Goal: Transaction & Acquisition: Book appointment/travel/reservation

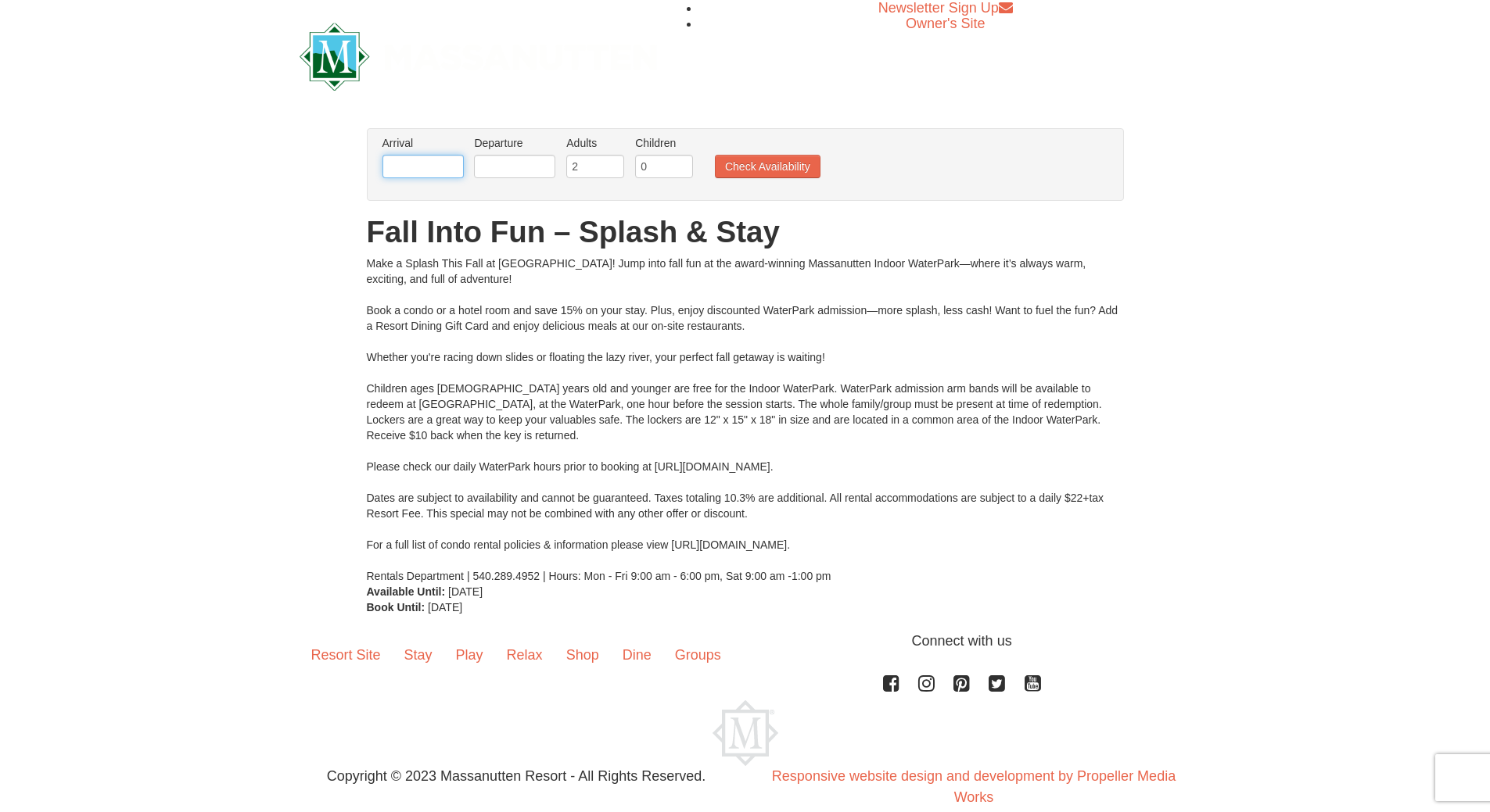
click at [397, 168] on input "text" at bounding box center [423, 166] width 81 height 24
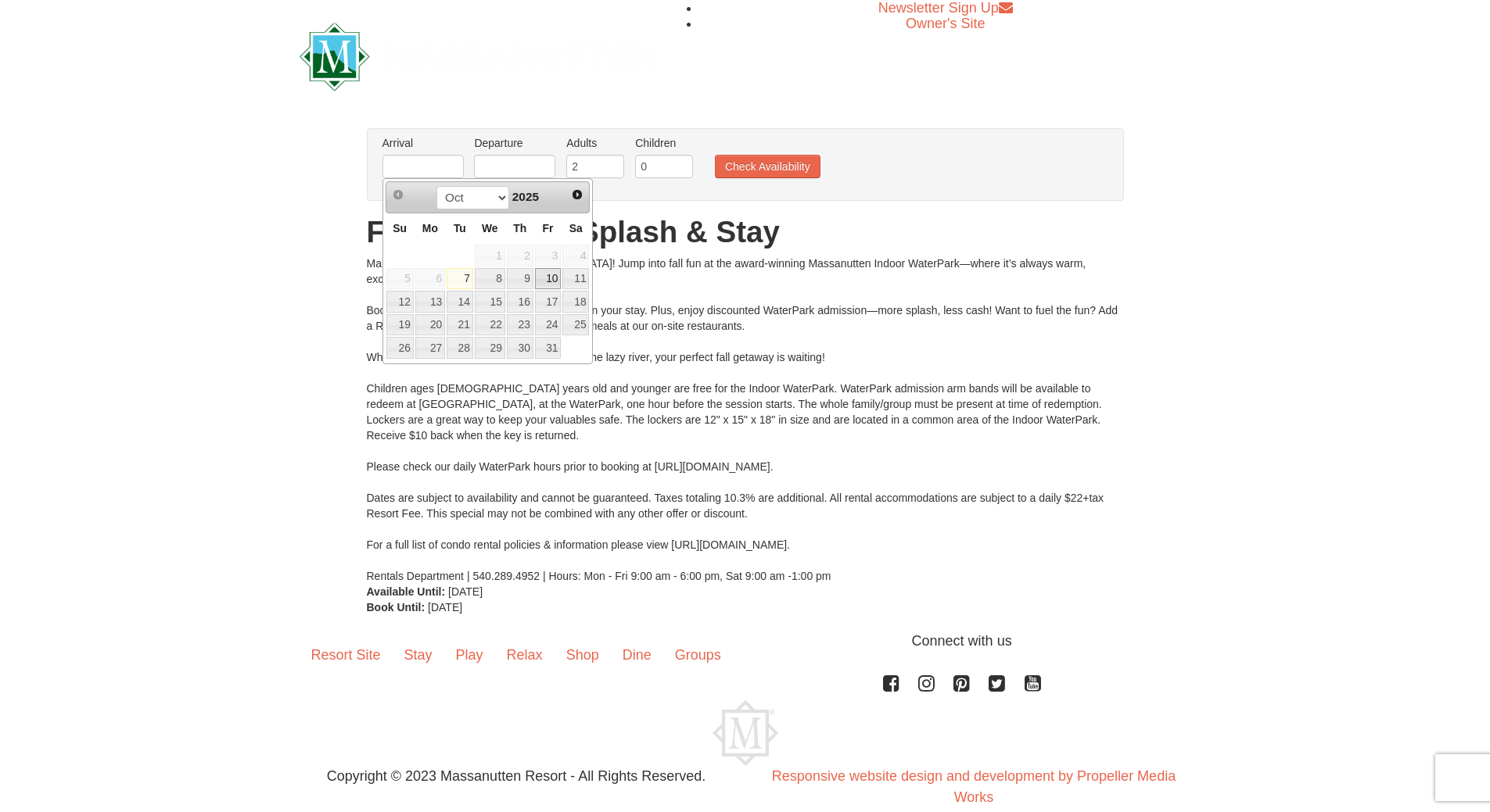
click at [555, 281] on link "10" at bounding box center [548, 279] width 26 height 22
type input "[DATE]"
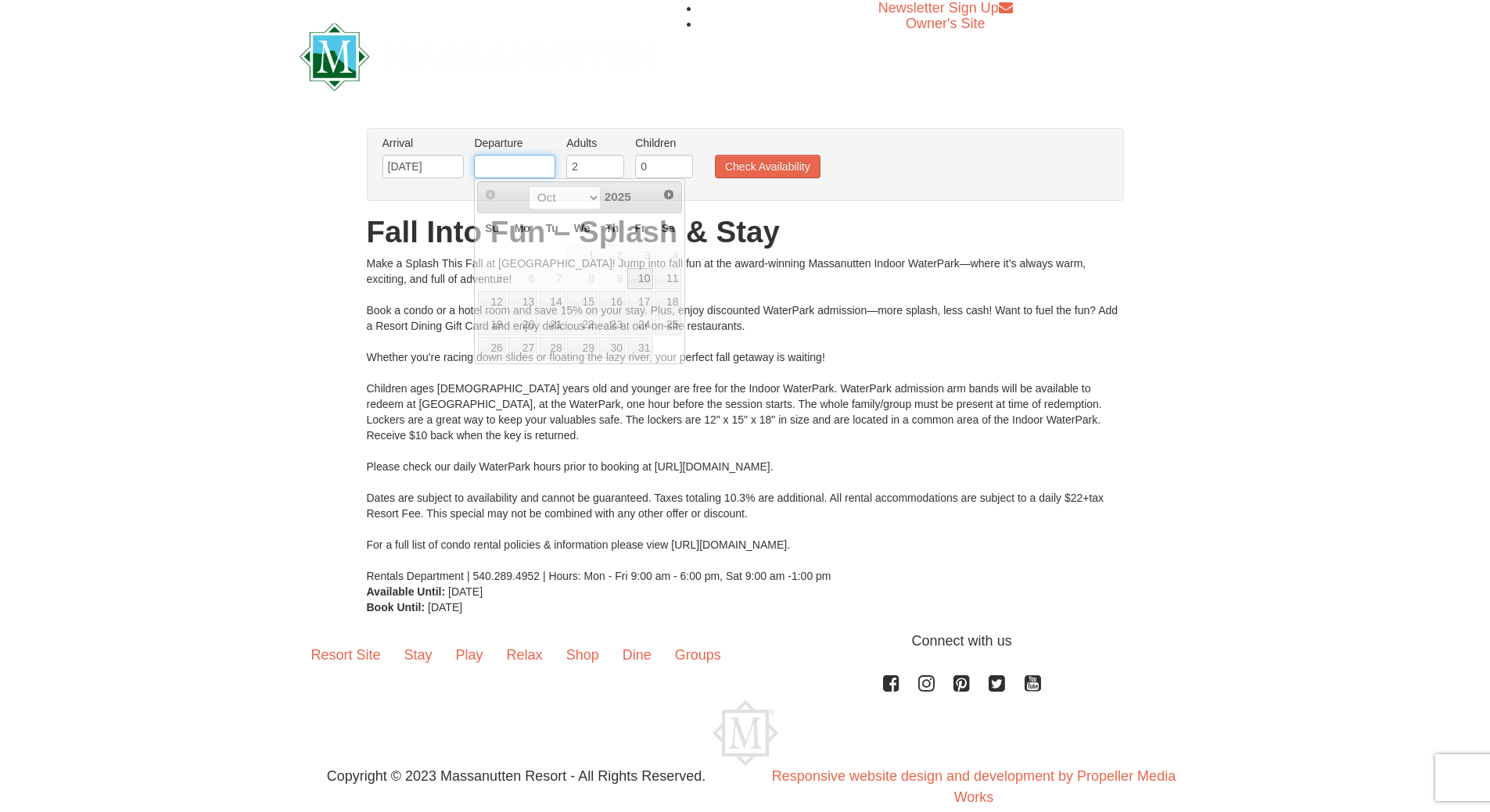
click at [532, 167] on input "text" at bounding box center [514, 166] width 81 height 24
click at [499, 304] on link "12" at bounding box center [491, 302] width 27 height 22
type input "[DATE]"
click at [647, 165] on input "0" at bounding box center [664, 166] width 58 height 24
click at [678, 163] on input "1" at bounding box center [664, 166] width 58 height 24
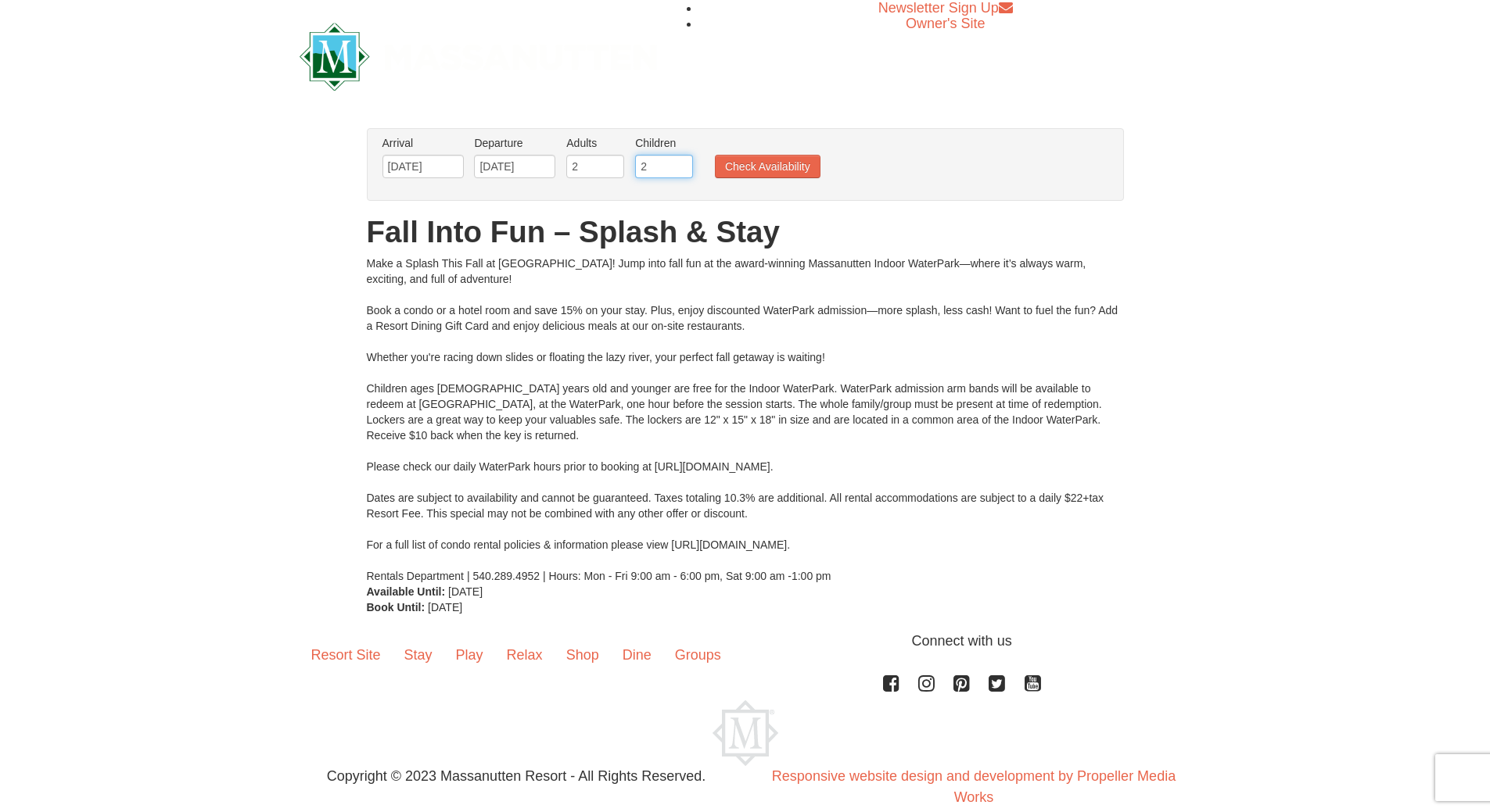
type input "2"
click at [678, 163] on input "2" at bounding box center [664, 166] width 58 height 24
click at [750, 159] on button "Check Availability" at bounding box center [768, 166] width 106 height 24
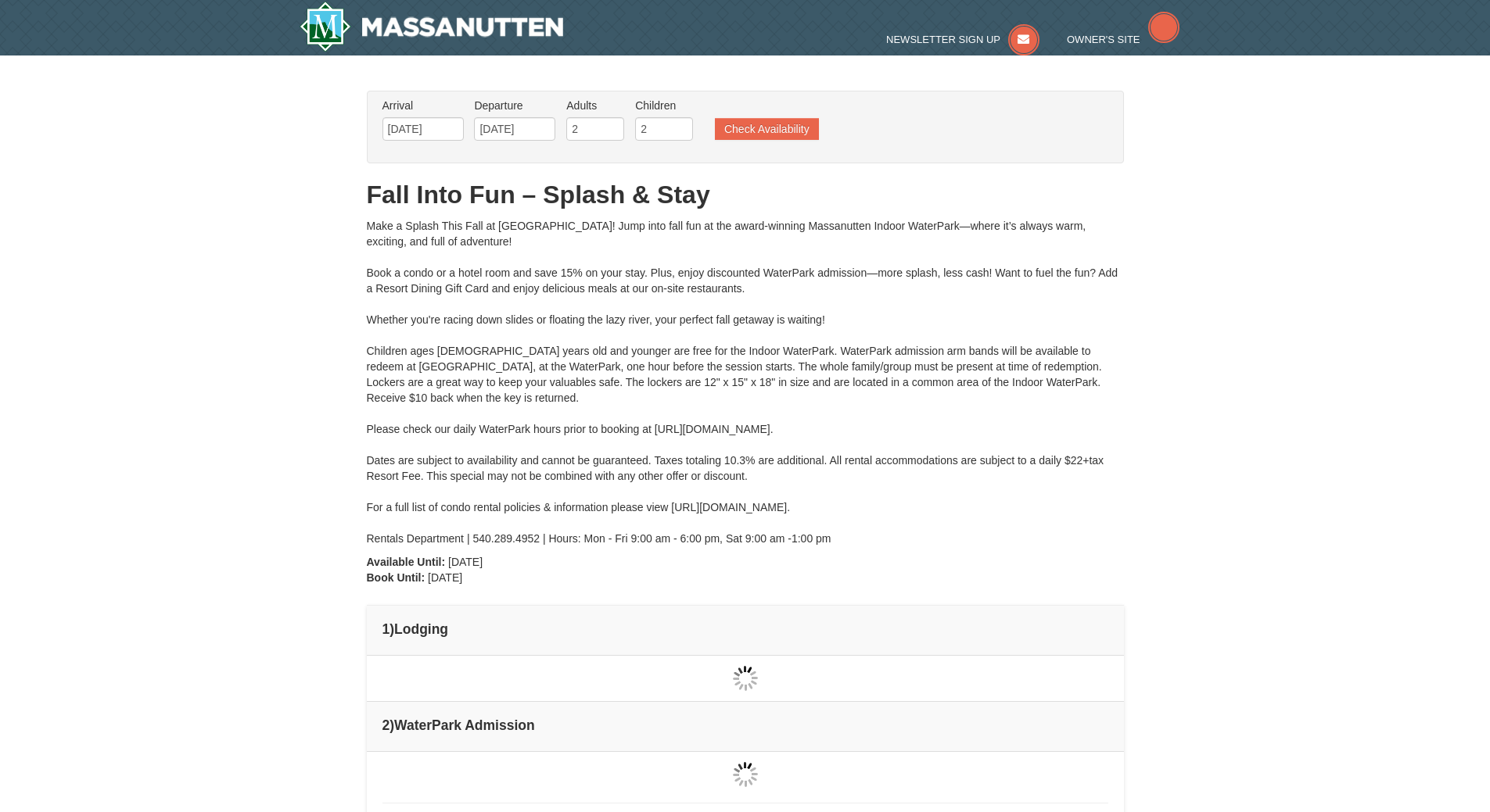
type input "[DATE]"
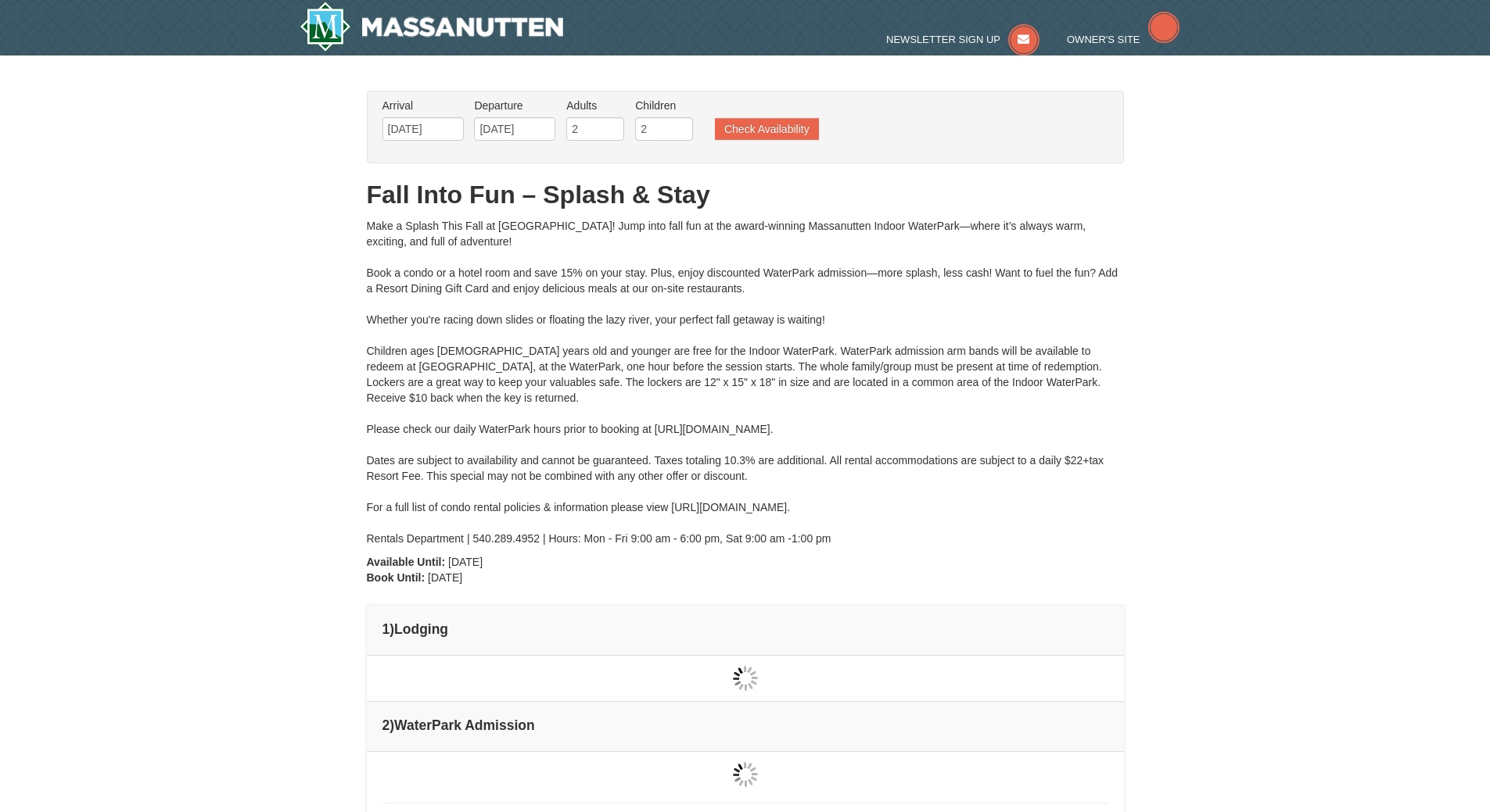
type input "[DATE]"
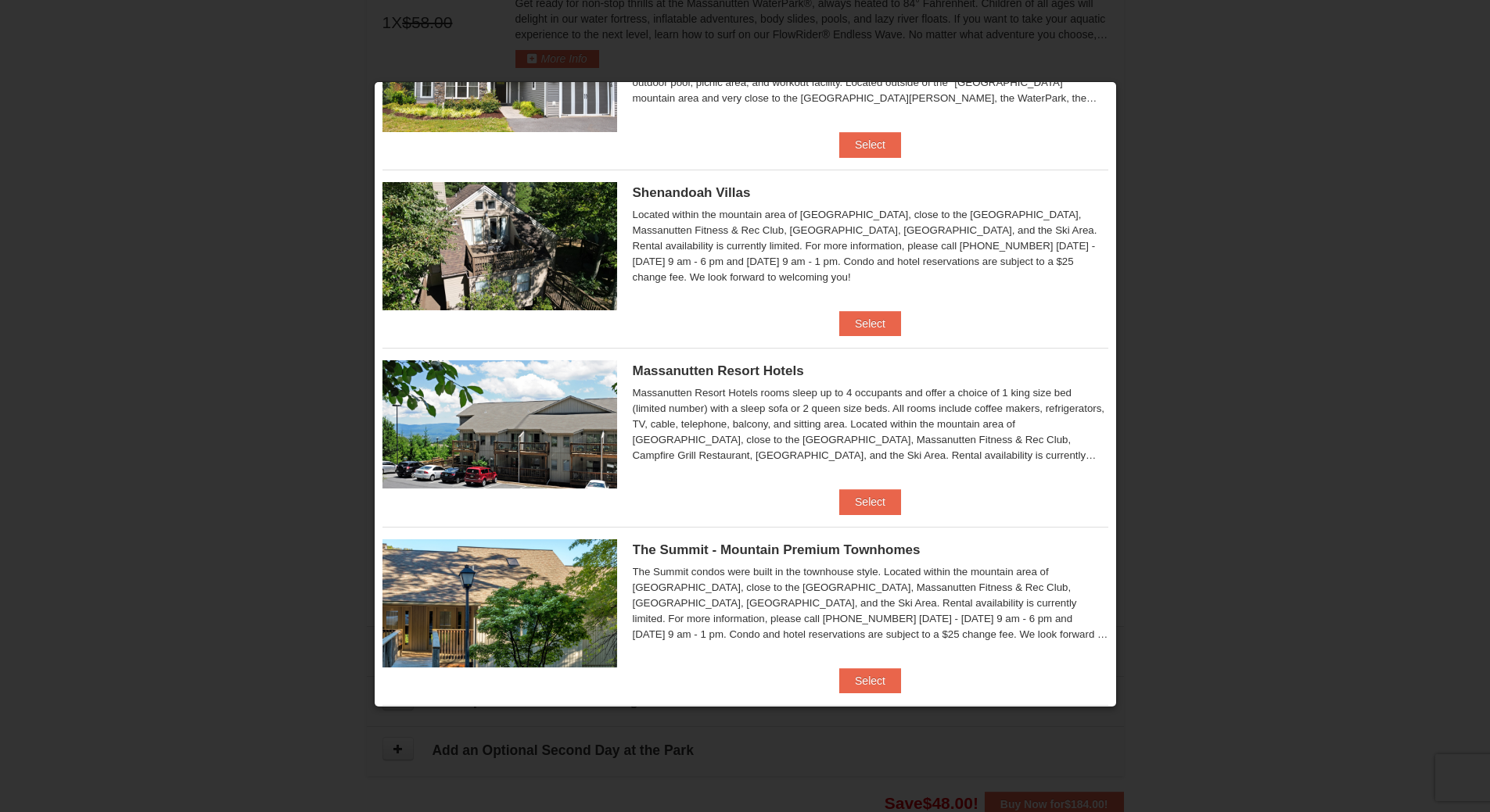
scroll to position [313, 0]
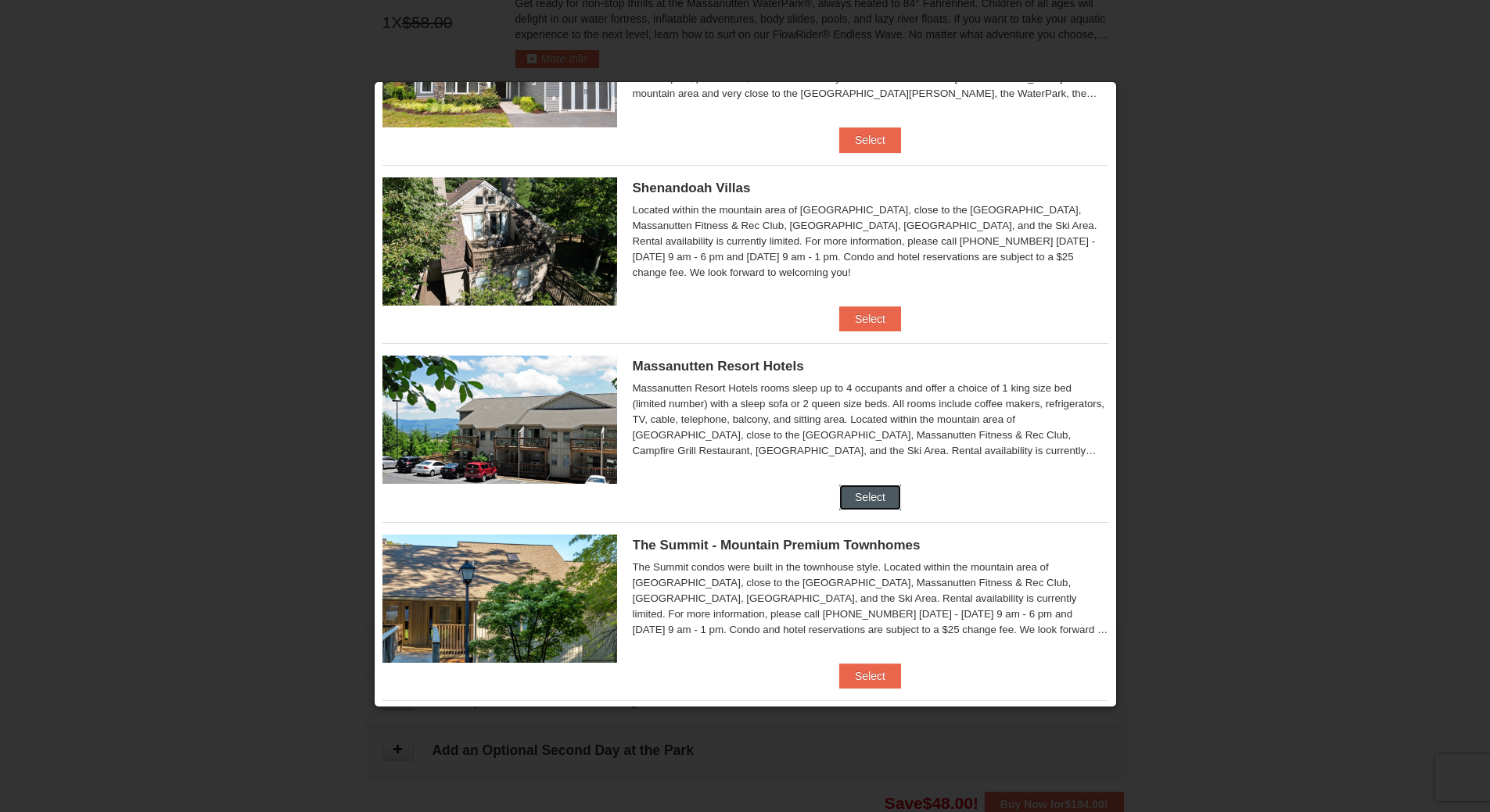
click at [869, 489] on button "Select" at bounding box center [870, 497] width 61 height 25
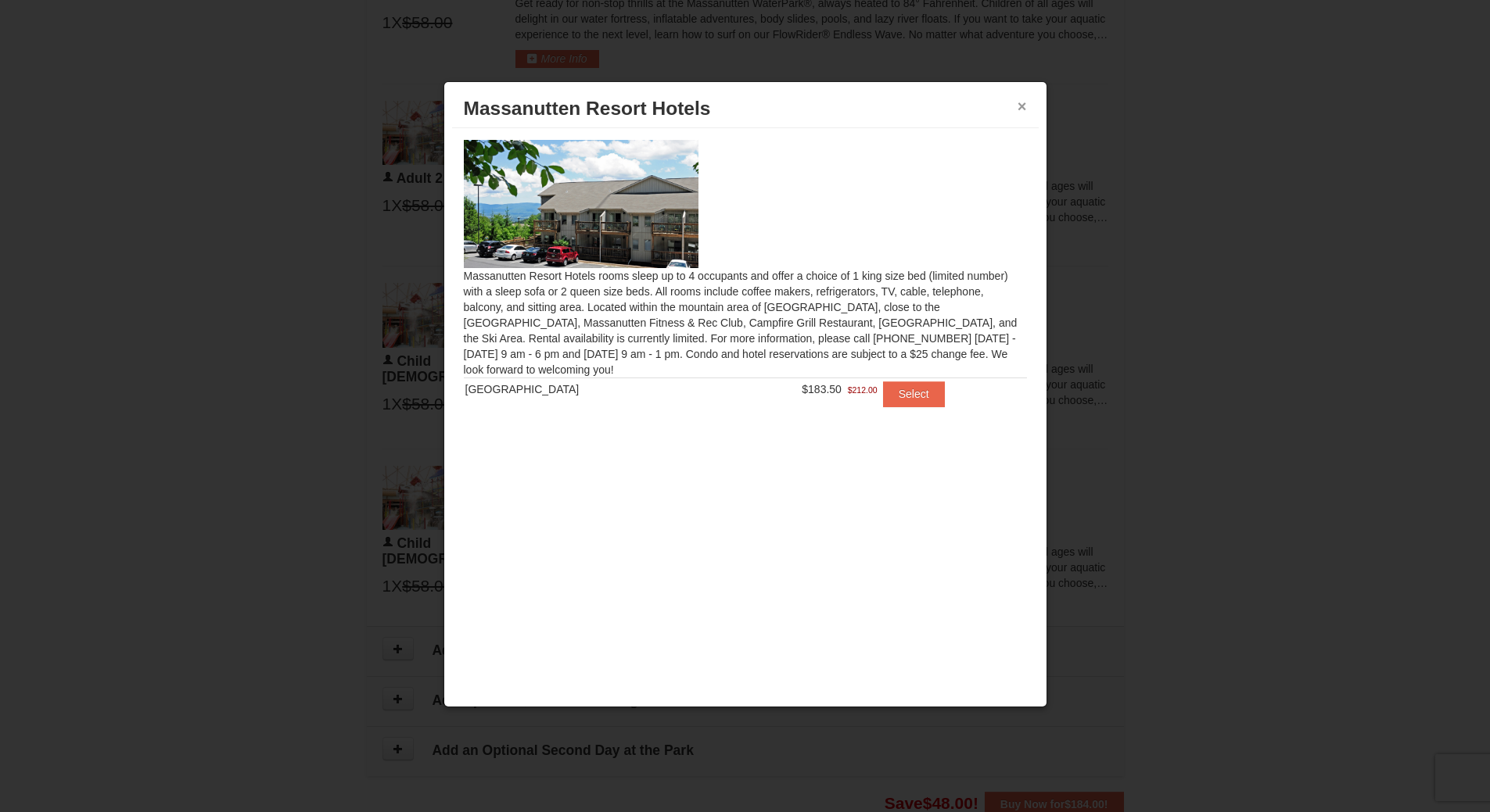
click at [1025, 107] on button "×" at bounding box center [1022, 106] width 9 height 16
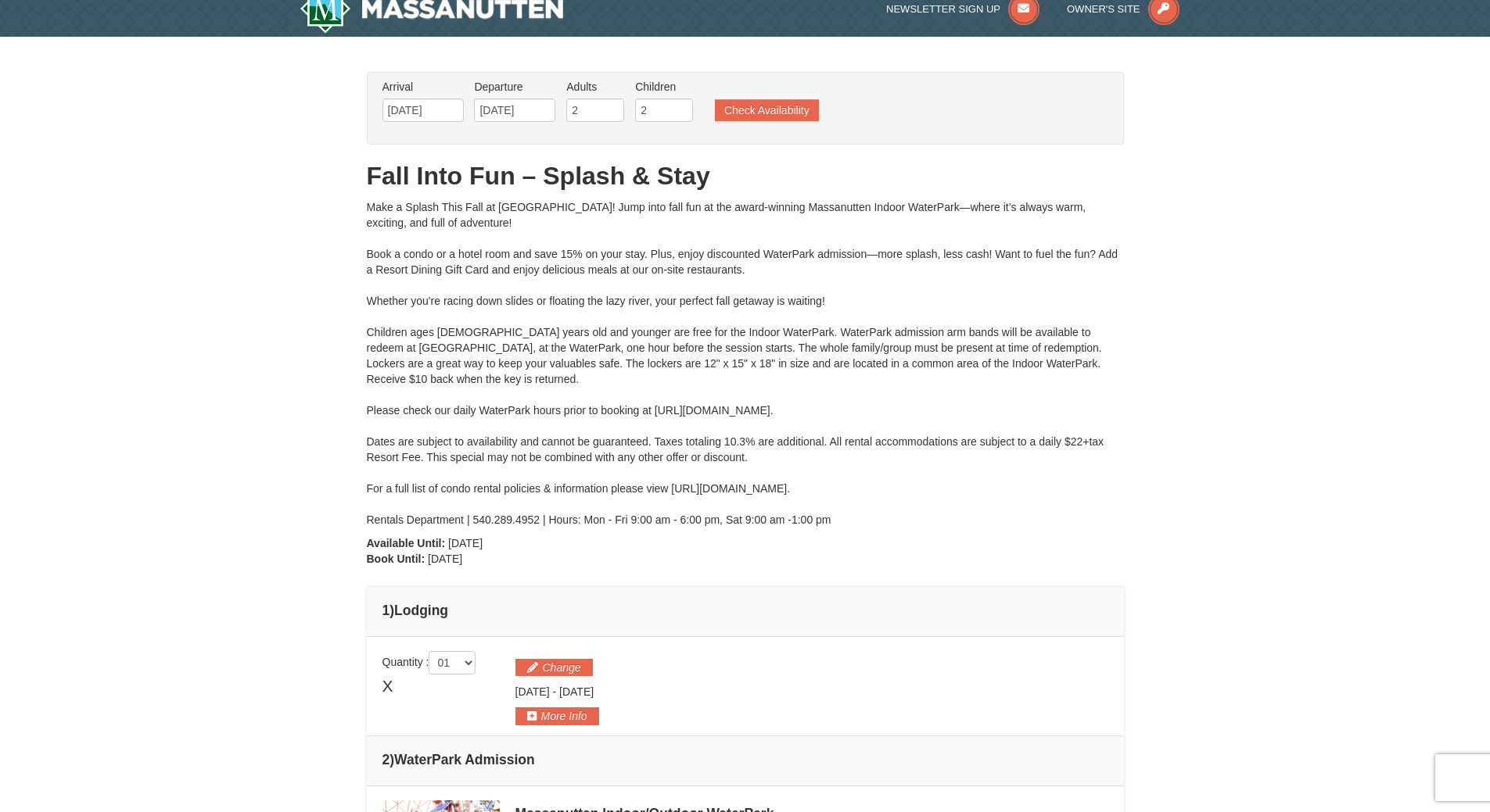
scroll to position [0, 0]
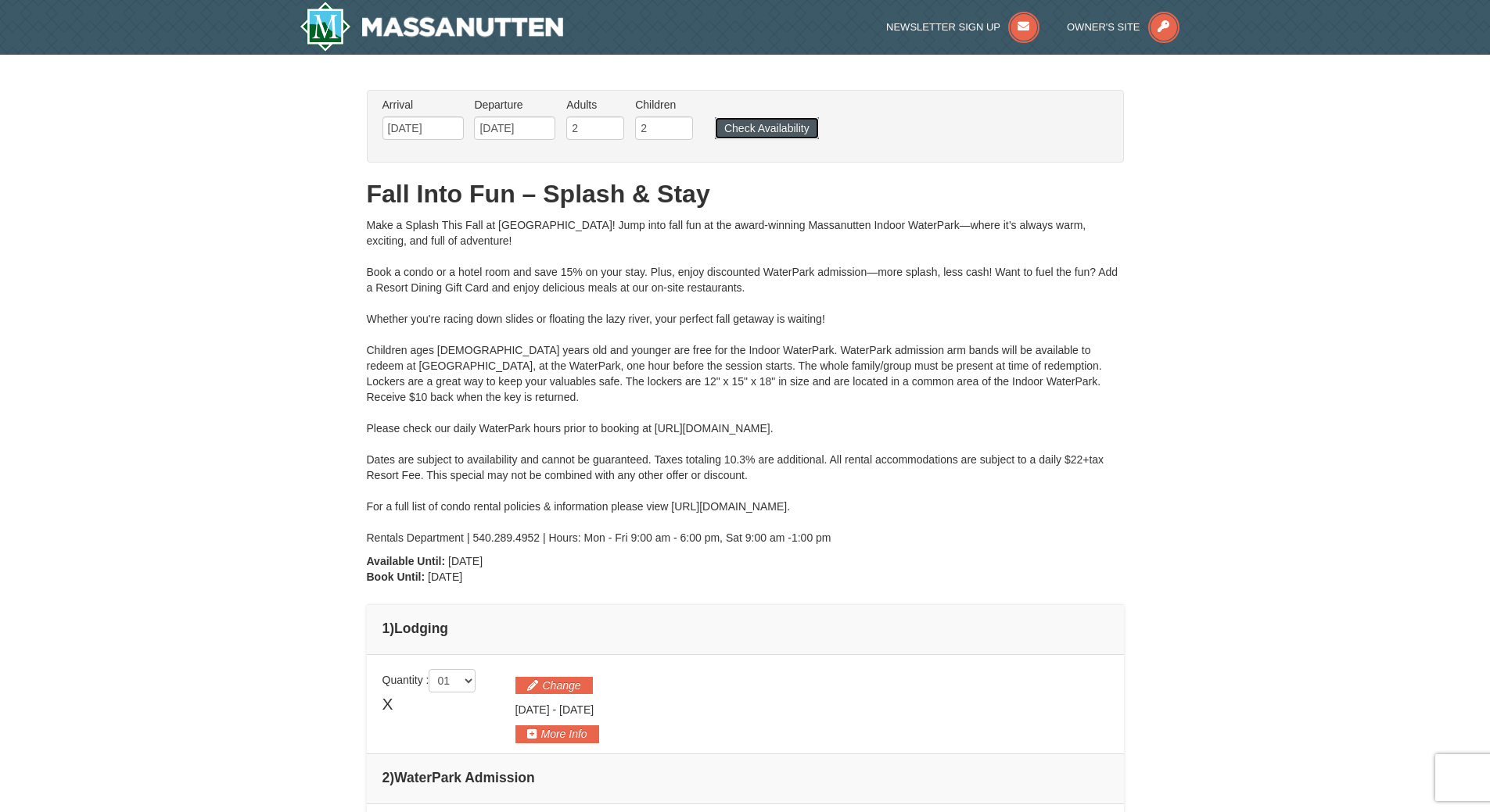
click at [751, 118] on button "Check Availability" at bounding box center [767, 128] width 104 height 22
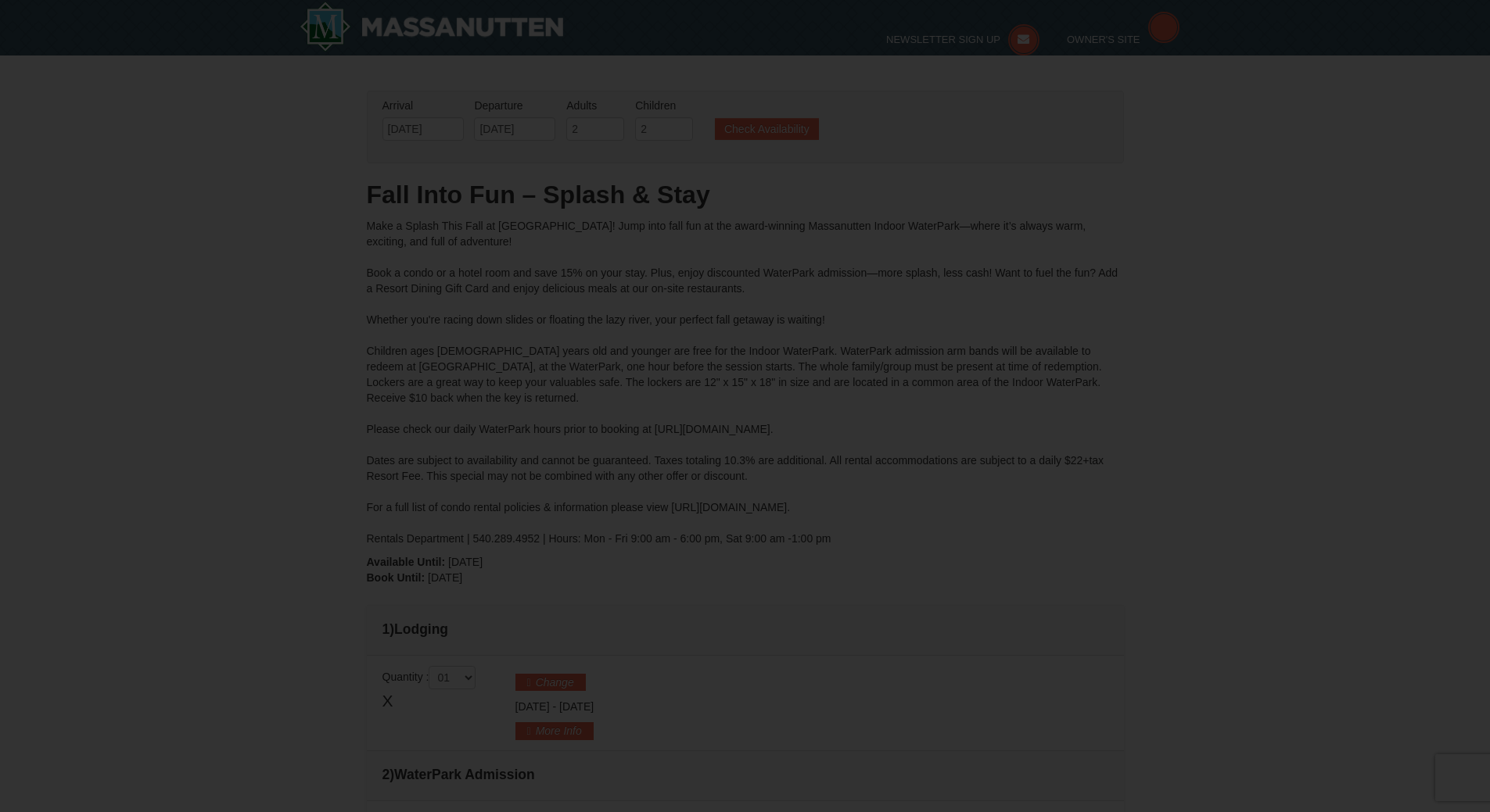
type input "[DATE]"
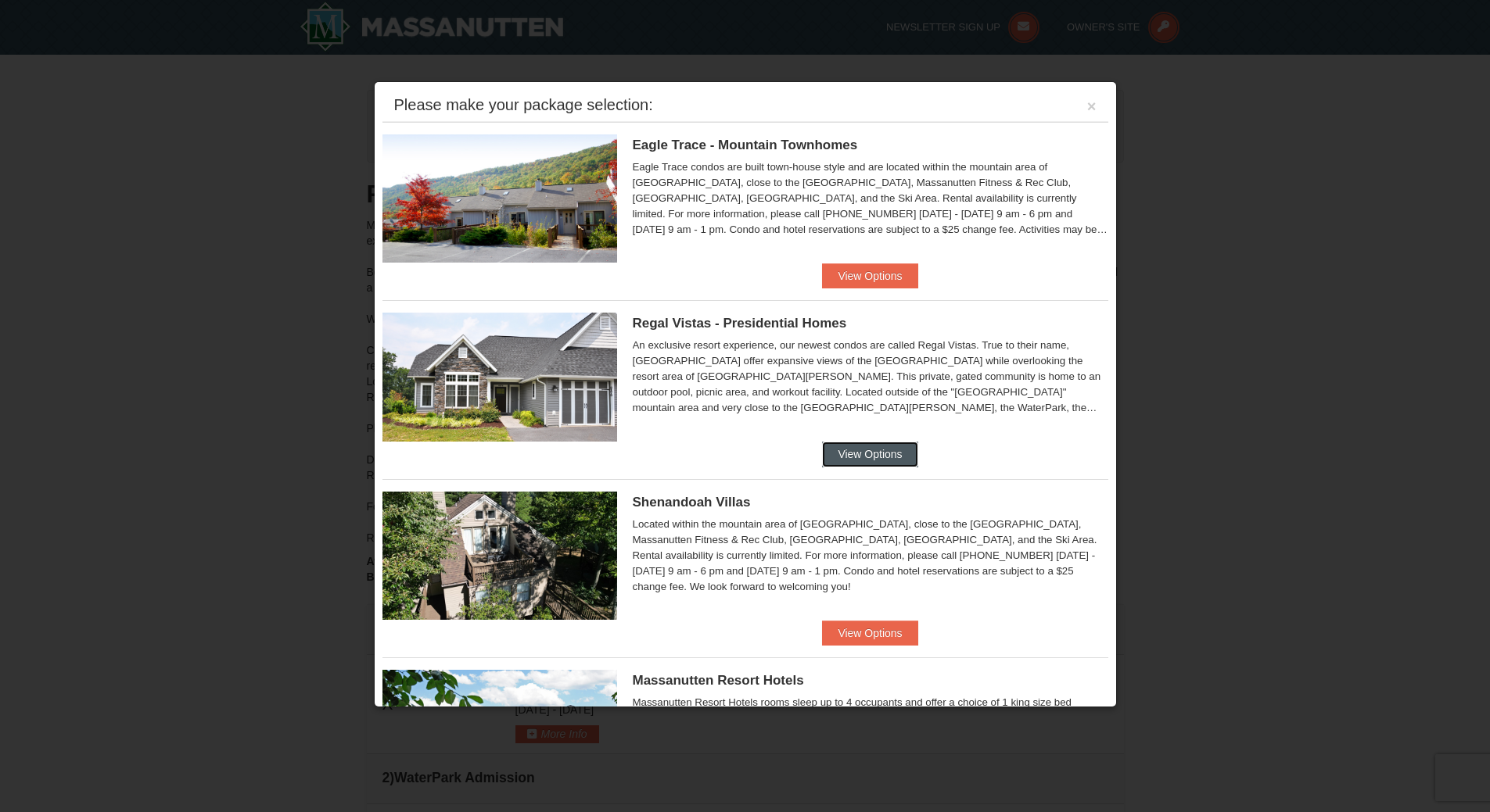
click at [868, 447] on button "View Options" at bounding box center [869, 454] width 95 height 25
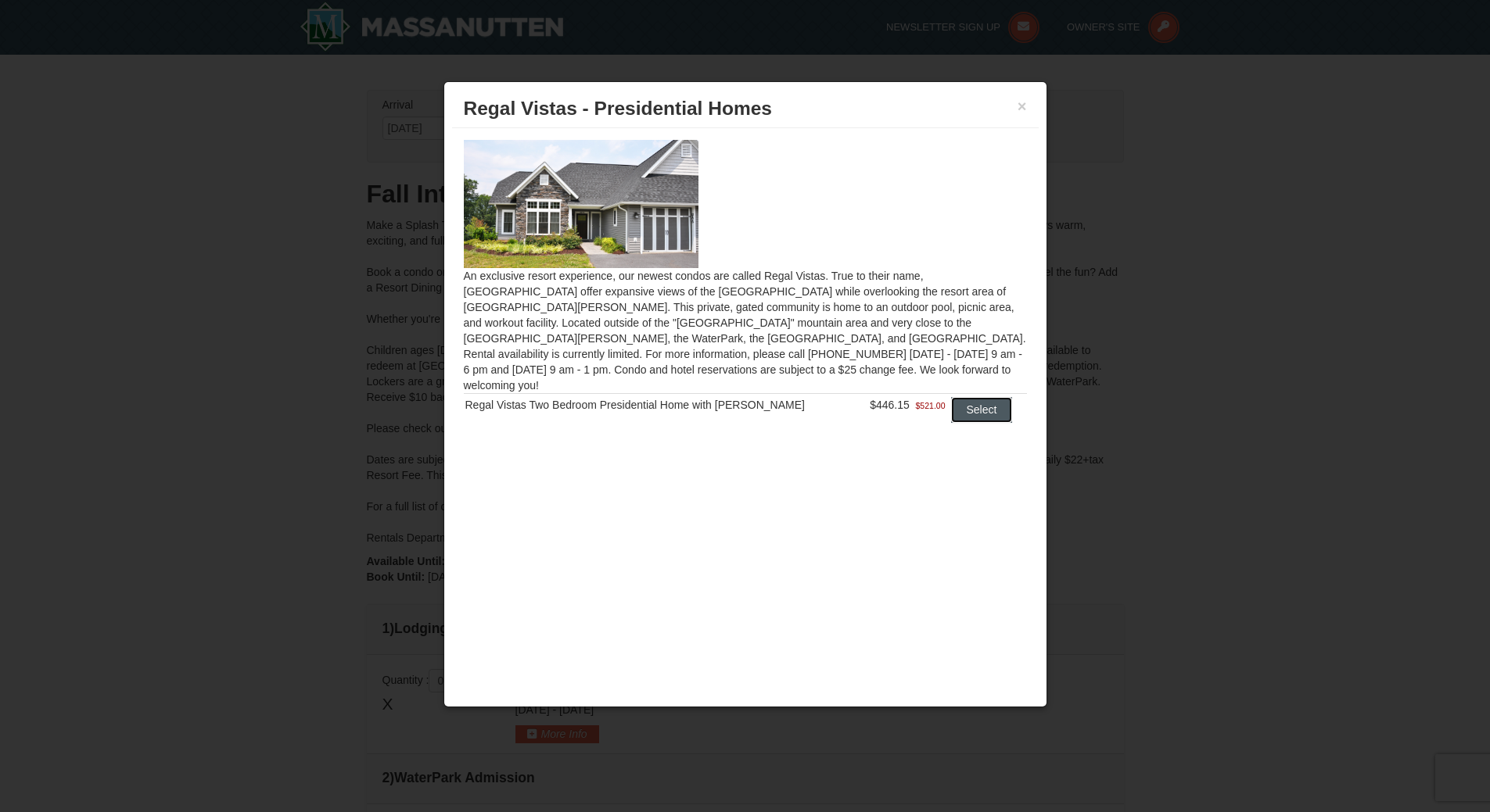
click at [971, 397] on button "Select" at bounding box center [981, 409] width 61 height 25
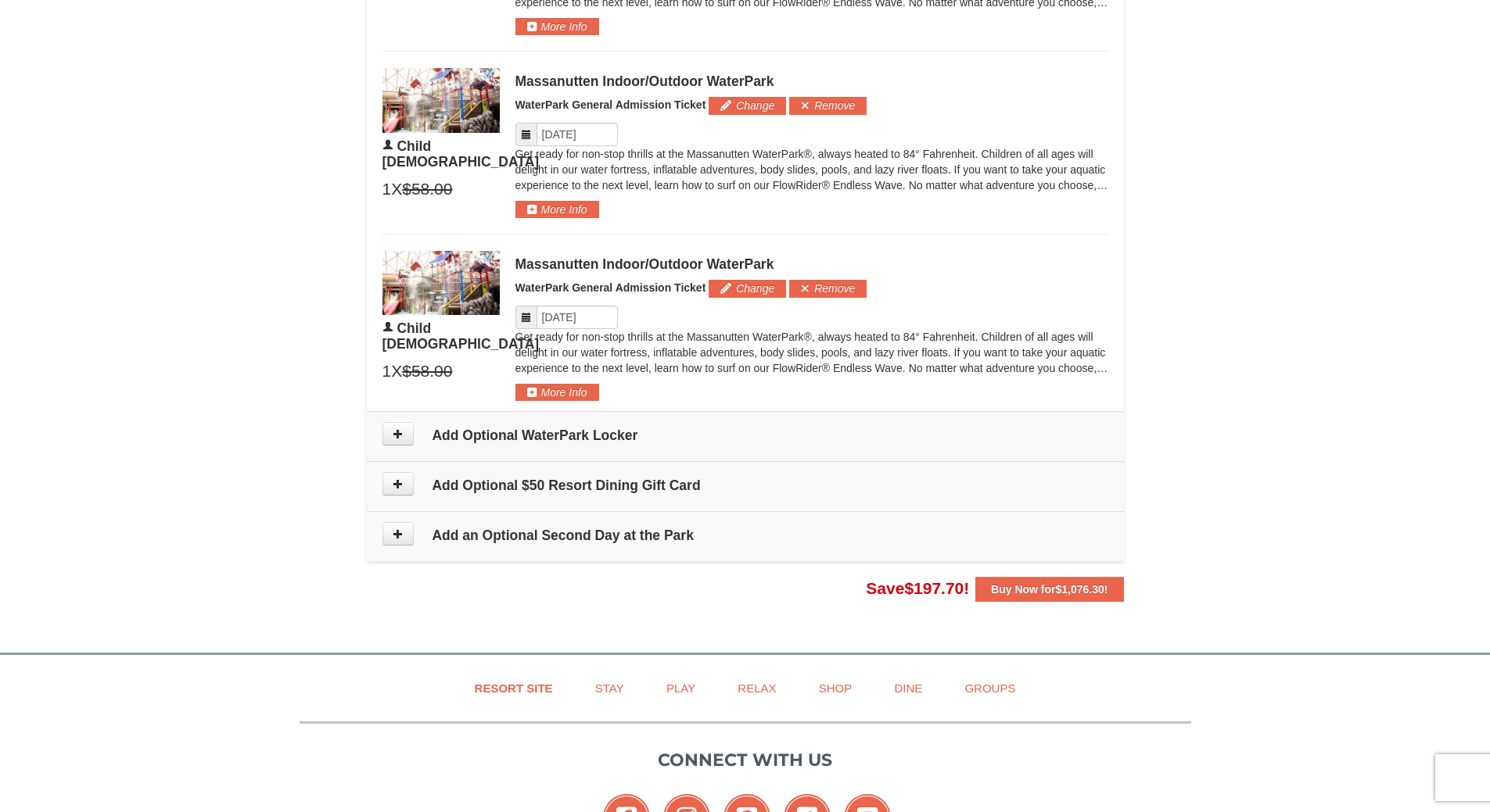
scroll to position [1252, 0]
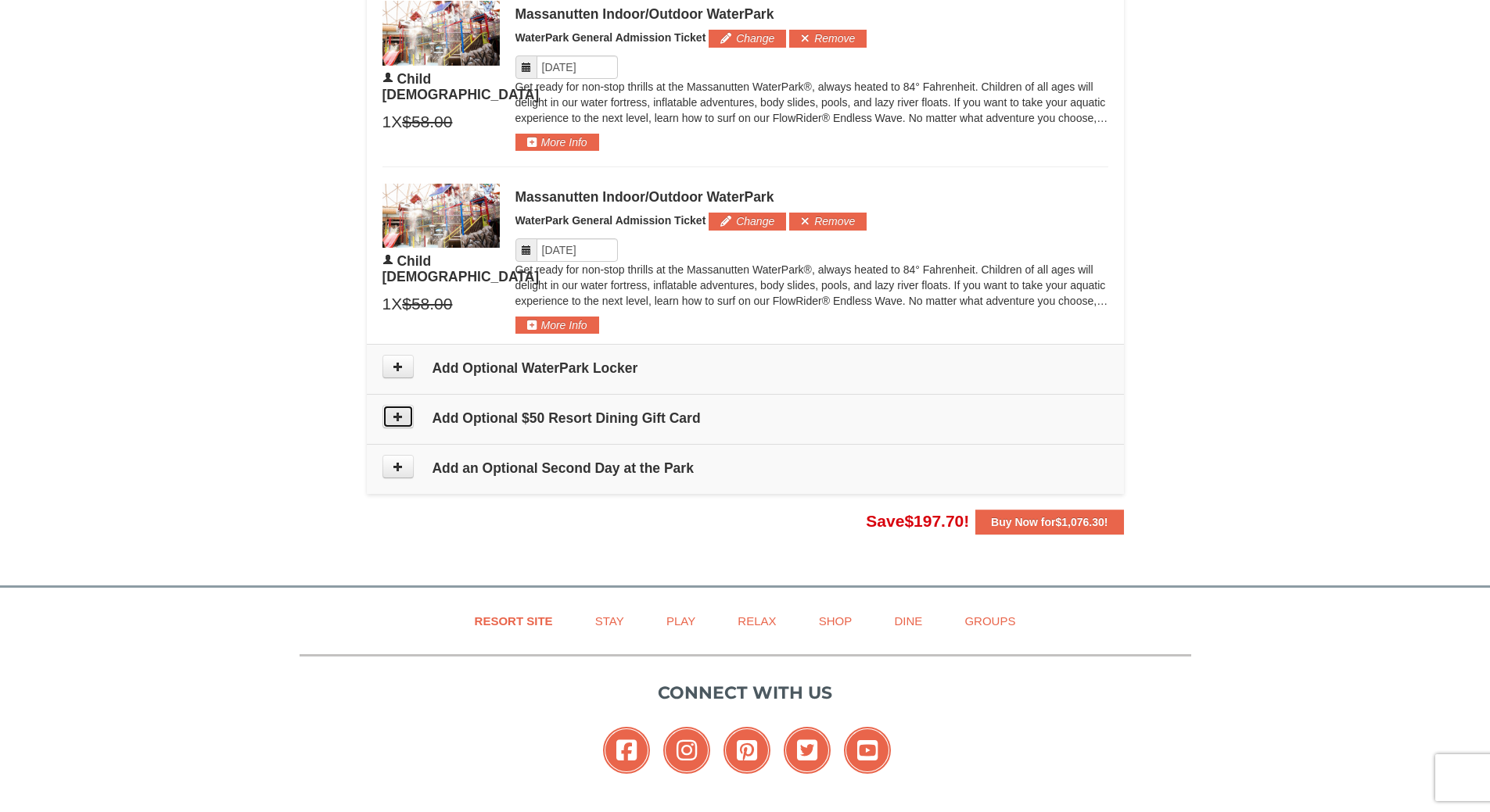
click at [396, 412] on icon at bounding box center [398, 417] width 11 height 11
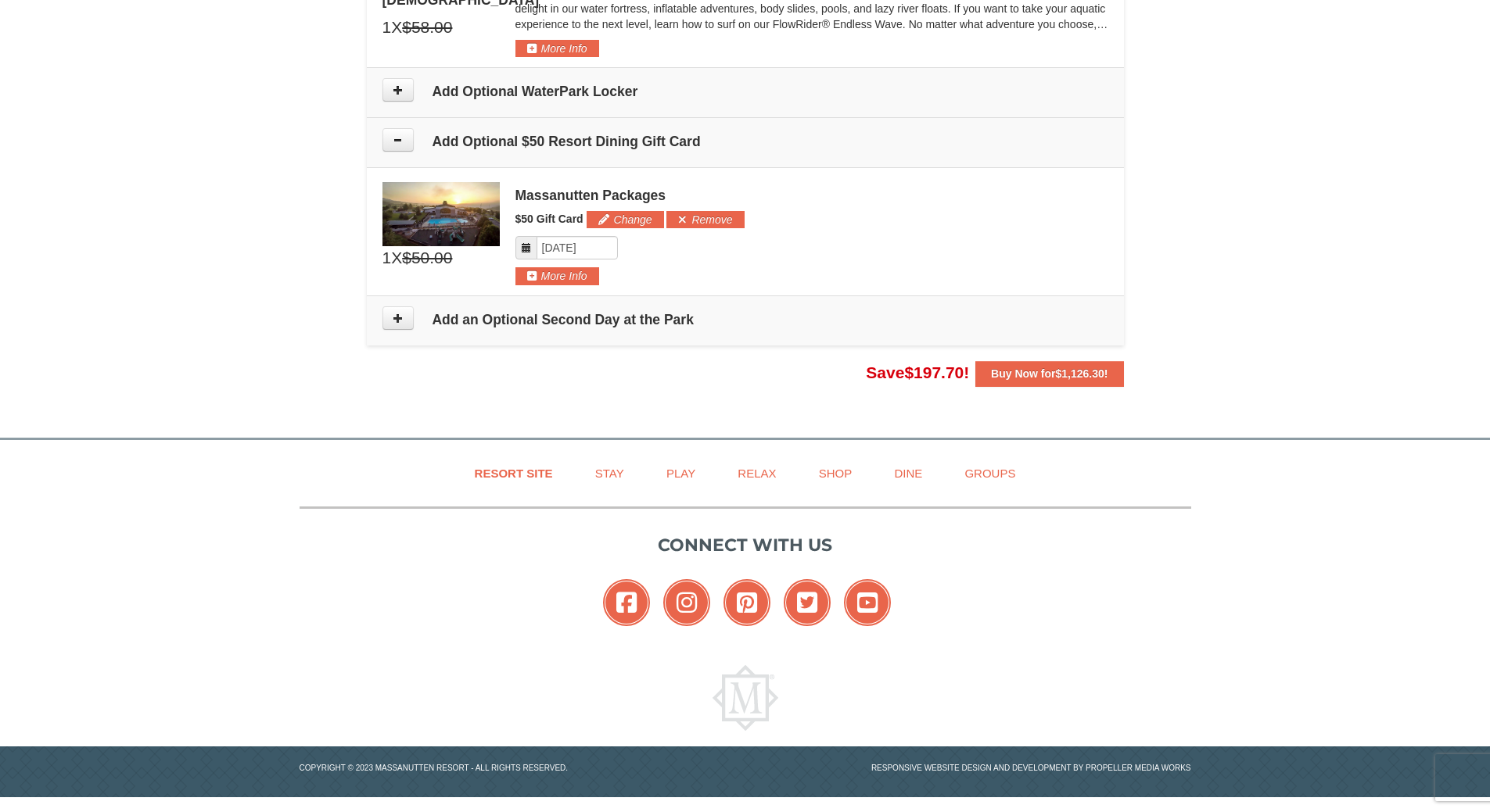
scroll to position [1529, 0]
click at [392, 314] on icon at bounding box center [398, 318] width 11 height 11
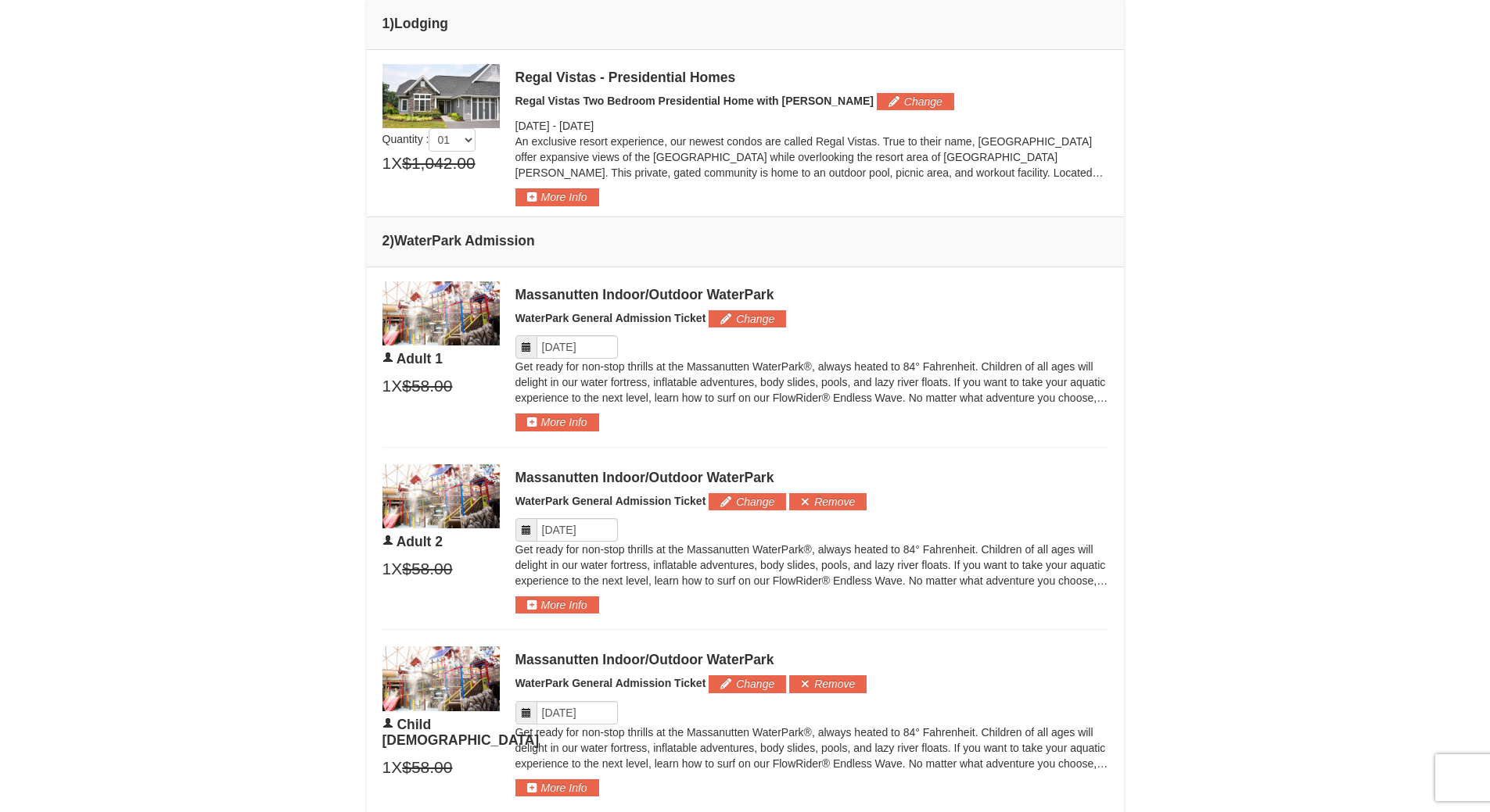
scroll to position [373, 0]
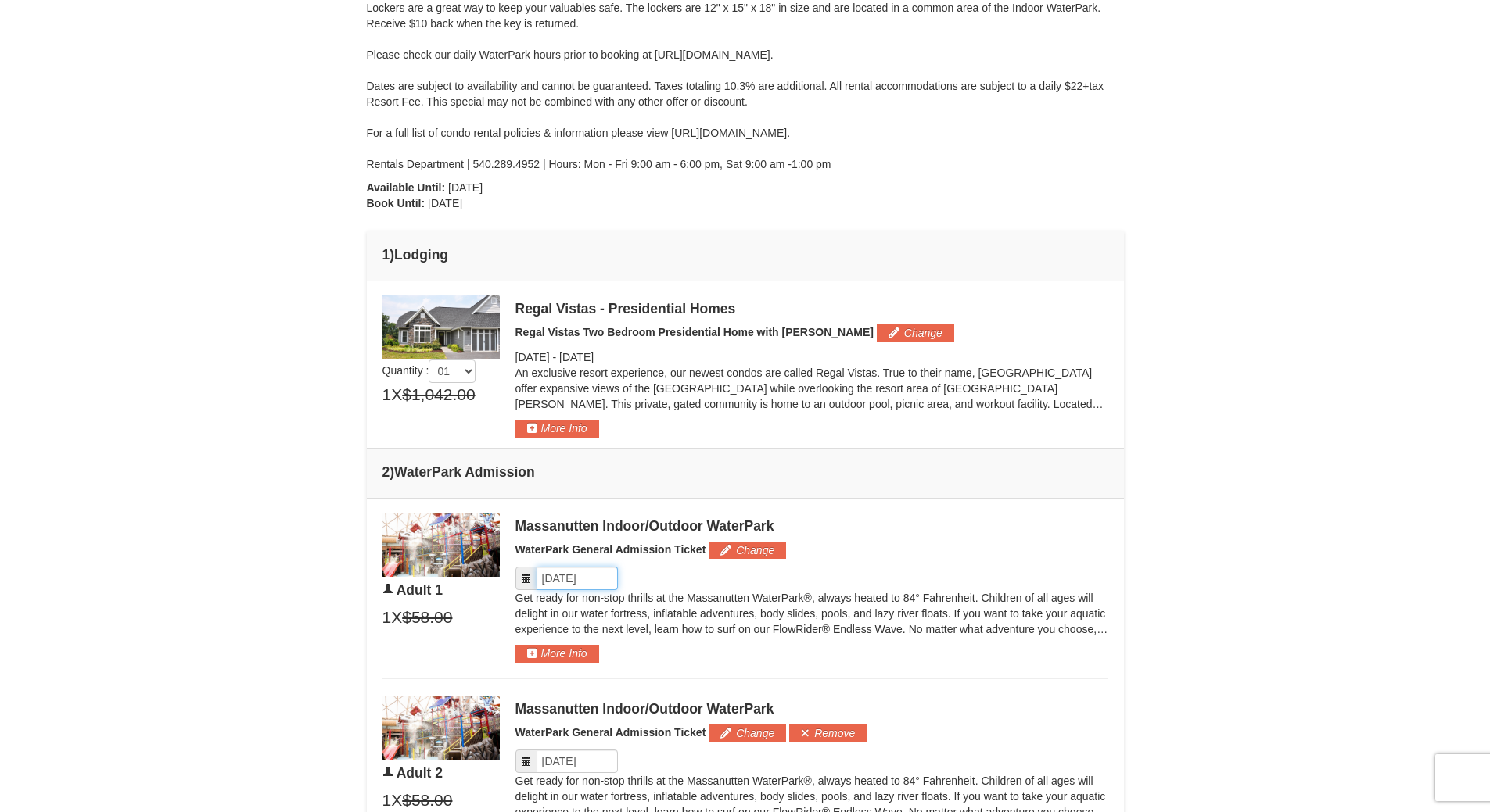
click at [563, 580] on input "Please format dates MM/DD/YYYY" at bounding box center [577, 579] width 81 height 24
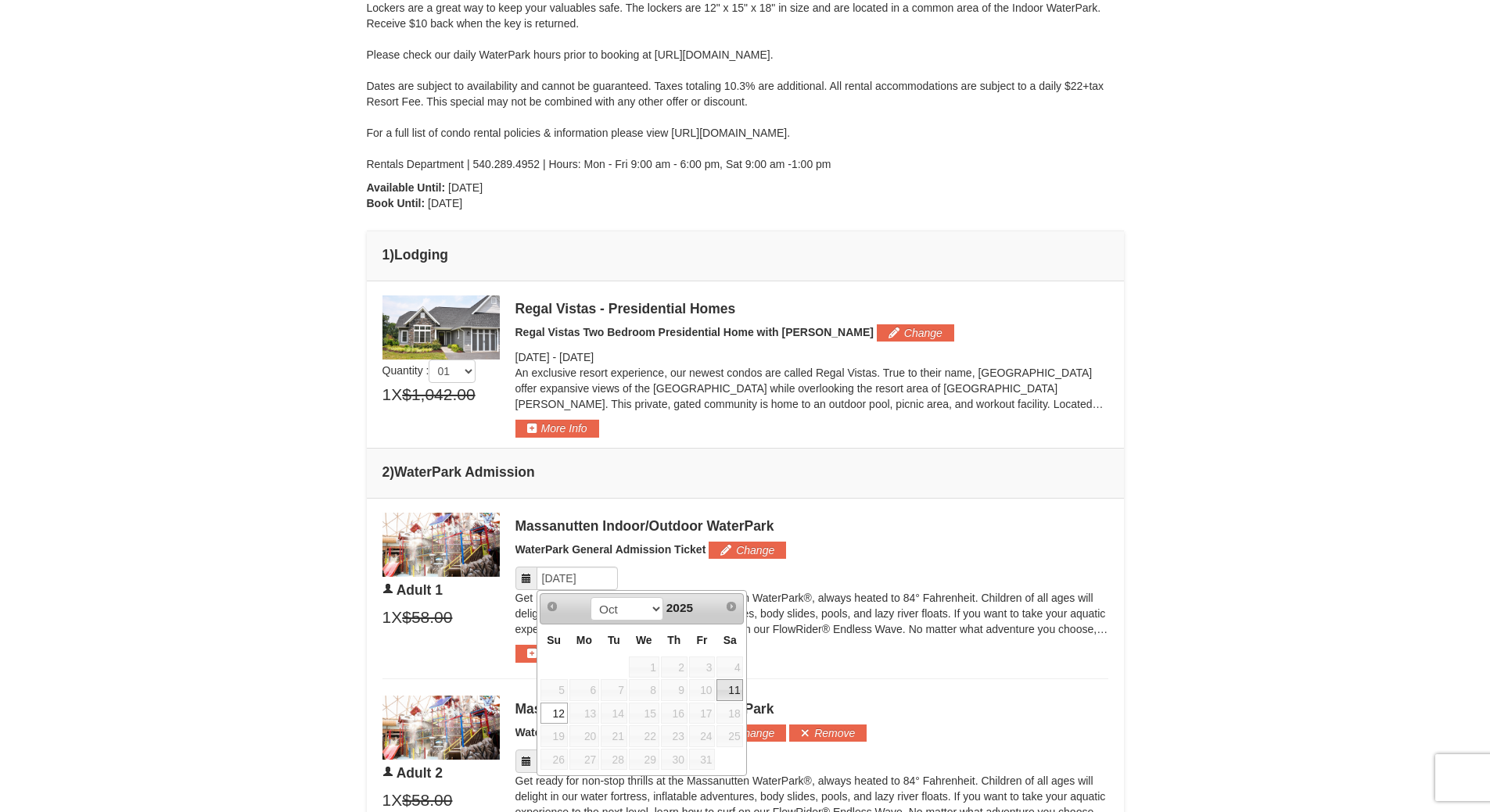
click at [734, 689] on link "11" at bounding box center [730, 690] width 26 height 22
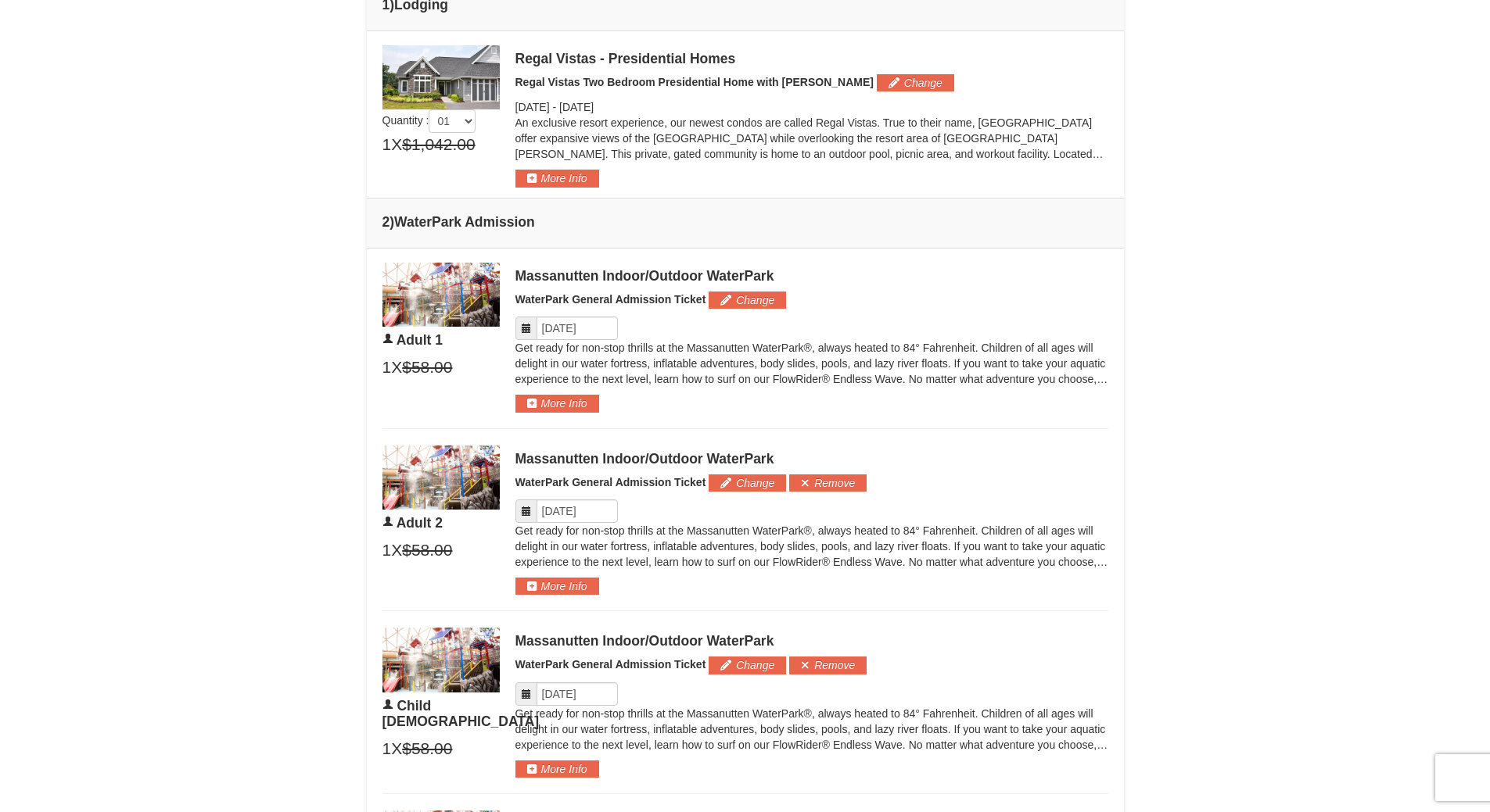
scroll to position [626, 0]
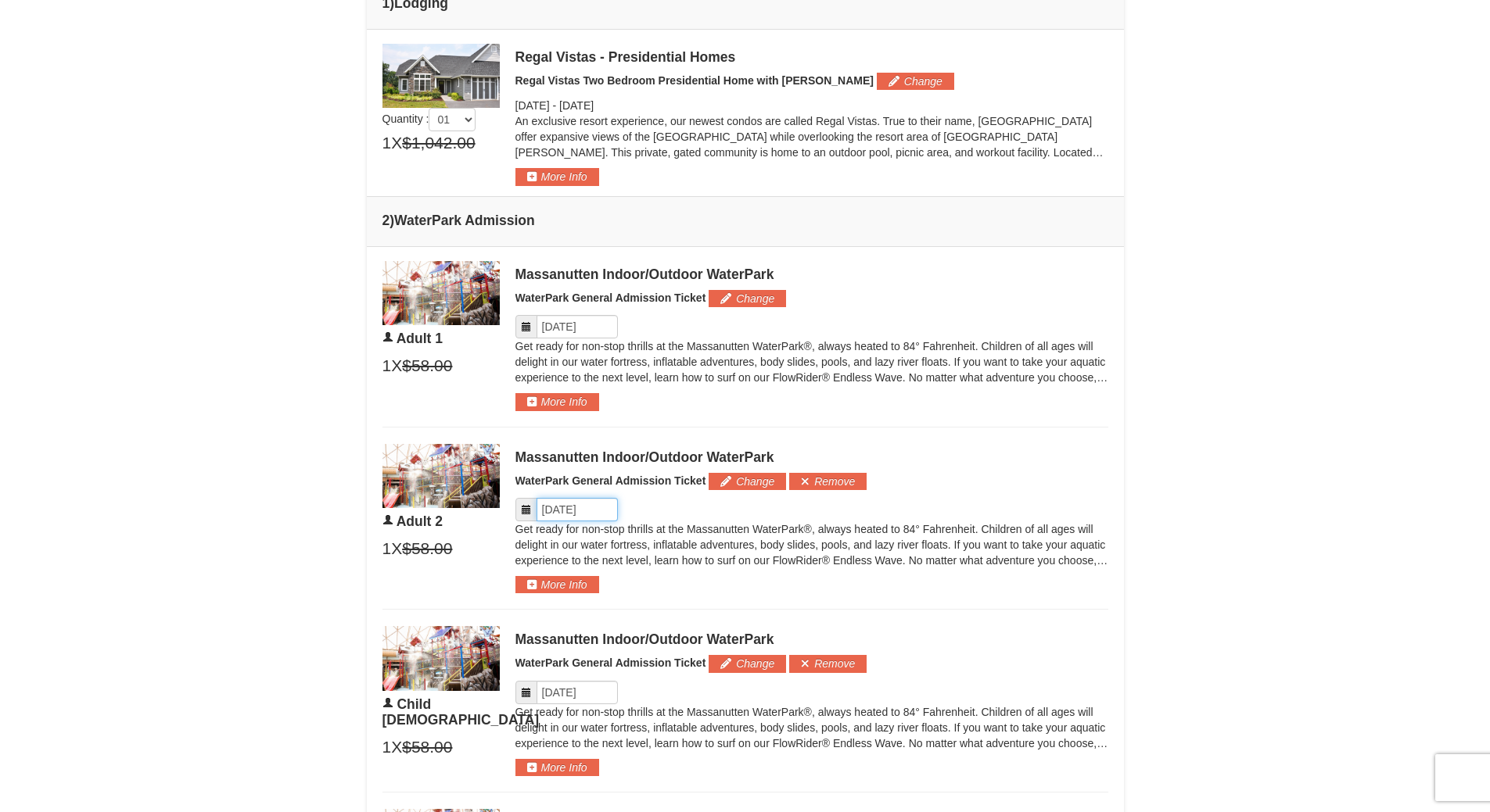
click at [575, 505] on input "Please format dates MM/DD/YYYY" at bounding box center [577, 510] width 81 height 24
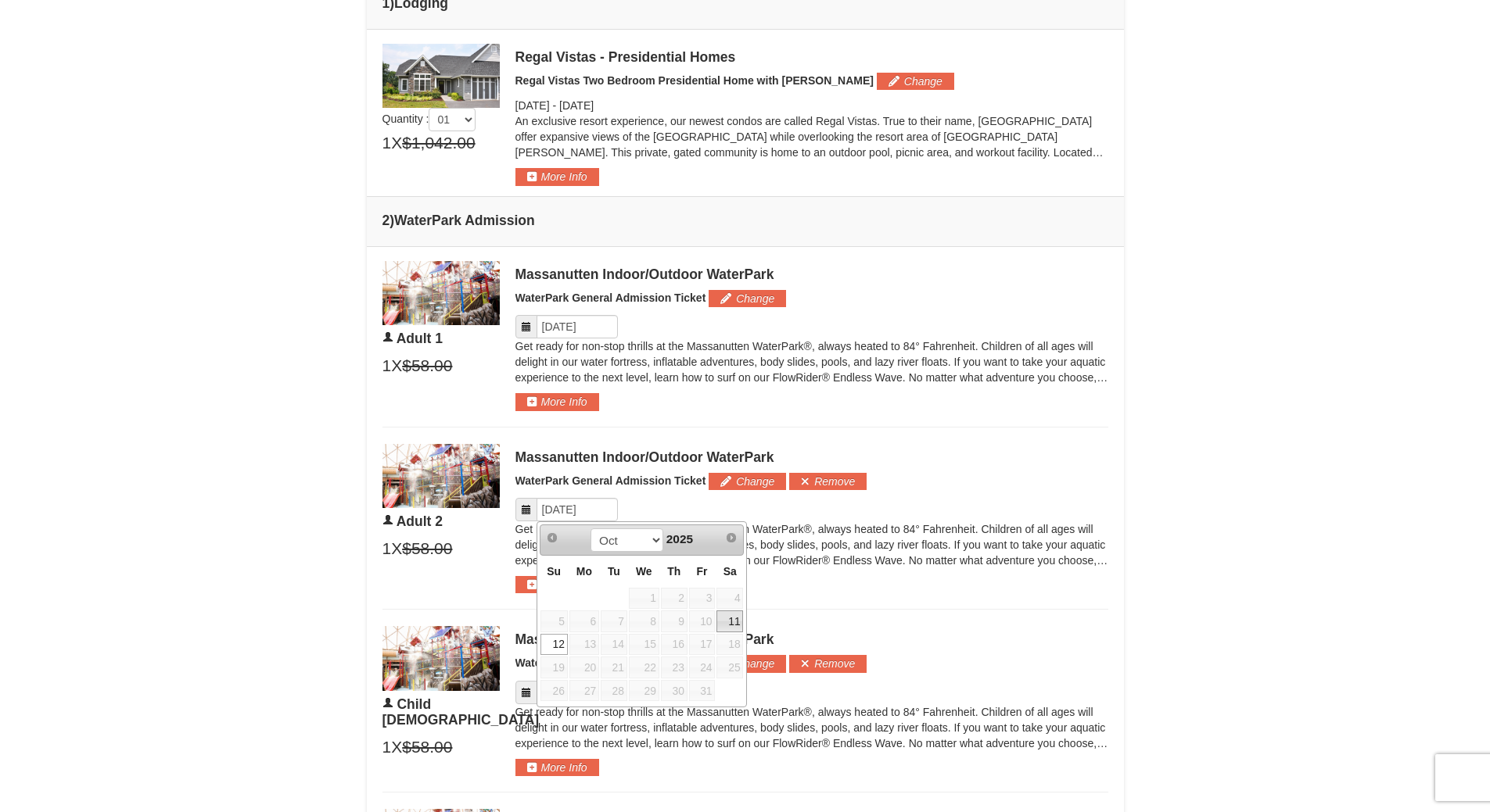
click at [733, 620] on link "11" at bounding box center [730, 621] width 26 height 22
type input "[DATE]"
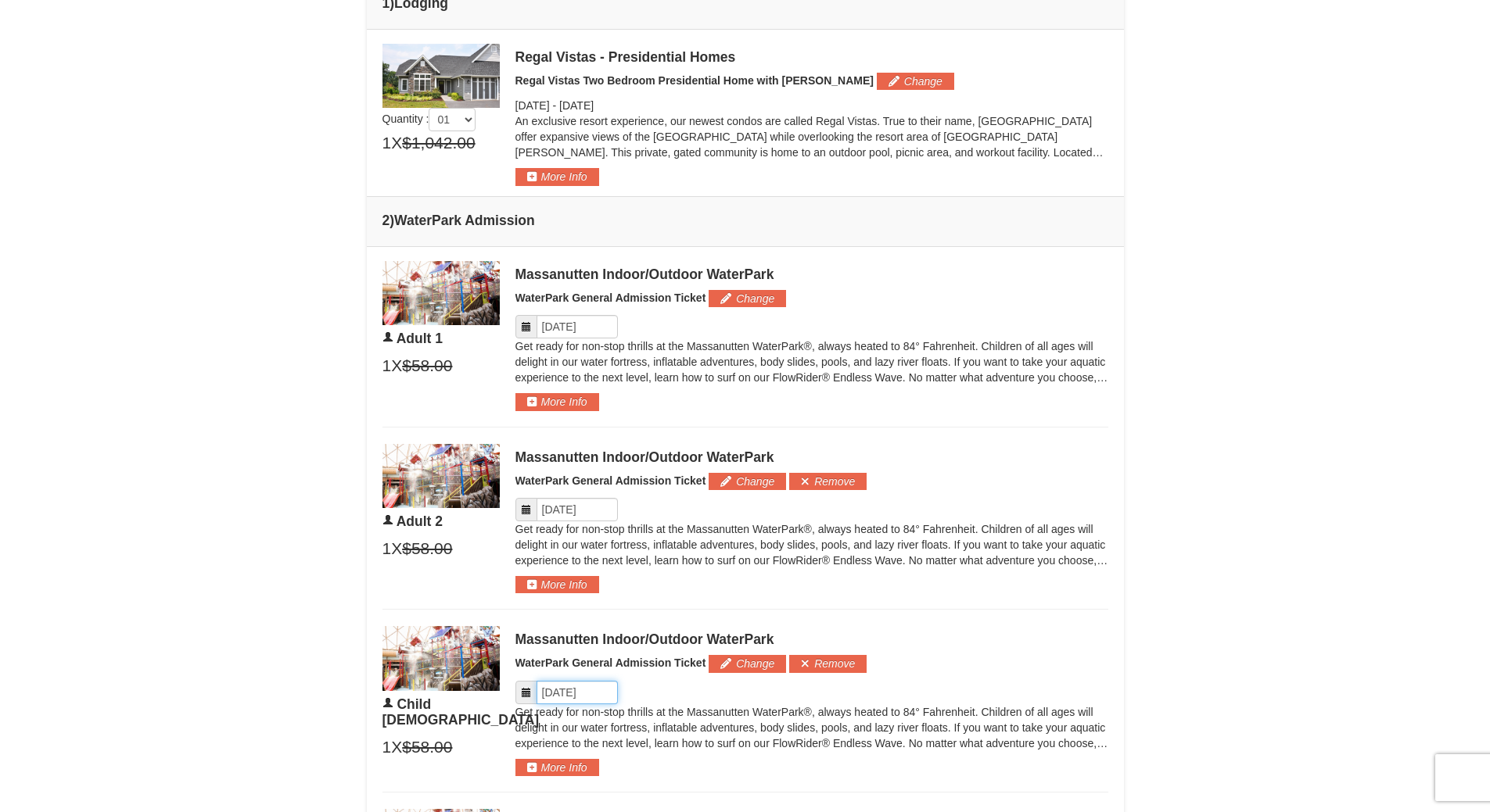
click at [574, 695] on input "Please format dates MM/DD/YYYY" at bounding box center [577, 692] width 81 height 24
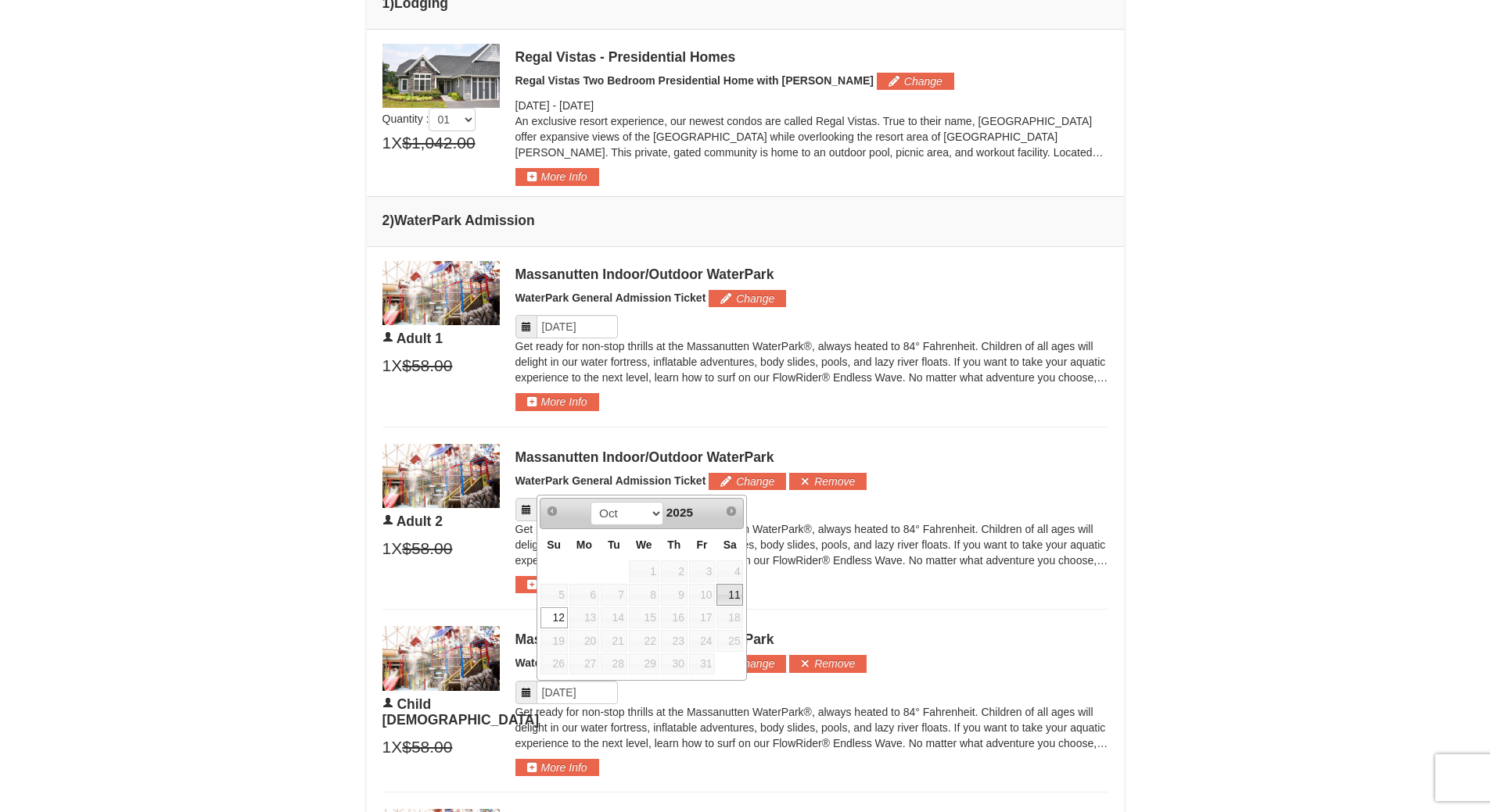
click at [736, 586] on link "11" at bounding box center [730, 595] width 26 height 22
type input "[DATE]"
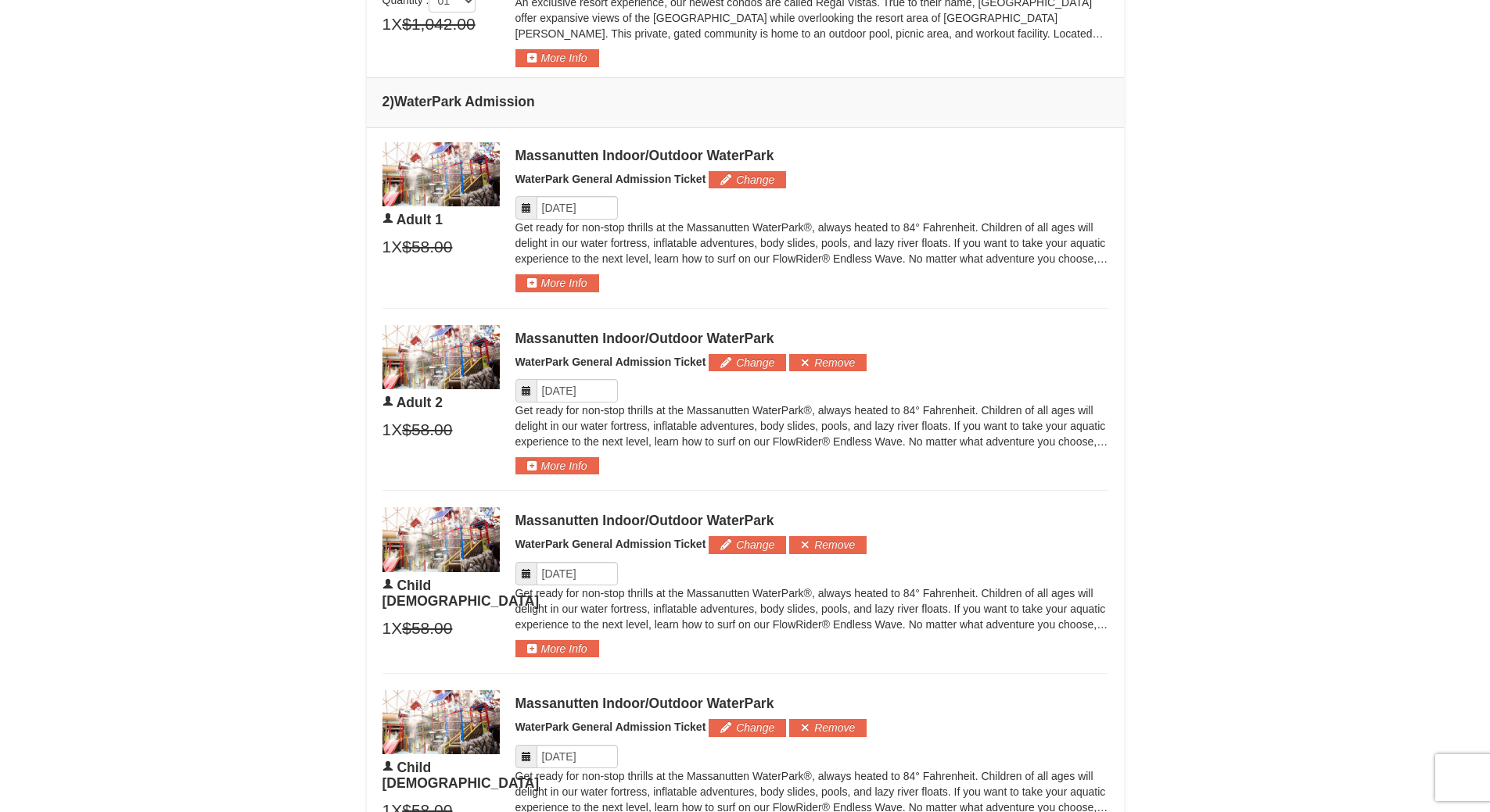
scroll to position [939, 0]
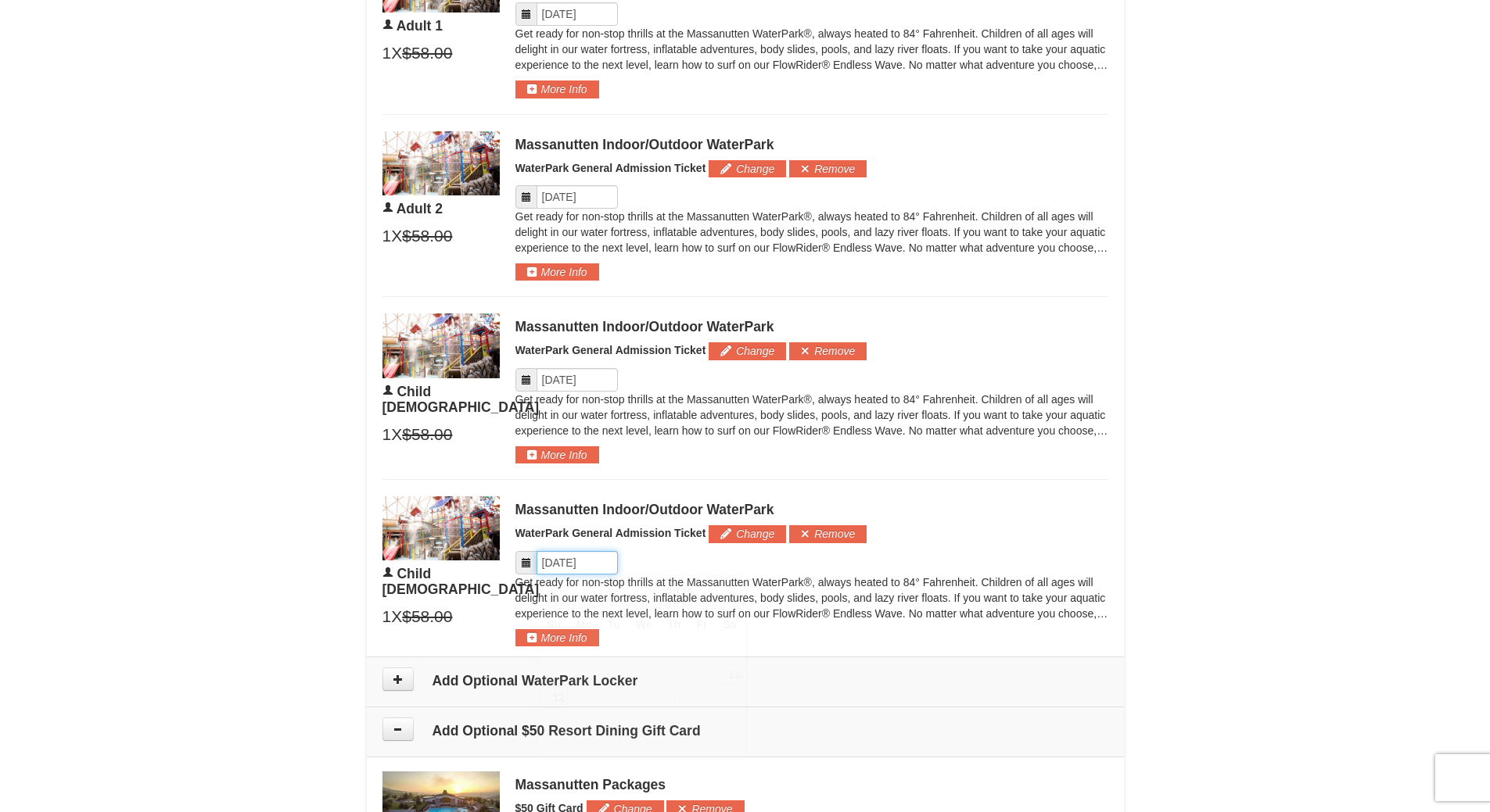
click at [563, 563] on input "Please format dates MM/DD/YYYY" at bounding box center [577, 562] width 81 height 24
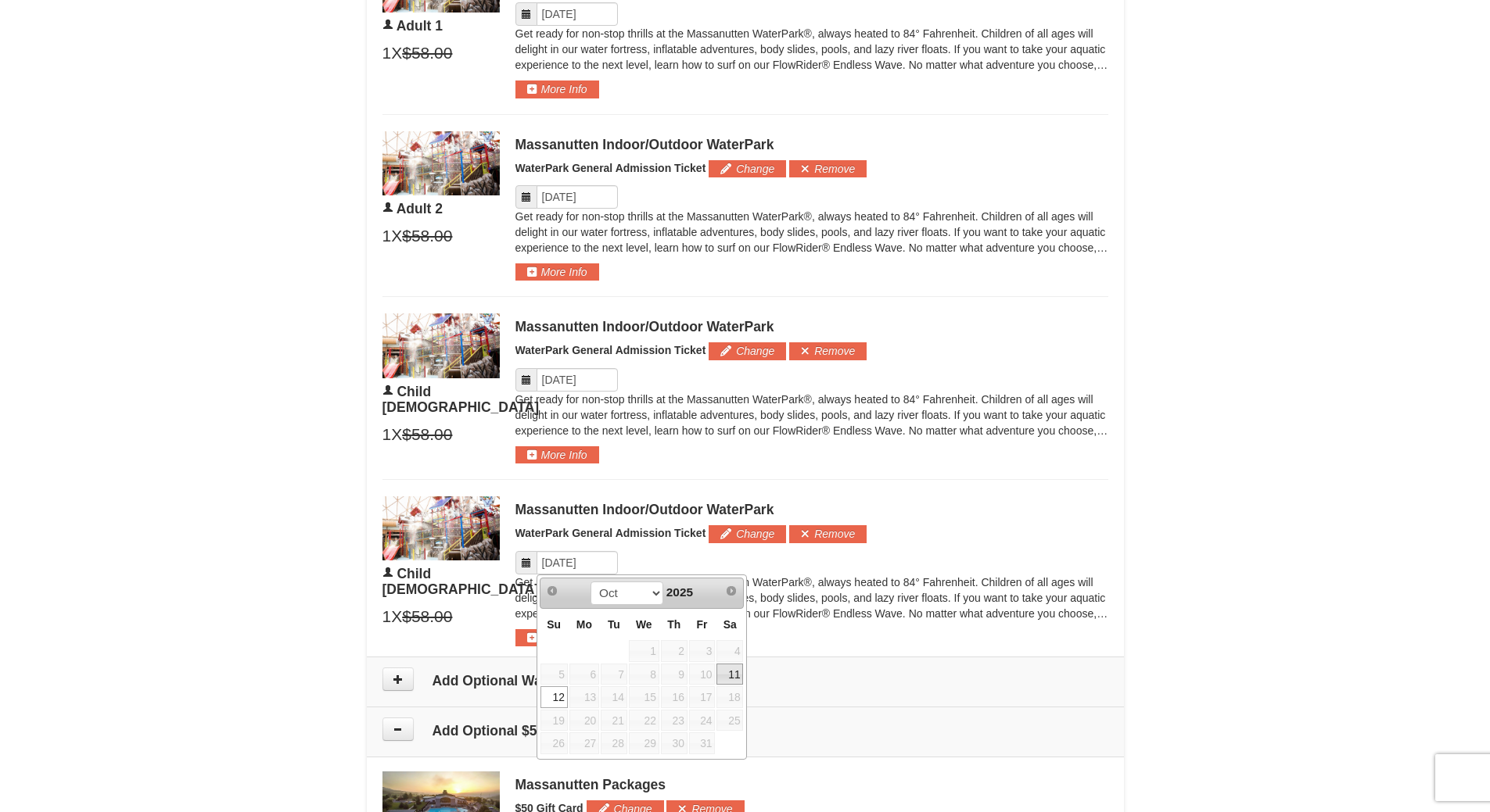
click at [738, 677] on link "11" at bounding box center [730, 674] width 26 height 22
type input "[DATE]"
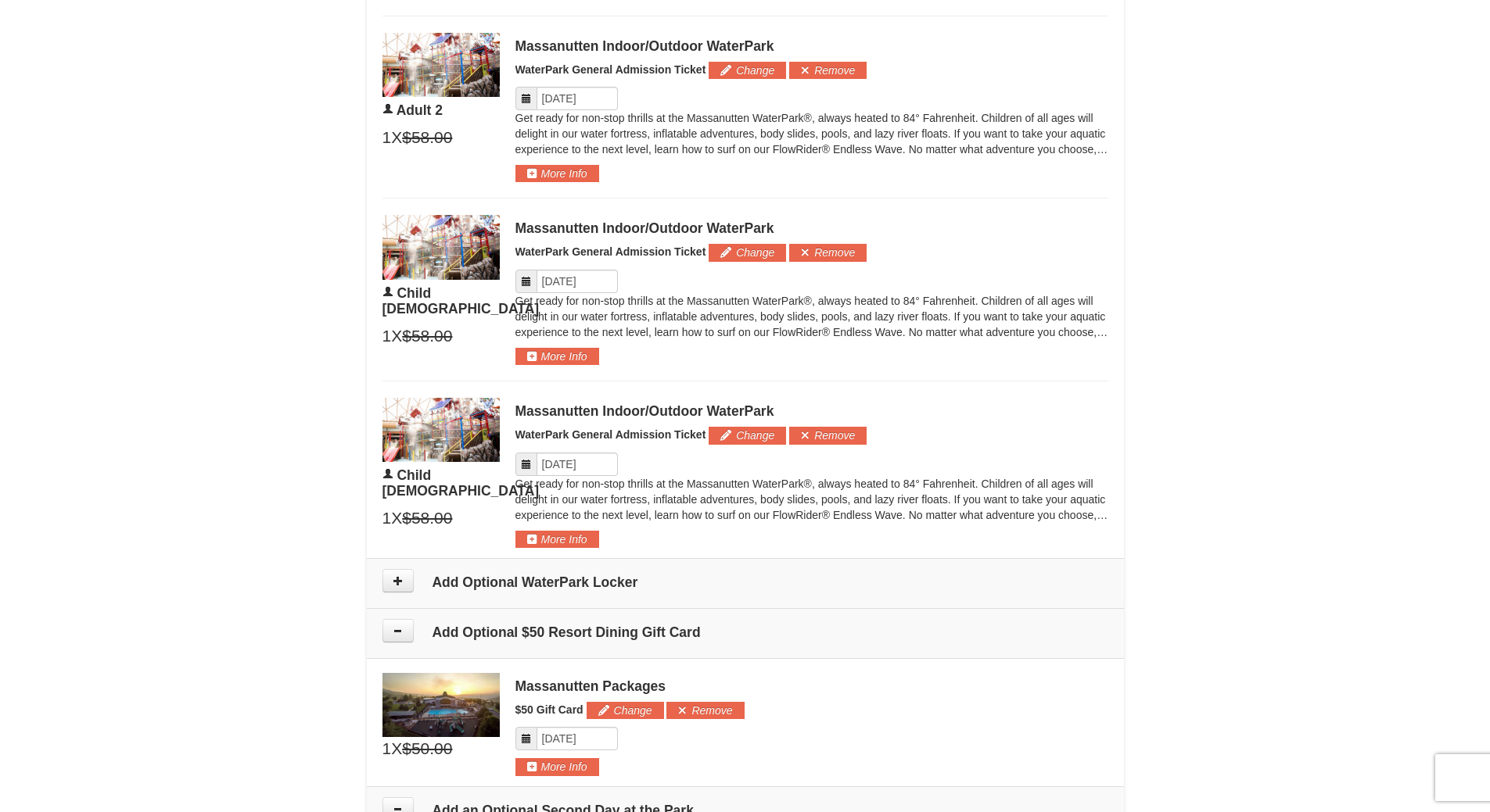
scroll to position [1095, 0]
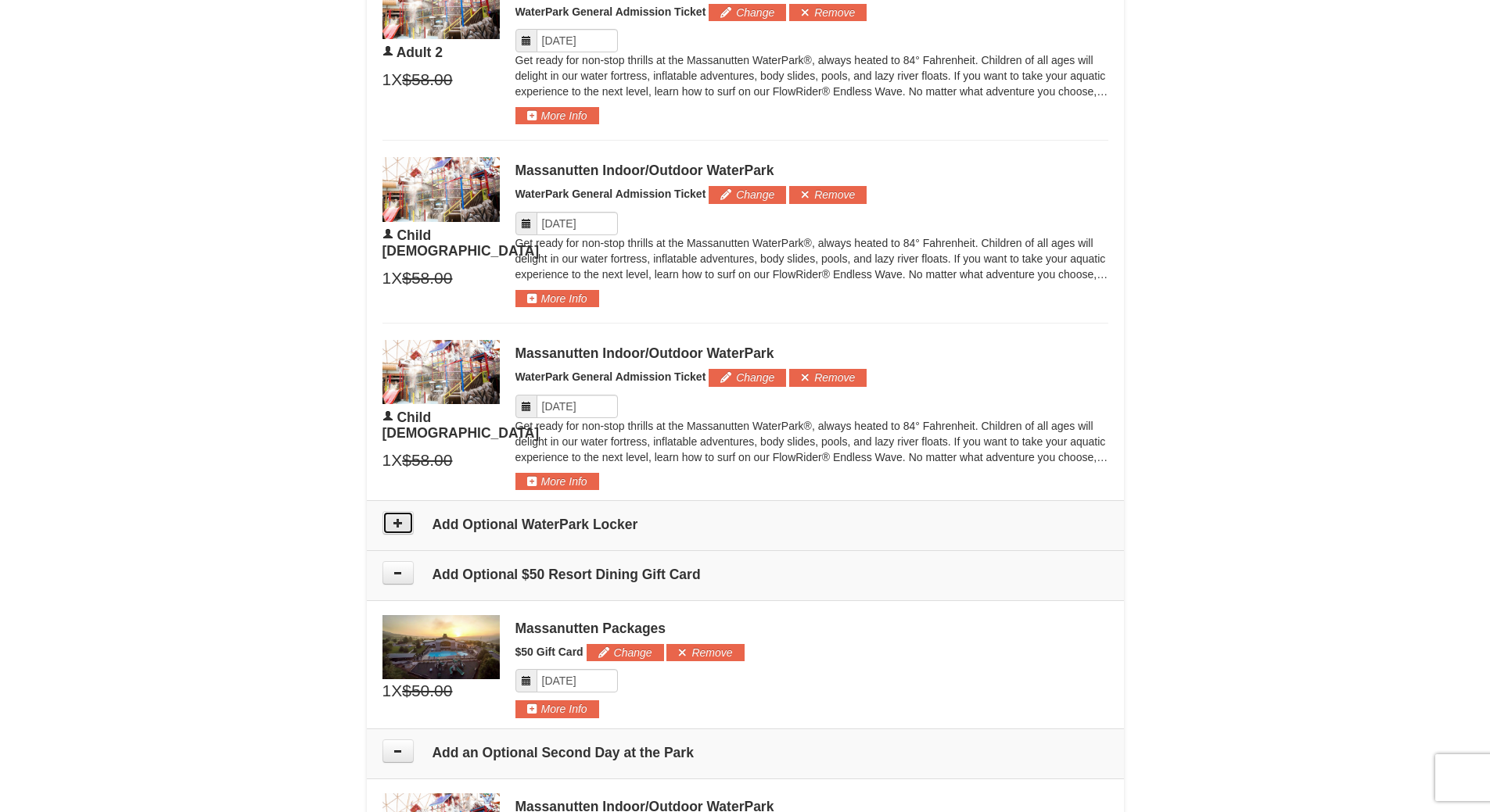
click at [395, 528] on icon at bounding box center [398, 524] width 11 height 11
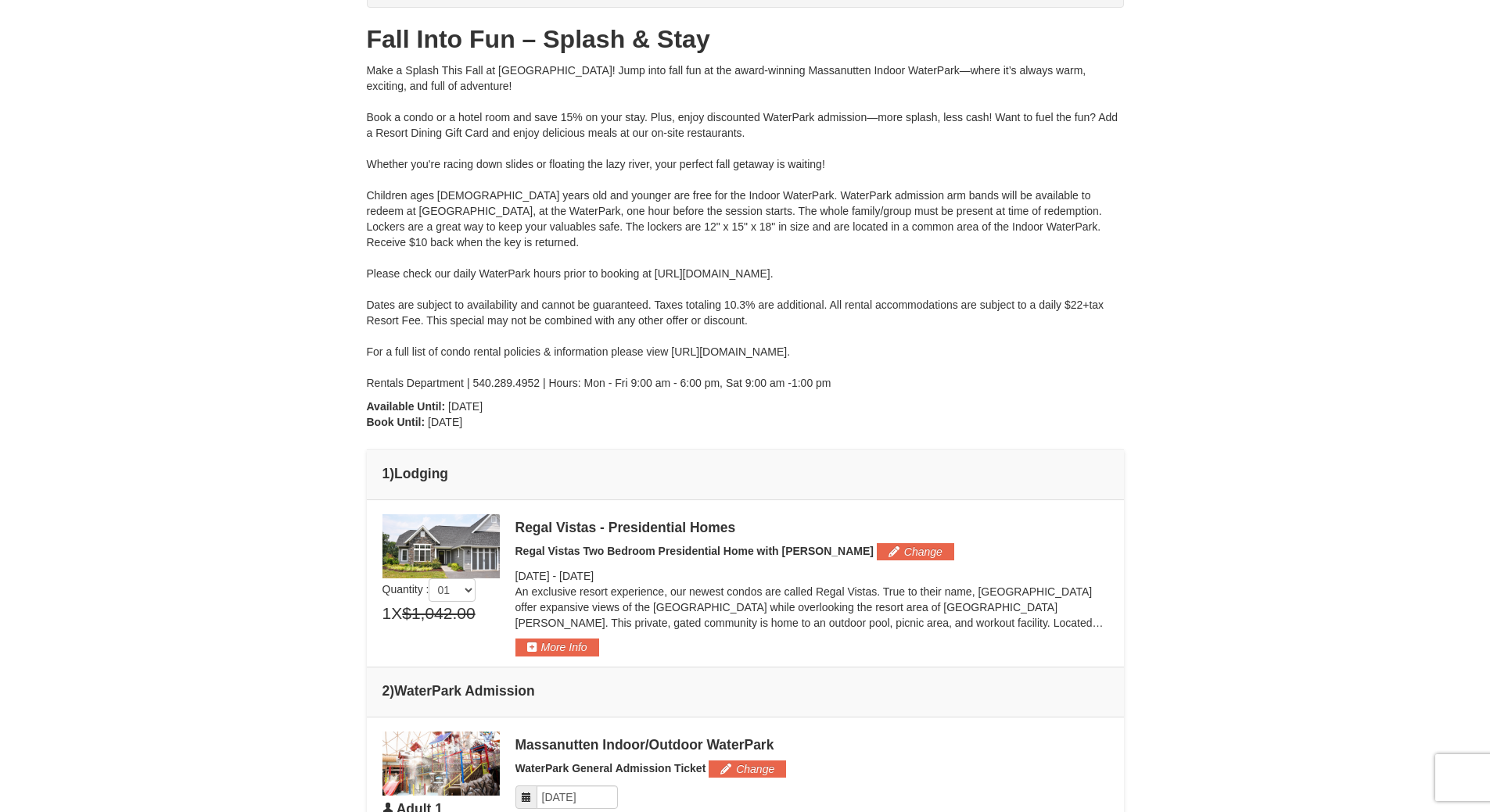
scroll to position [0, 0]
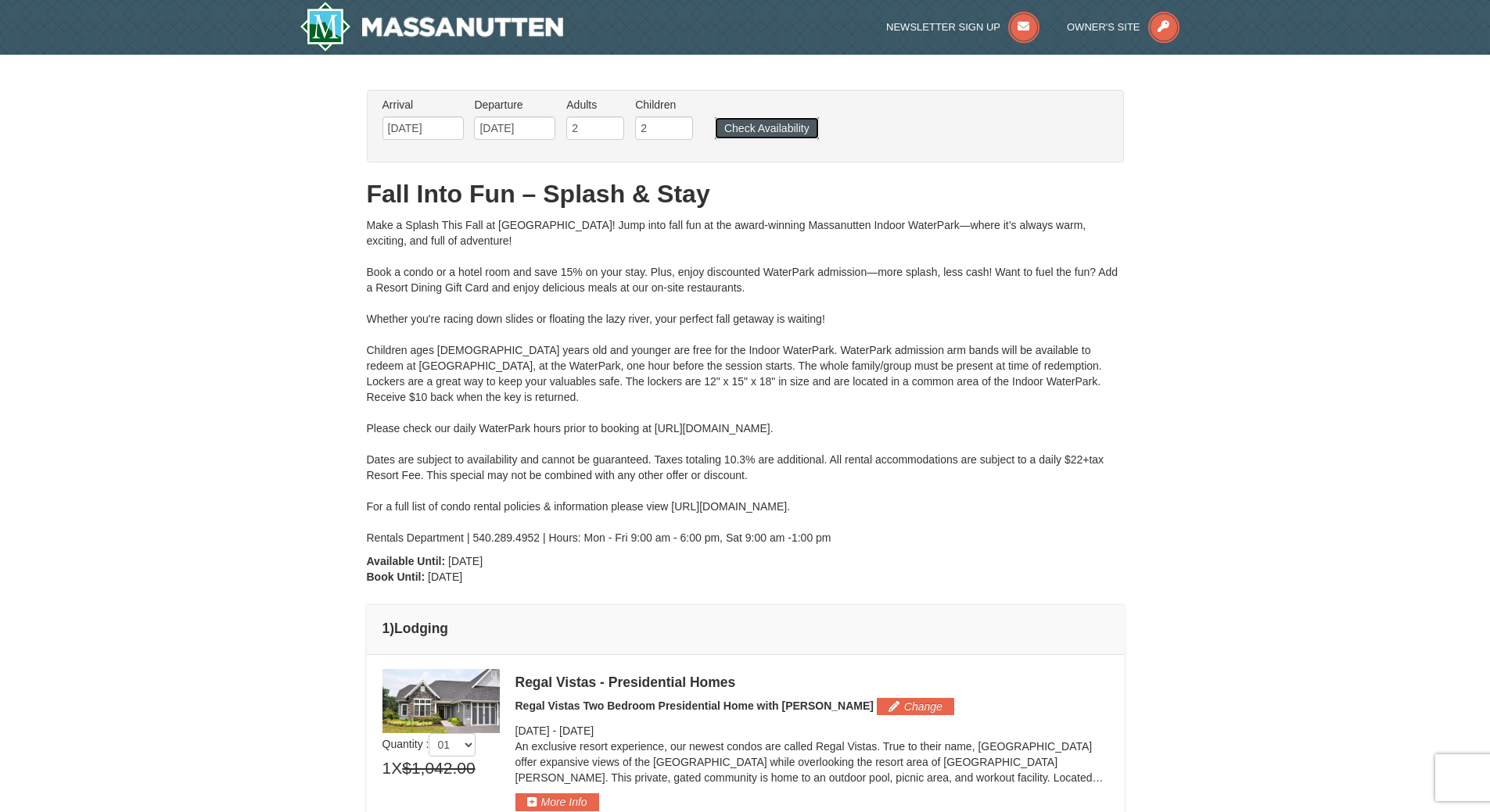
click at [797, 132] on button "Check Availability" at bounding box center [767, 128] width 104 height 22
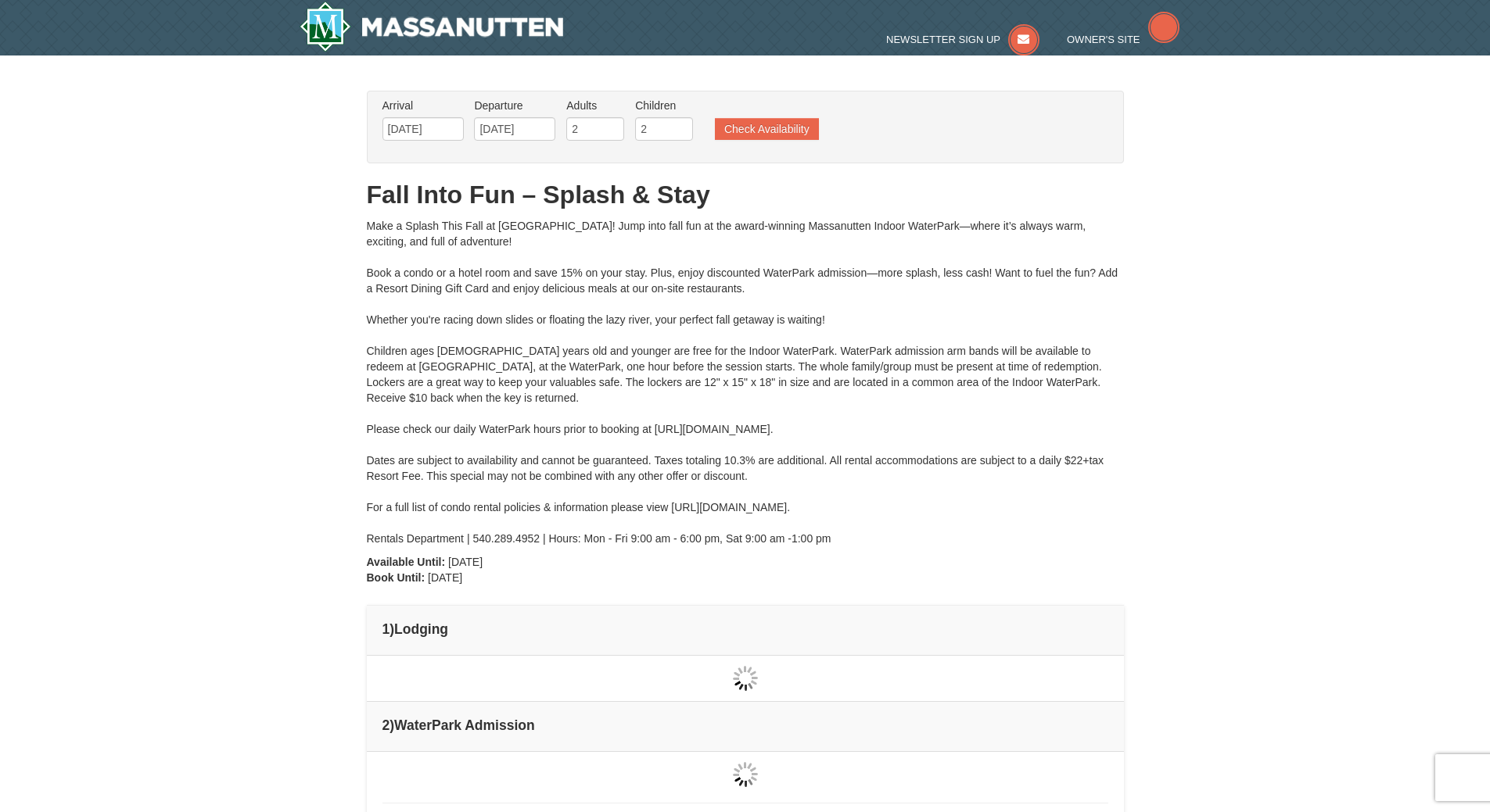
type input "10/11/2025"
type input "[DATE]"
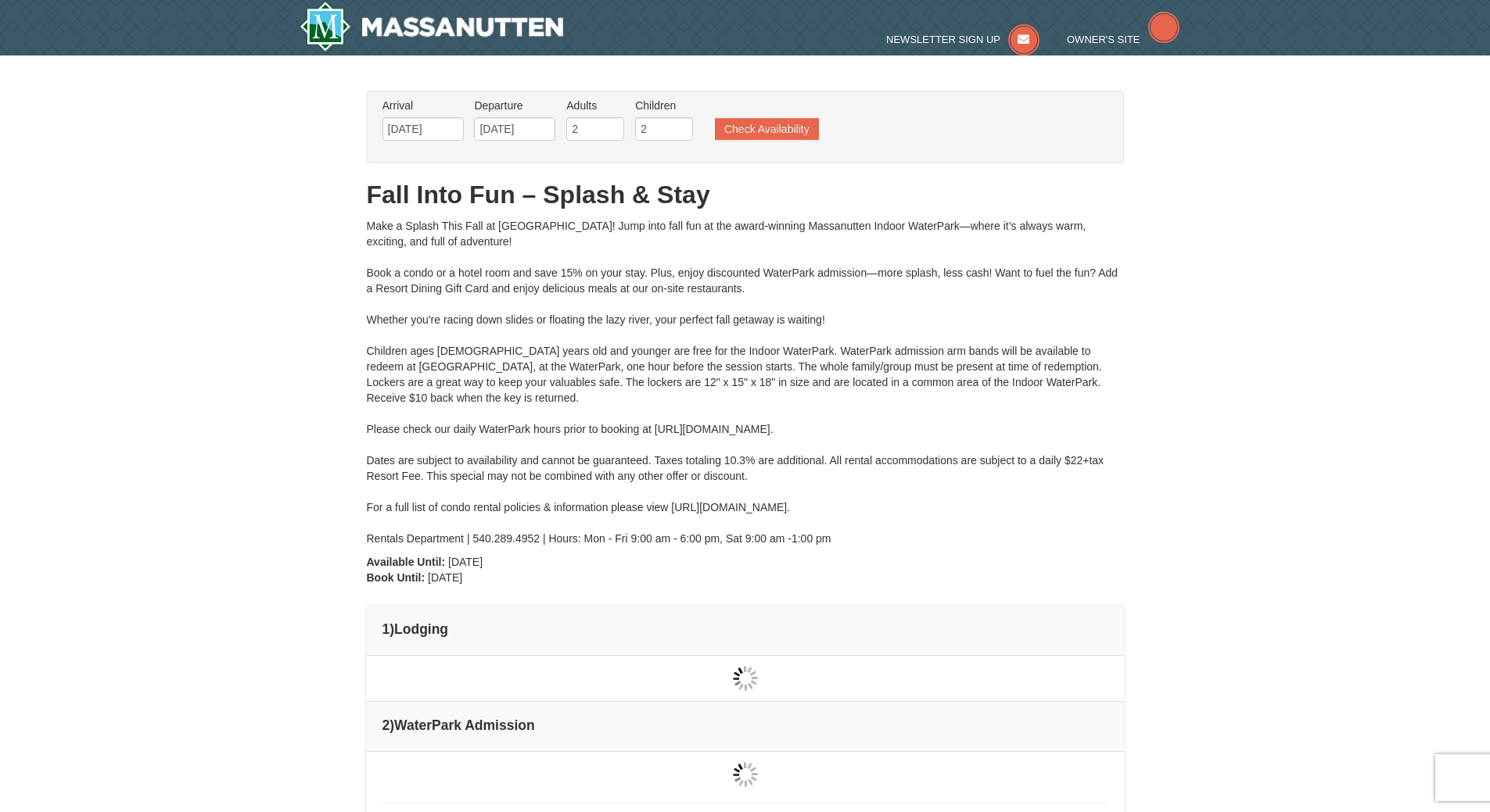
type input "[DATE]"
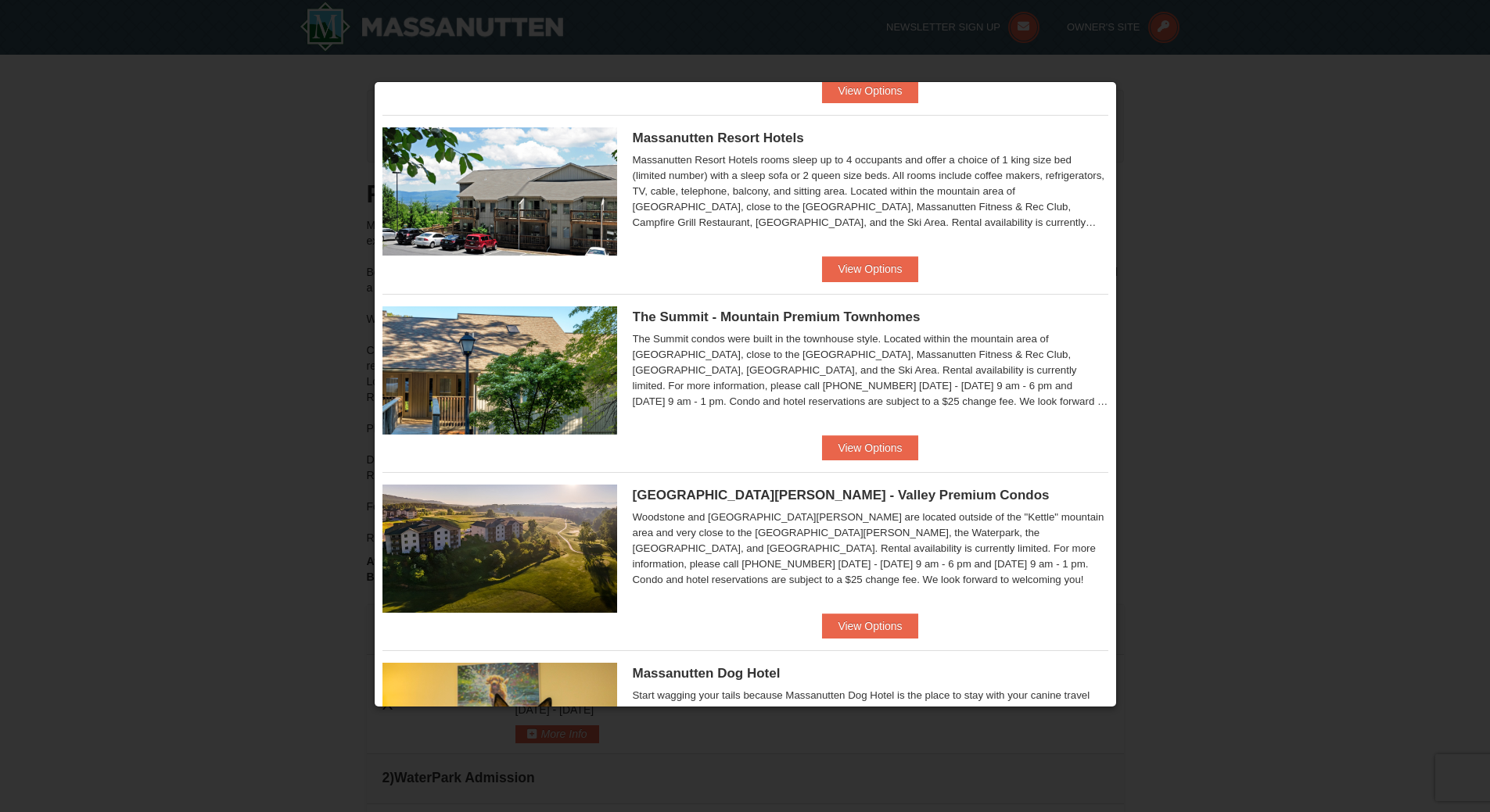
scroll to position [626, 0]
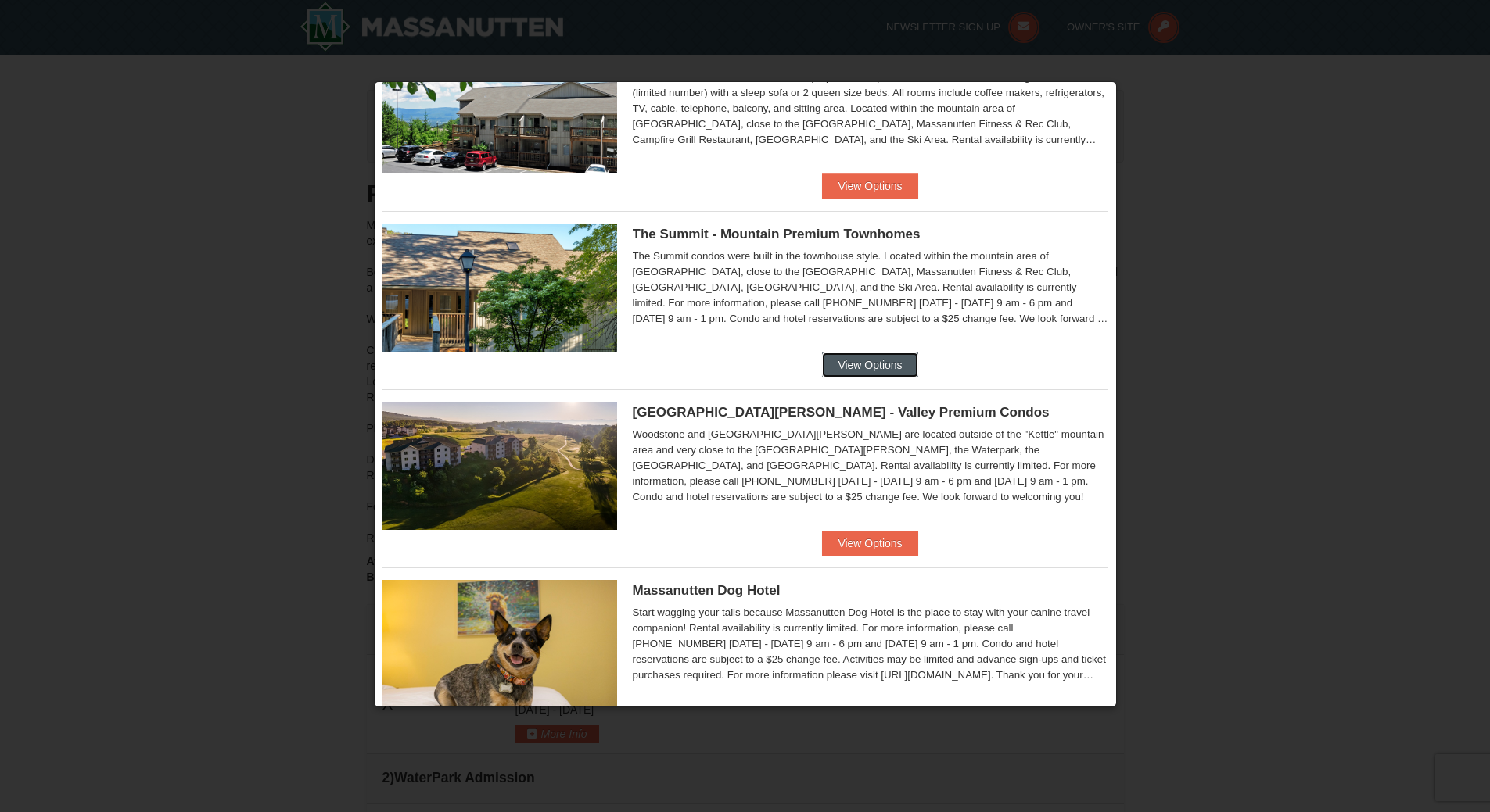
click at [875, 360] on button "View Options" at bounding box center [869, 365] width 95 height 25
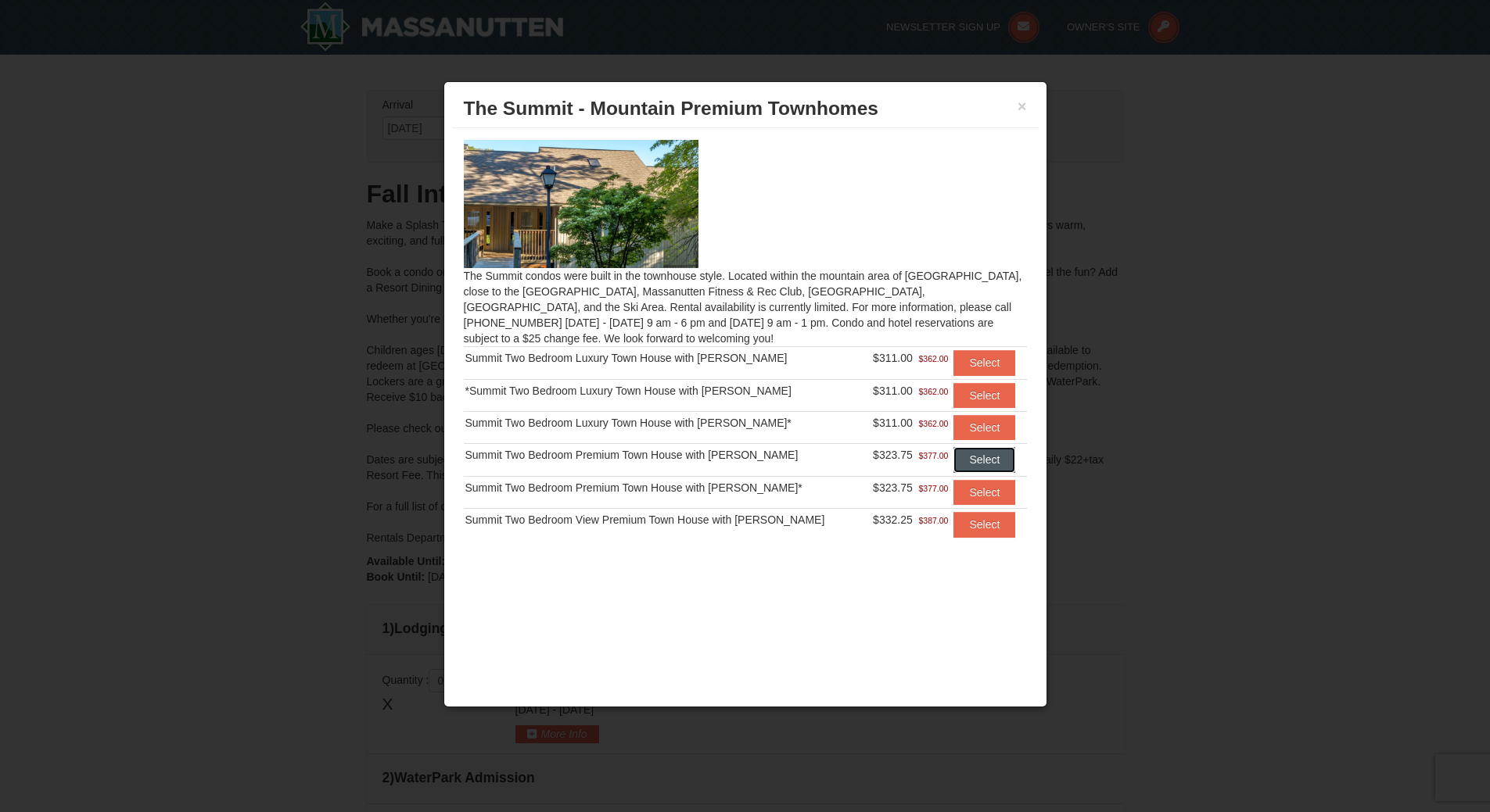
click at [997, 458] on button "Select" at bounding box center [983, 459] width 61 height 25
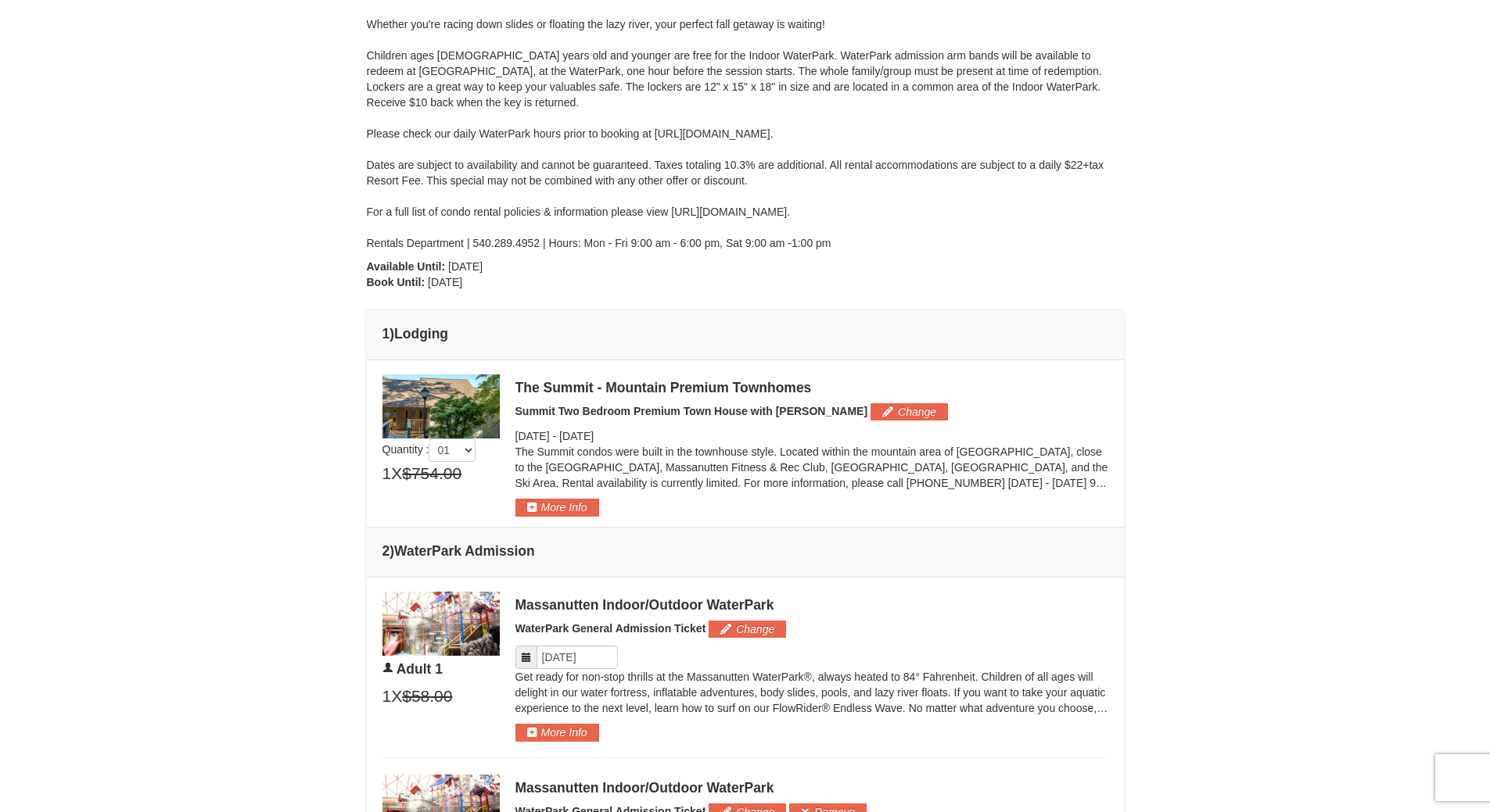
scroll to position [313, 0]
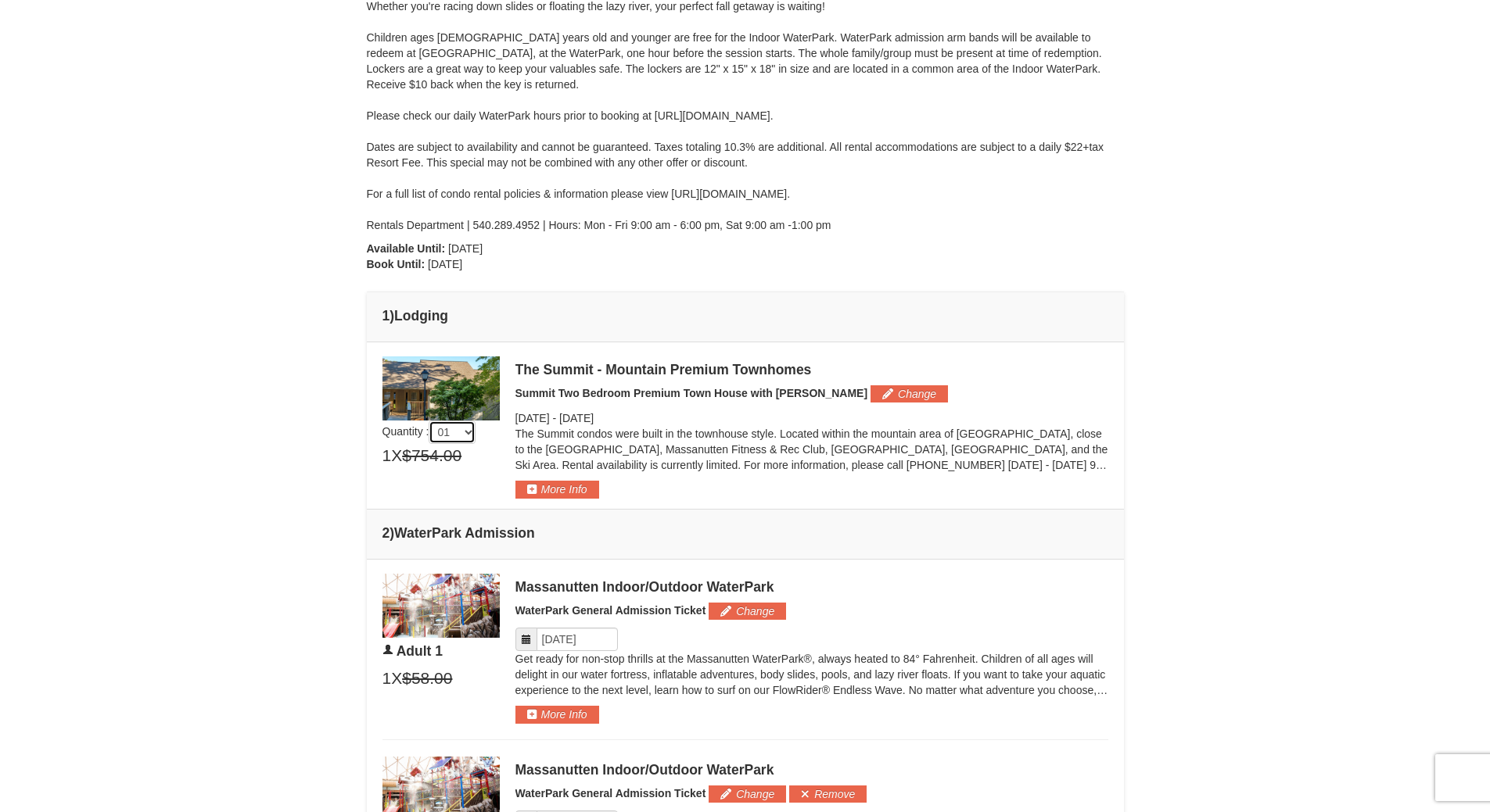
click at [471, 436] on select "01 02 03 04 05" at bounding box center [452, 432] width 47 height 24
click at [306, 464] on div "× From: To: Adults: 2 Children: 2 Change Arrival Please format dates MM/DD/YYYY…" at bounding box center [745, 625] width 1490 height 1767
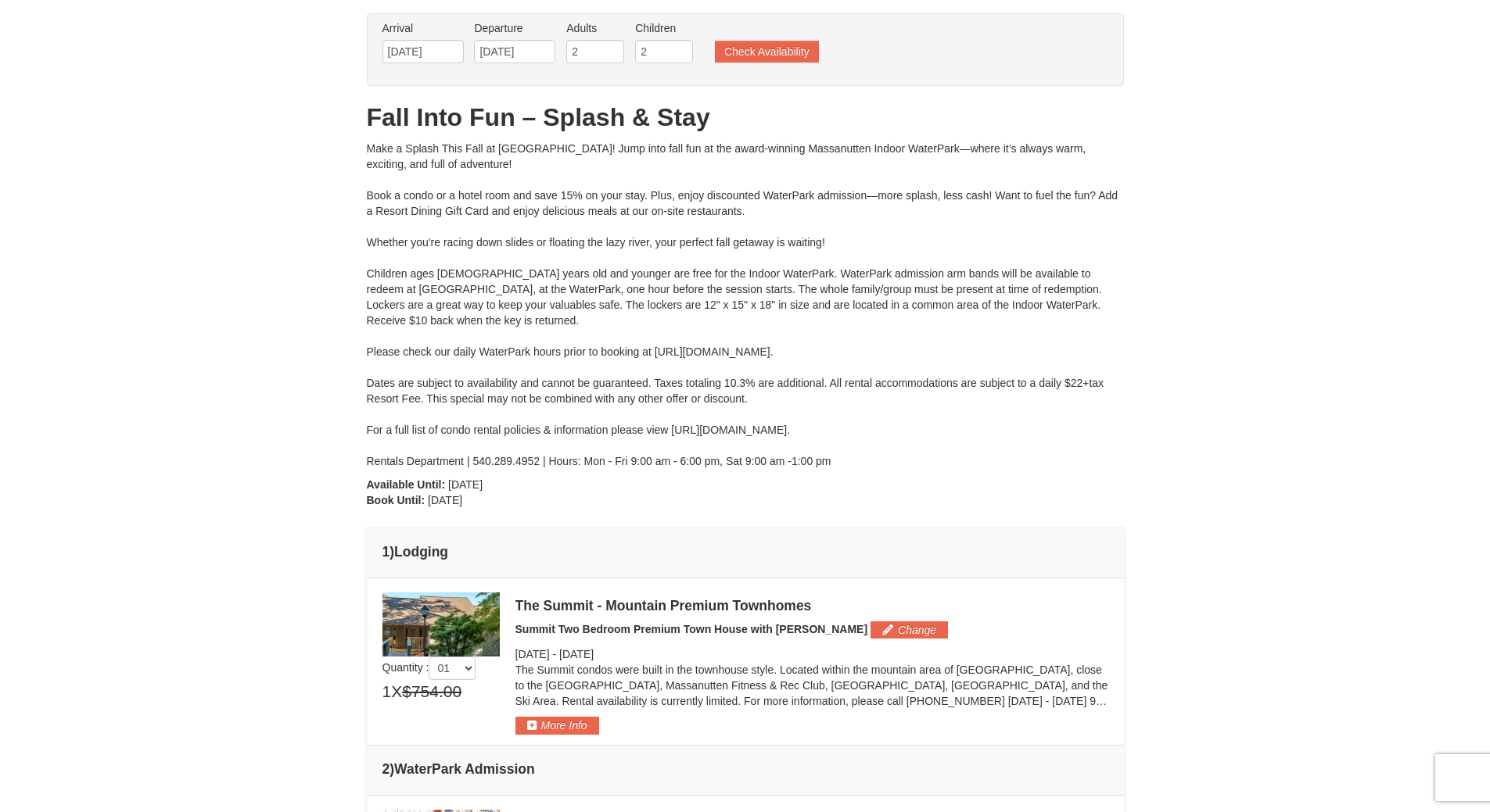
scroll to position [0, 0]
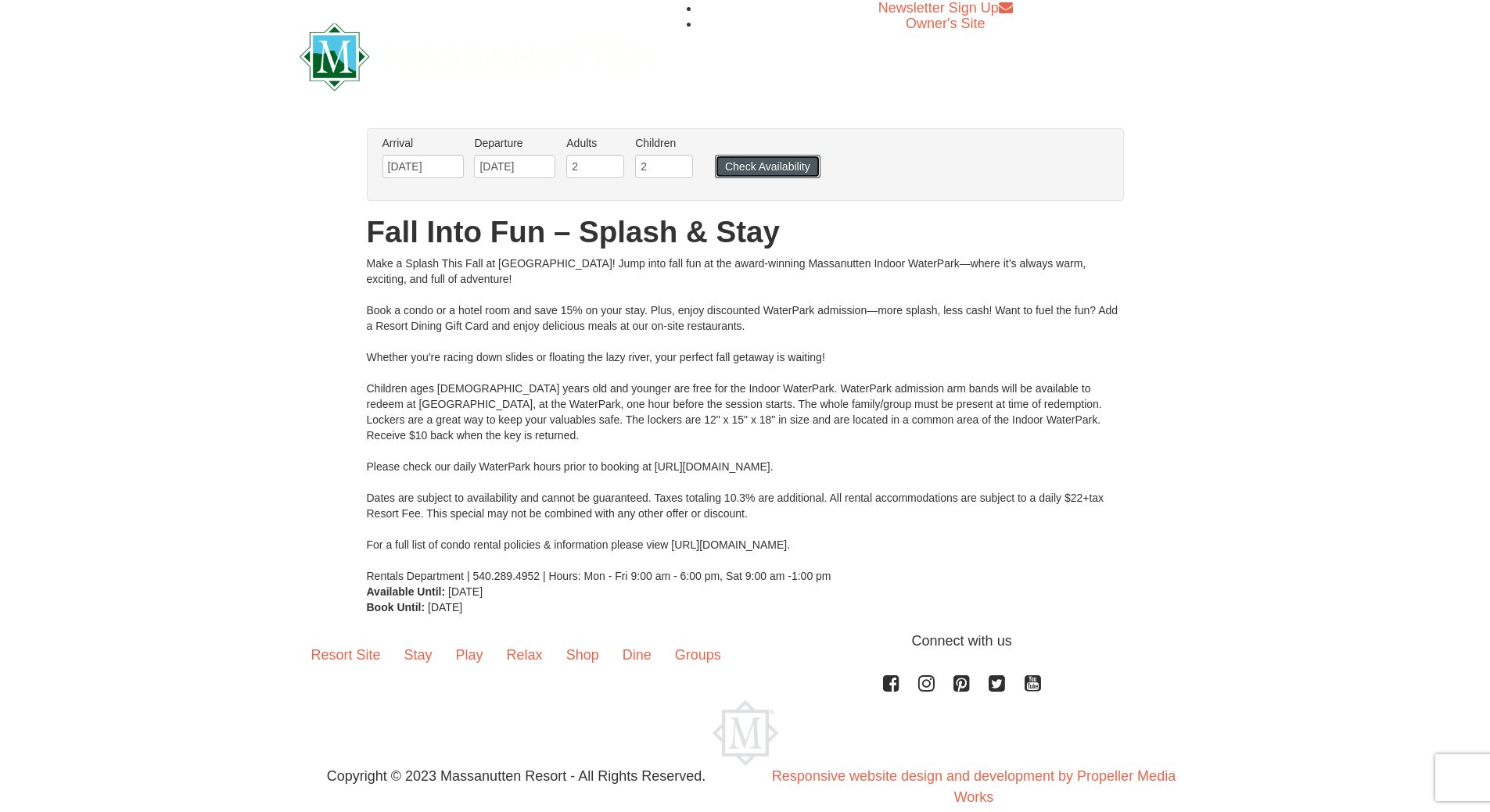
click at [753, 170] on button "Check Availability" at bounding box center [768, 166] width 106 height 24
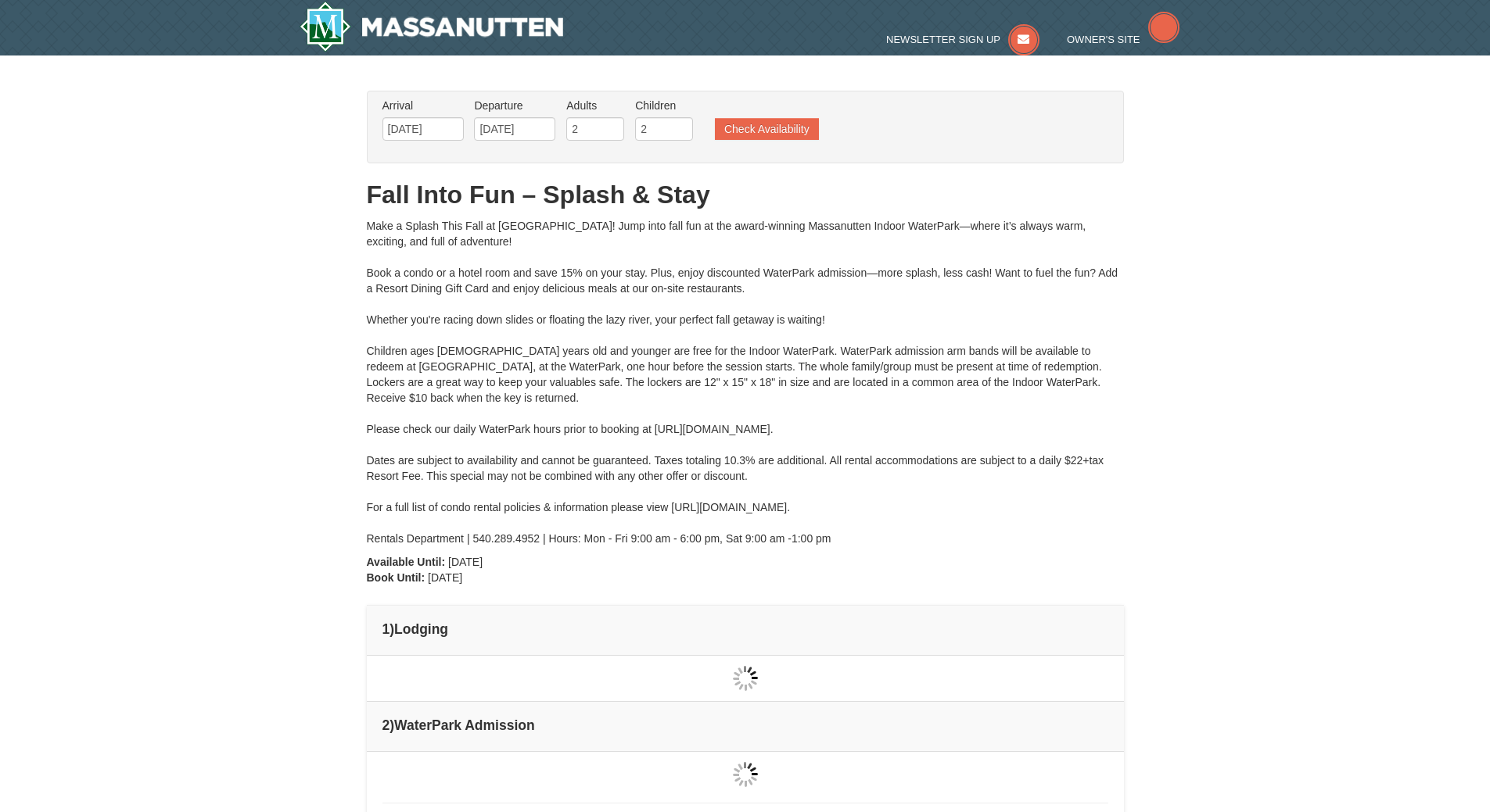
type input "[DATE]"
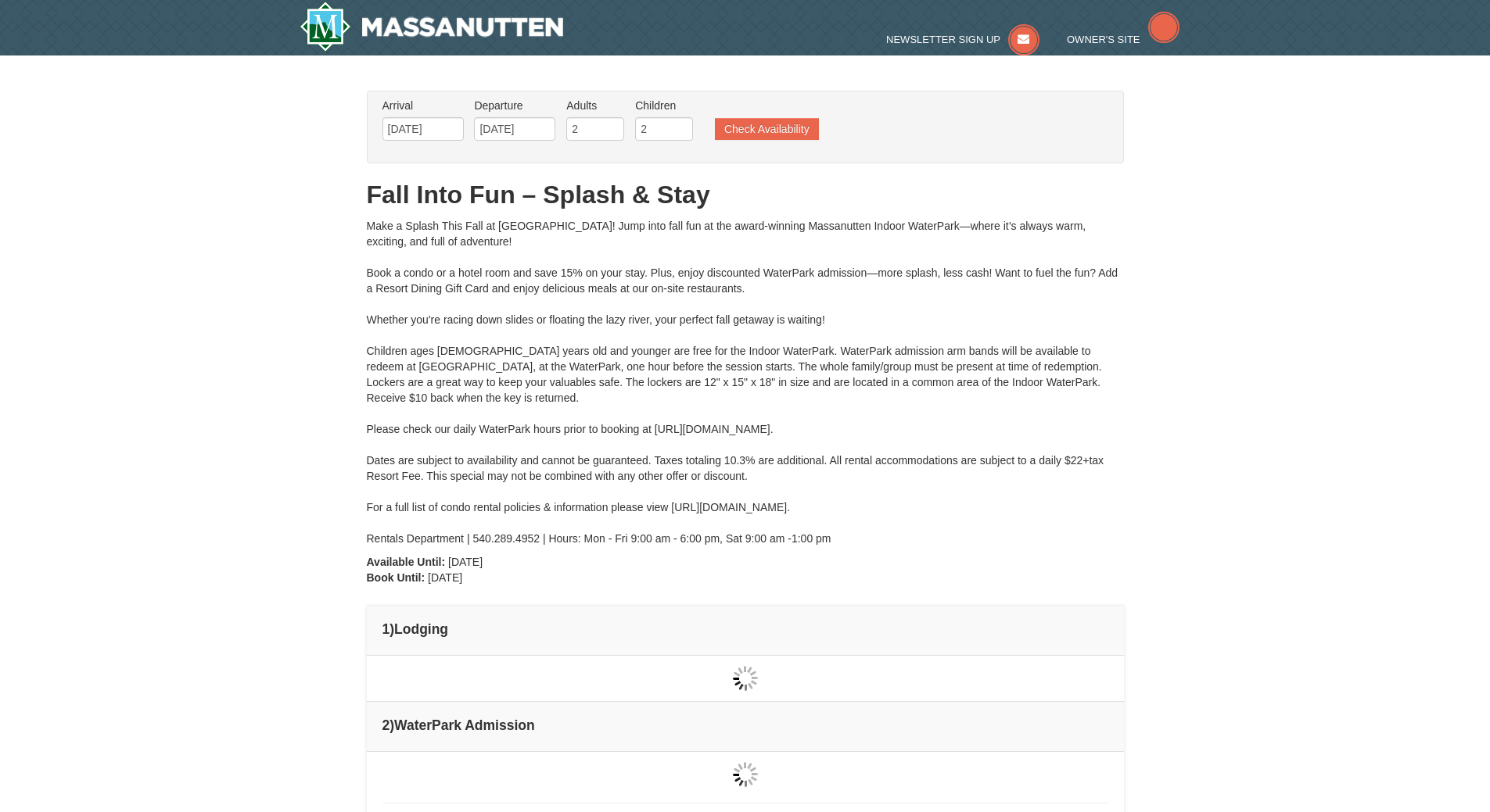
type input "[DATE]"
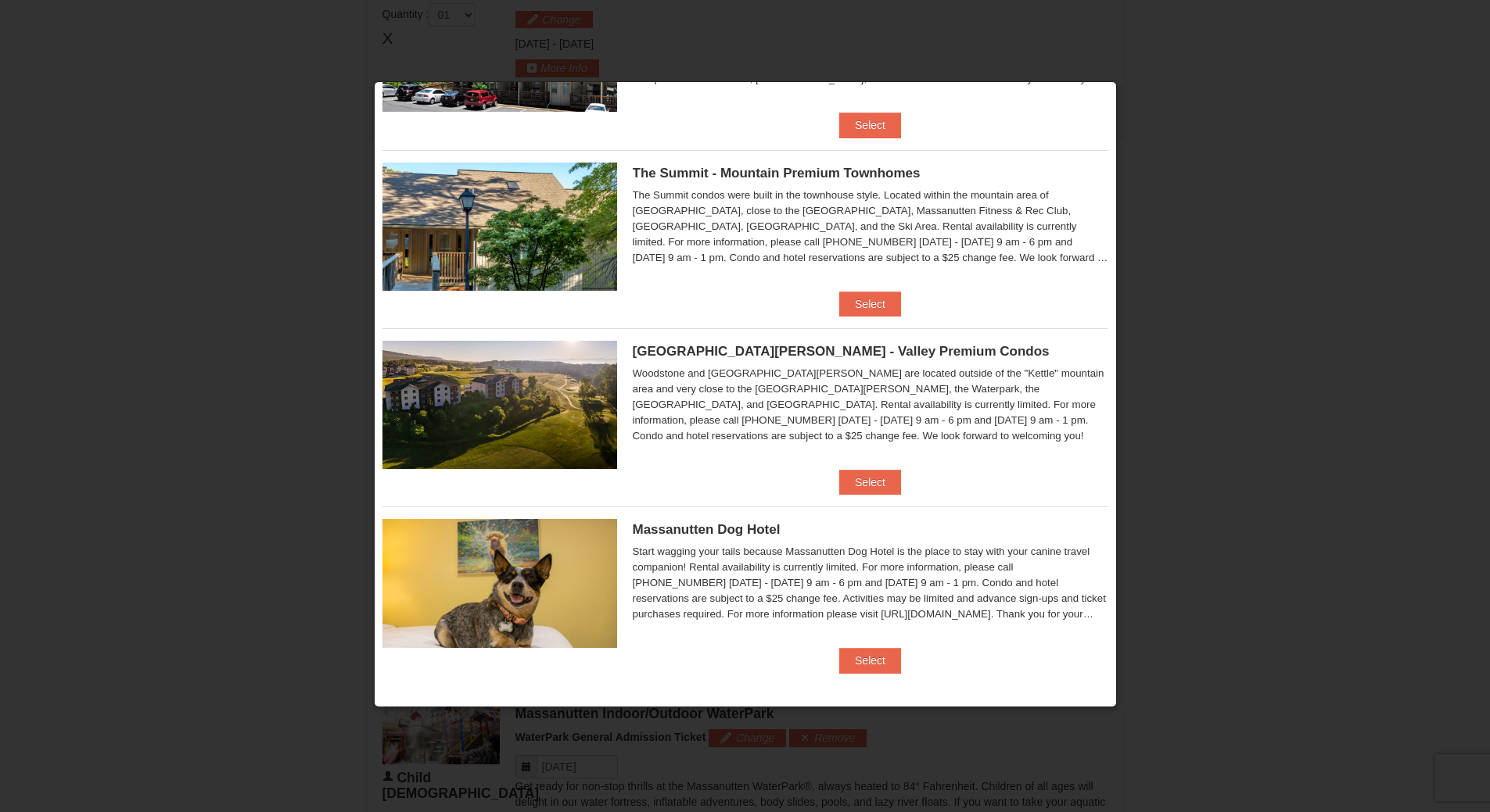
scroll to position [687, 0]
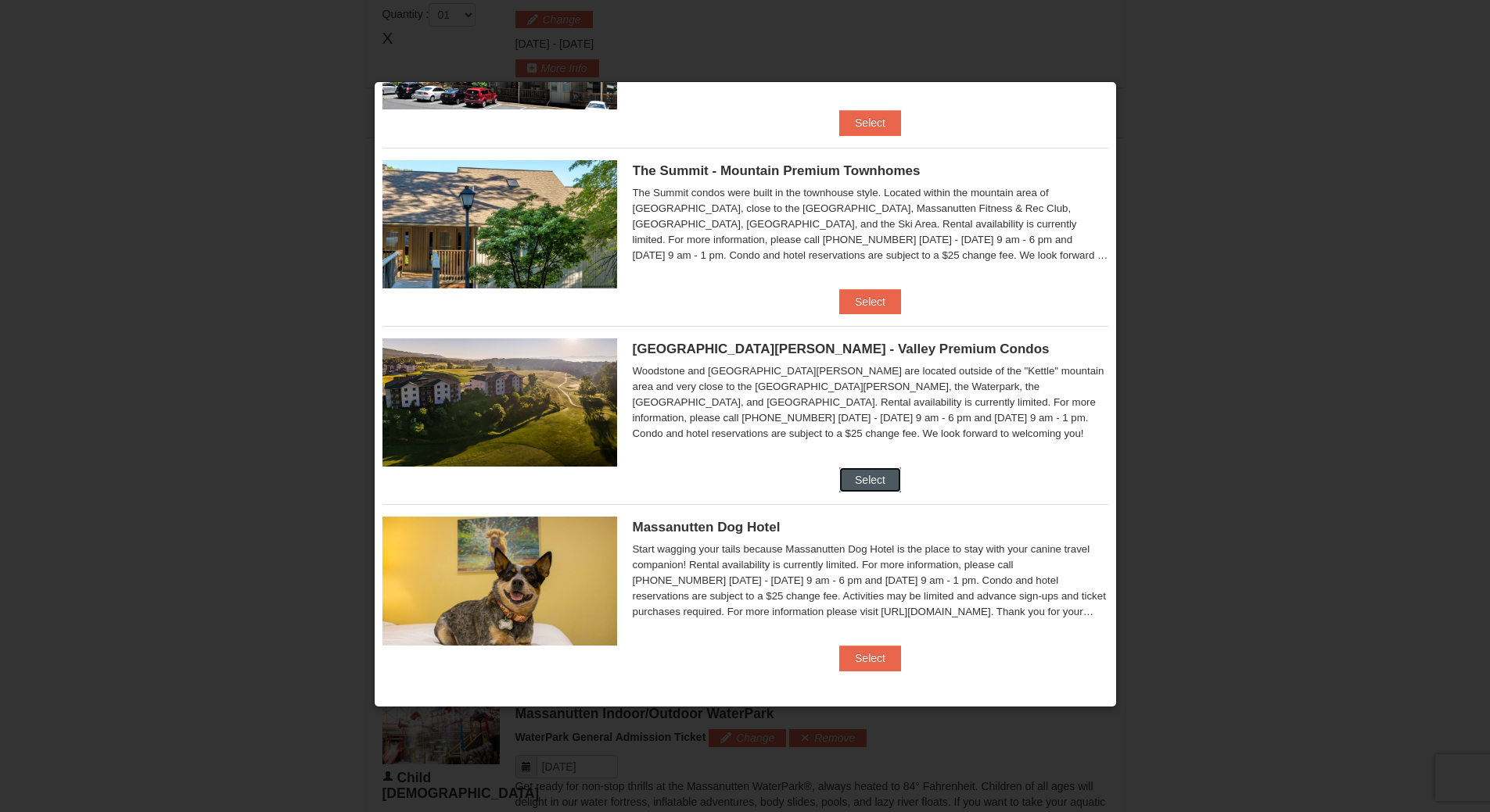
click at [860, 474] on button "Select" at bounding box center [870, 480] width 61 height 25
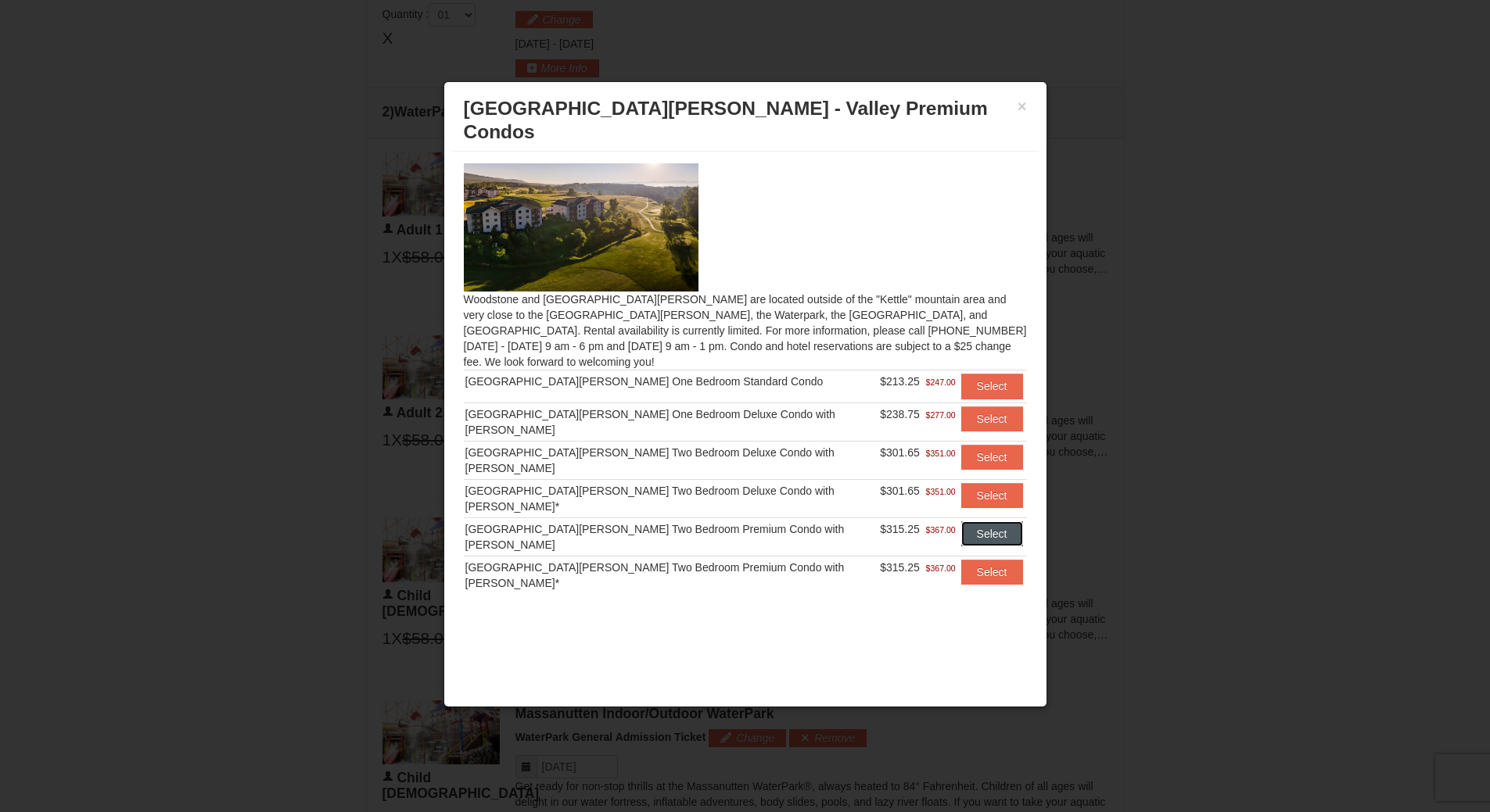
click at [962, 522] on button "Select" at bounding box center [992, 534] width 61 height 25
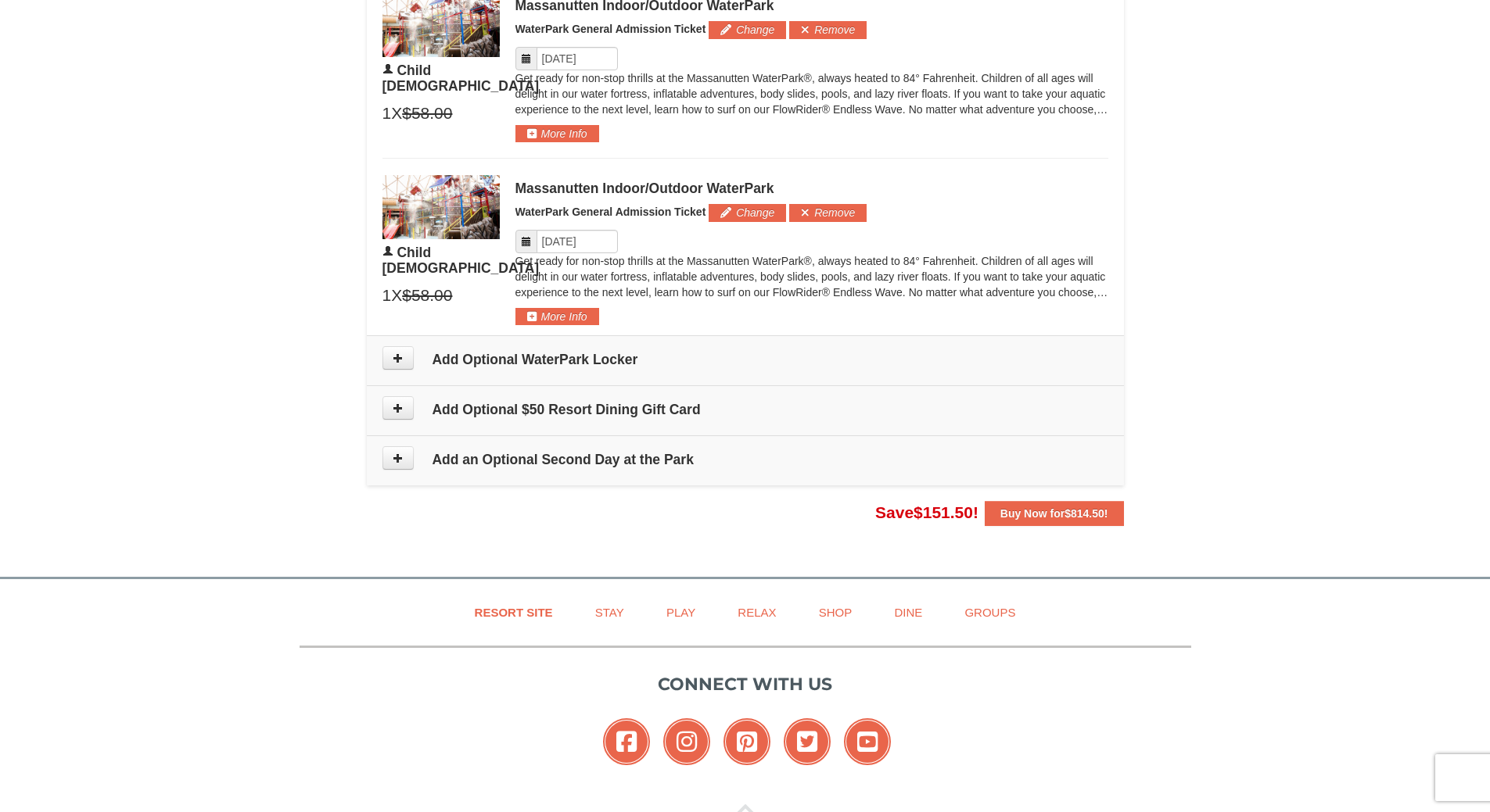
scroll to position [1400, 0]
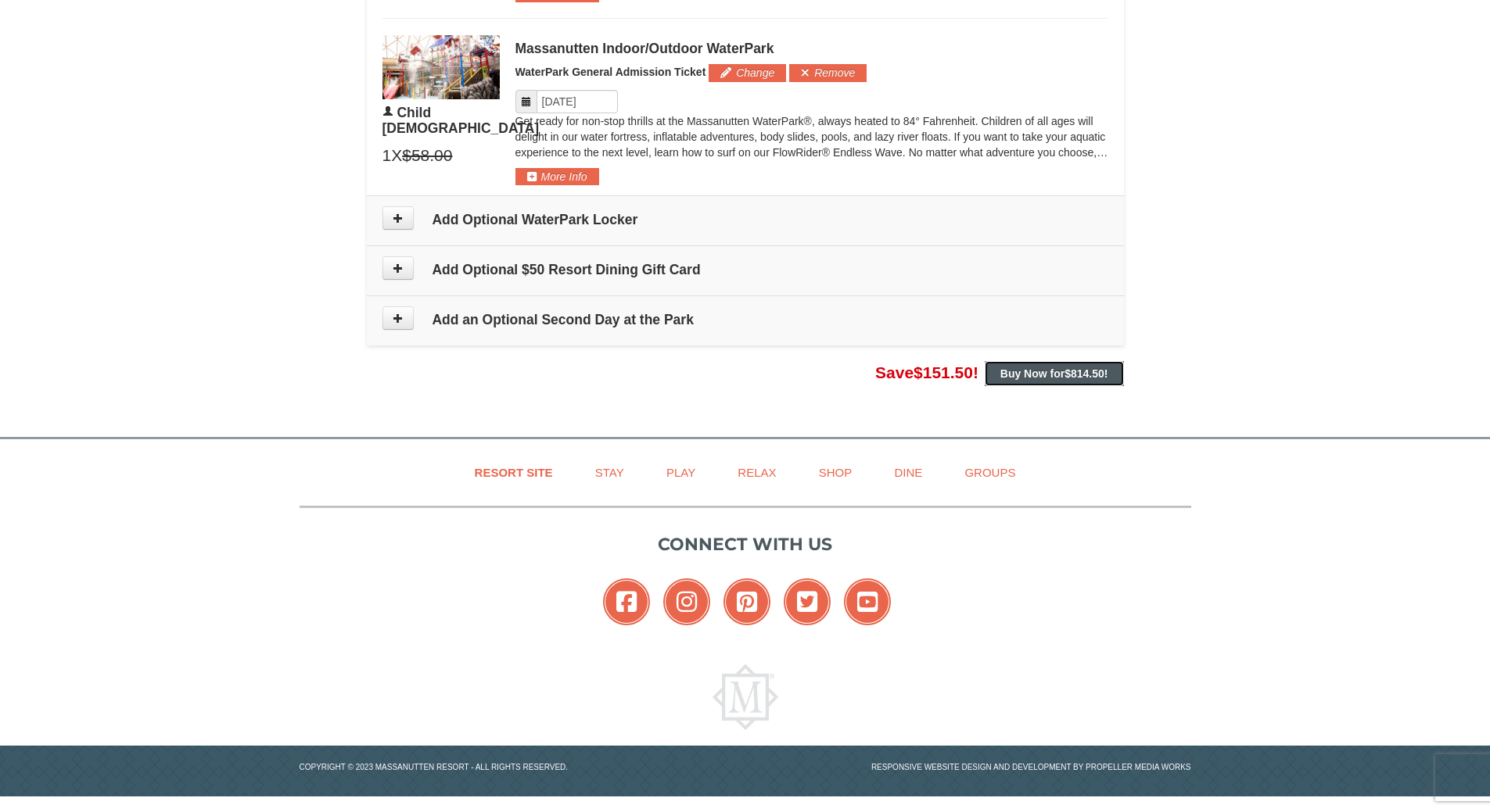
click at [1039, 375] on strong "Buy Now for $814.50 !" at bounding box center [1054, 373] width 108 height 12
click at [397, 319] on icon at bounding box center [398, 319] width 11 height 11
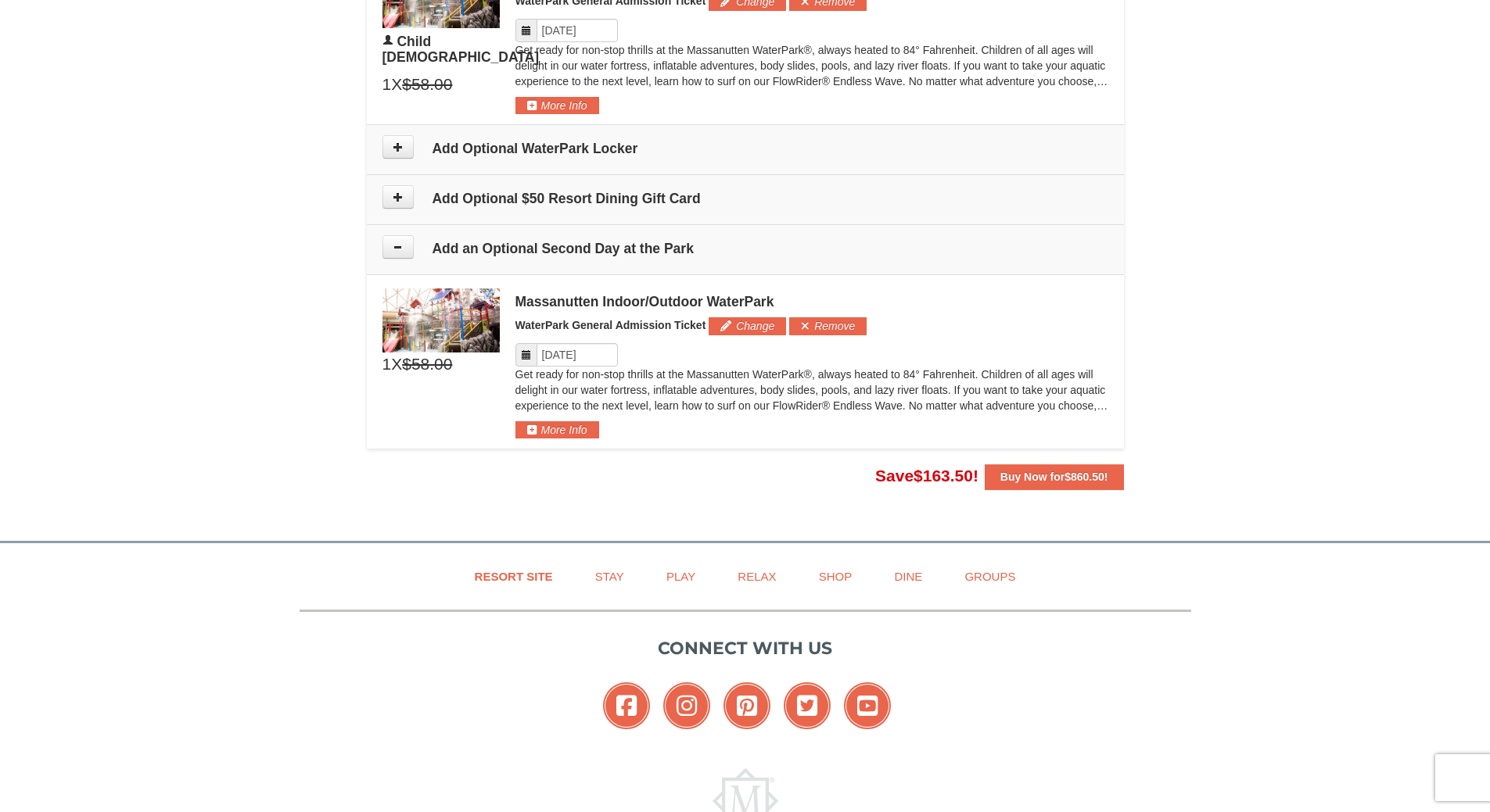
scroll to position [1575, 0]
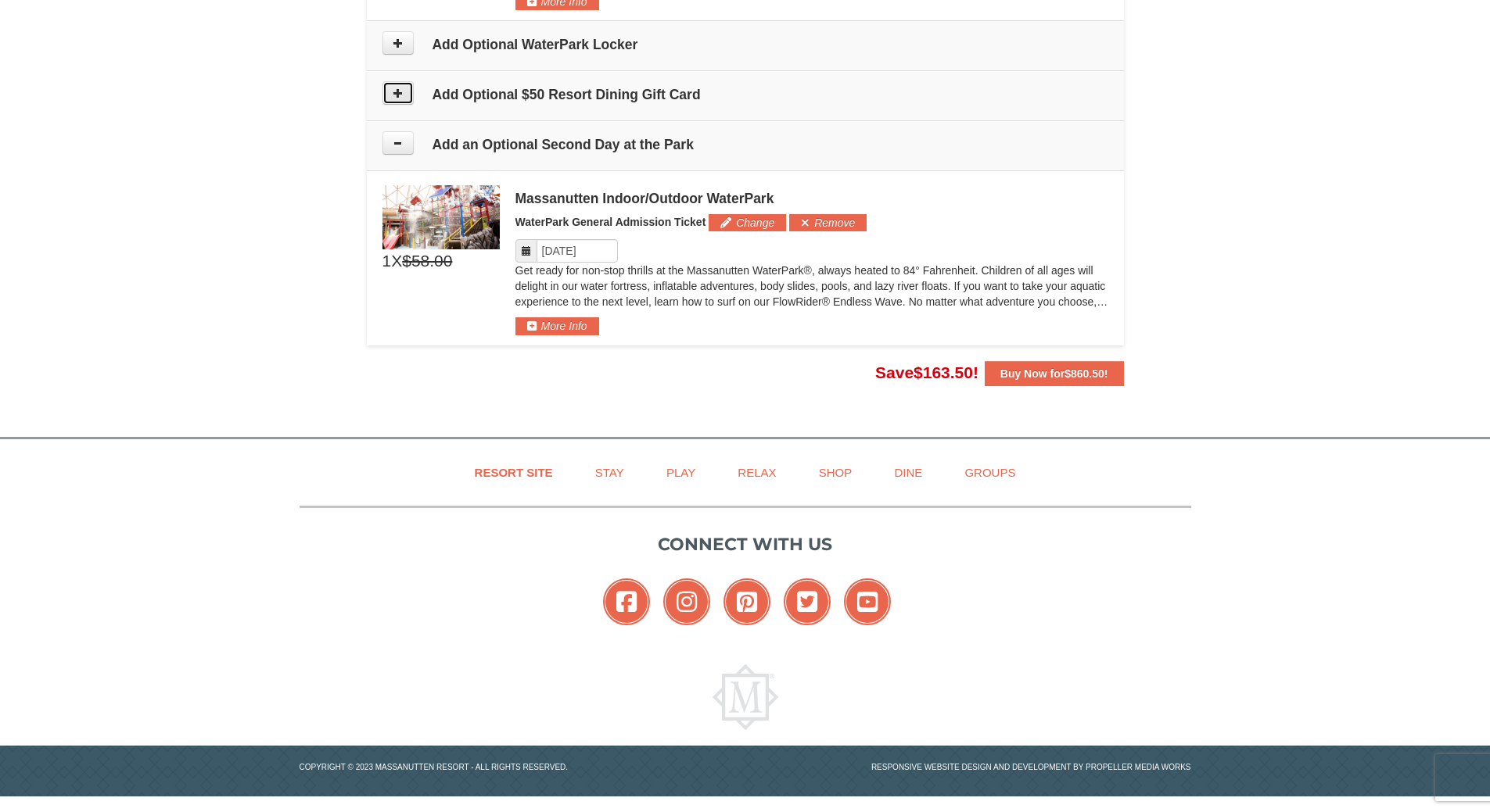
click at [384, 103] on button at bounding box center [397, 93] width 31 height 24
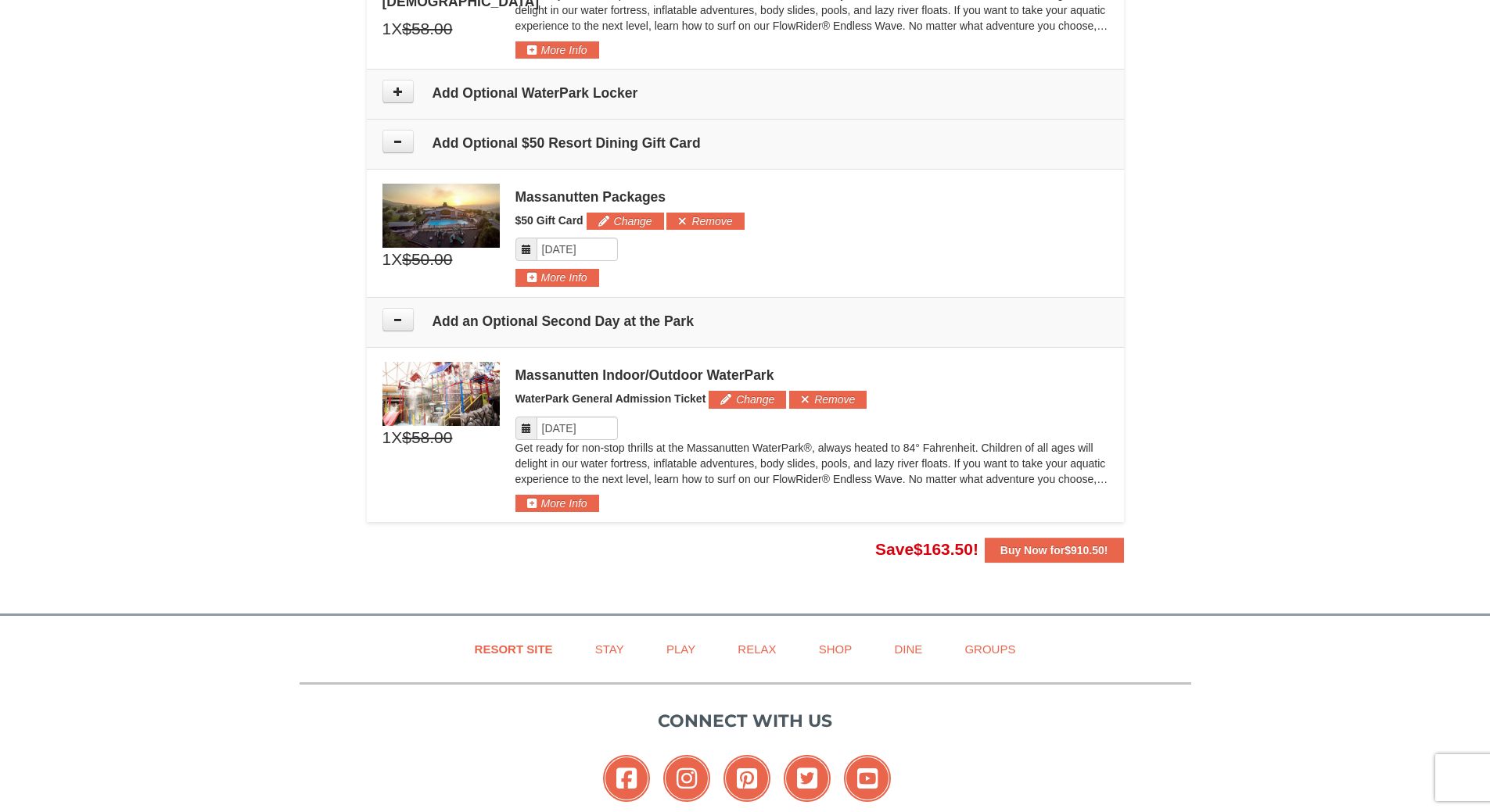
scroll to position [1490, 0]
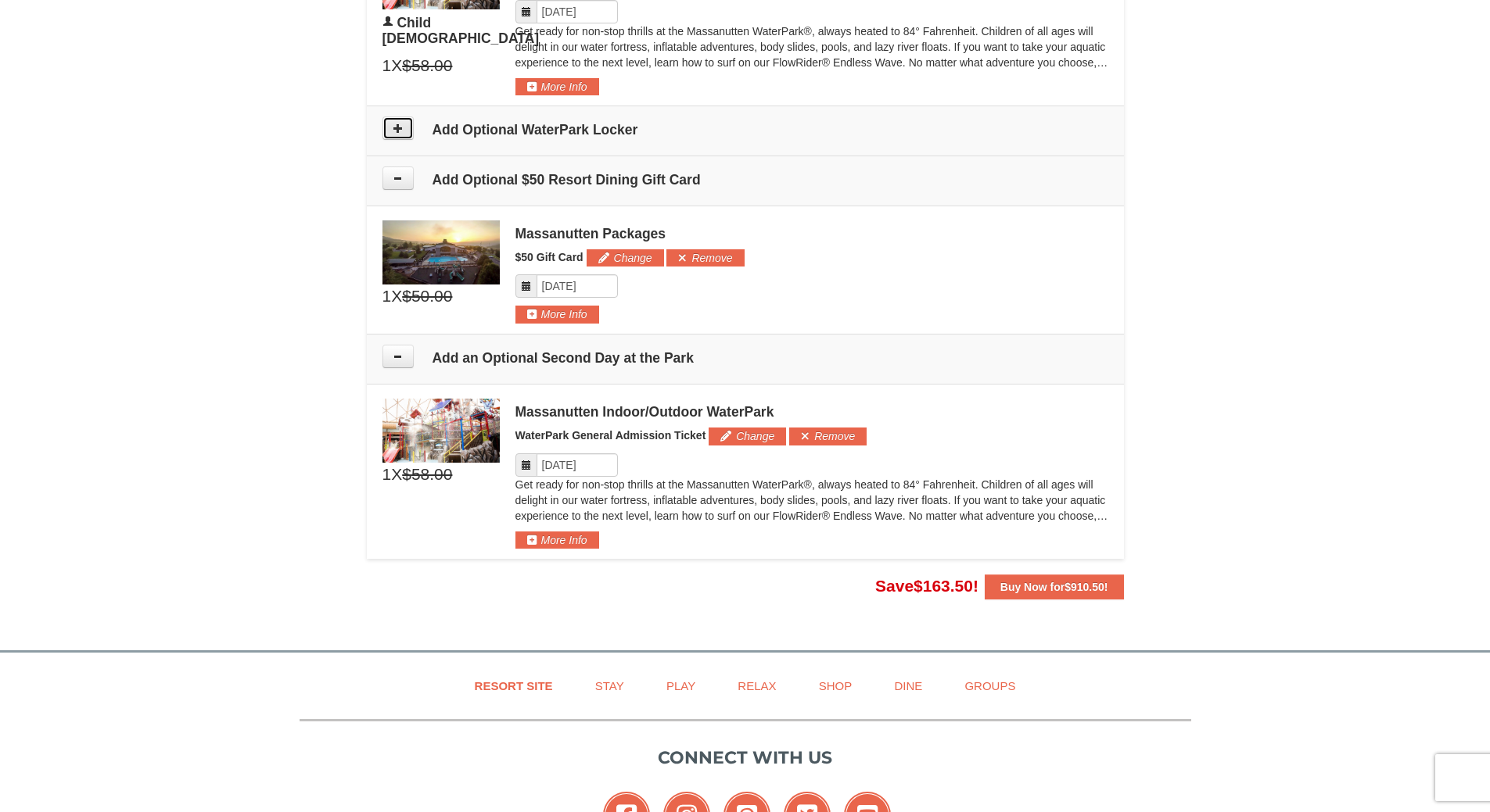
click at [387, 137] on button at bounding box center [397, 128] width 31 height 24
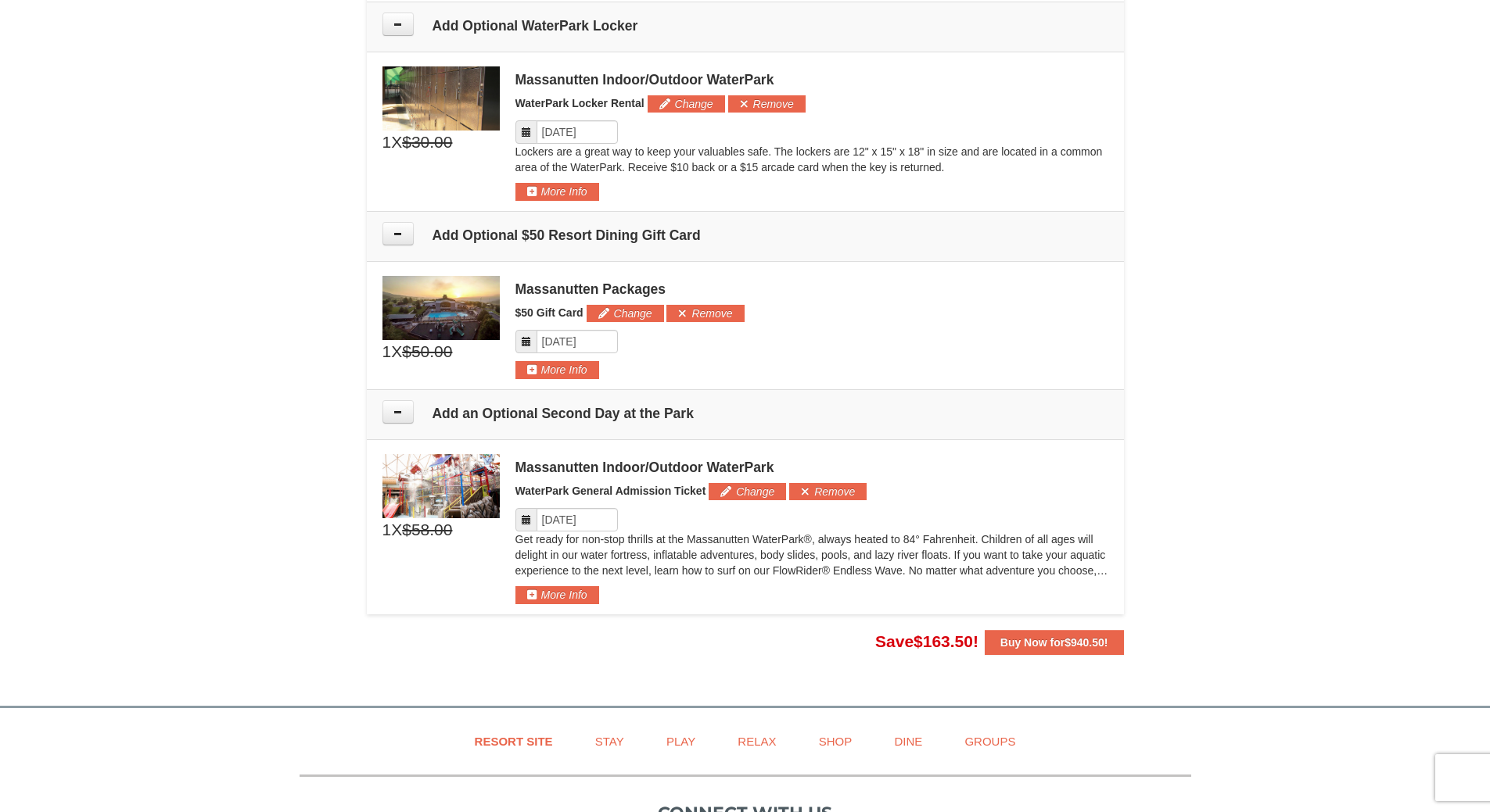
scroll to position [1596, 0]
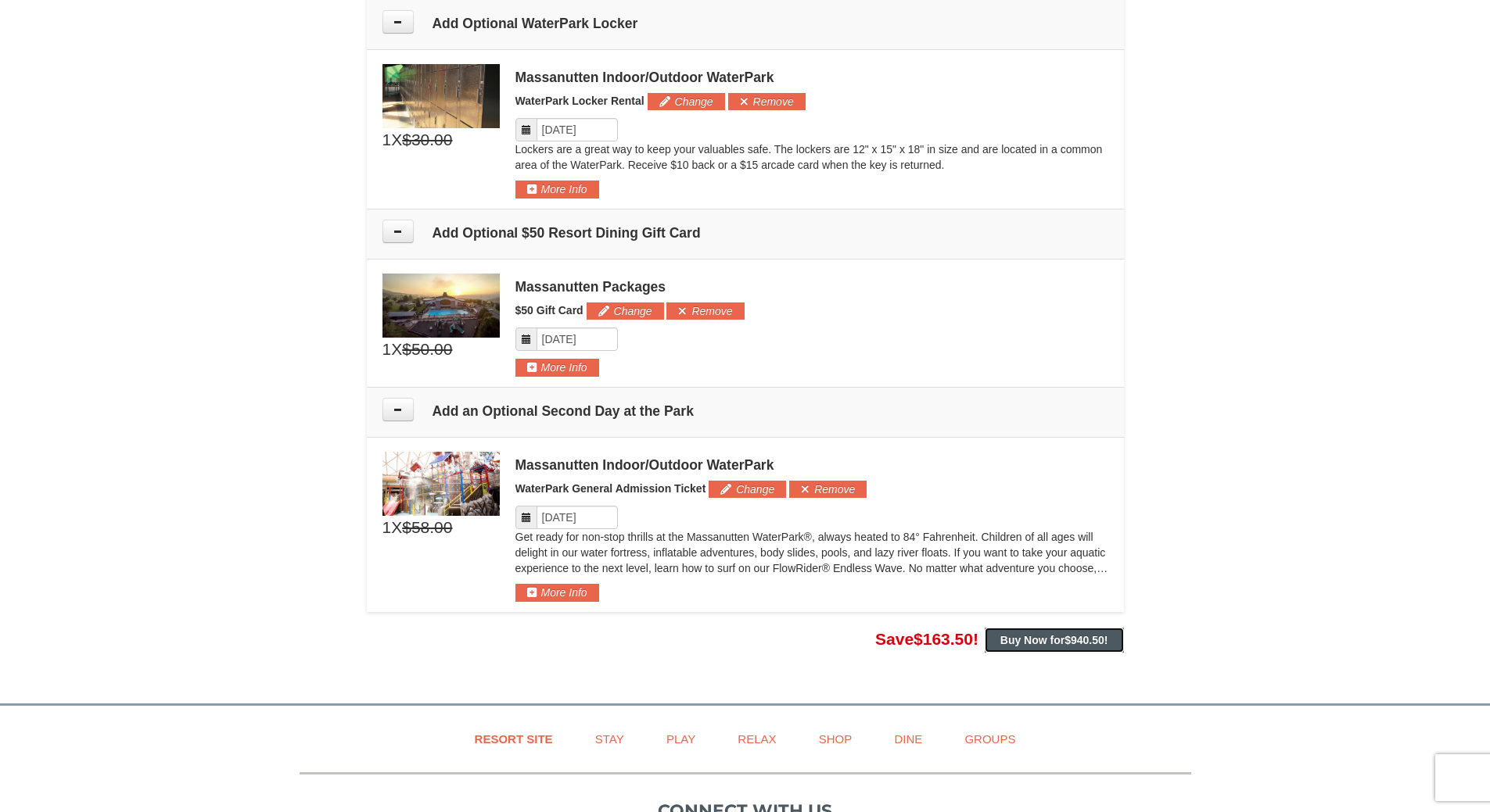
click at [1042, 639] on strong "Buy Now for $940.50 !" at bounding box center [1054, 640] width 108 height 12
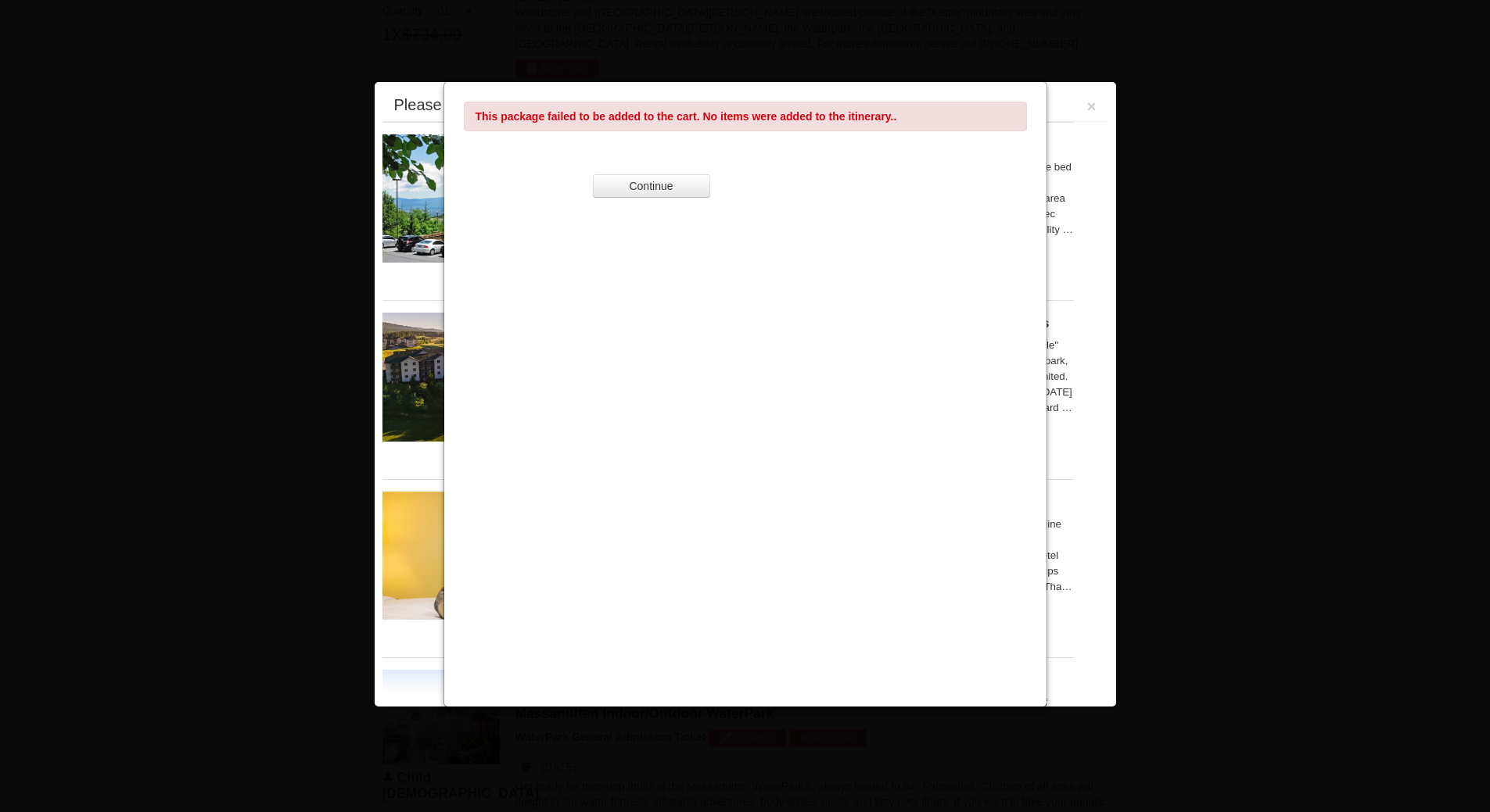
scroll to position [669, 0]
click at [659, 177] on button "Continue" at bounding box center [651, 185] width 117 height 24
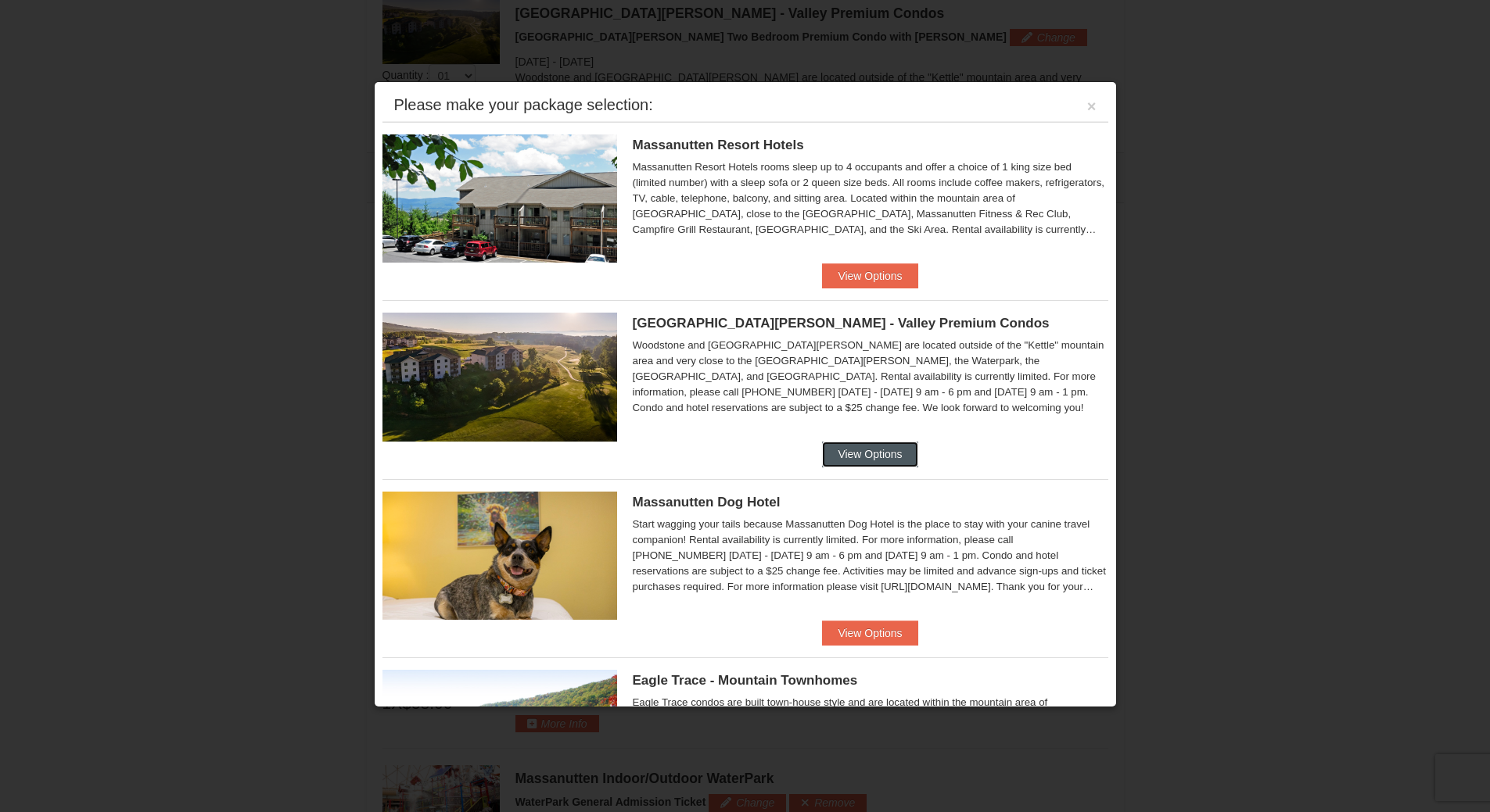
click at [840, 450] on button "View Options" at bounding box center [869, 454] width 95 height 25
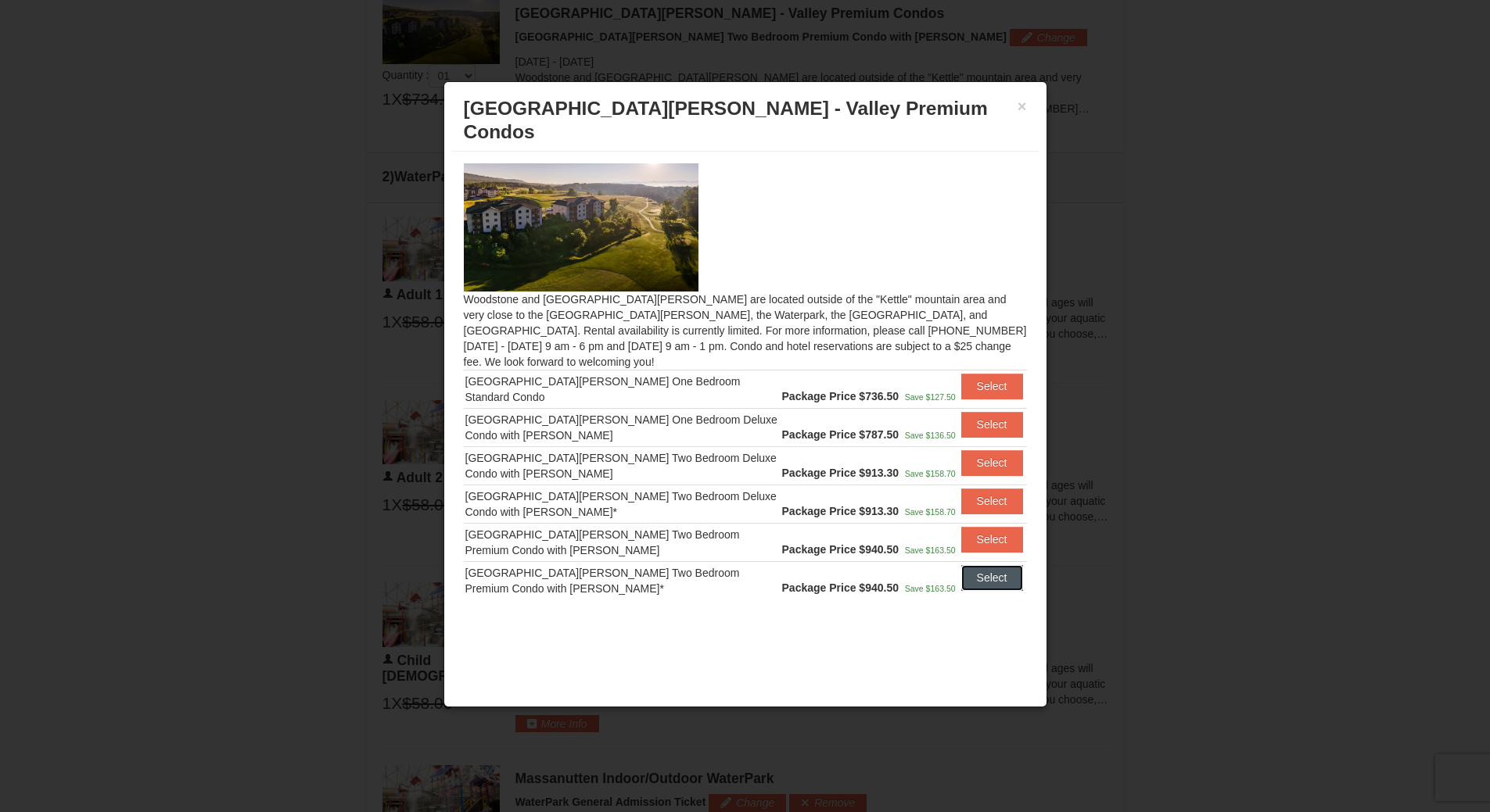
click at [979, 565] on button "Select" at bounding box center [992, 578] width 61 height 25
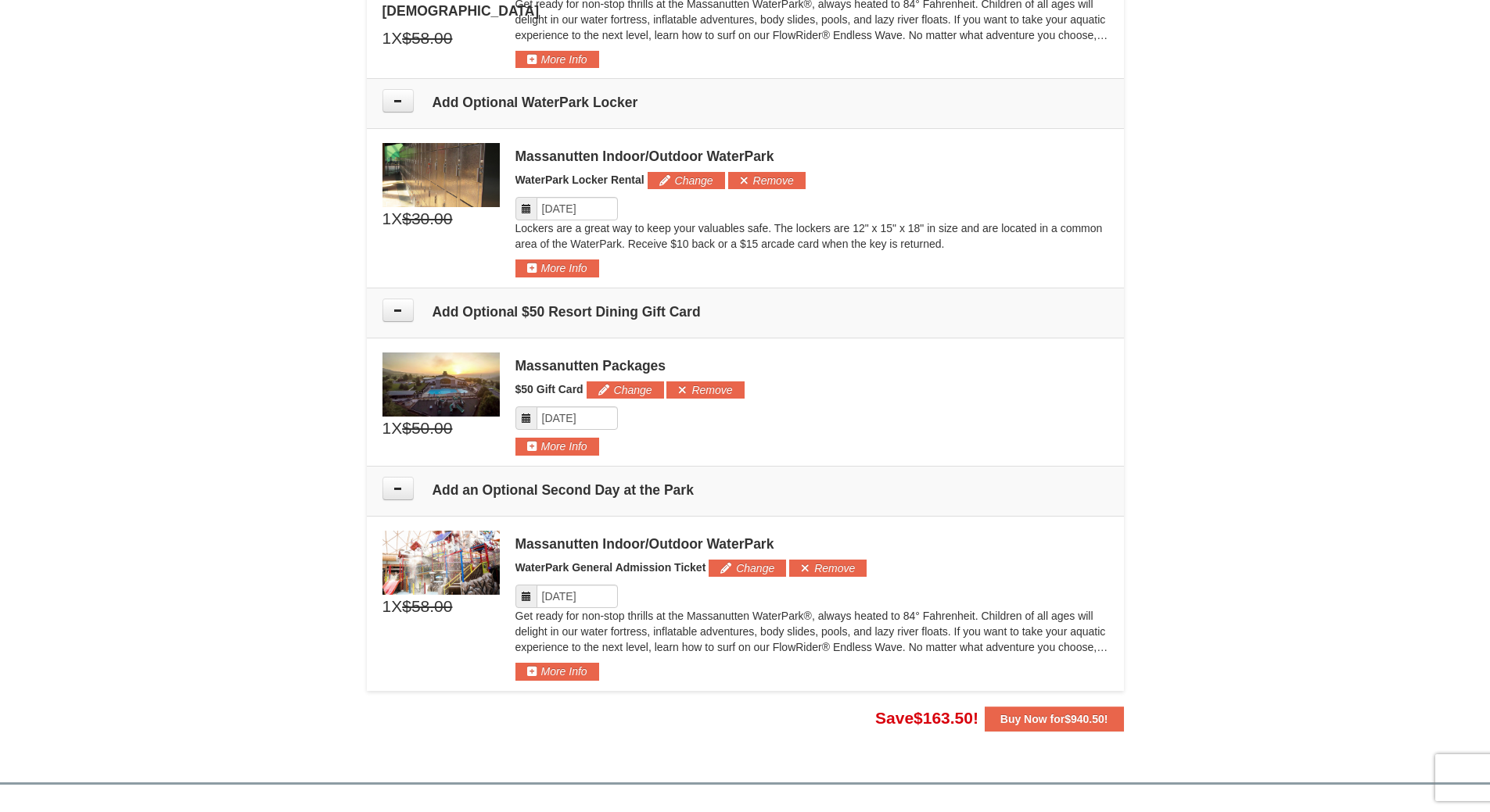
scroll to position [1764, 0]
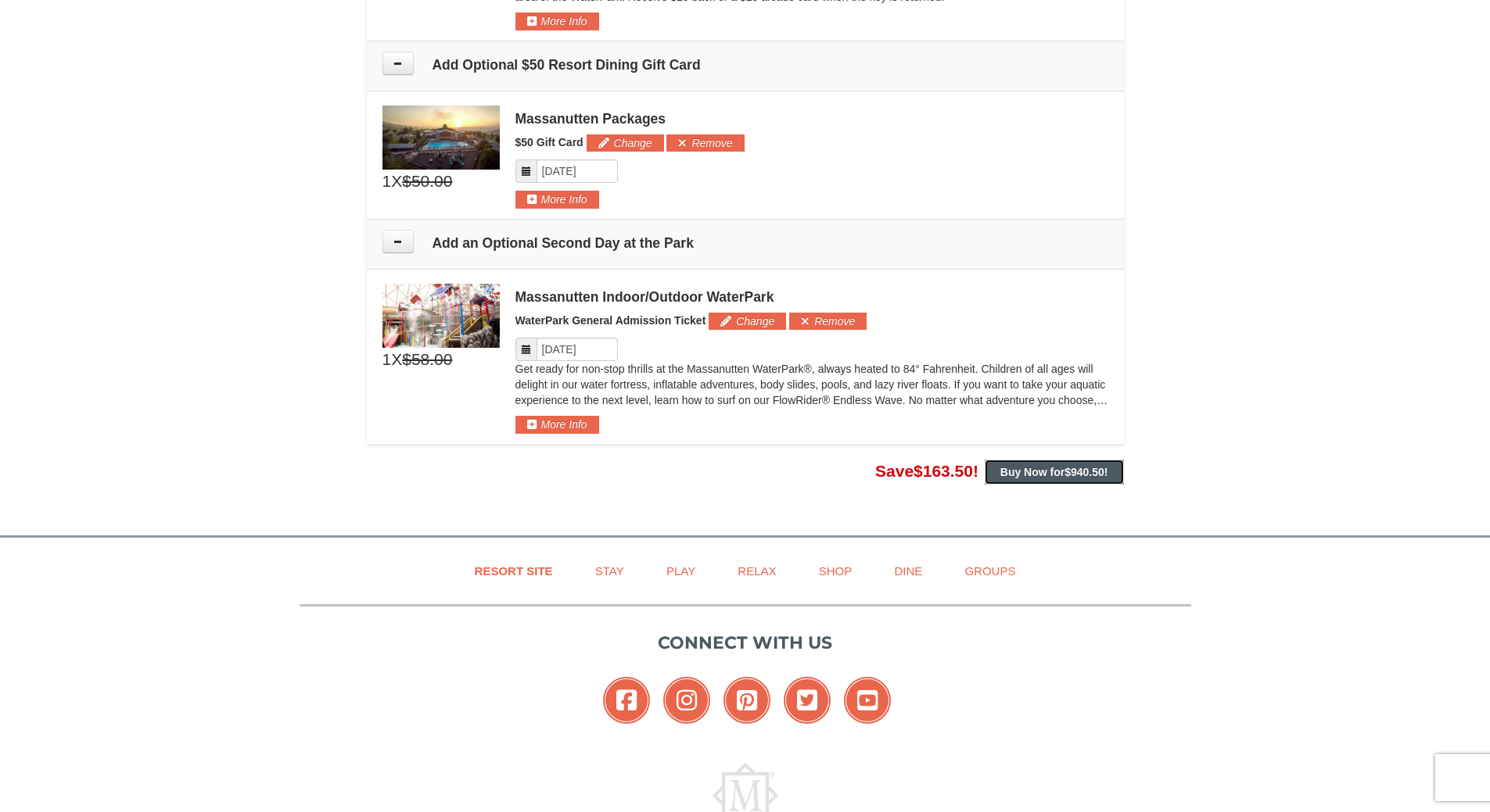
click at [1080, 477] on span "$940.50" at bounding box center [1084, 472] width 40 height 12
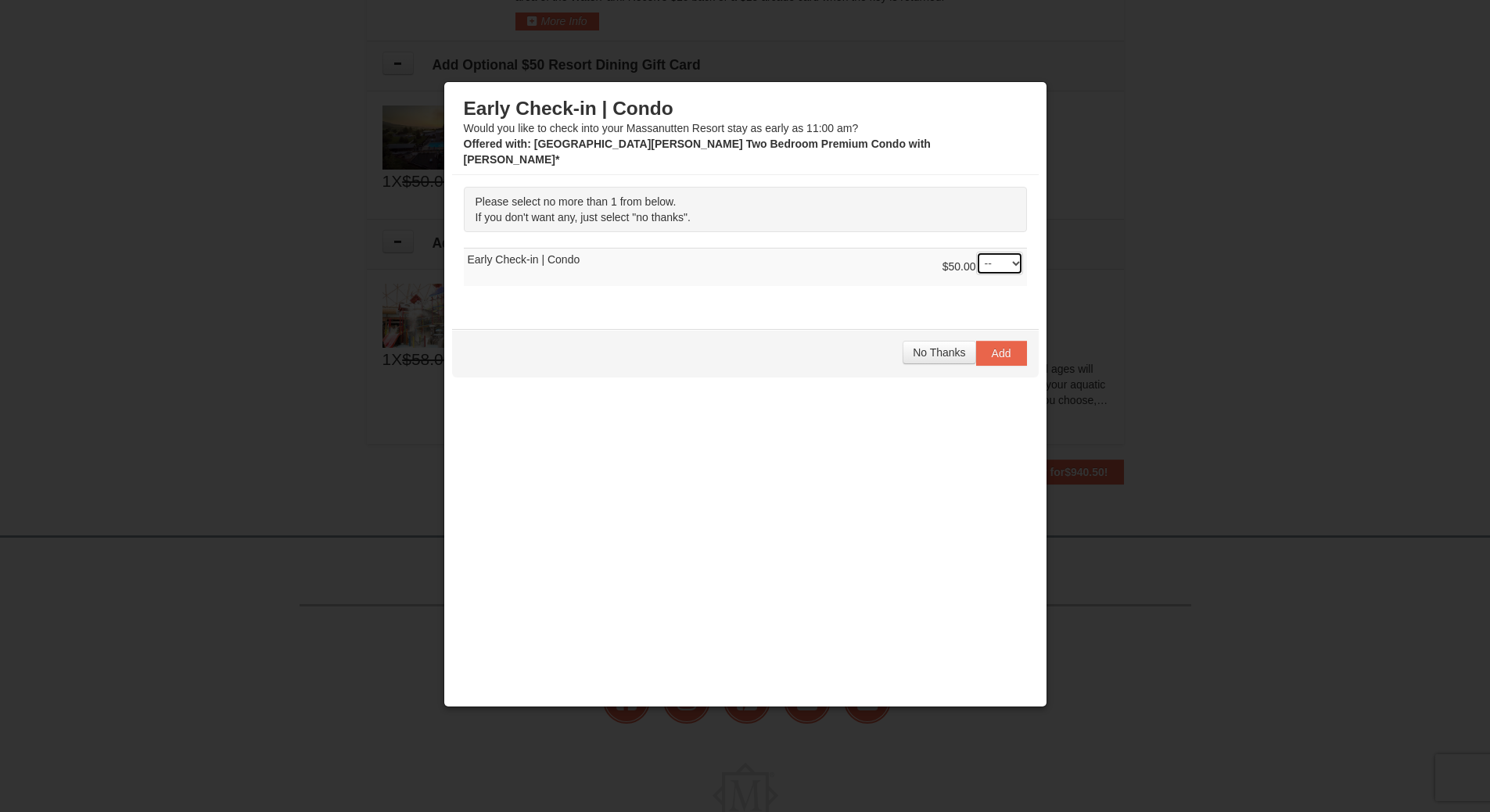
click at [1001, 251] on select "-- 01" at bounding box center [999, 263] width 47 height 24
select select "1"
click at [976, 251] on select "-- 01" at bounding box center [999, 263] width 47 height 24
click at [1009, 347] on span "Add" at bounding box center [1001, 353] width 20 height 12
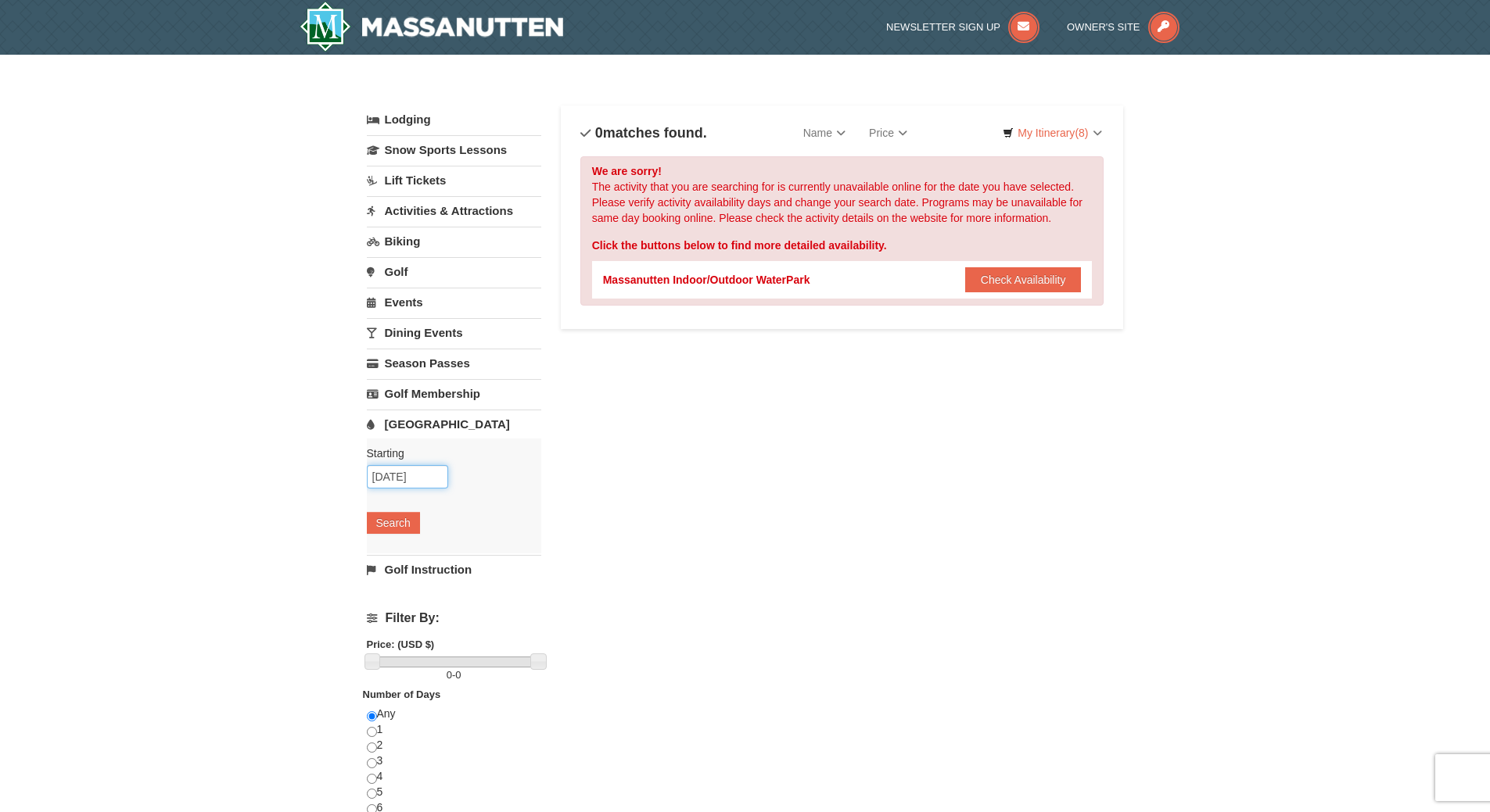
click at [394, 478] on input "[DATE]" at bounding box center [407, 476] width 81 height 24
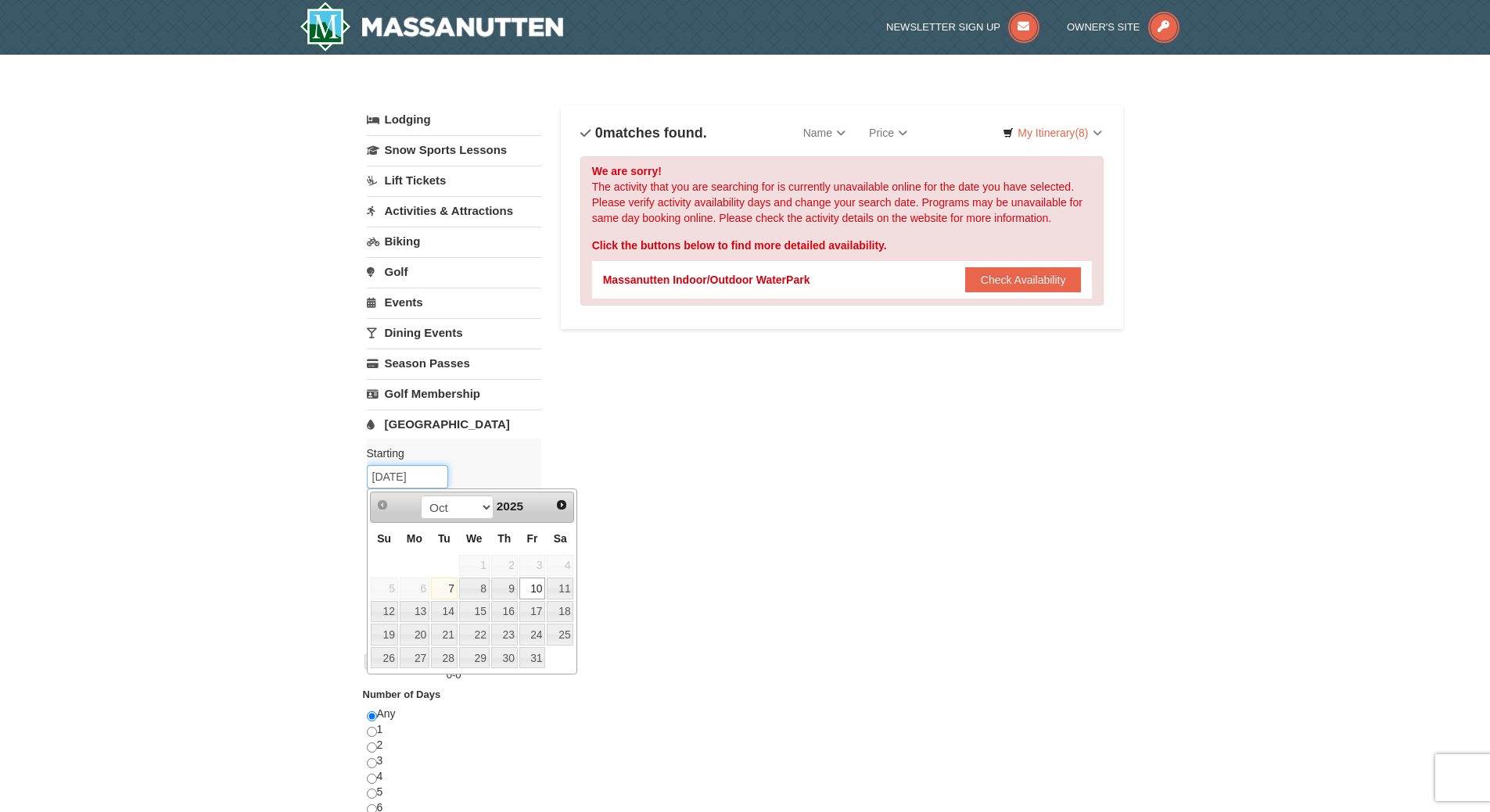
click at [394, 478] on input "[DATE]" at bounding box center [407, 476] width 81 height 24
click at [563, 585] on link "11" at bounding box center [560, 588] width 26 height 22
type input "[DATE]"
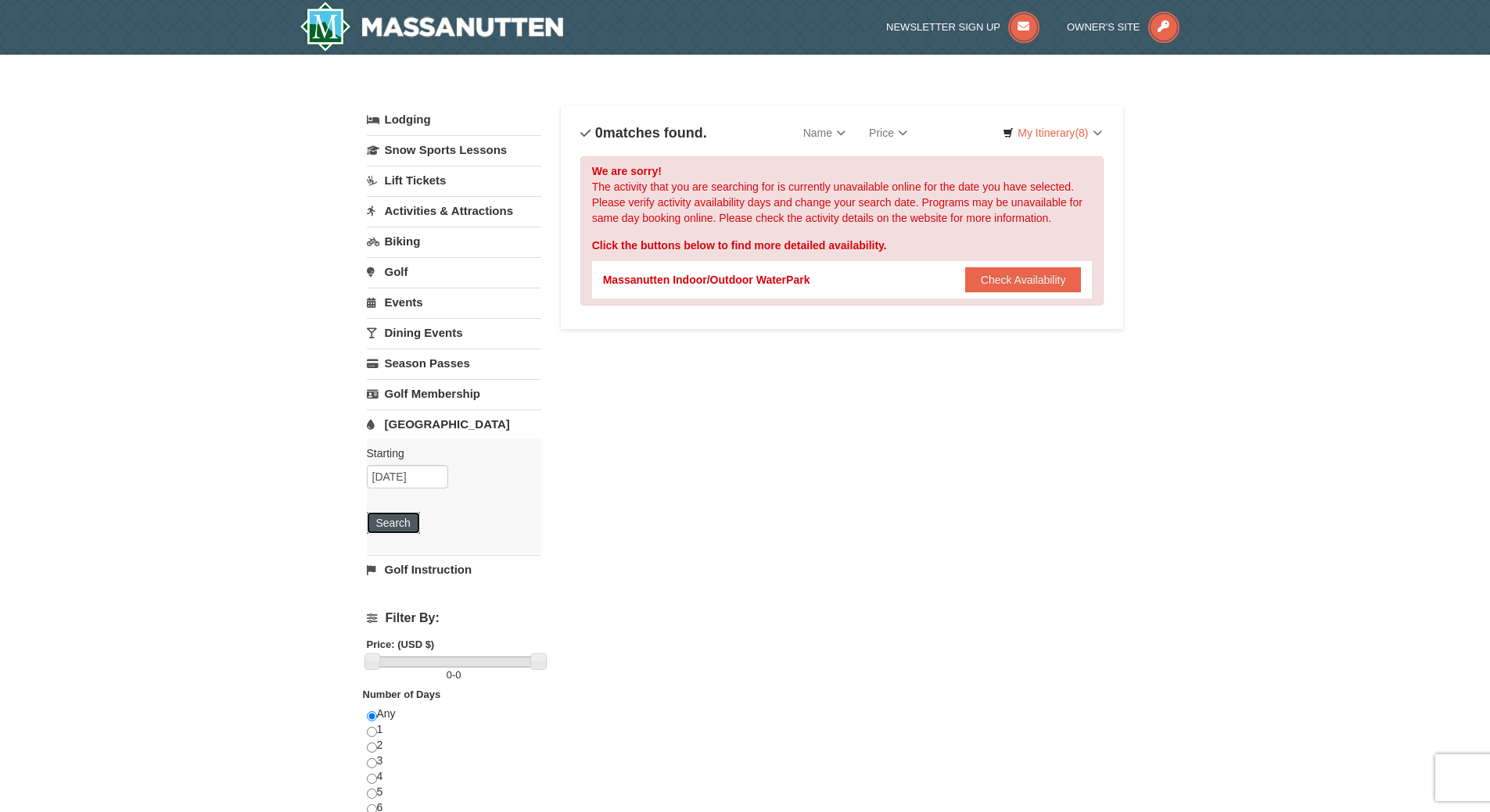
click at [402, 526] on button "Search" at bounding box center [393, 523] width 53 height 22
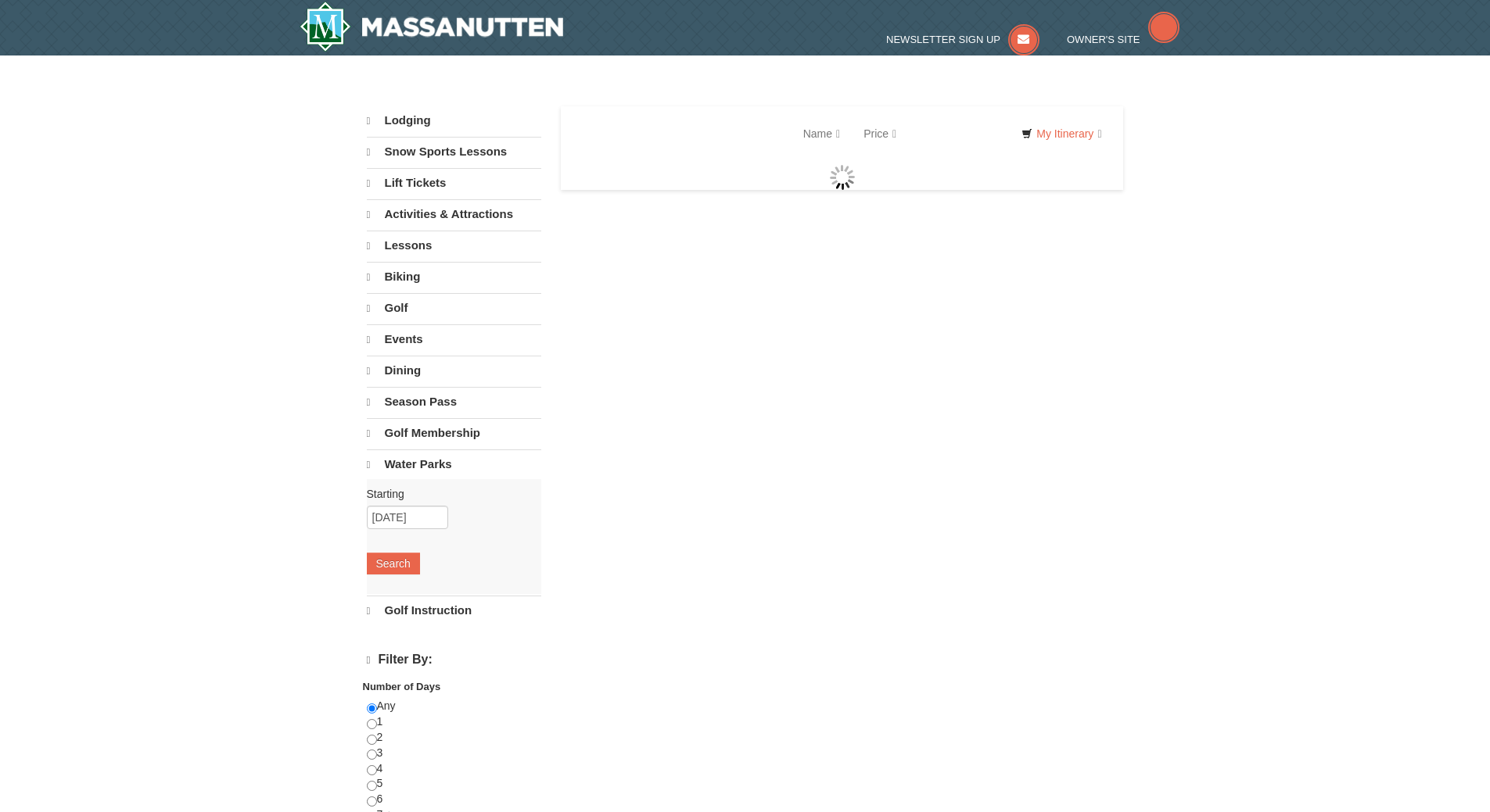
select select "10"
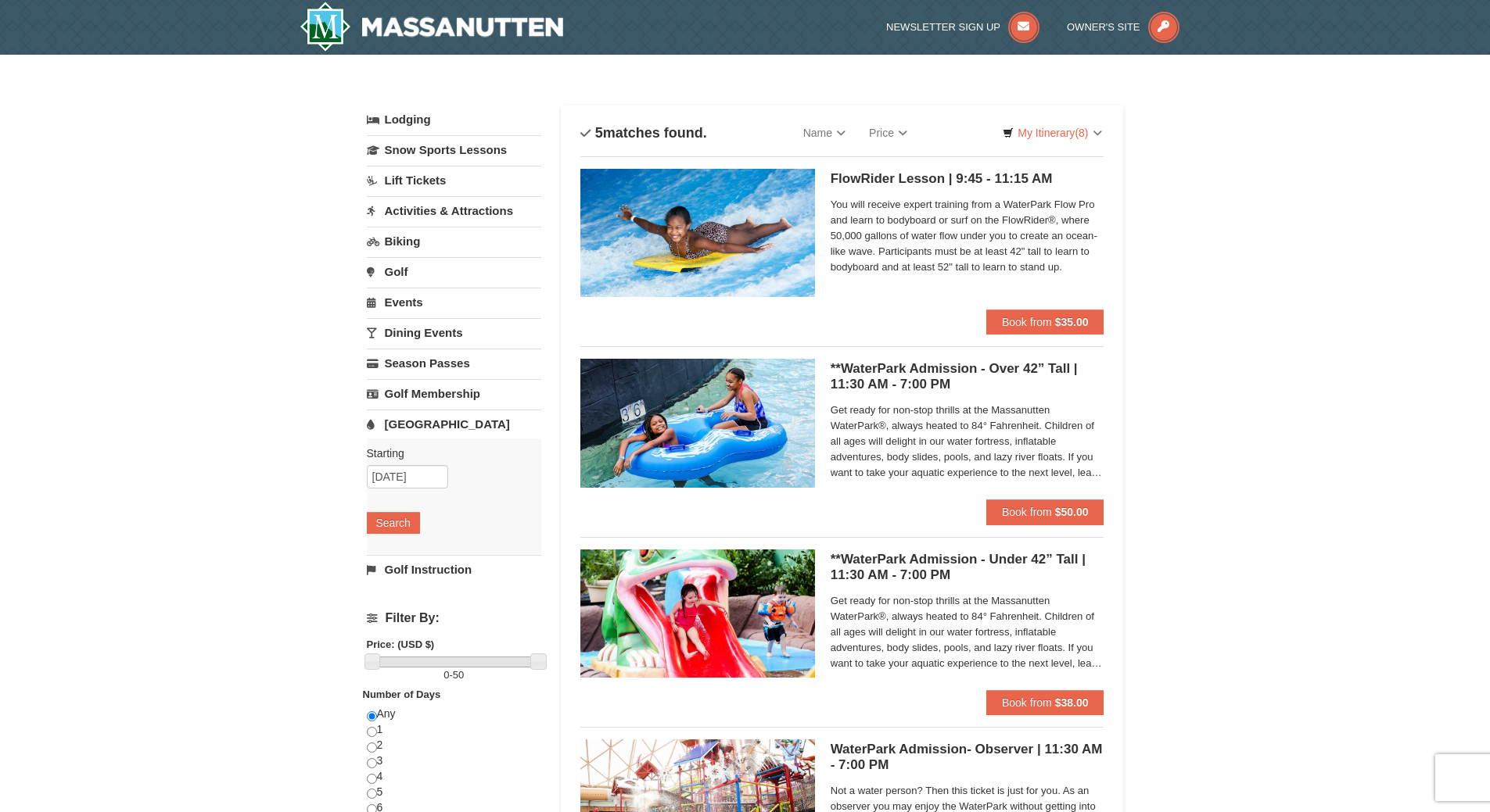
click at [408, 306] on link "Events" at bounding box center [454, 302] width 174 height 29
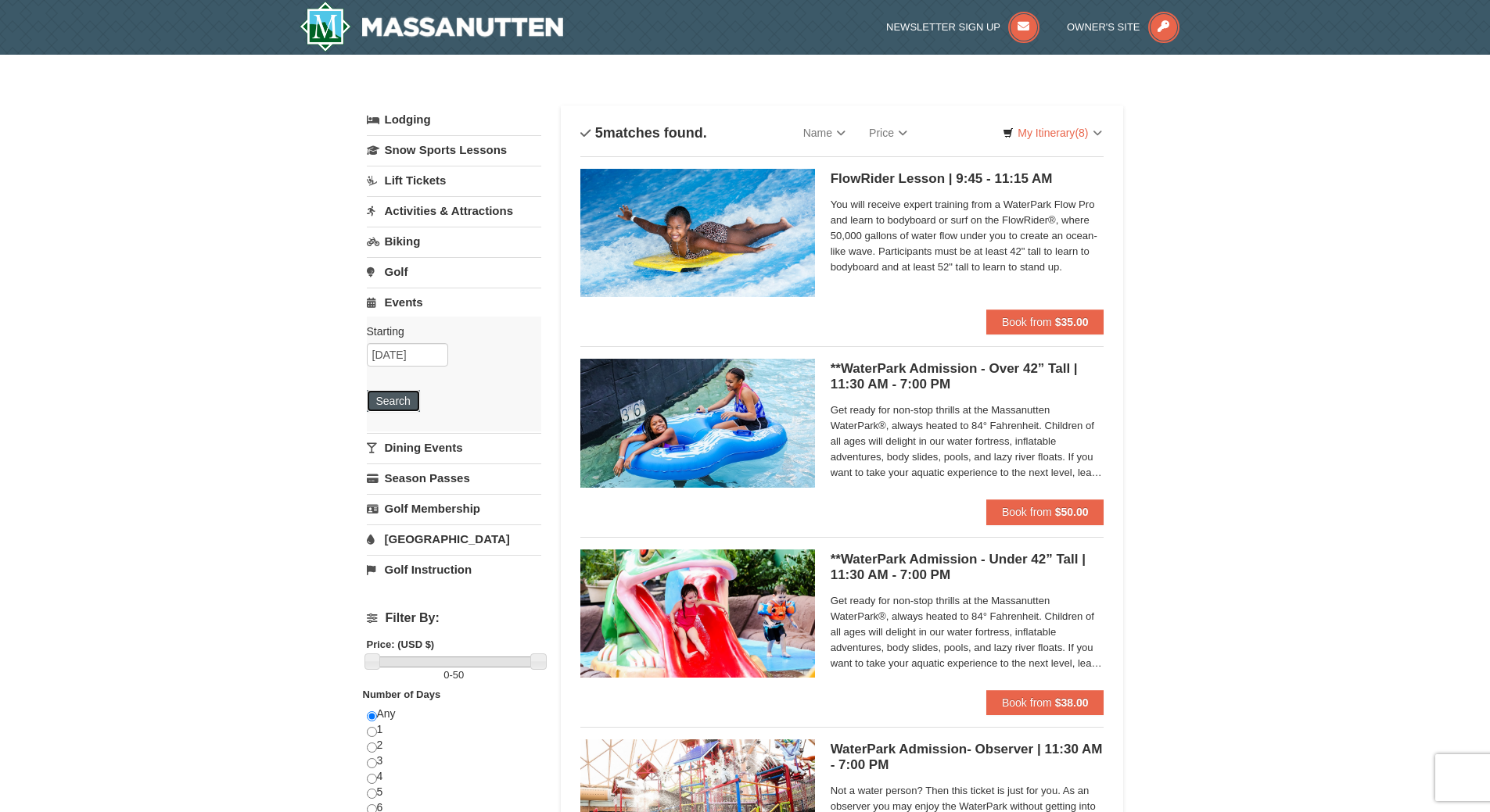
click at [395, 405] on button "Search" at bounding box center [393, 401] width 53 height 22
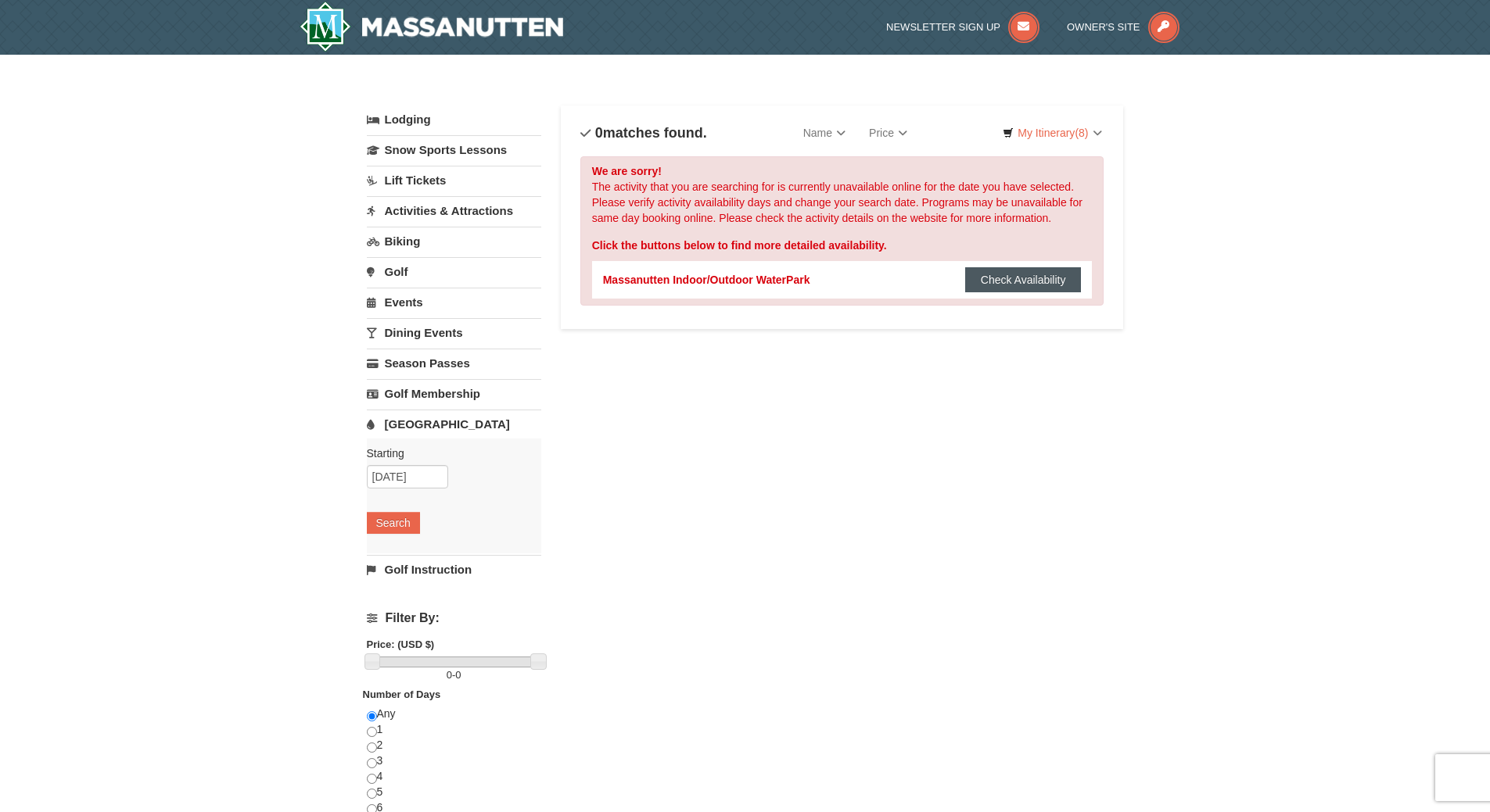
click at [1008, 276] on button "Check Availability" at bounding box center [1023, 280] width 116 height 25
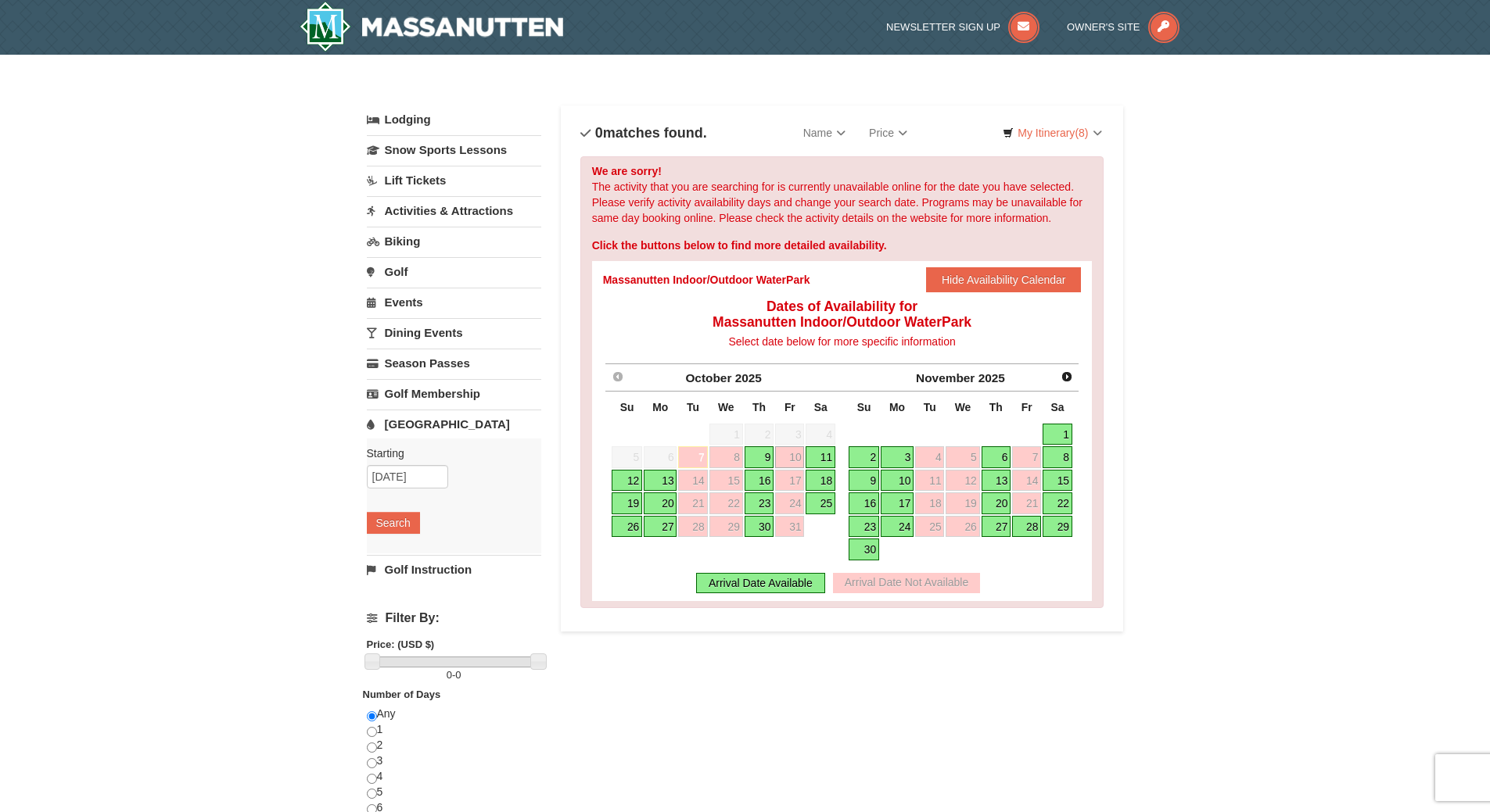
click at [818, 456] on link "11" at bounding box center [820, 457] width 29 height 22
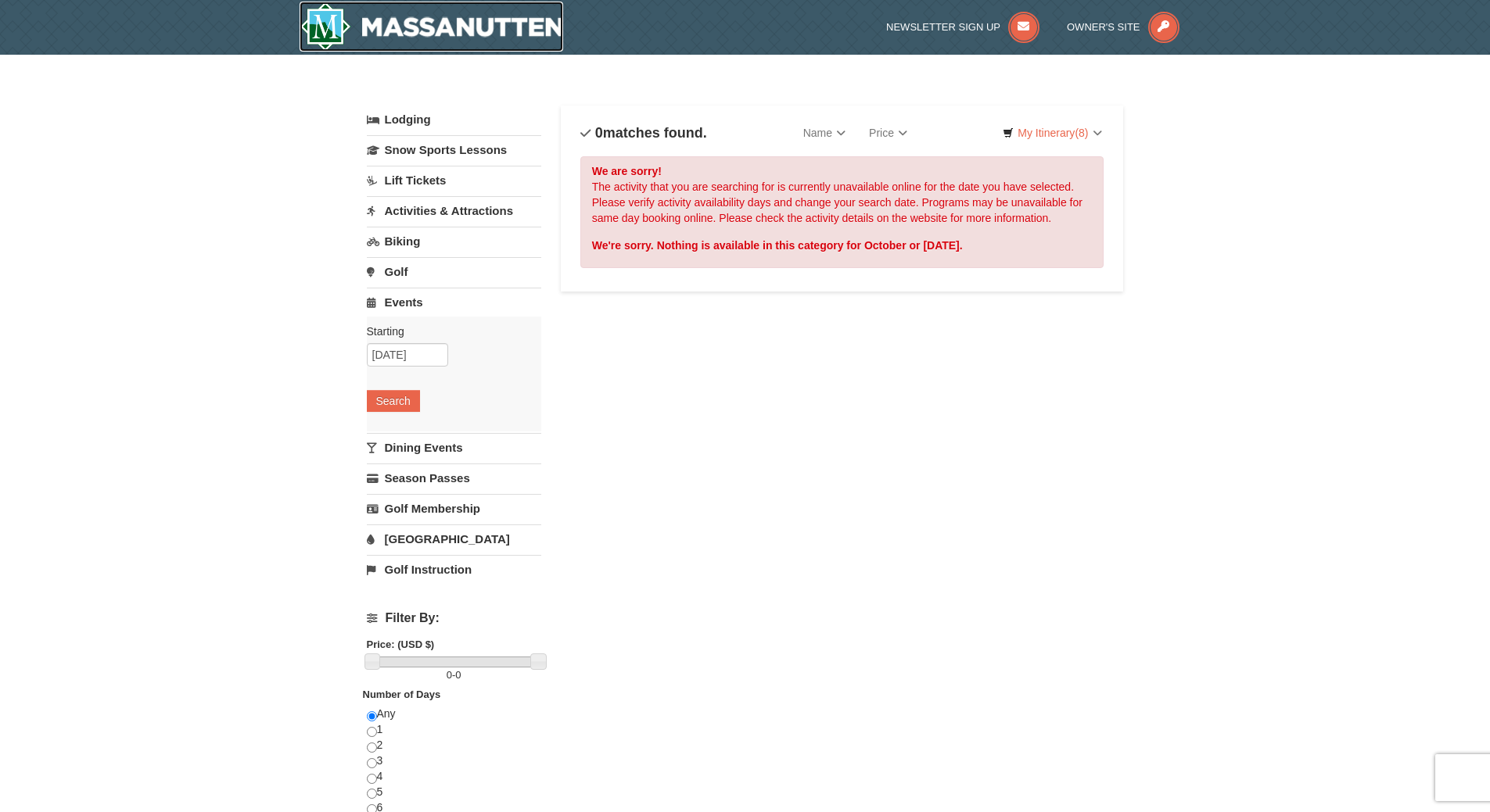
click at [461, 23] on img at bounding box center [432, 26] width 265 height 50
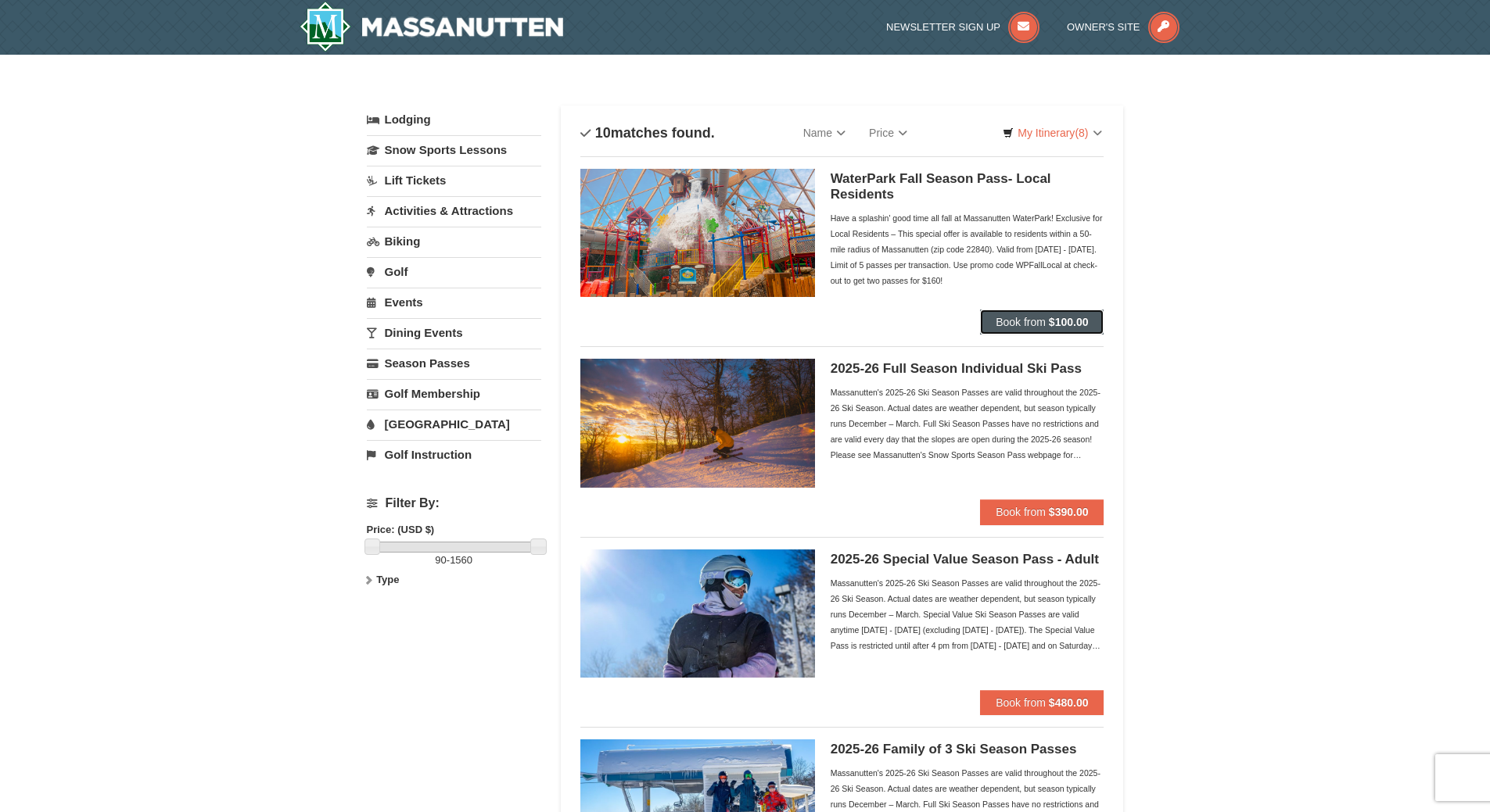
click at [1073, 320] on strong "$100.00" at bounding box center [1068, 321] width 40 height 12
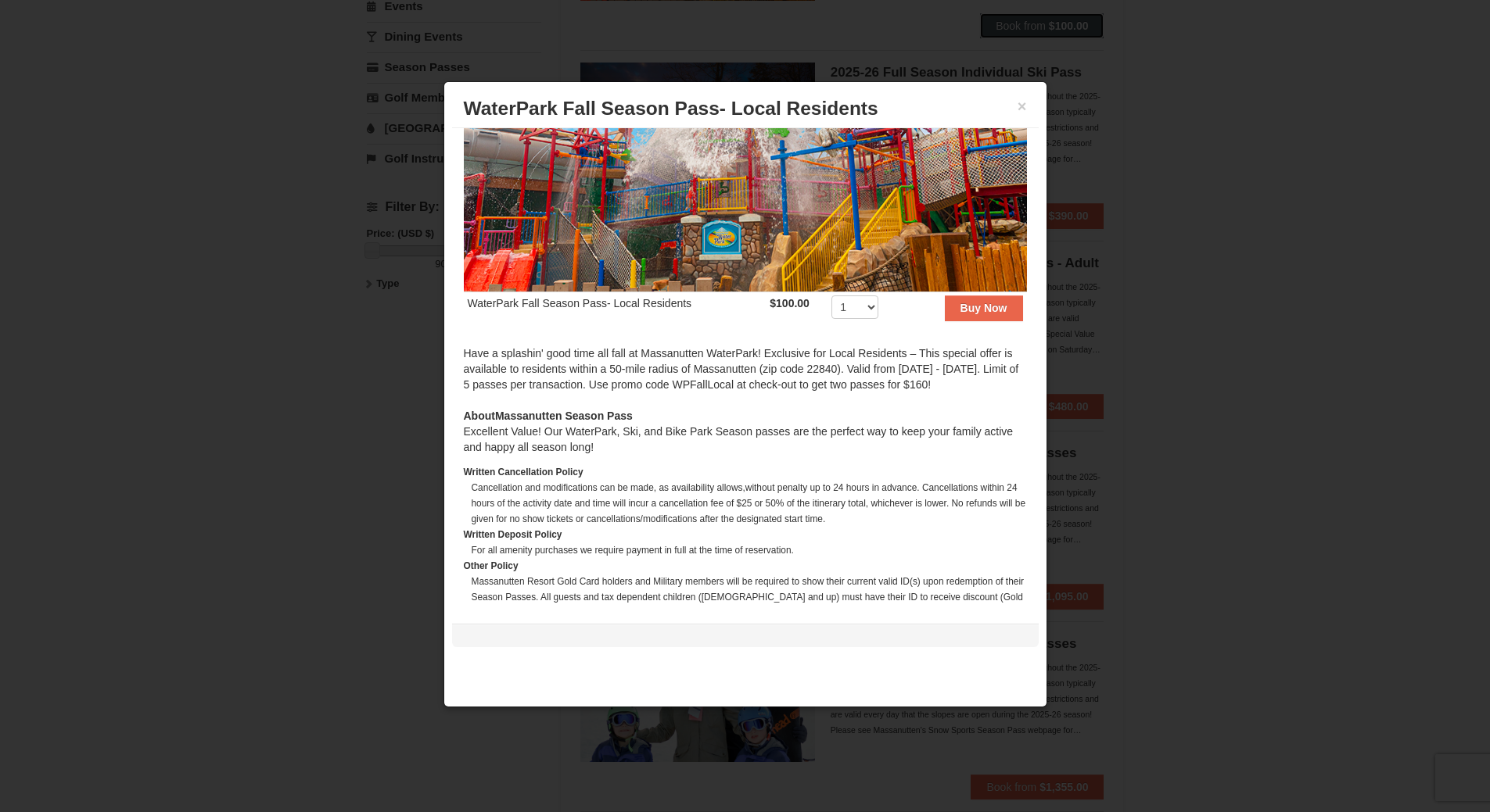
scroll to position [313, 0]
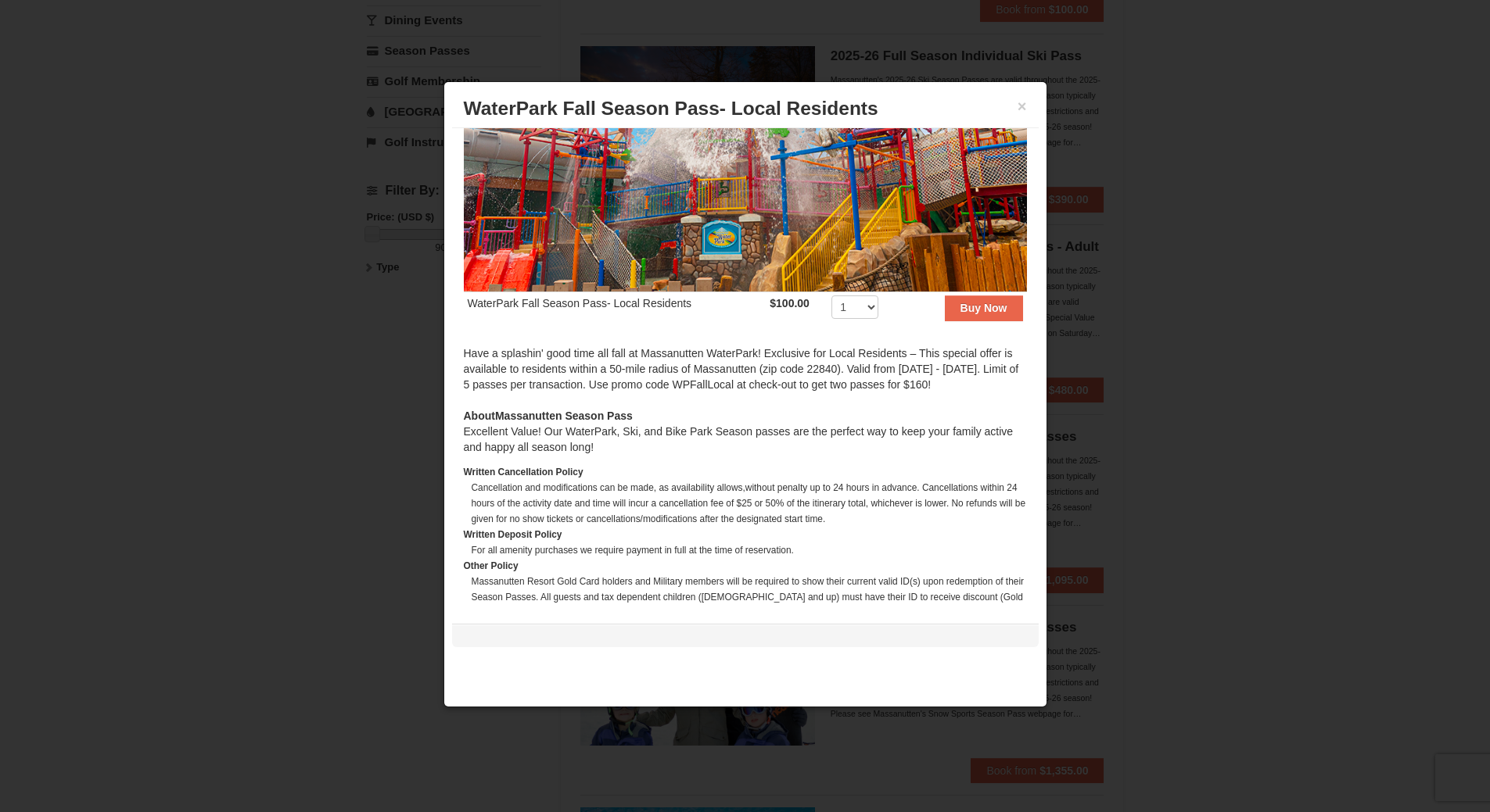
click at [206, 443] on div at bounding box center [745, 406] width 1490 height 812
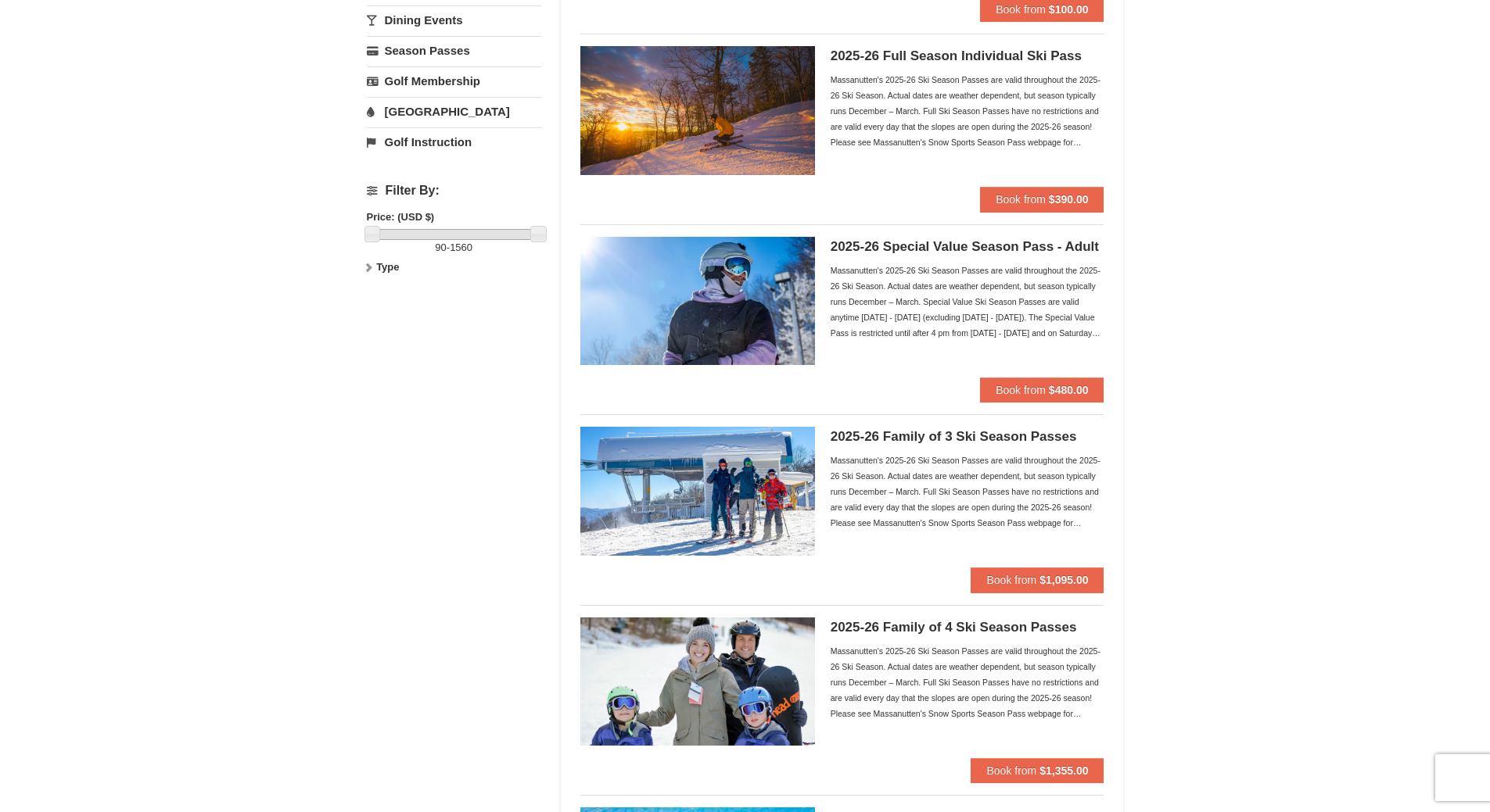
scroll to position [0, 0]
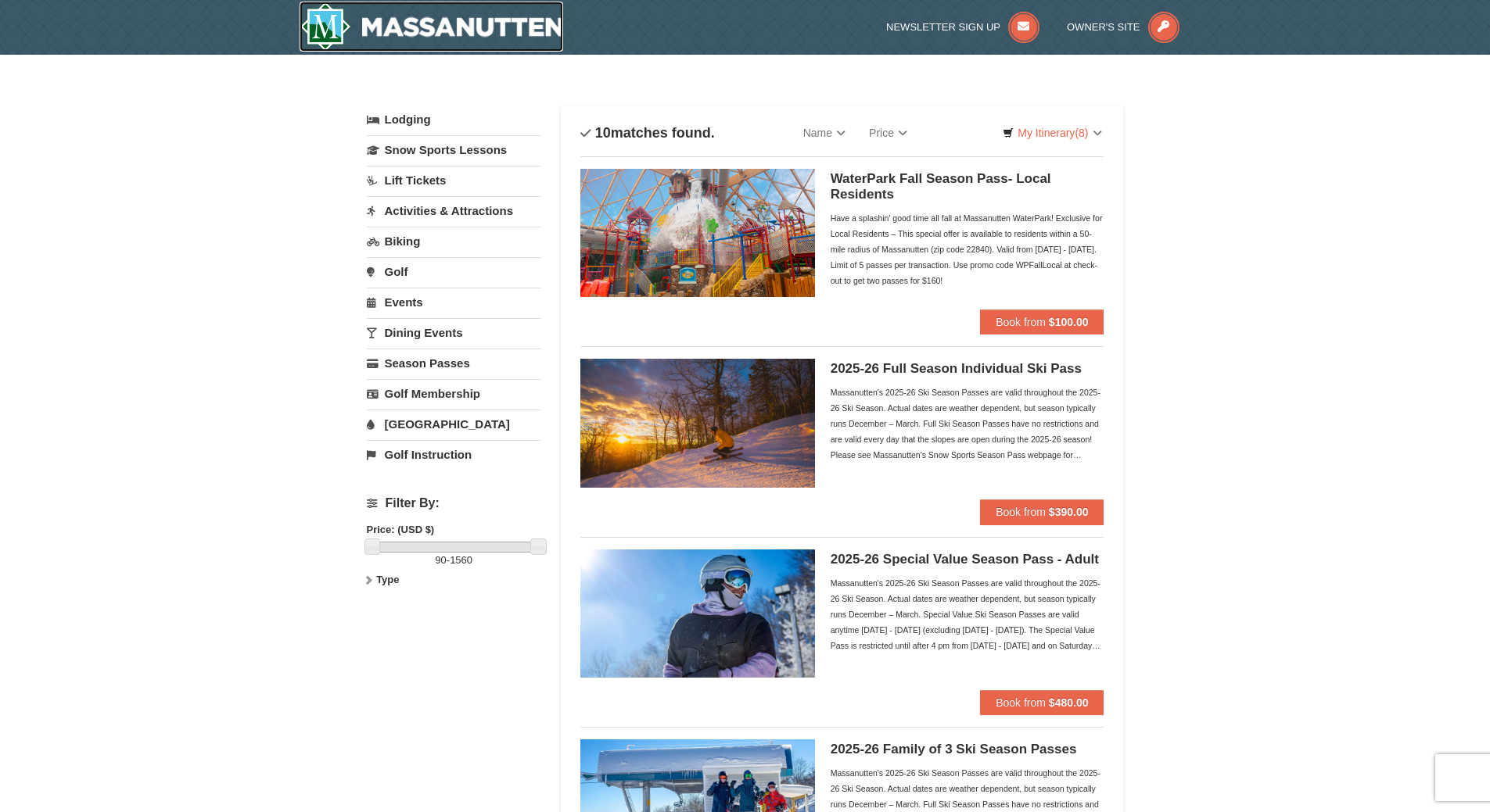
click at [511, 24] on img at bounding box center [432, 26] width 265 height 50
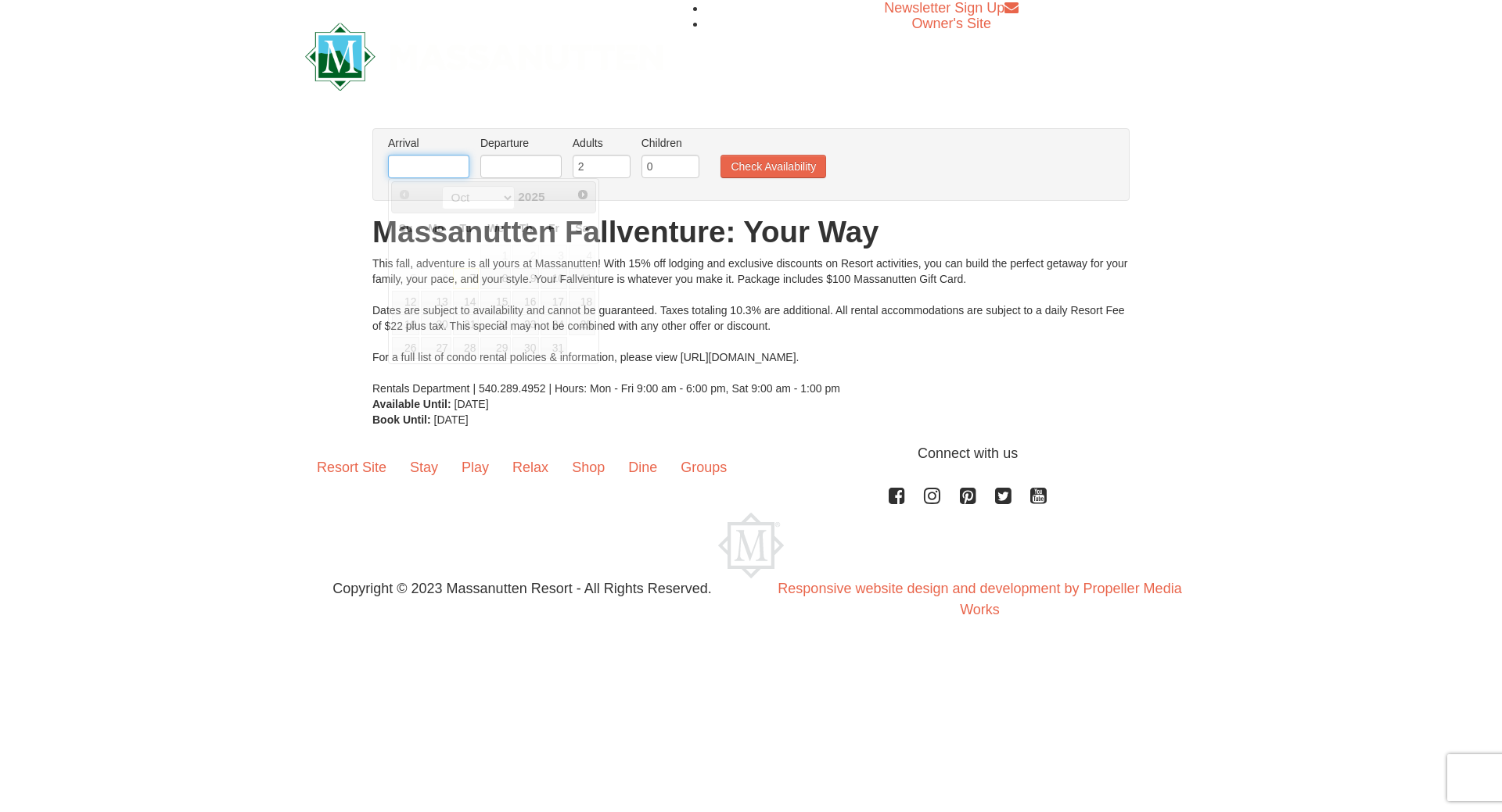
click at [437, 164] on input "text" at bounding box center [428, 166] width 81 height 24
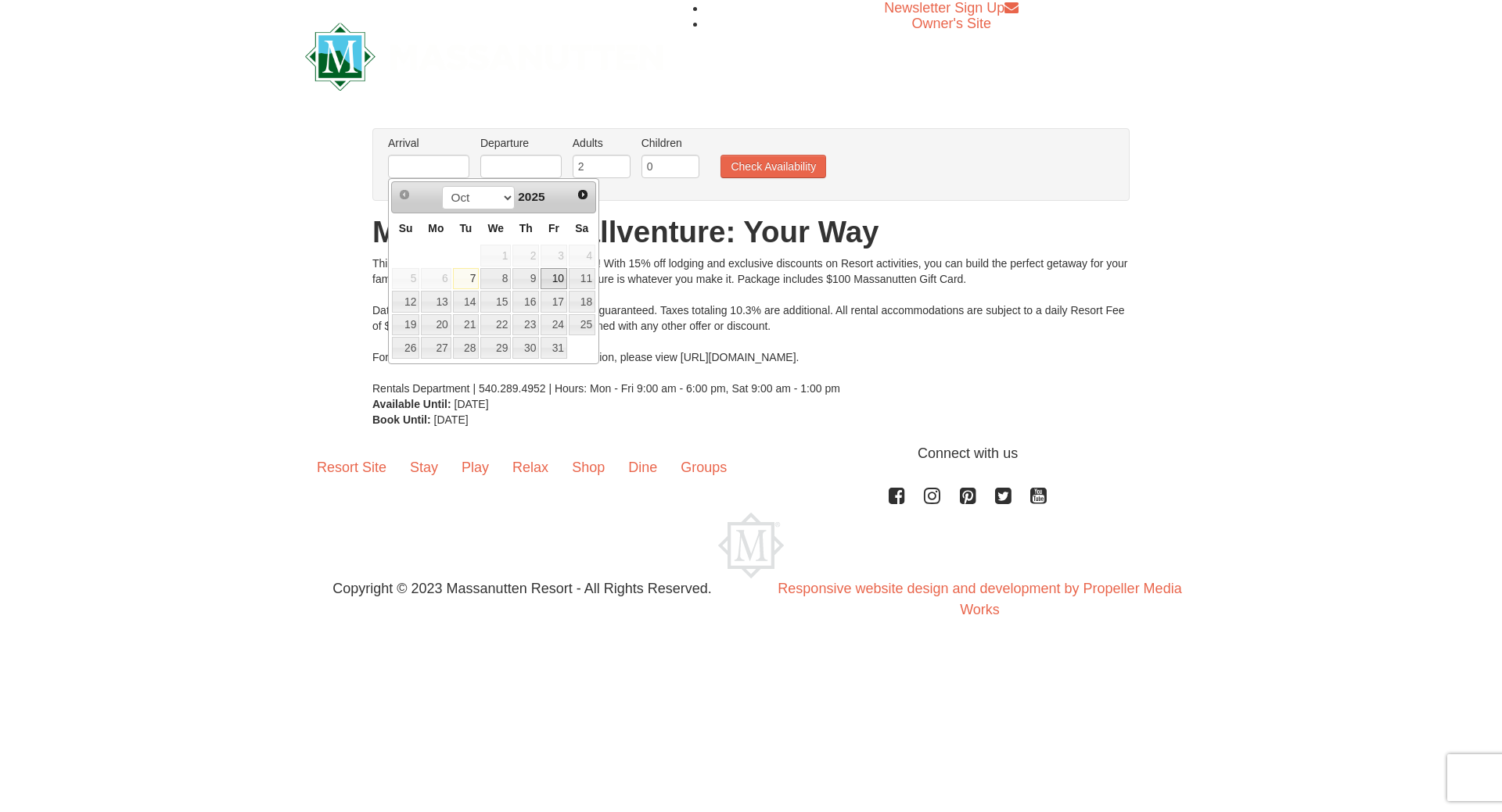
click at [555, 274] on link "10" at bounding box center [554, 279] width 26 height 22
type input "[DATE]"
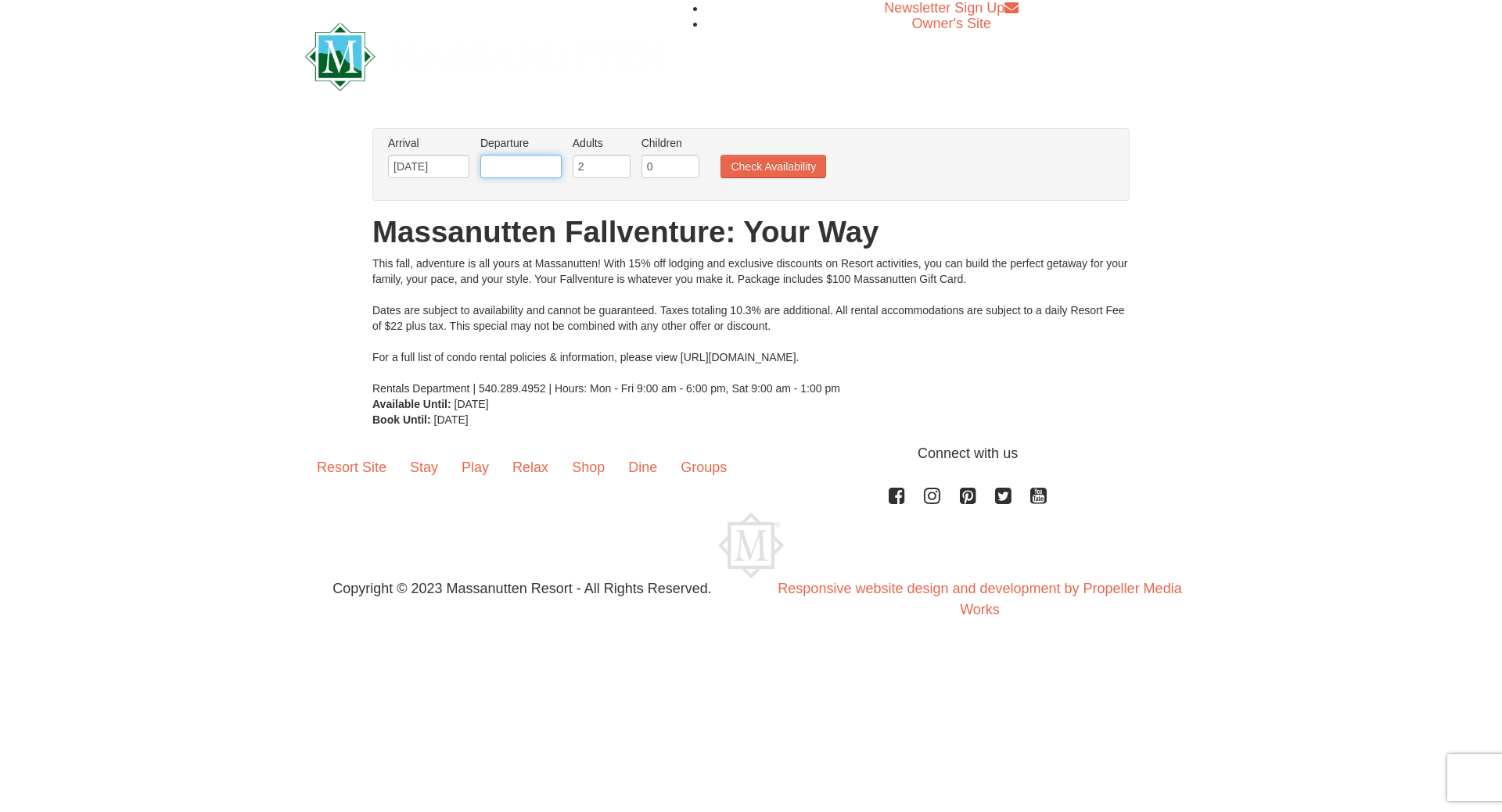
click at [536, 163] on input "text" at bounding box center [521, 166] width 81 height 24
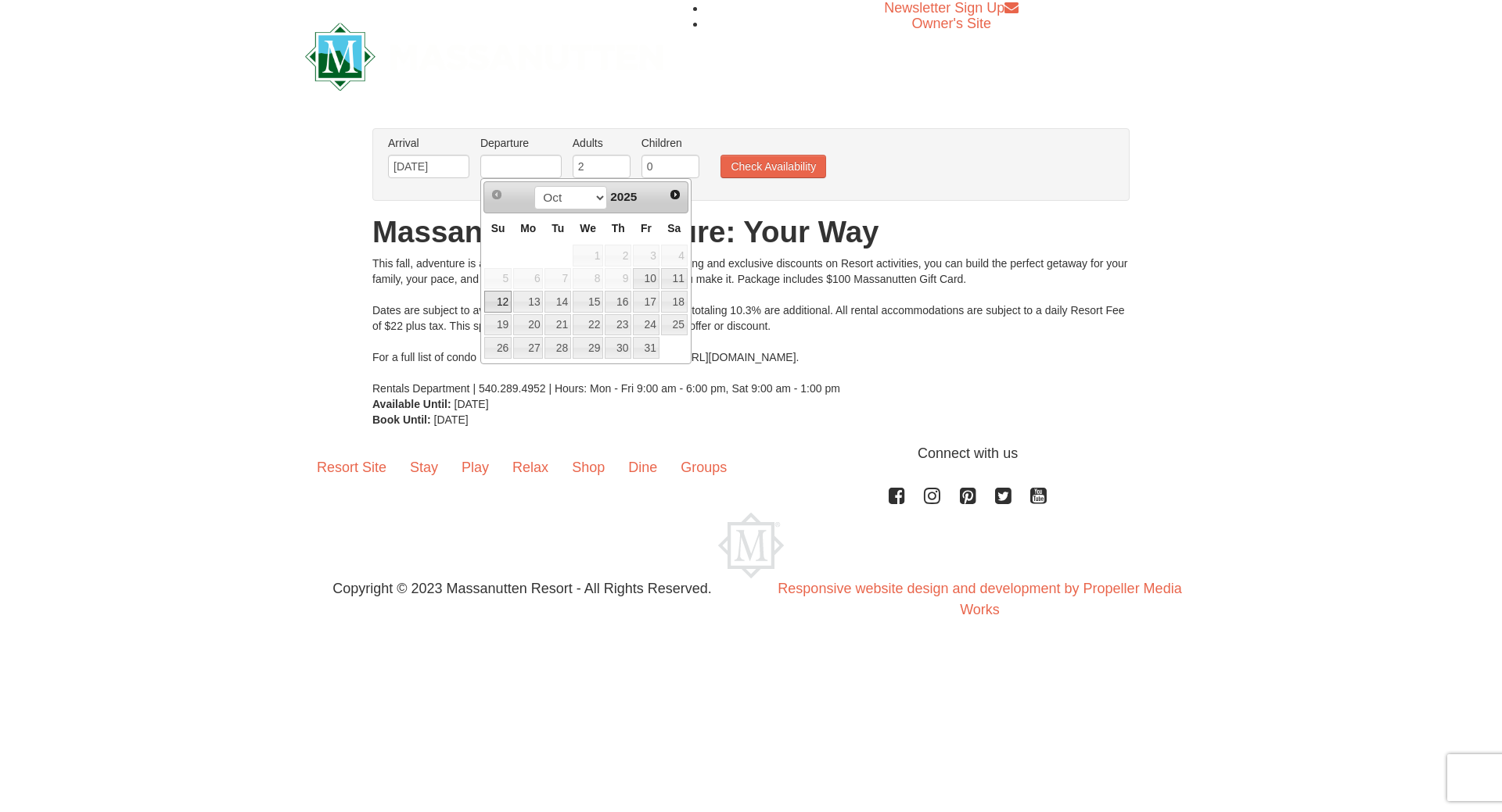
click at [499, 300] on link "12" at bounding box center [498, 302] width 27 height 22
type input "[DATE]"
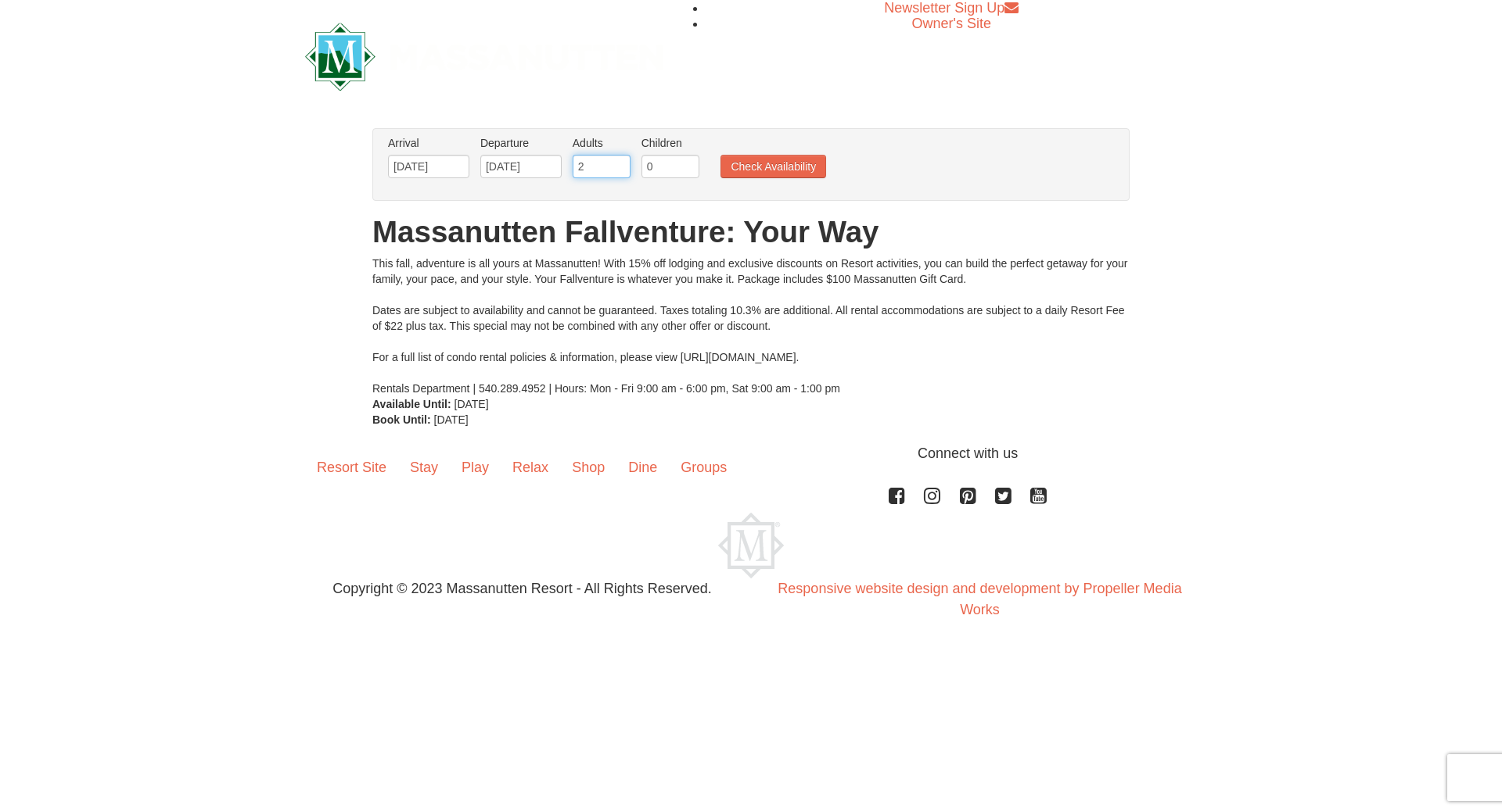
click at [585, 169] on input "2" at bounding box center [602, 166] width 58 height 24
click at [687, 161] on input "1" at bounding box center [670, 166] width 58 height 24
type input "2"
click at [687, 161] on input "2" at bounding box center [670, 166] width 58 height 24
click at [758, 161] on button "Check Availability" at bounding box center [774, 166] width 106 height 24
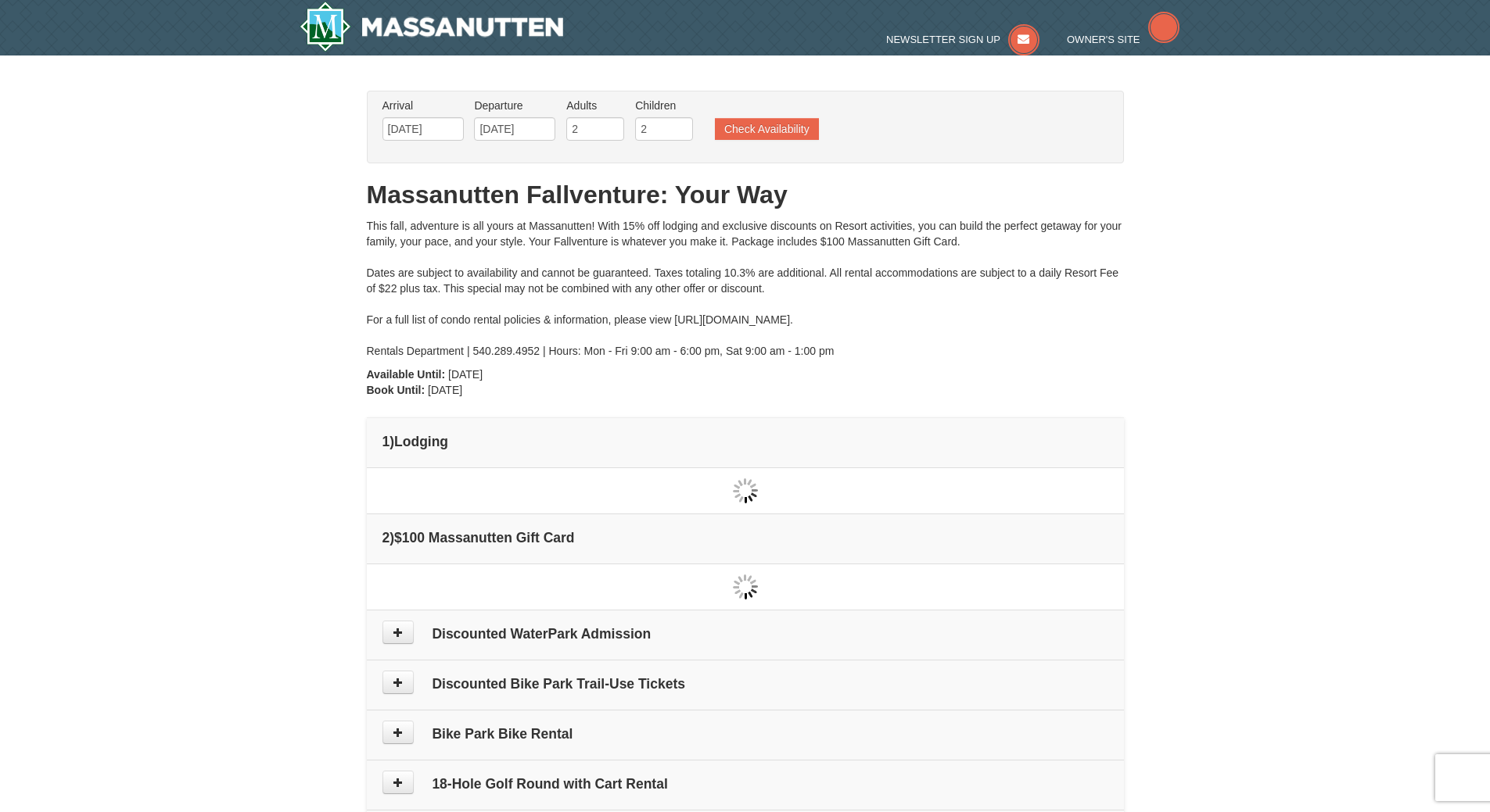
type input "[DATE]"
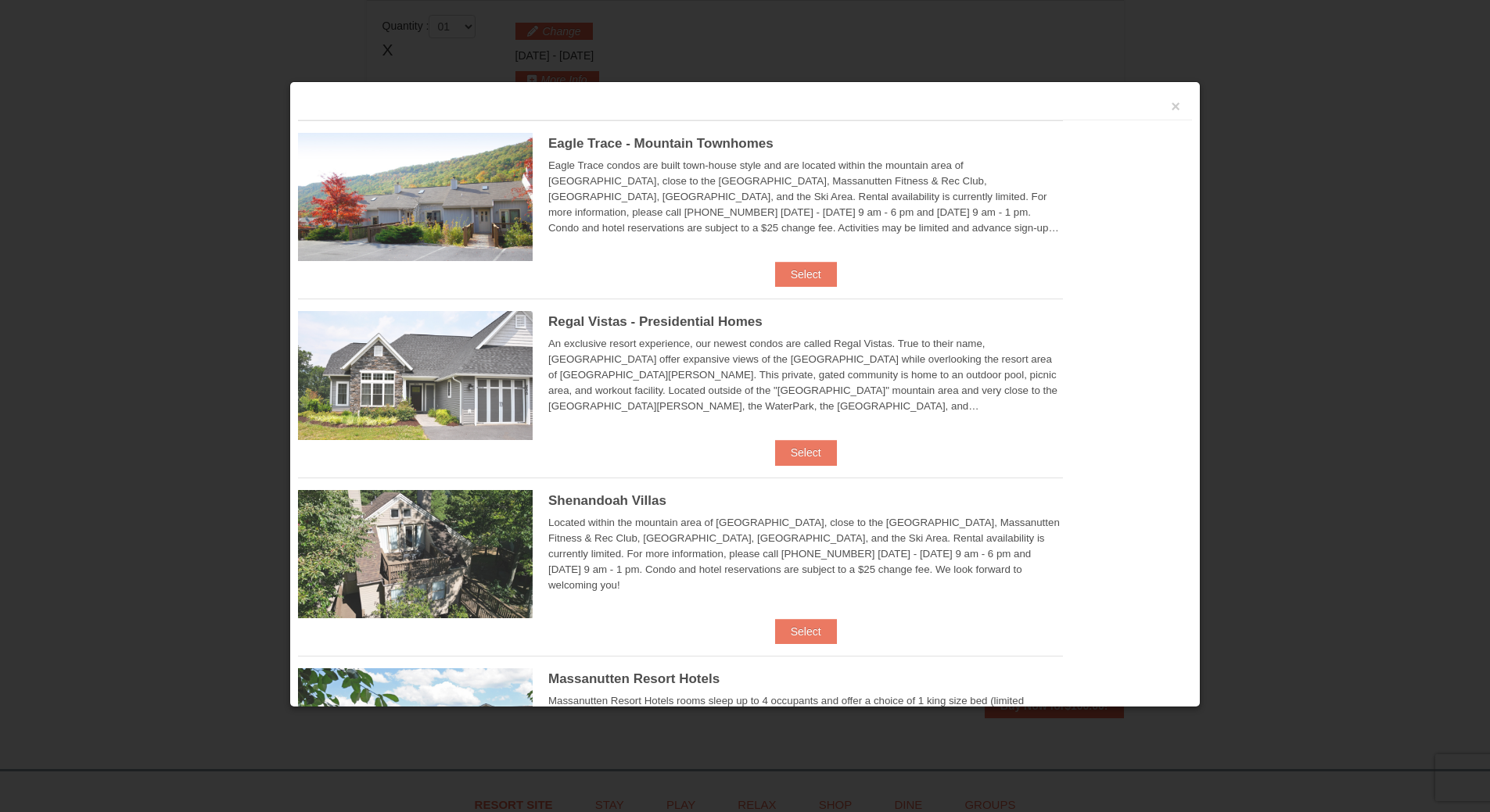
scroll to position [478, 0]
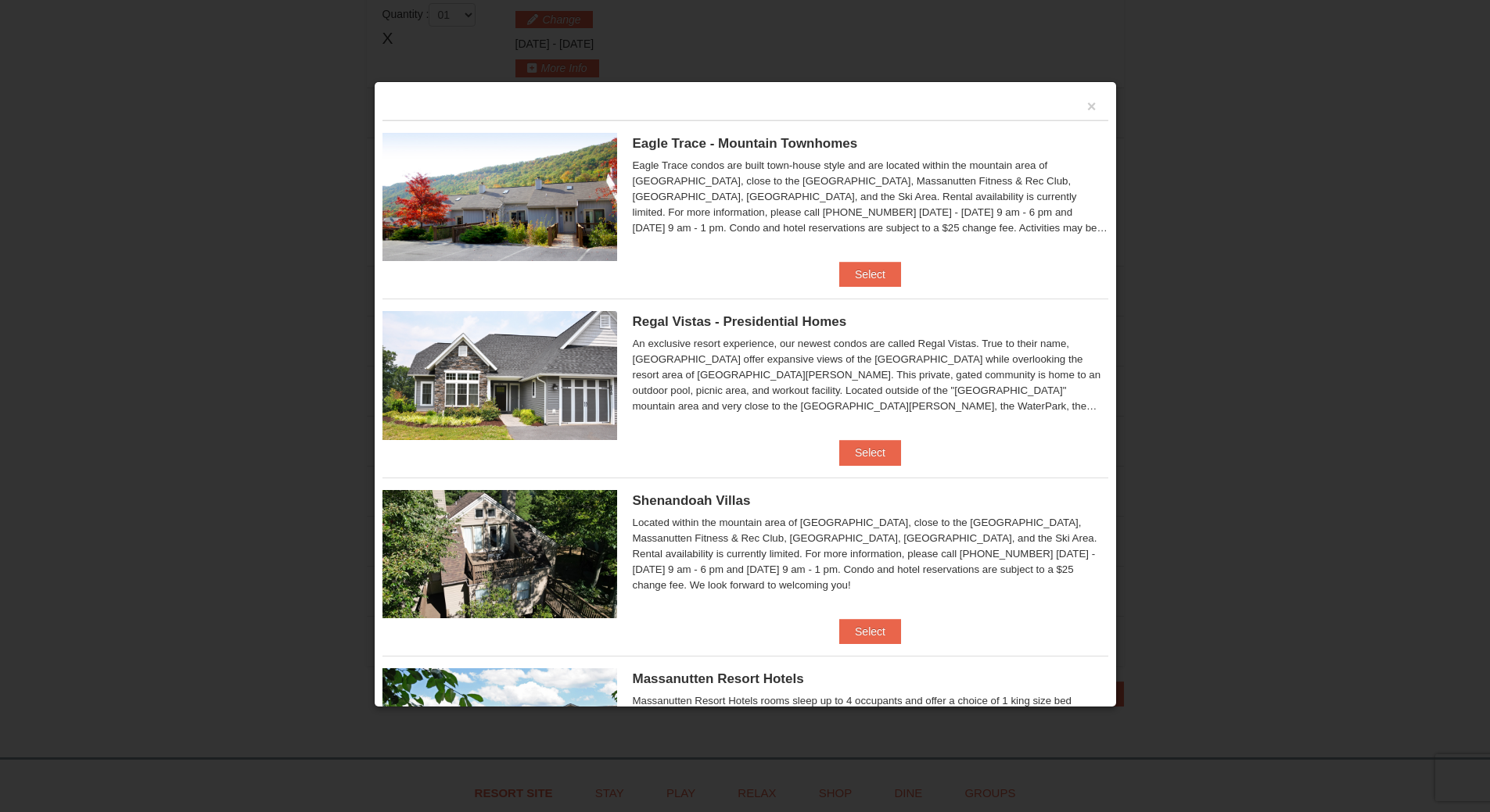
click at [546, 337] on img at bounding box center [499, 375] width 234 height 129
click at [488, 382] on img at bounding box center [499, 375] width 234 height 129
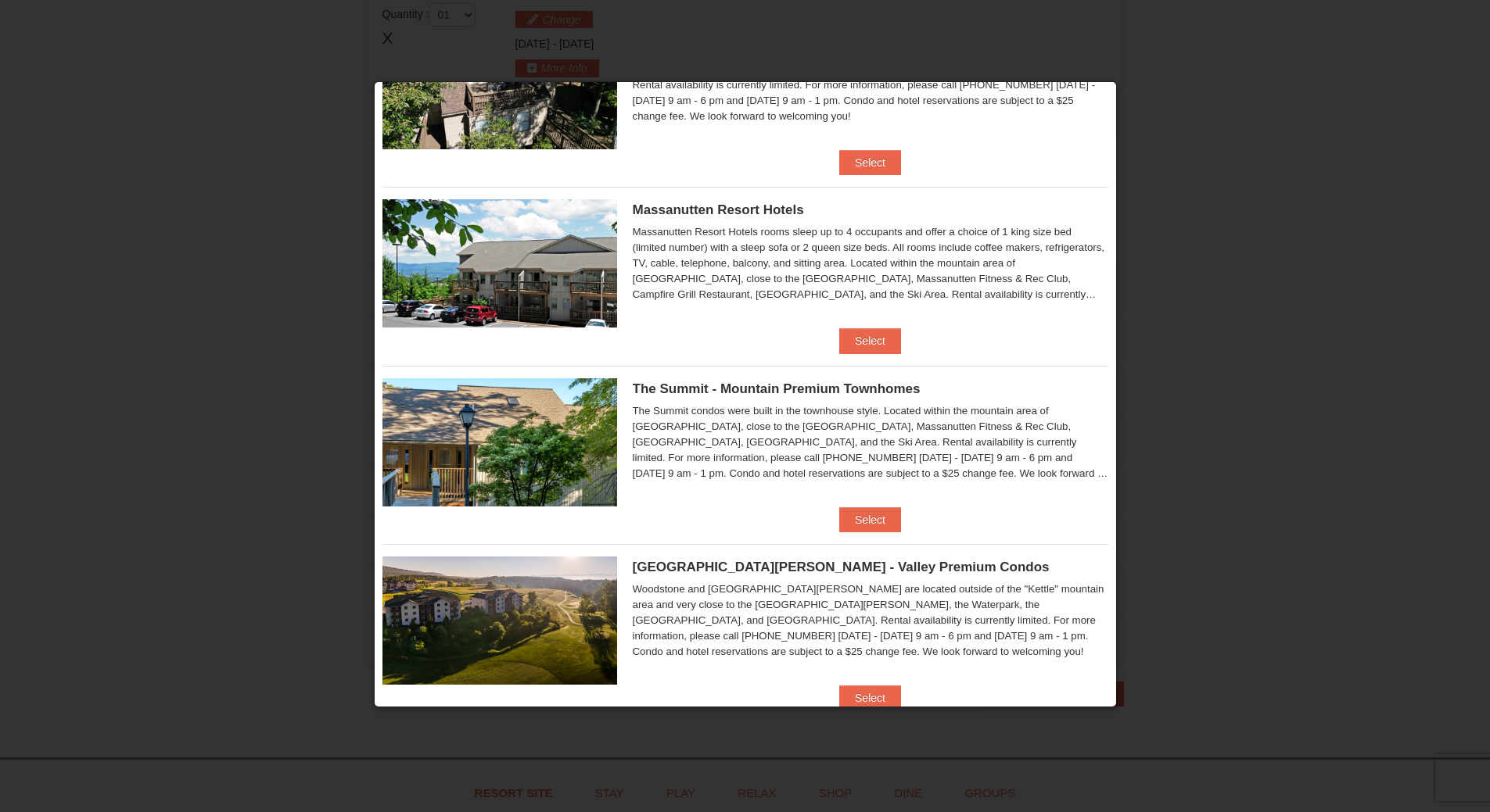
scroll to position [687, 0]
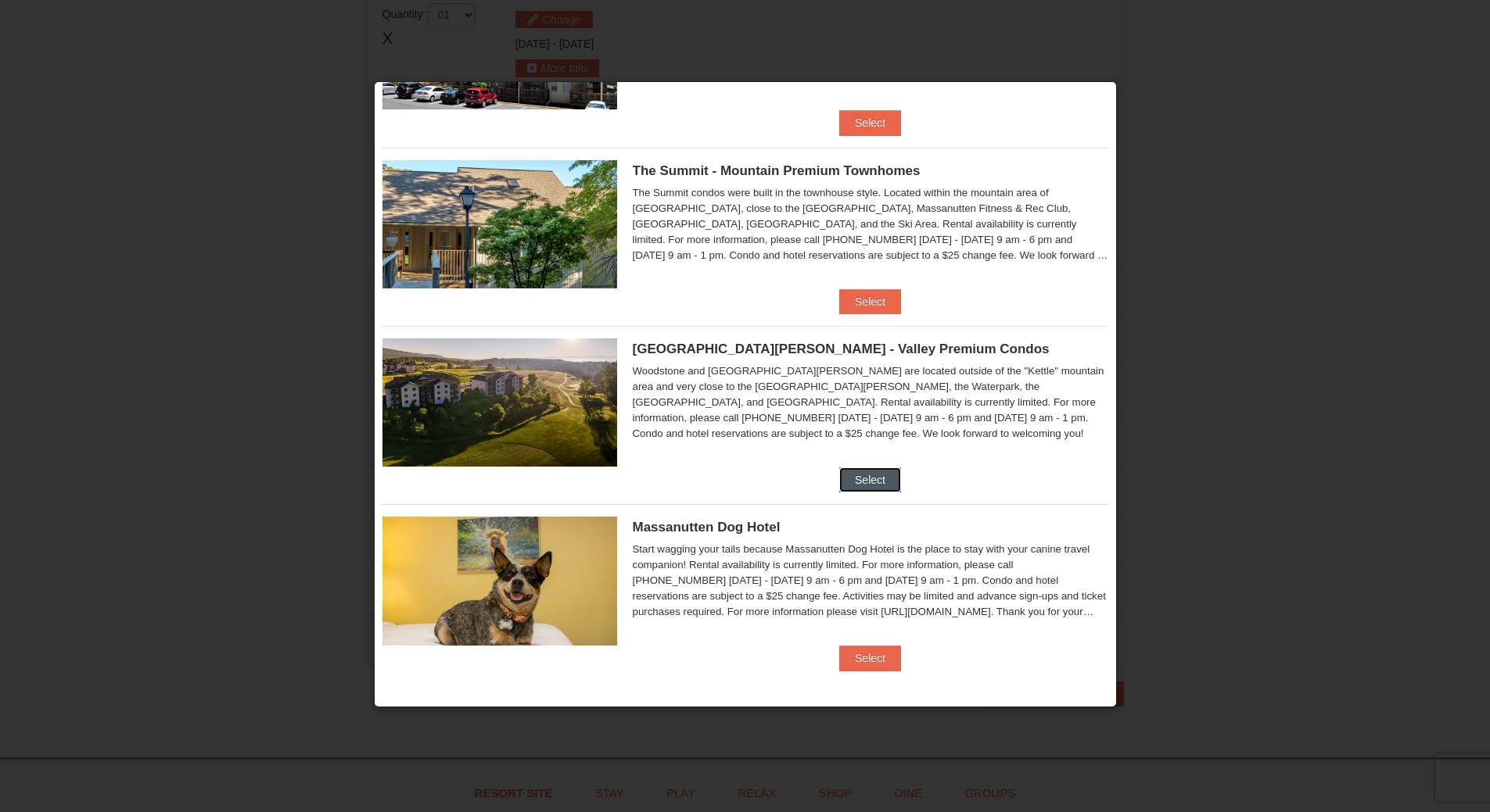
click at [860, 477] on button "Select" at bounding box center [870, 480] width 61 height 25
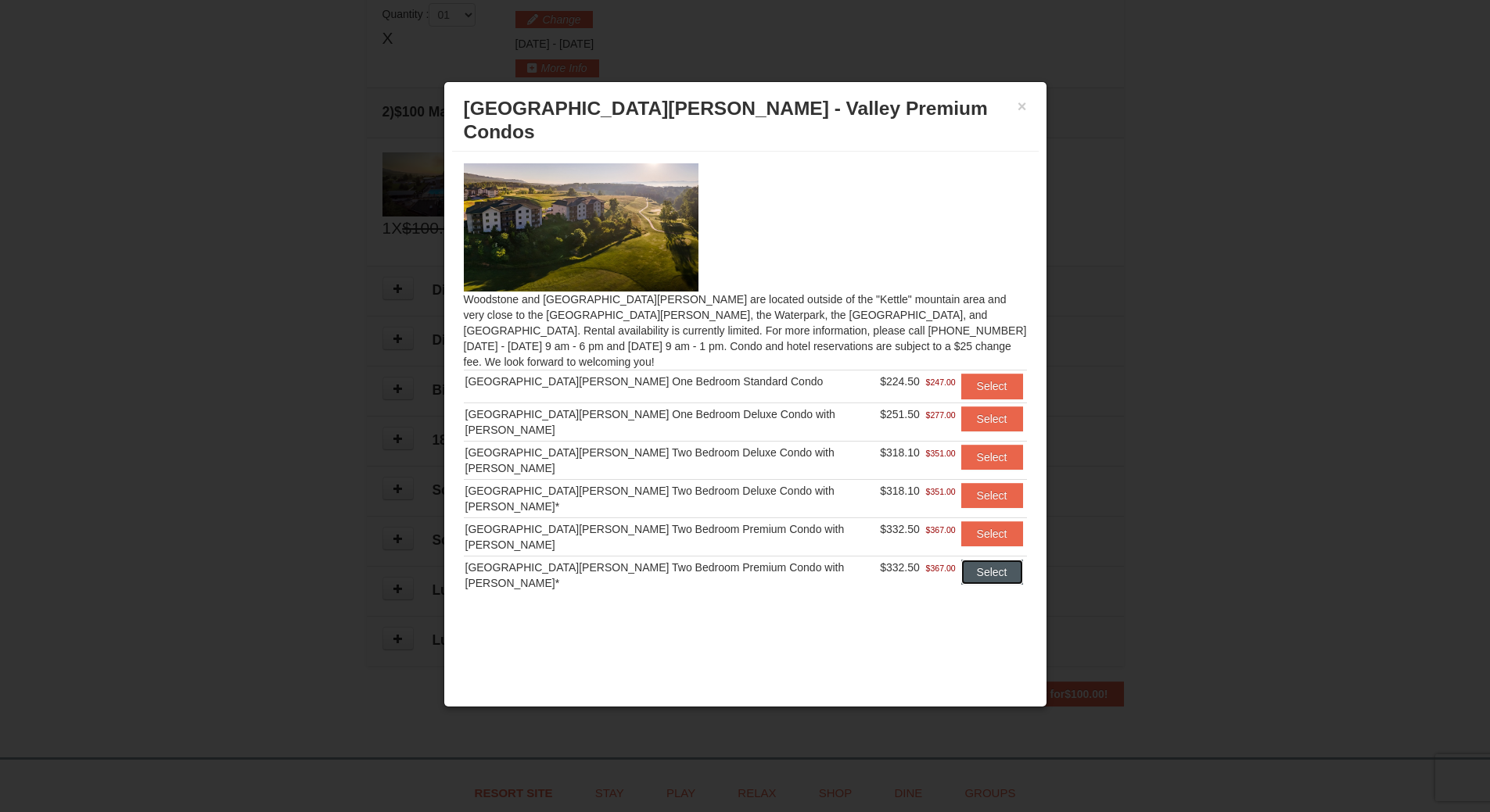
click at [989, 560] on button "Select" at bounding box center [992, 572] width 61 height 25
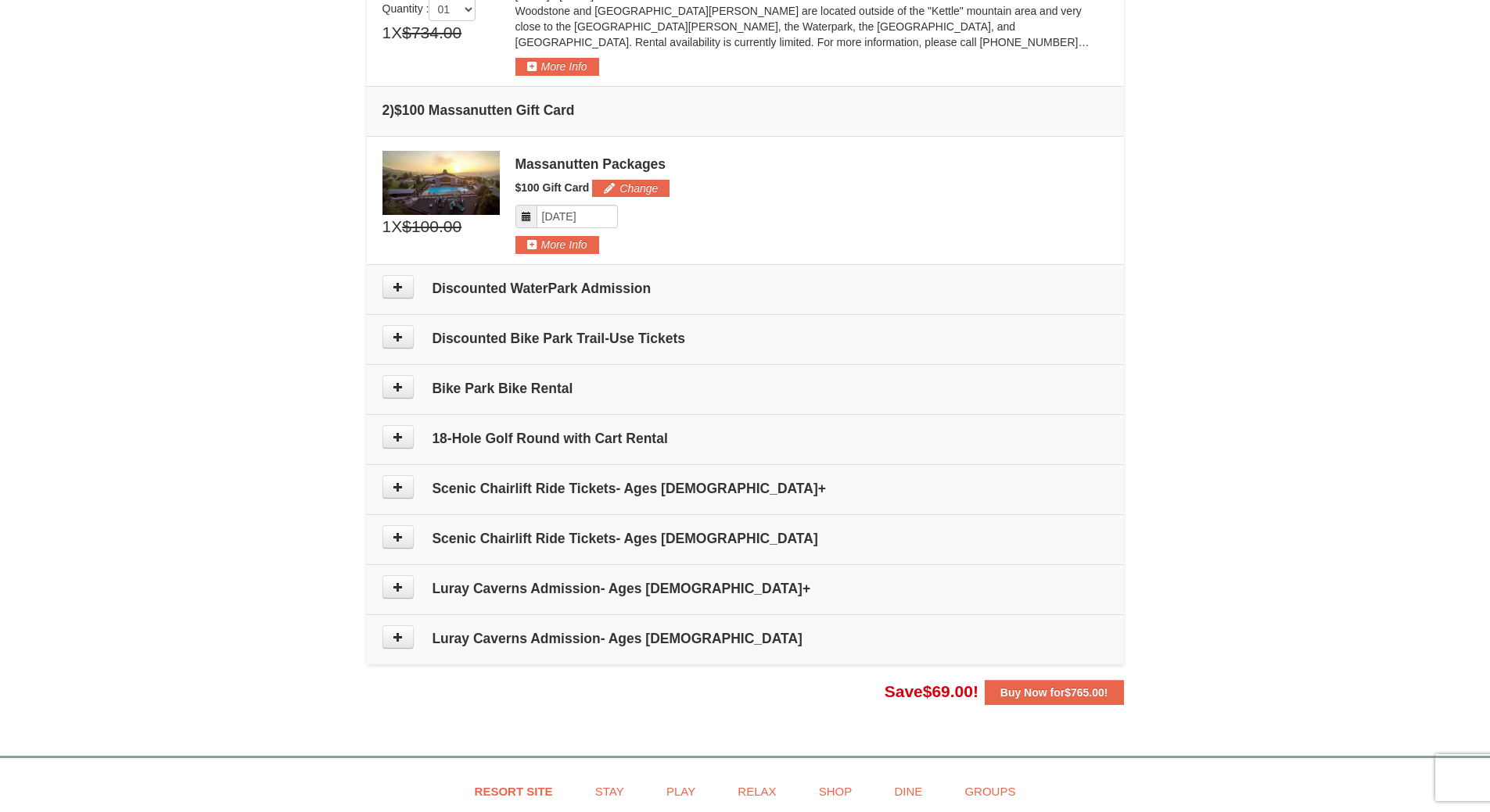
scroll to position [635, 0]
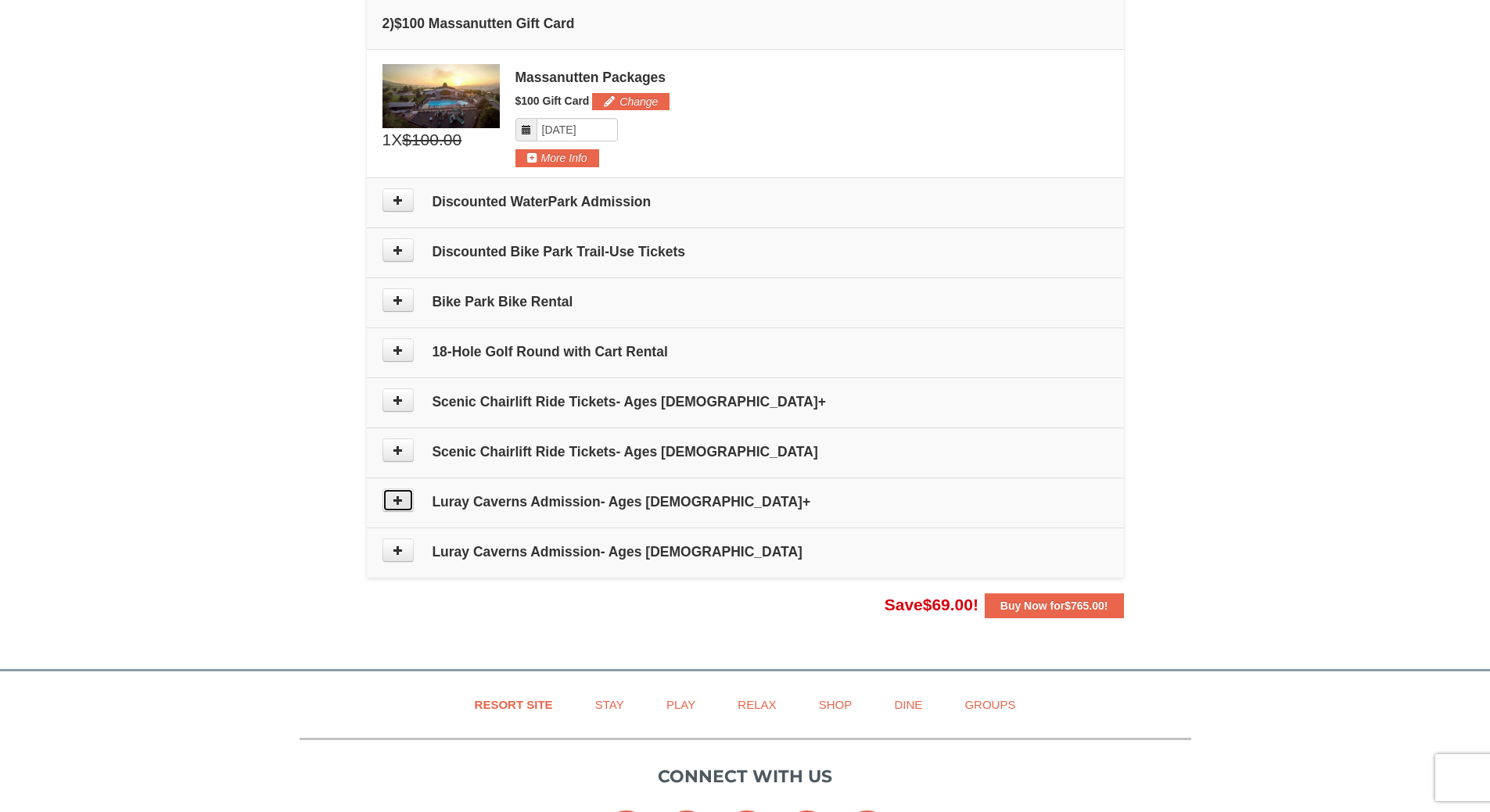
click at [402, 500] on icon at bounding box center [398, 501] width 11 height 11
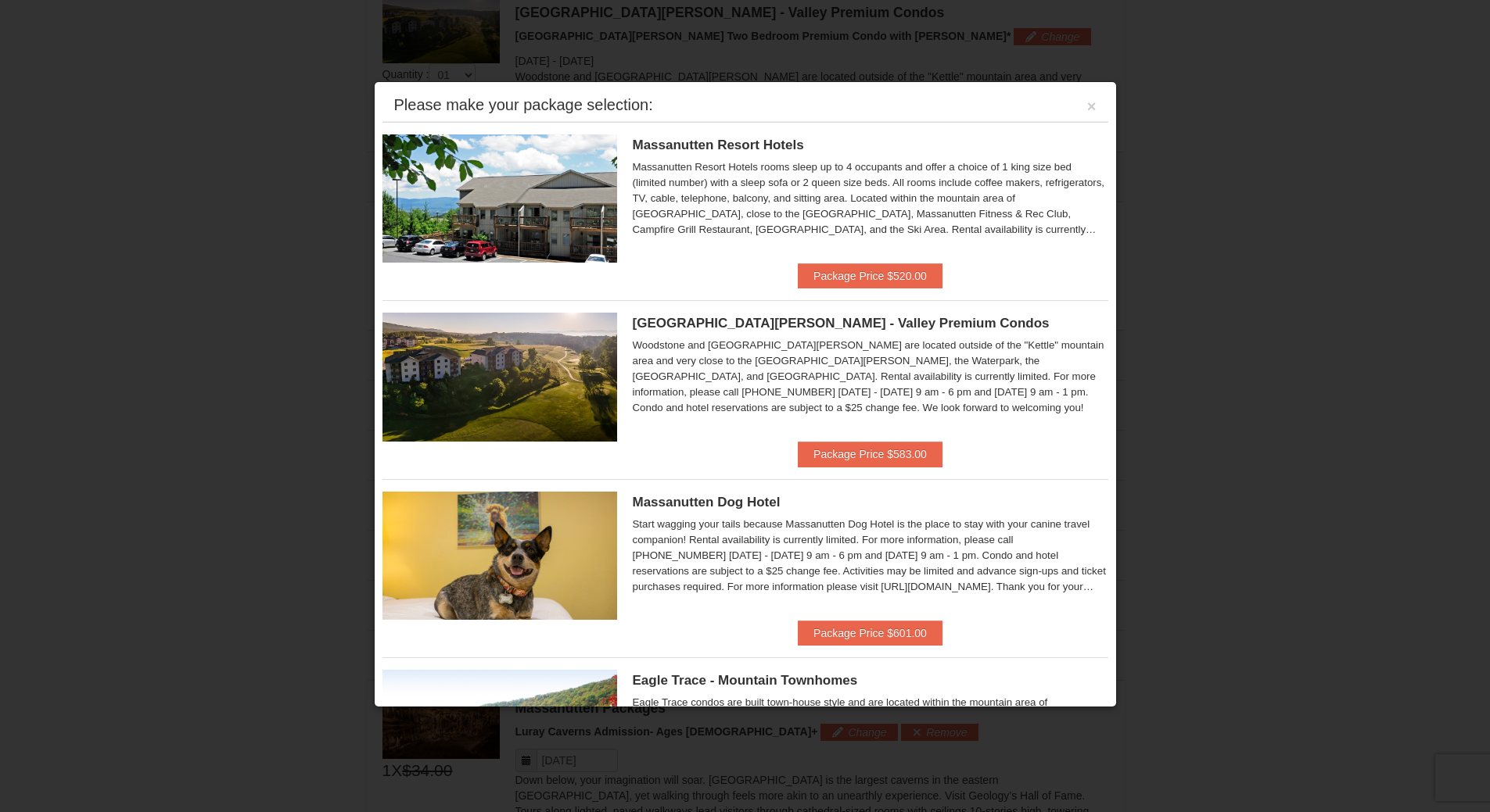
scroll to position [482, 0]
click at [1087, 108] on button "×" at bounding box center [1092, 106] width 9 height 16
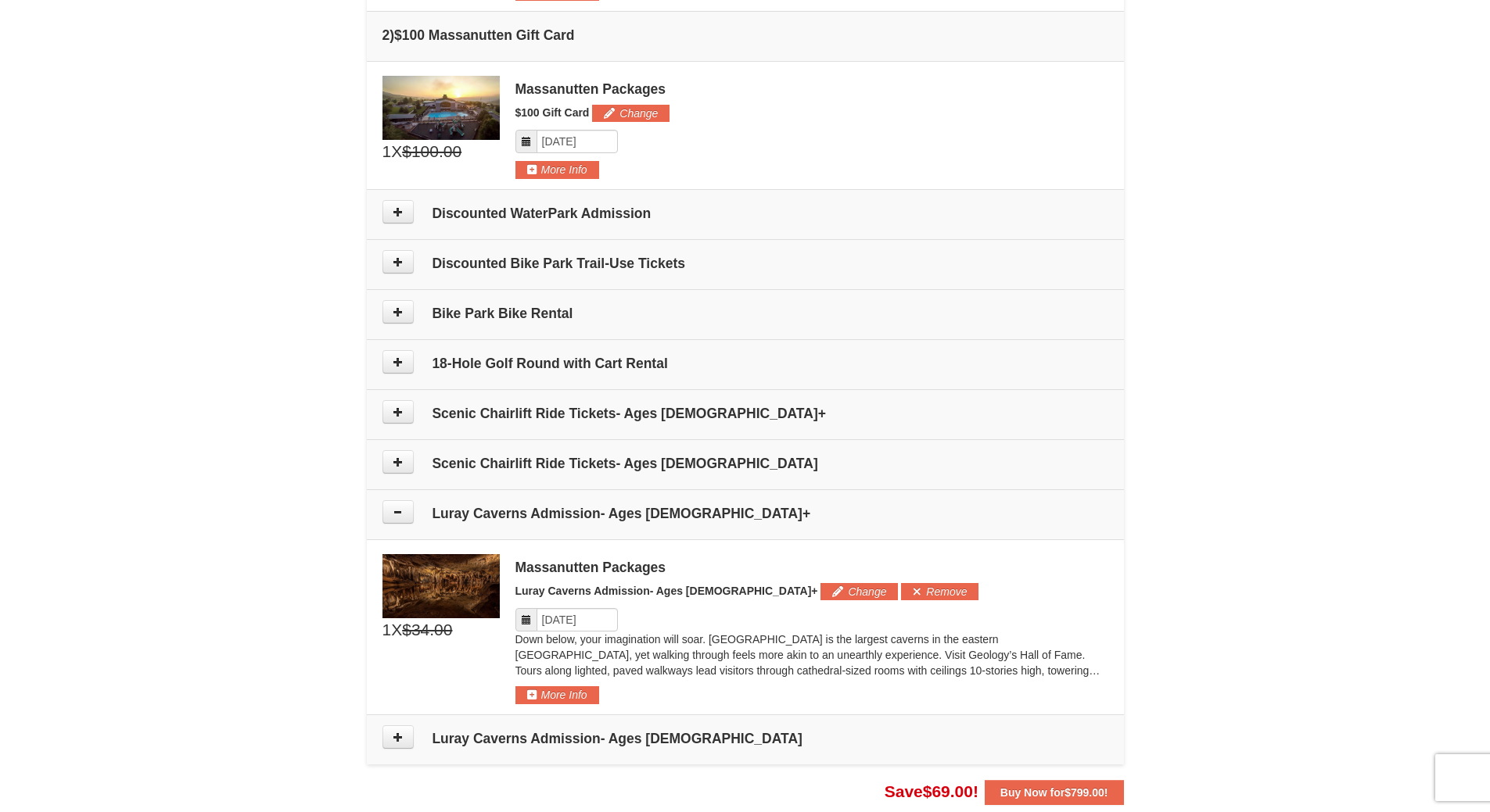
scroll to position [638, 0]
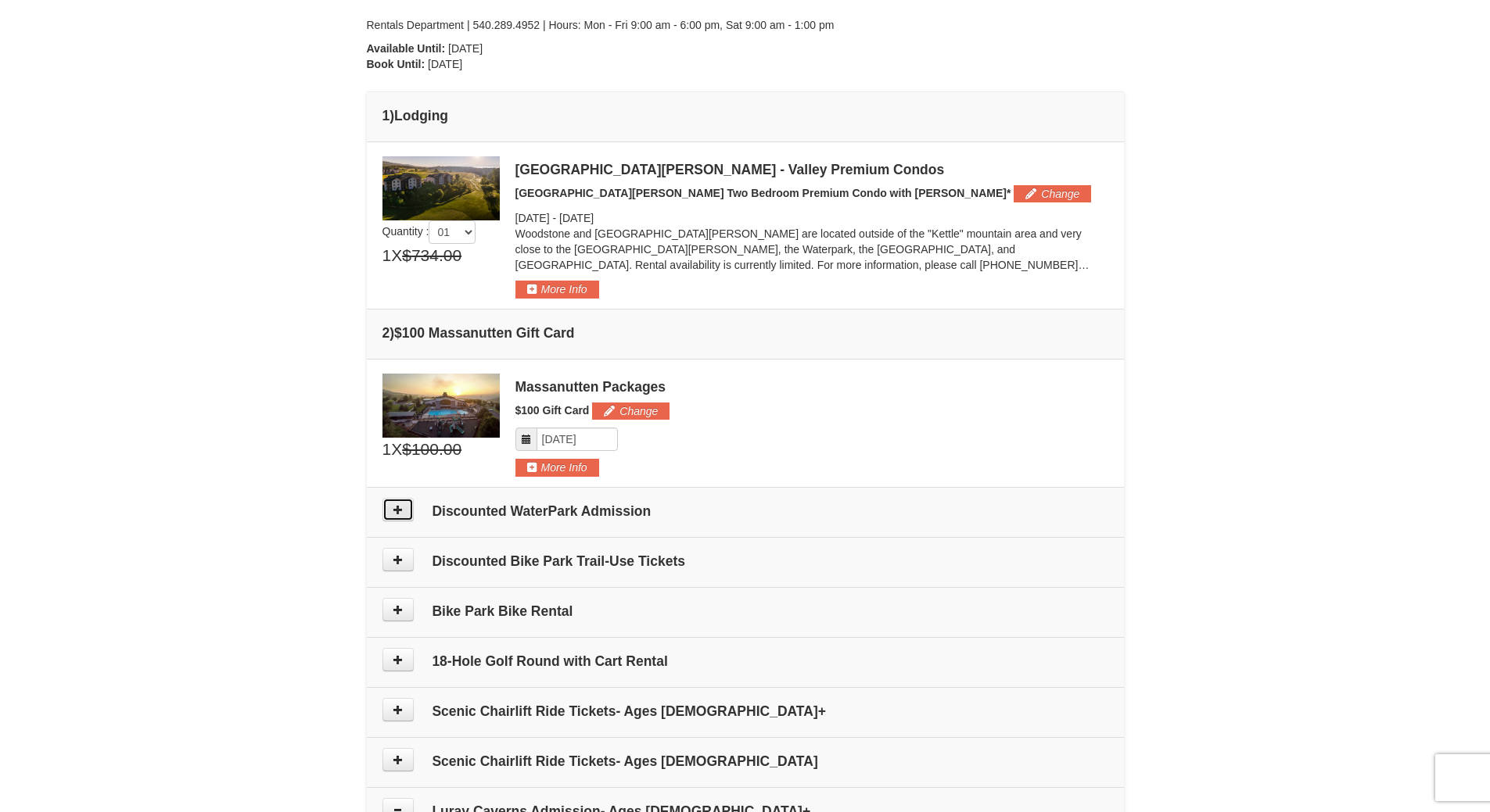
click at [388, 512] on button at bounding box center [397, 510] width 31 height 24
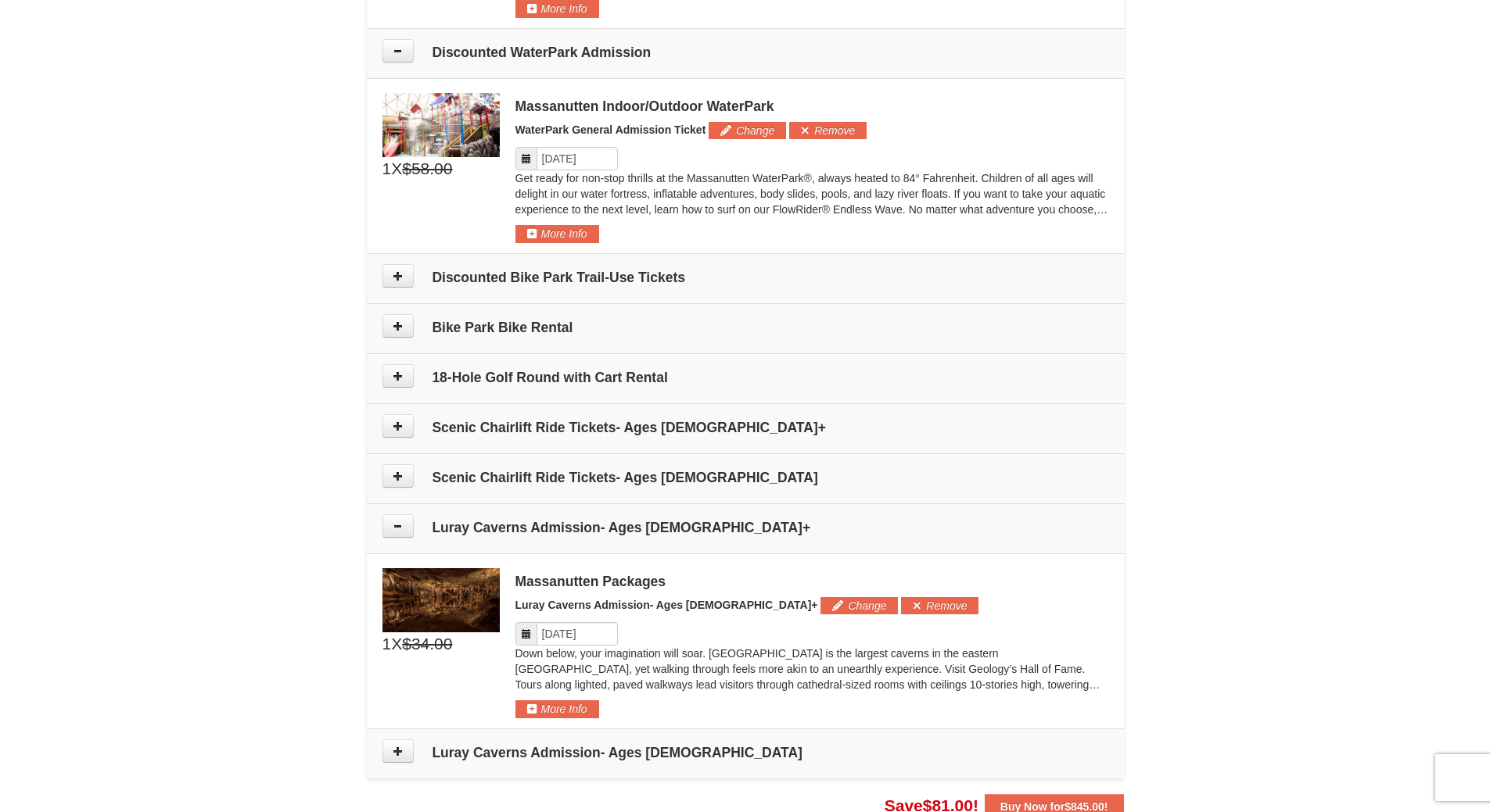
scroll to position [812, 0]
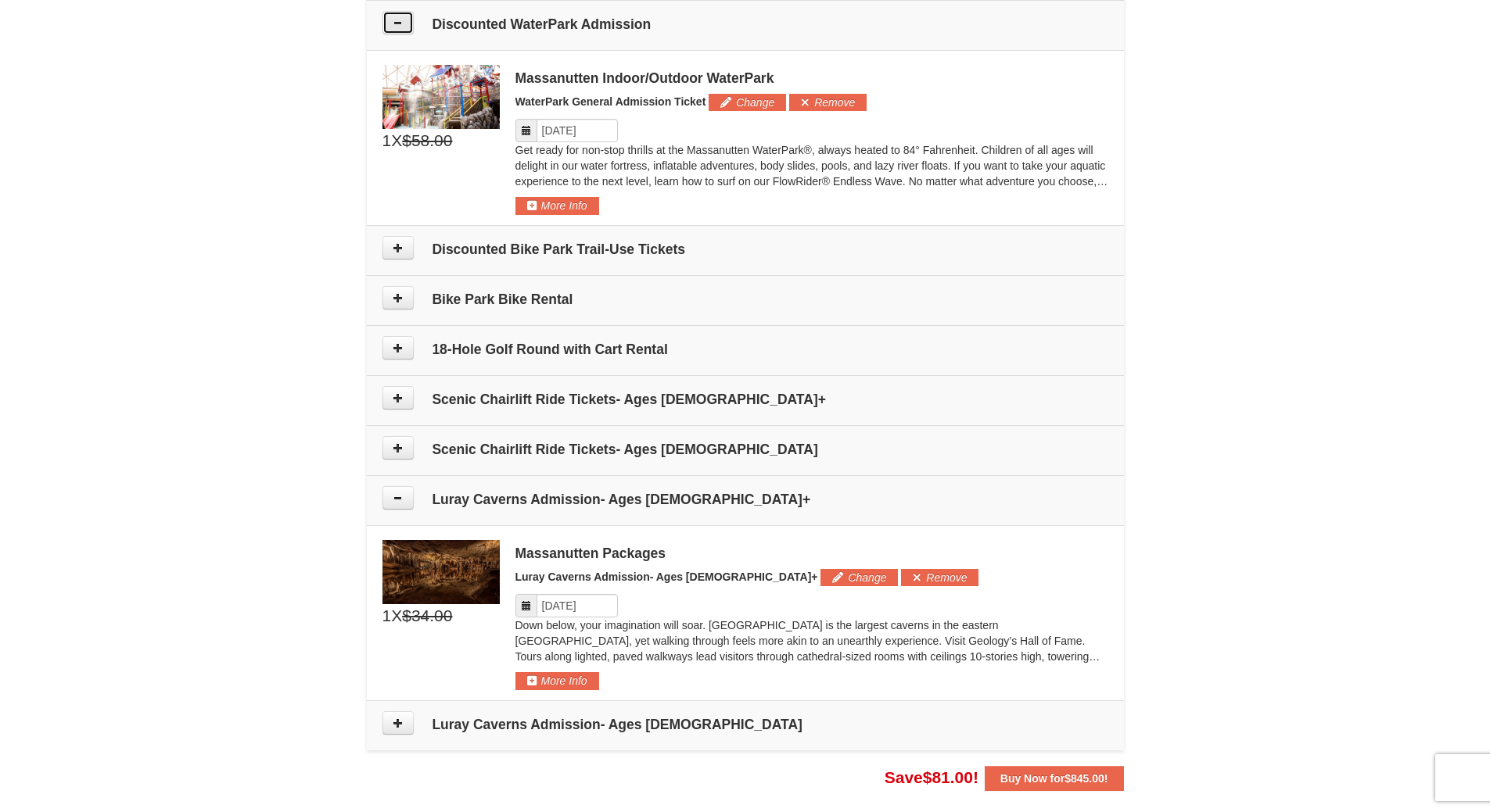
click at [398, 21] on icon at bounding box center [398, 23] width 11 height 11
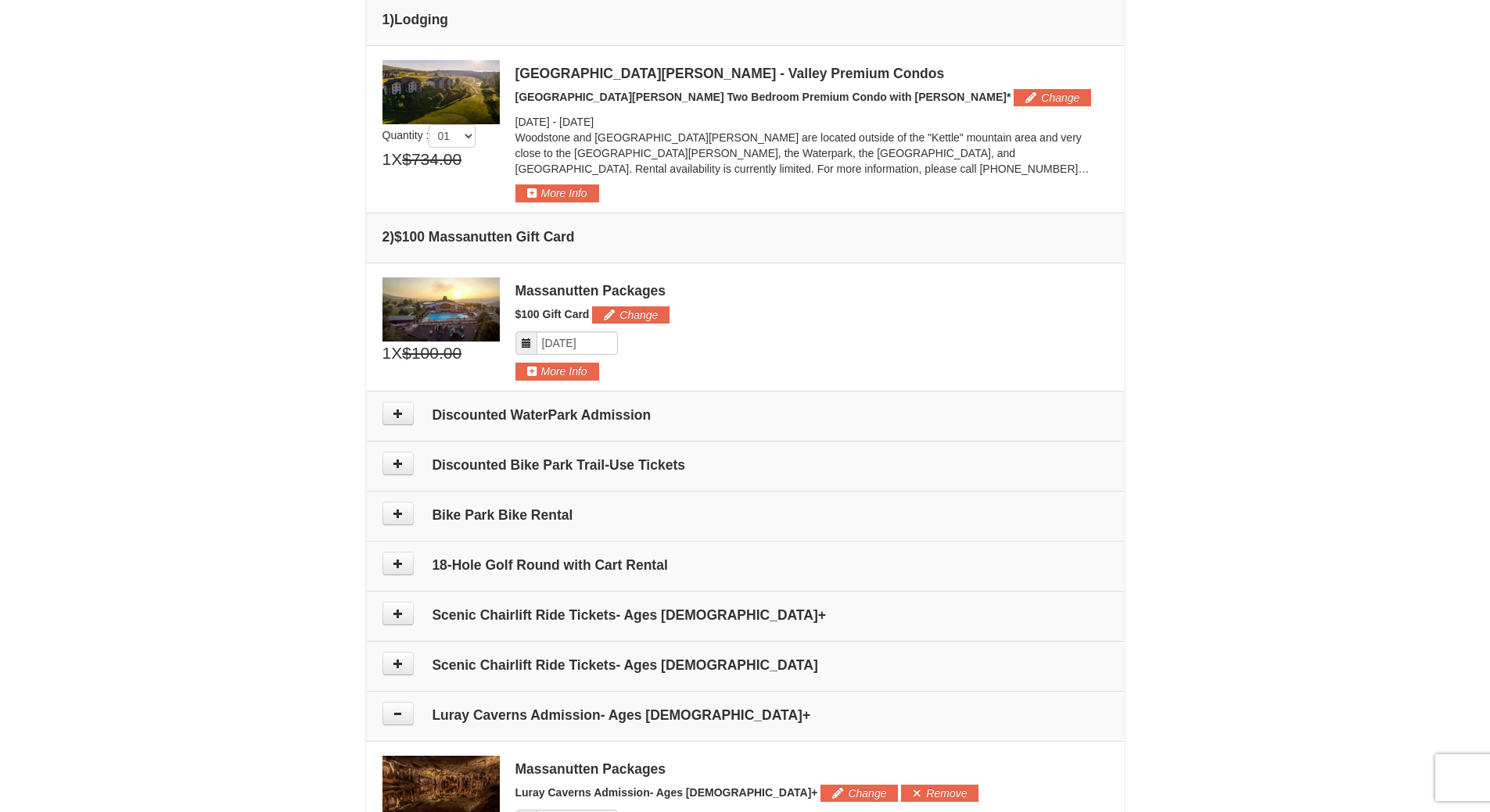
scroll to position [0, 0]
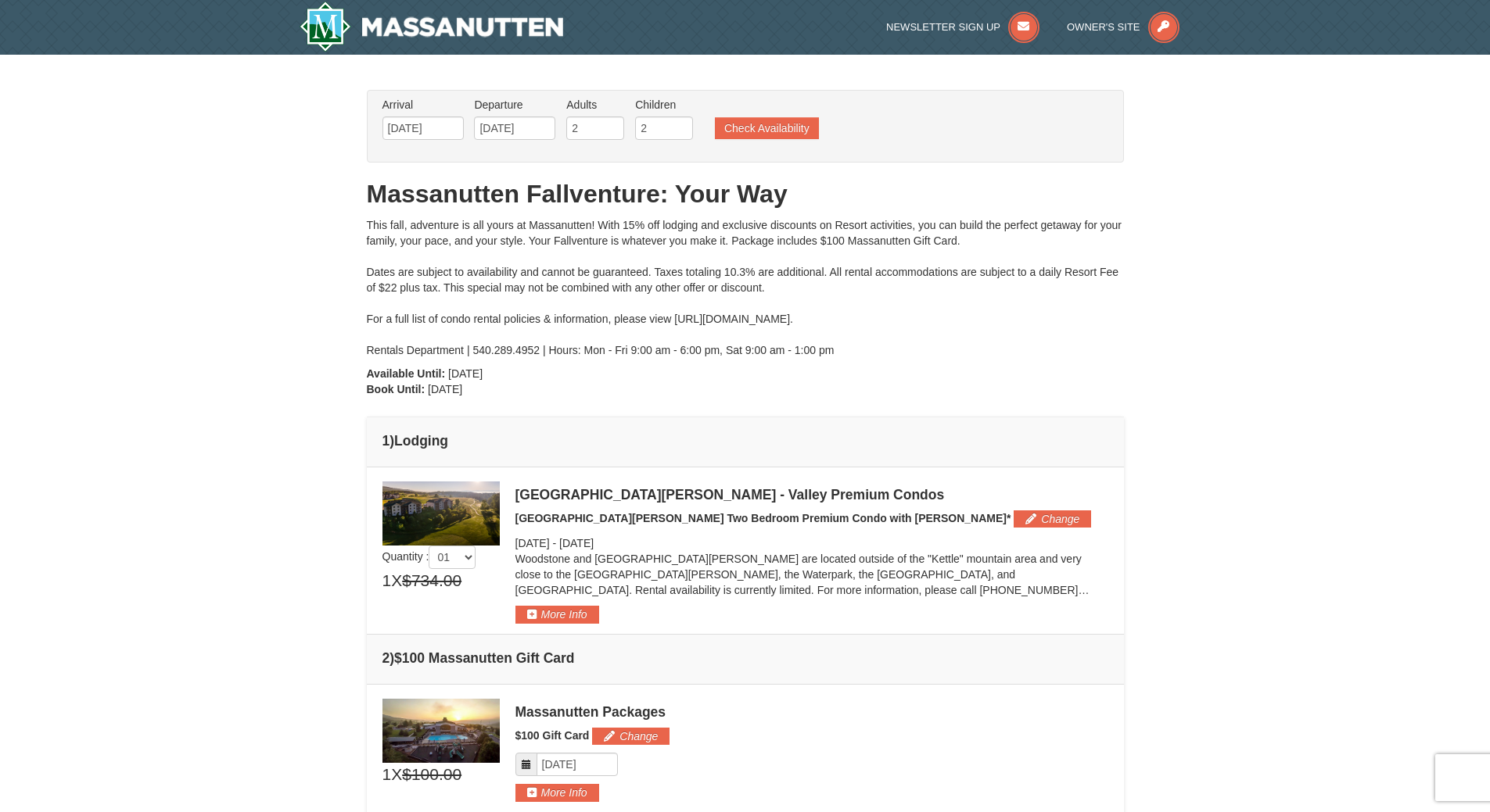
click at [678, 319] on div "This fall, adventure is all yours at Massanutten! With 15% off lodging and excl…" at bounding box center [745, 287] width 757 height 141
click at [677, 318] on div "This fall, adventure is all yours at Massanutten! With 15% off lodging and excl…" at bounding box center [745, 287] width 757 height 141
drag, startPoint x: 674, startPoint y: 319, endPoint x: 890, endPoint y: 315, distance: 216.0
click at [890, 315] on div "This fall, adventure is all yours at Massanutten! With 15% off lodging and excl…" at bounding box center [745, 287] width 757 height 141
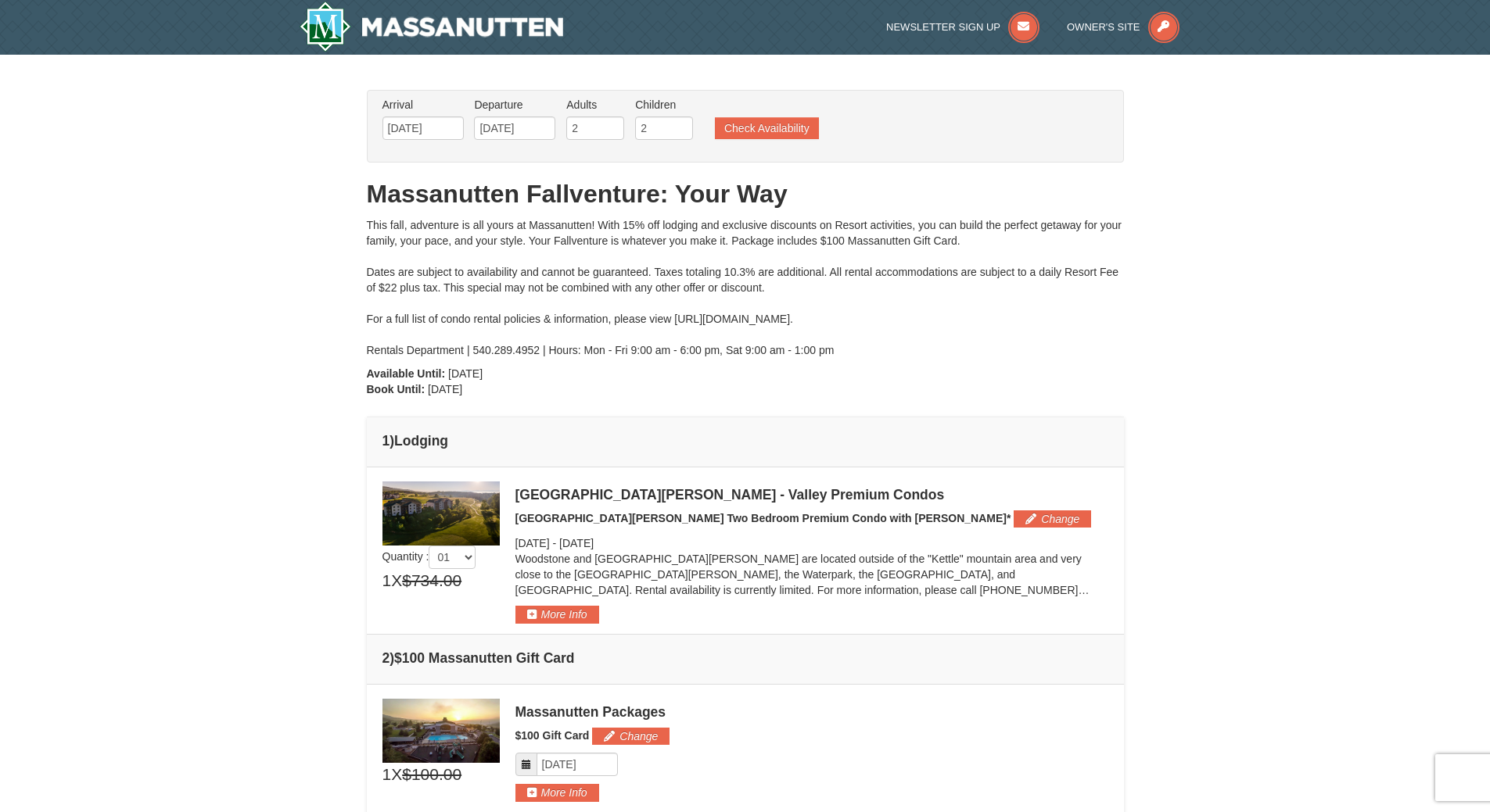
copy div "https://www.massresort.com/stay/rental-info/"
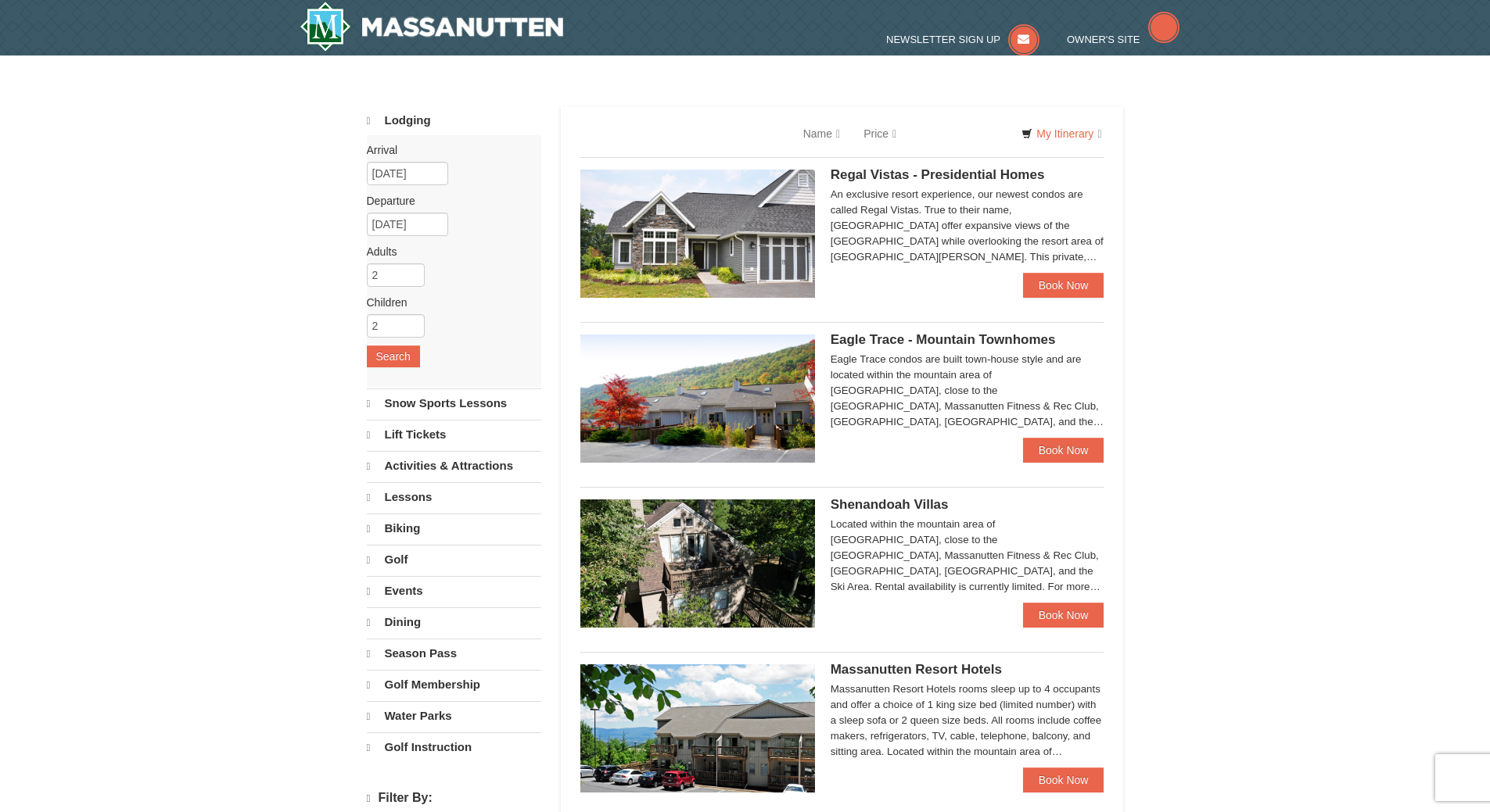
select select "10"
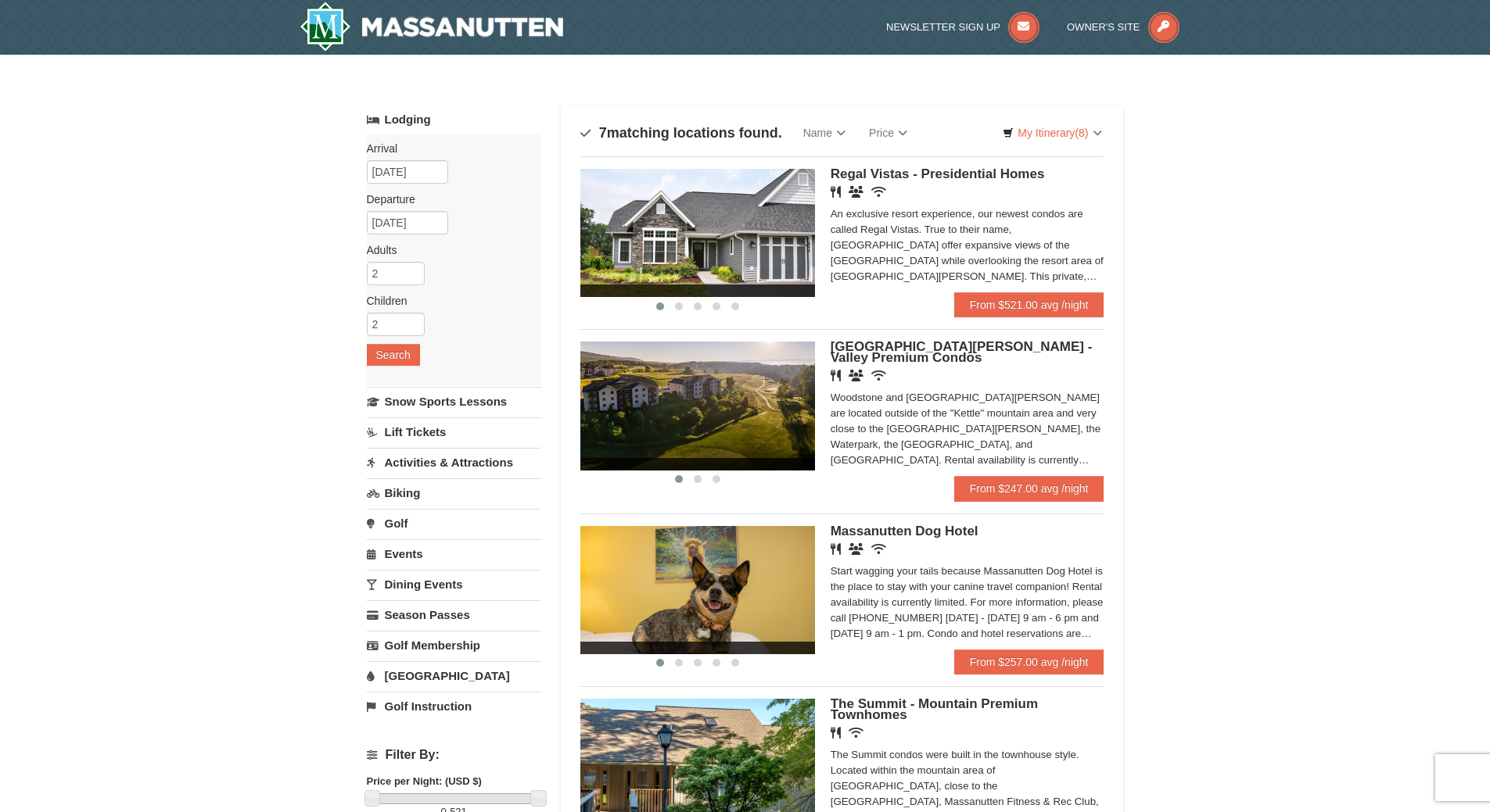
click at [673, 401] on img at bounding box center [698, 406] width 234 height 129
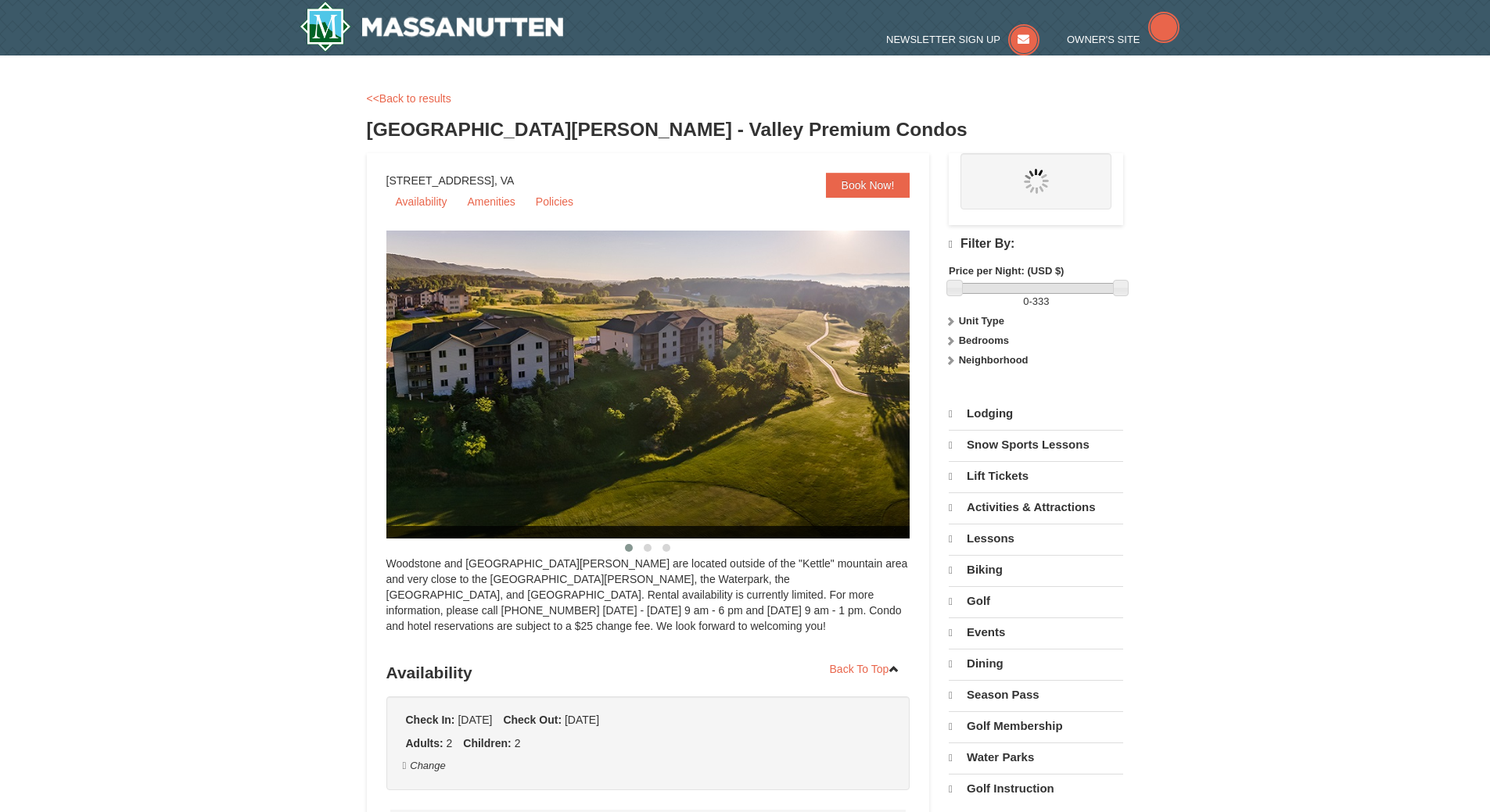
select select "10"
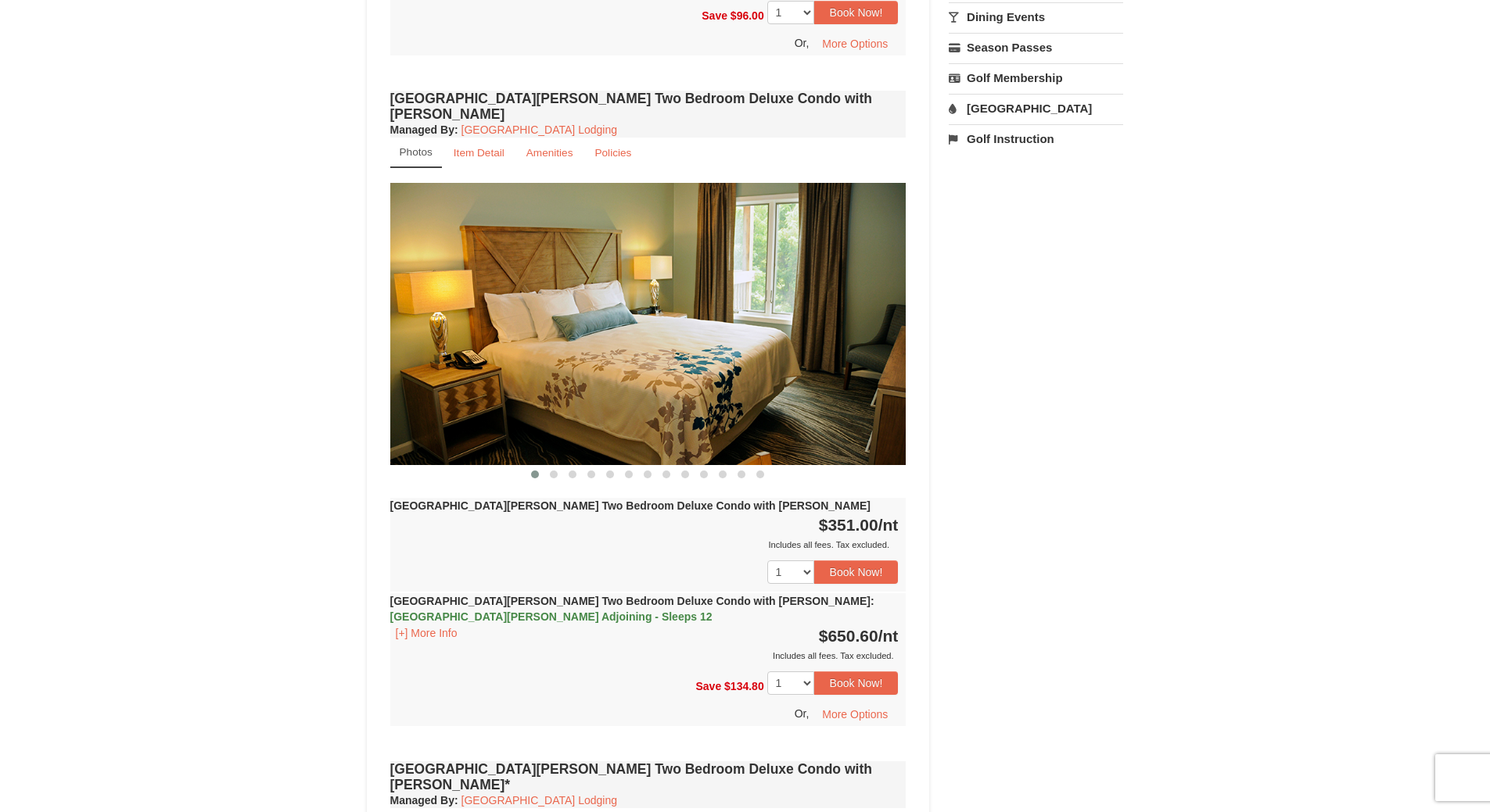
scroll to position [1747, 0]
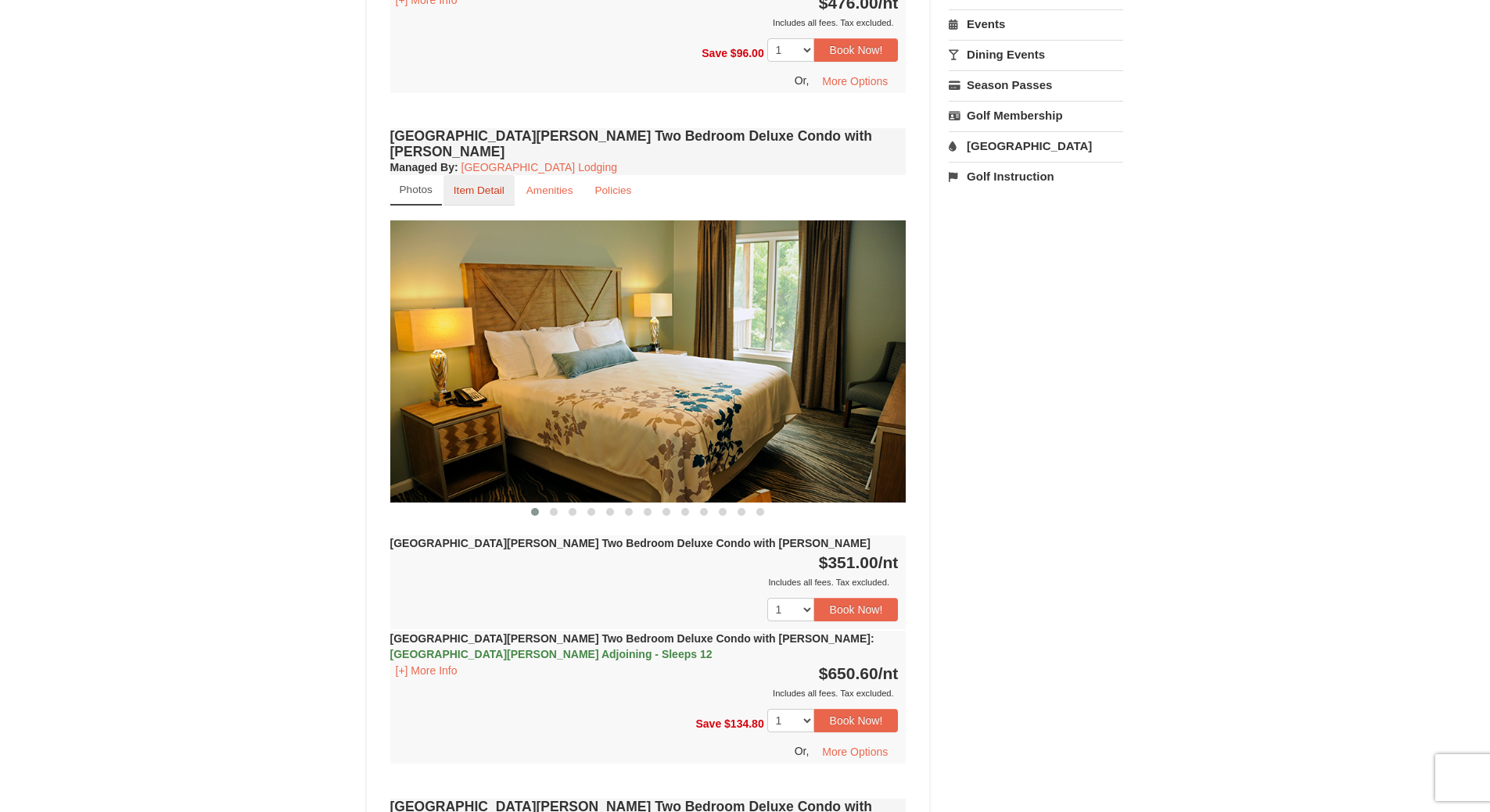
click at [490, 184] on small "Item Detail" at bounding box center [479, 190] width 51 height 11
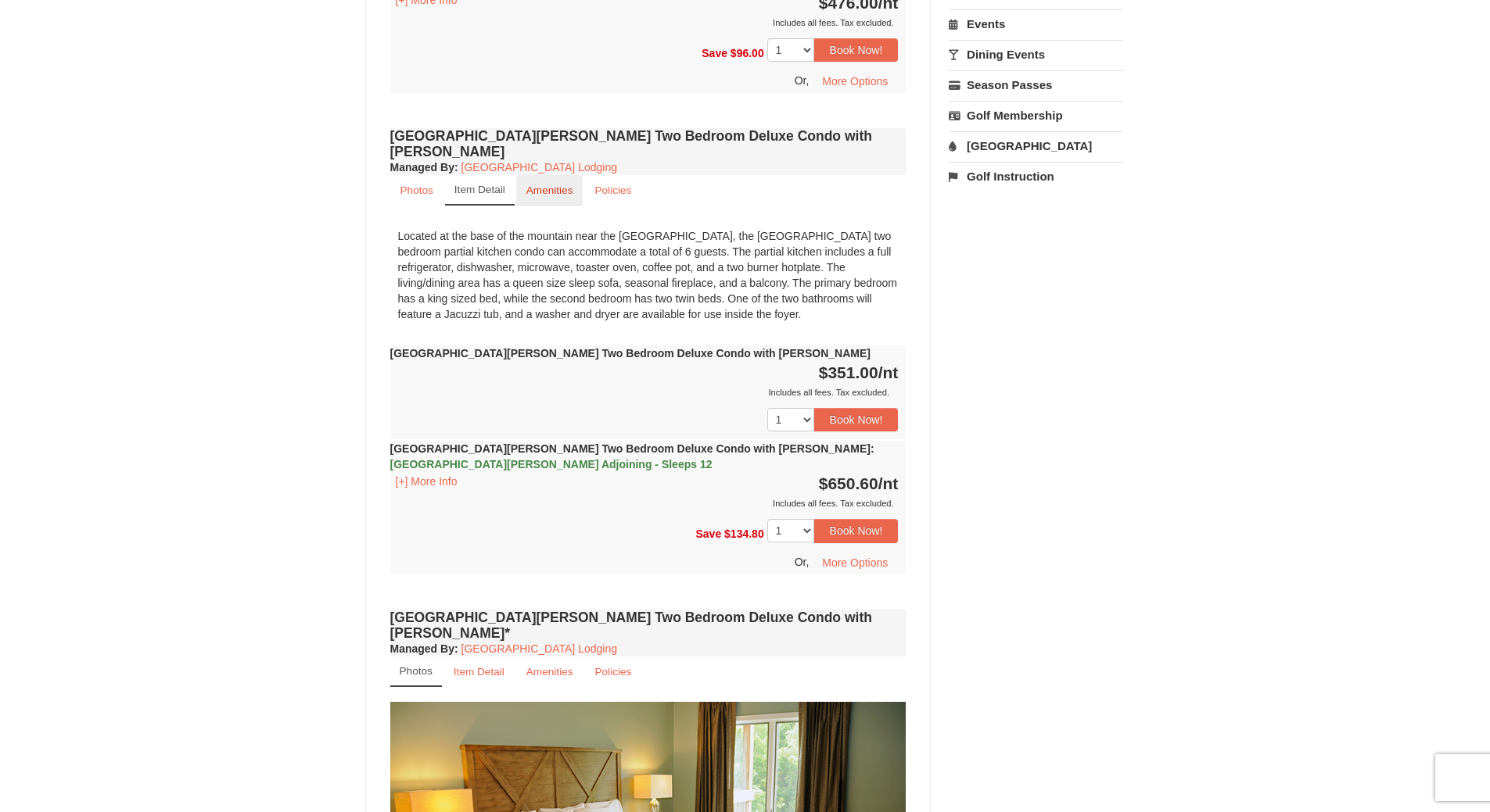
click at [523, 175] on link "Amenities" at bounding box center [549, 190] width 67 height 30
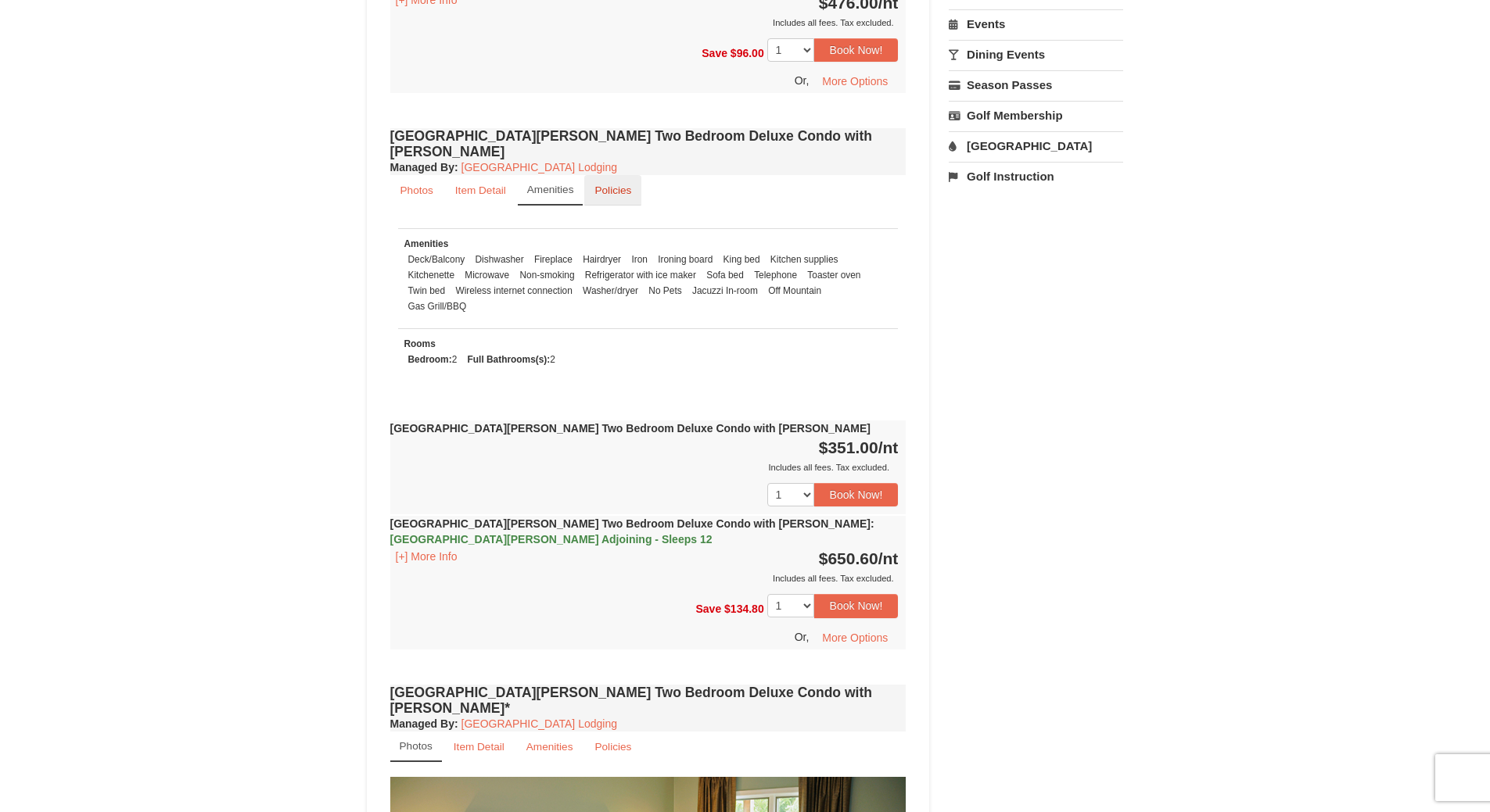
click at [604, 175] on link "Policies" at bounding box center [613, 190] width 57 height 30
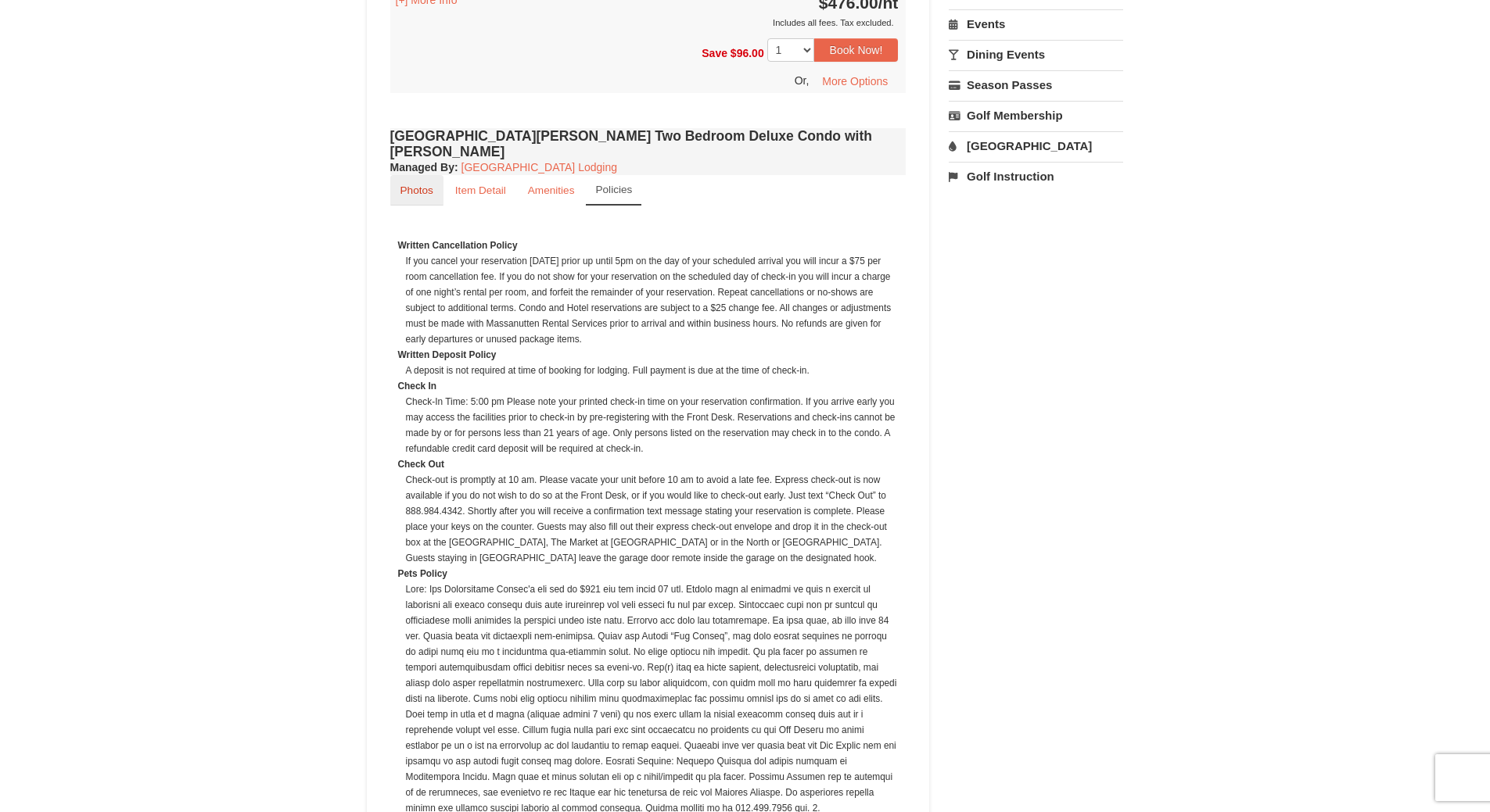
click at [427, 184] on small "Photos" at bounding box center [417, 190] width 33 height 11
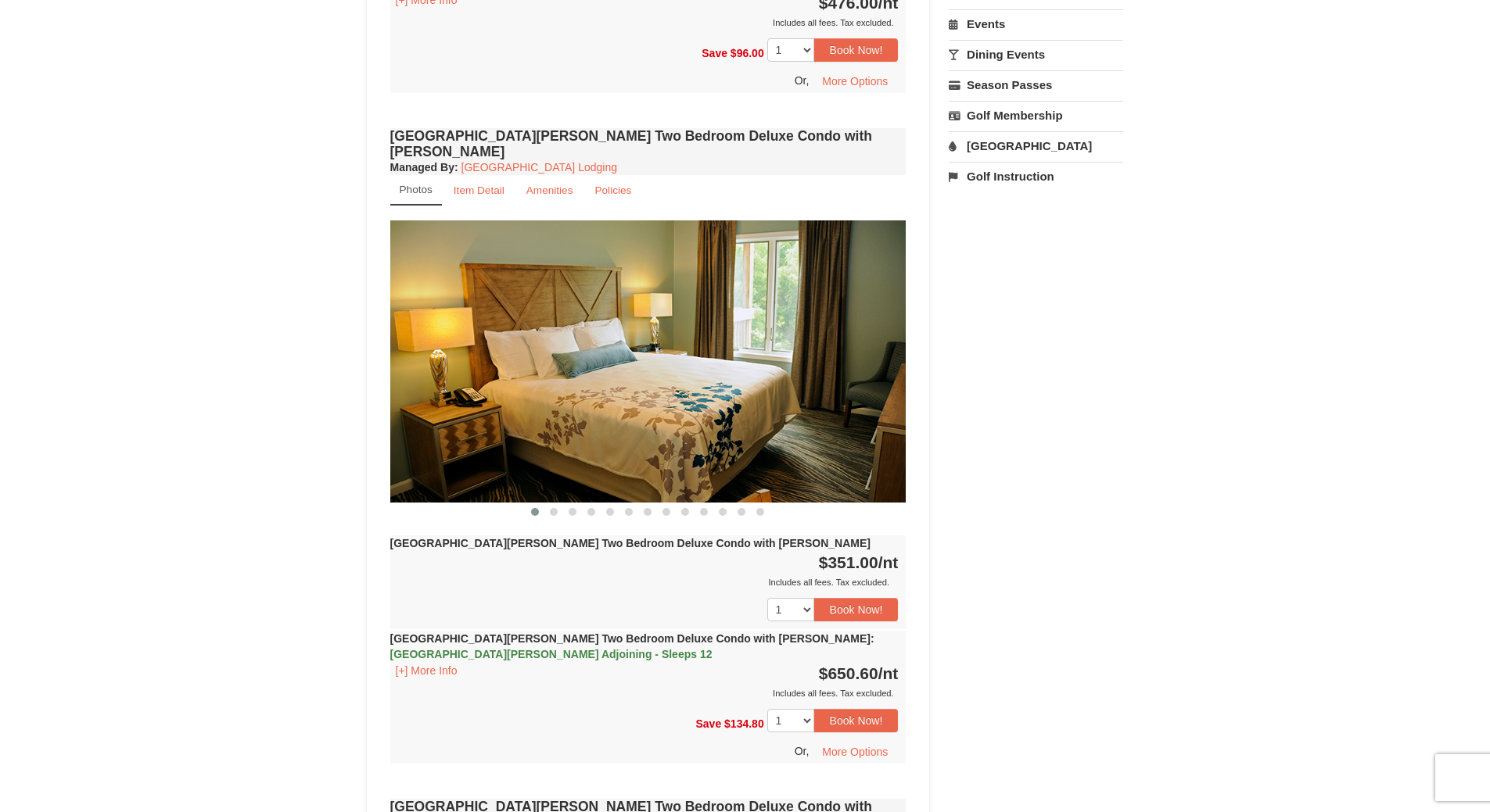
click at [797, 278] on img at bounding box center [649, 361] width 516 height 283
drag, startPoint x: 882, startPoint y: 291, endPoint x: 599, endPoint y: 324, distance: 284.9
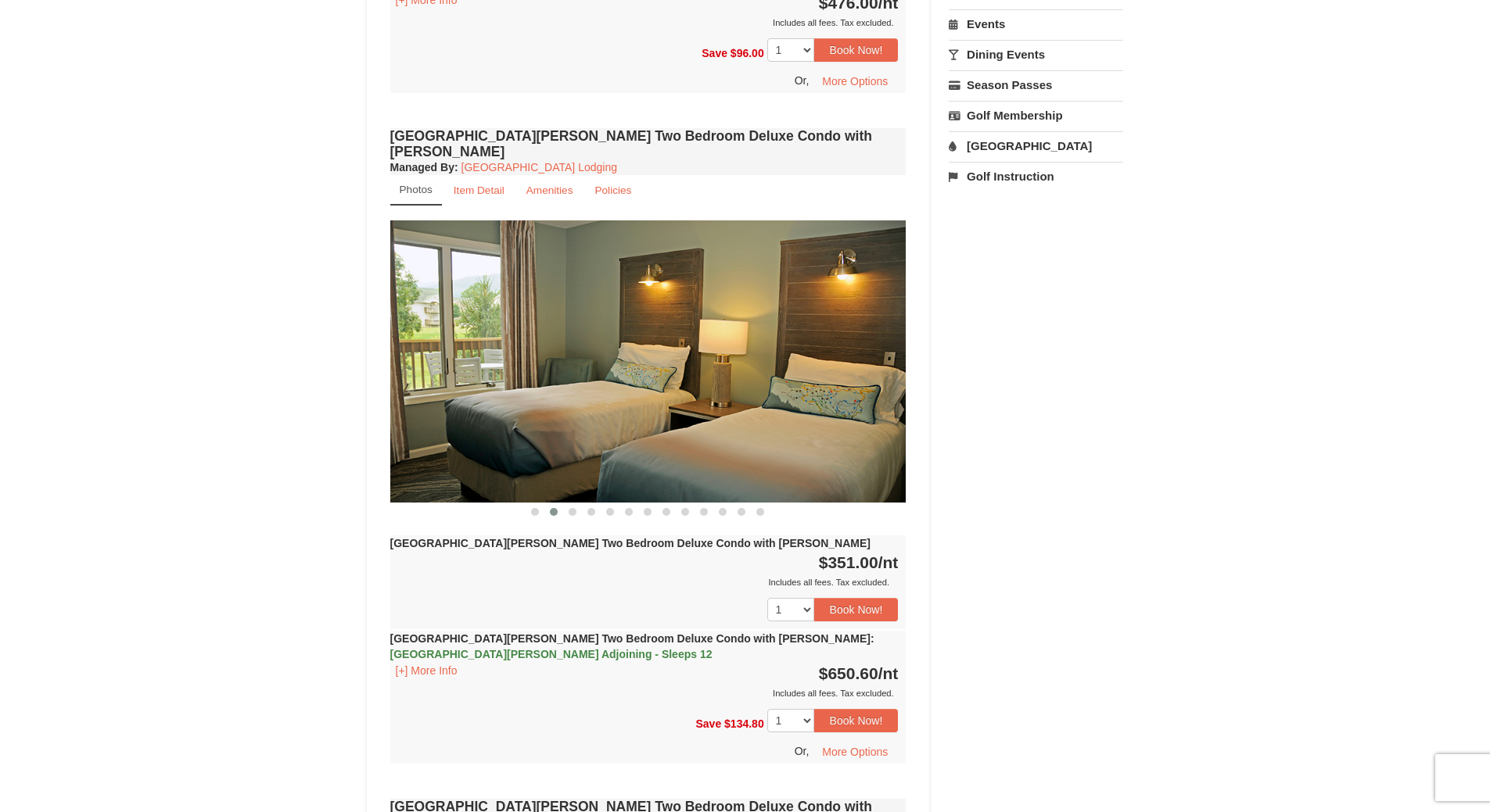
drag, startPoint x: 743, startPoint y: 301, endPoint x: 430, endPoint y: 331, distance: 314.4
click at [458, 331] on img at bounding box center [649, 361] width 516 height 283
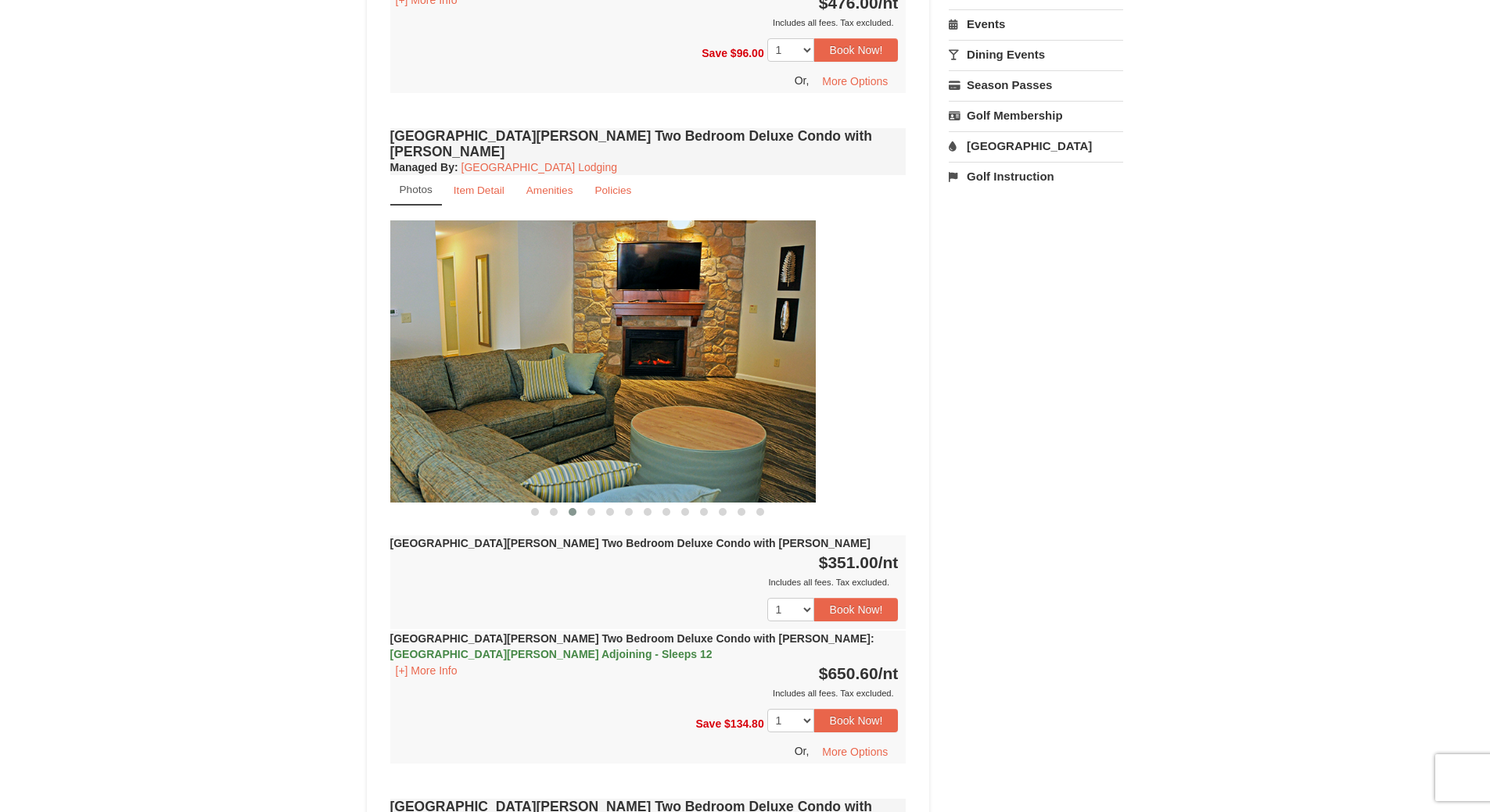
drag, startPoint x: 826, startPoint y: 290, endPoint x: 586, endPoint y: 310, distance: 240.8
click at [595, 310] on img at bounding box center [558, 361] width 516 height 283
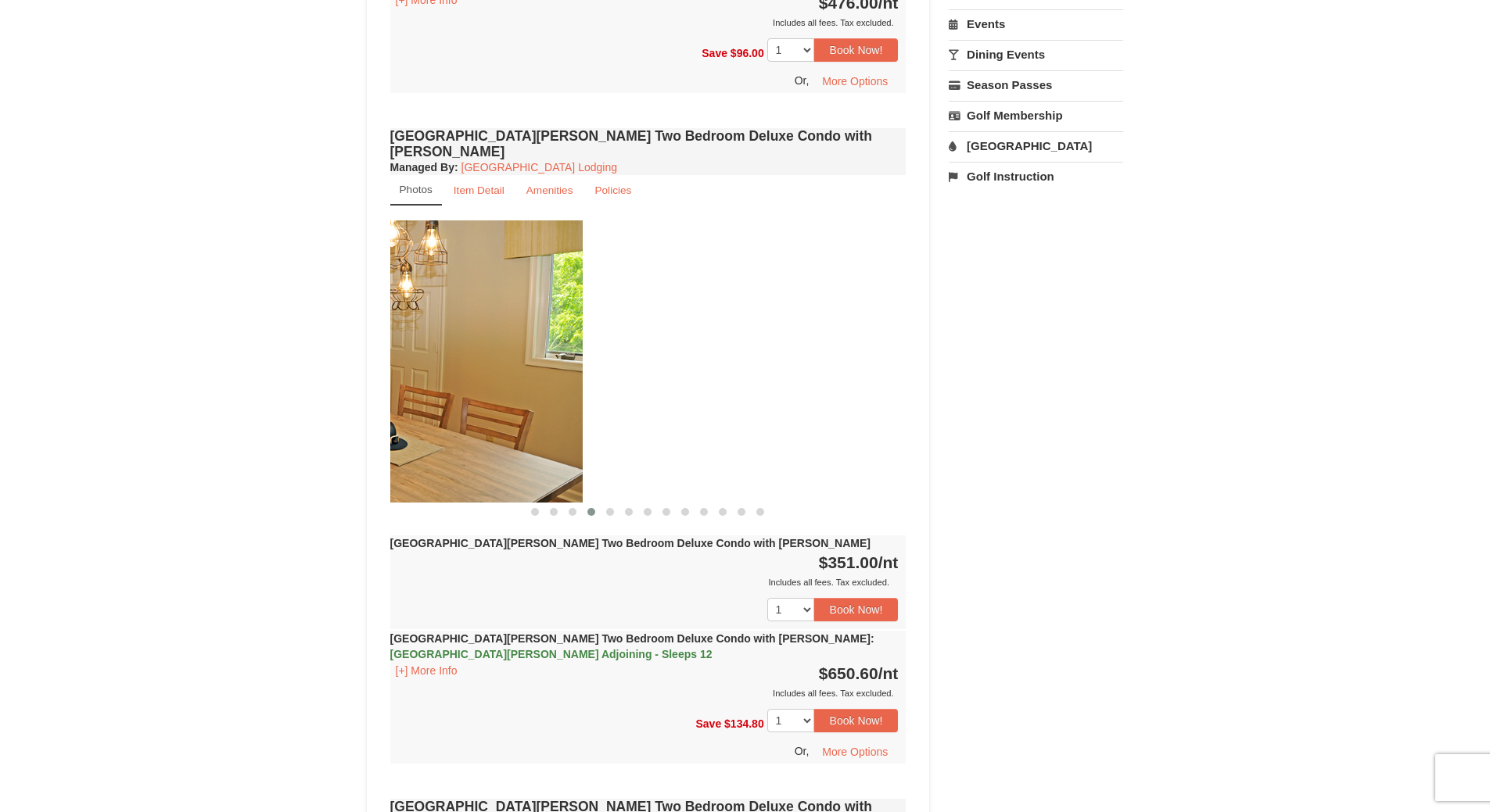
drag, startPoint x: 769, startPoint y: 296, endPoint x: 369, endPoint y: 317, distance: 400.6
click at [369, 317] on div "Book from $247.00! 1822 Resort Drive, Massanutten, VA Availability Amenities Po…" at bounding box center [649, 764] width 563 height 4717
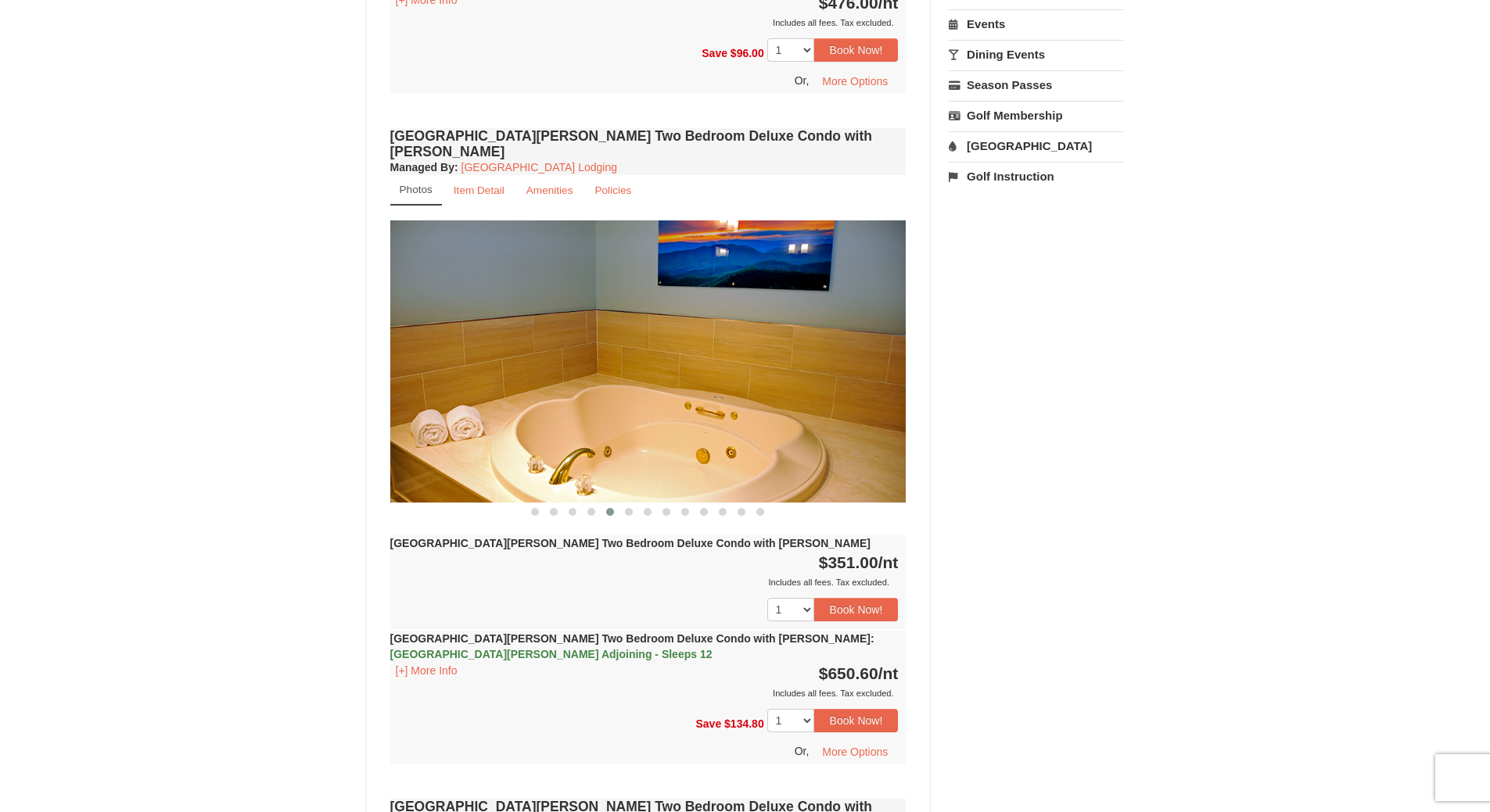
drag, startPoint x: 667, startPoint y: 316, endPoint x: 313, endPoint y: 335, distance: 354.5
click at [309, 334] on div "× <<Back to results Woodstone Meadows - Valley Premium Condos Book from $247.00…" at bounding box center [745, 733] width 1490 height 4849
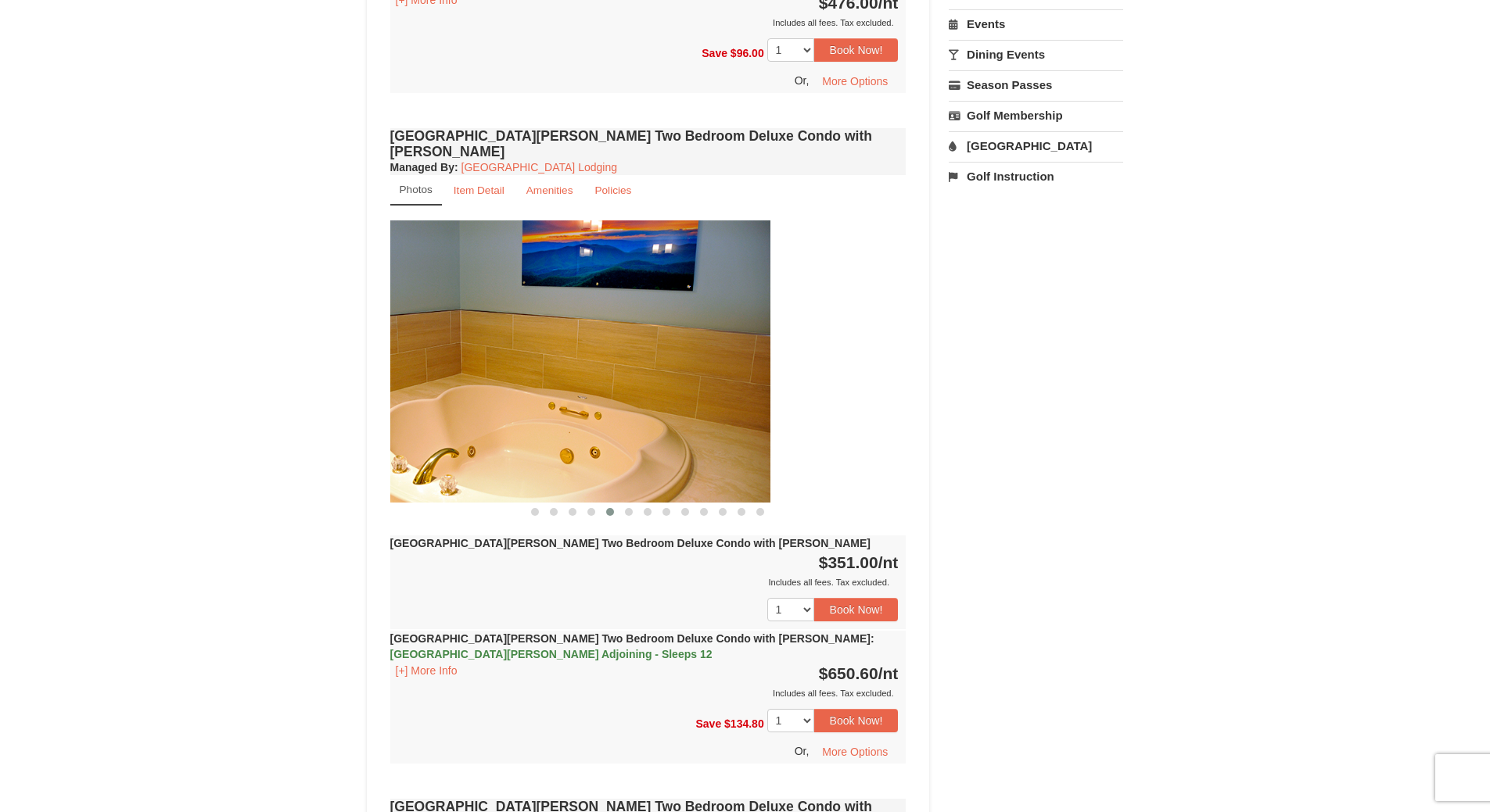
drag, startPoint x: 768, startPoint y: 327, endPoint x: 253, endPoint y: 370, distance: 516.8
click at [264, 370] on div "× <<Back to results Woodstone Meadows - Valley Premium Condos Book from $247.00…" at bounding box center [745, 733] width 1490 height 4849
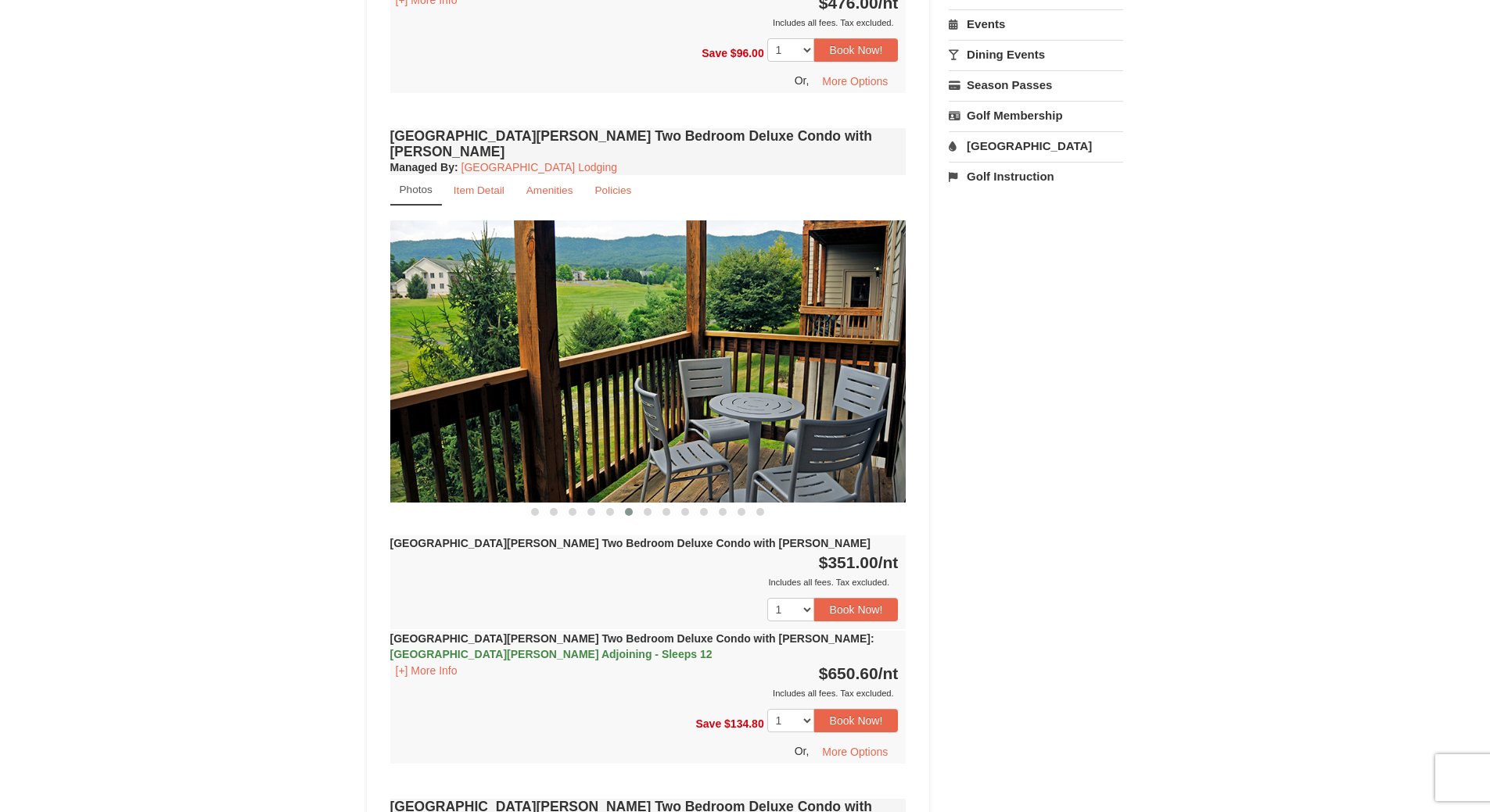
click at [183, 330] on div "× <<Back to results Woodstone Meadows - Valley Premium Condos Book from $247.00…" at bounding box center [745, 733] width 1490 height 4849
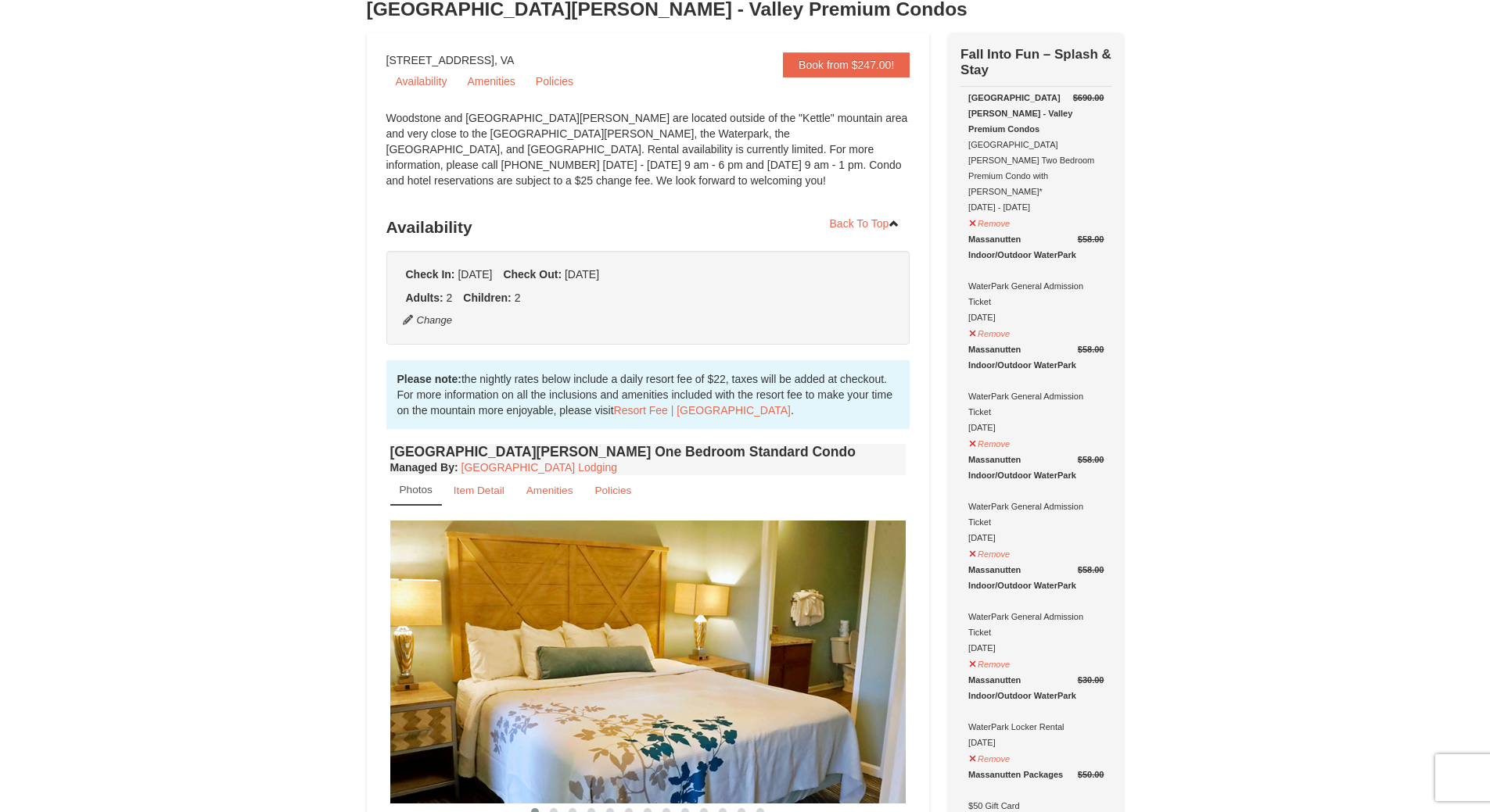
scroll to position [0, 0]
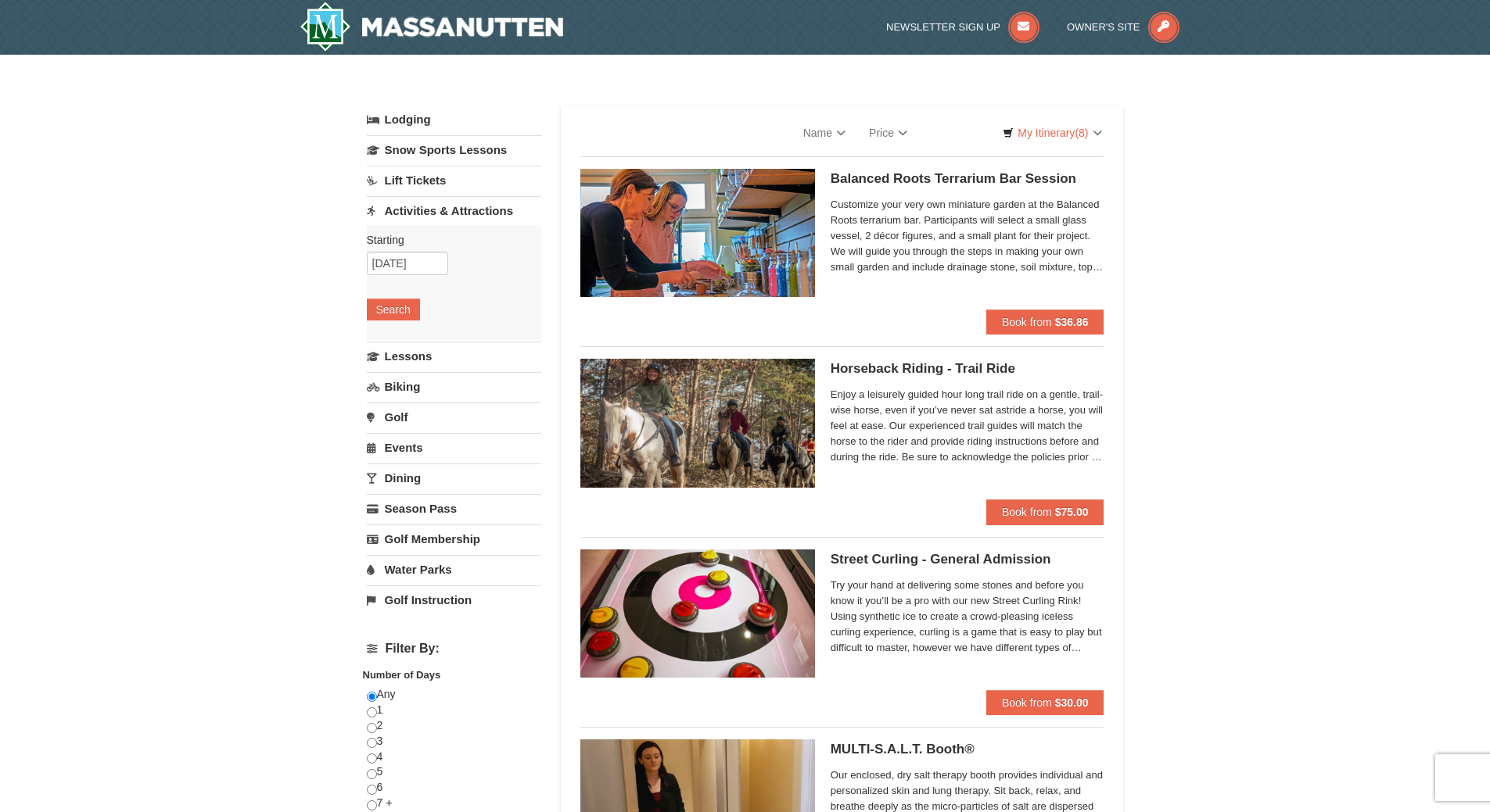
select select "10"
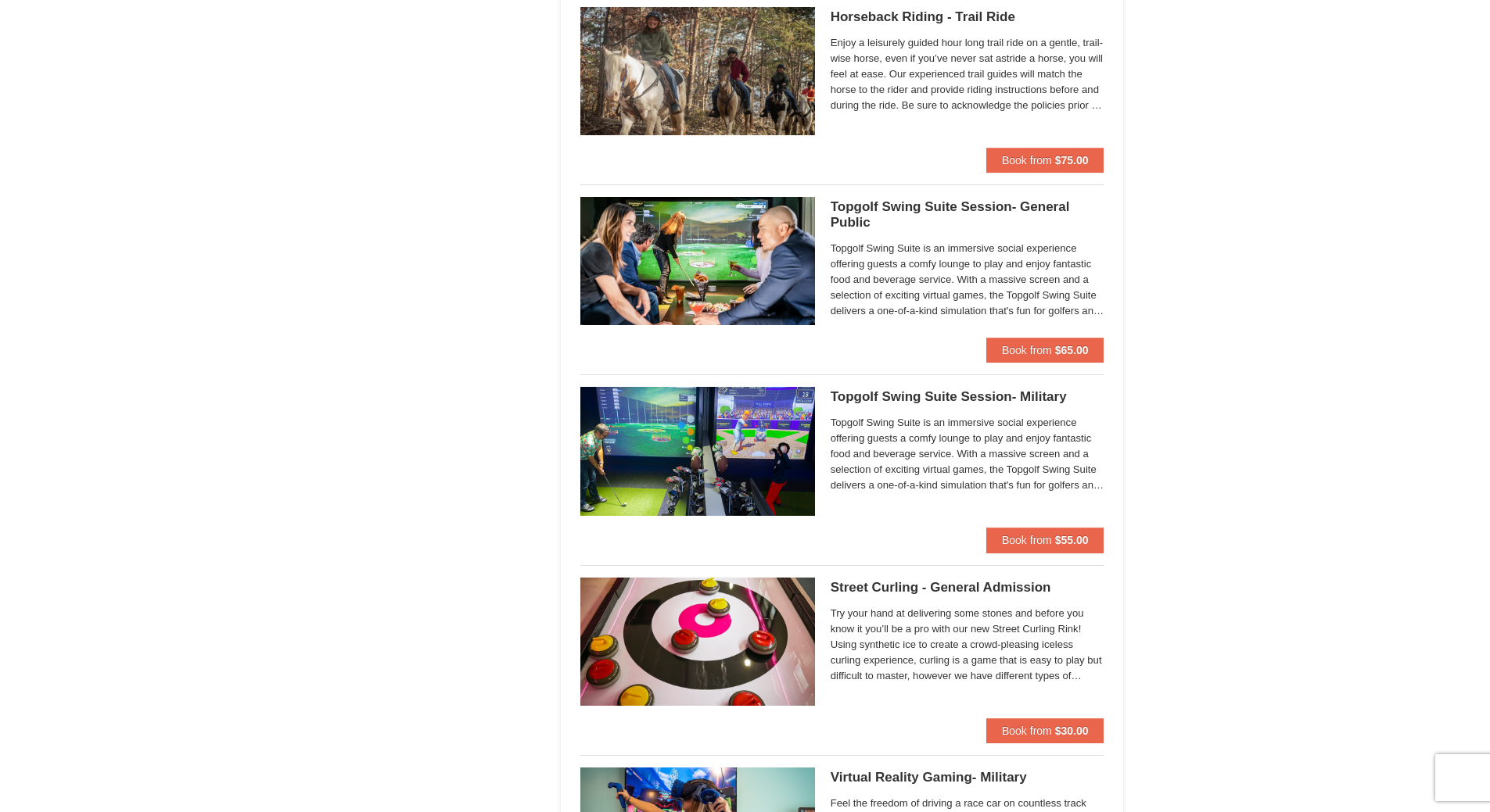
scroll to position [1876, 0]
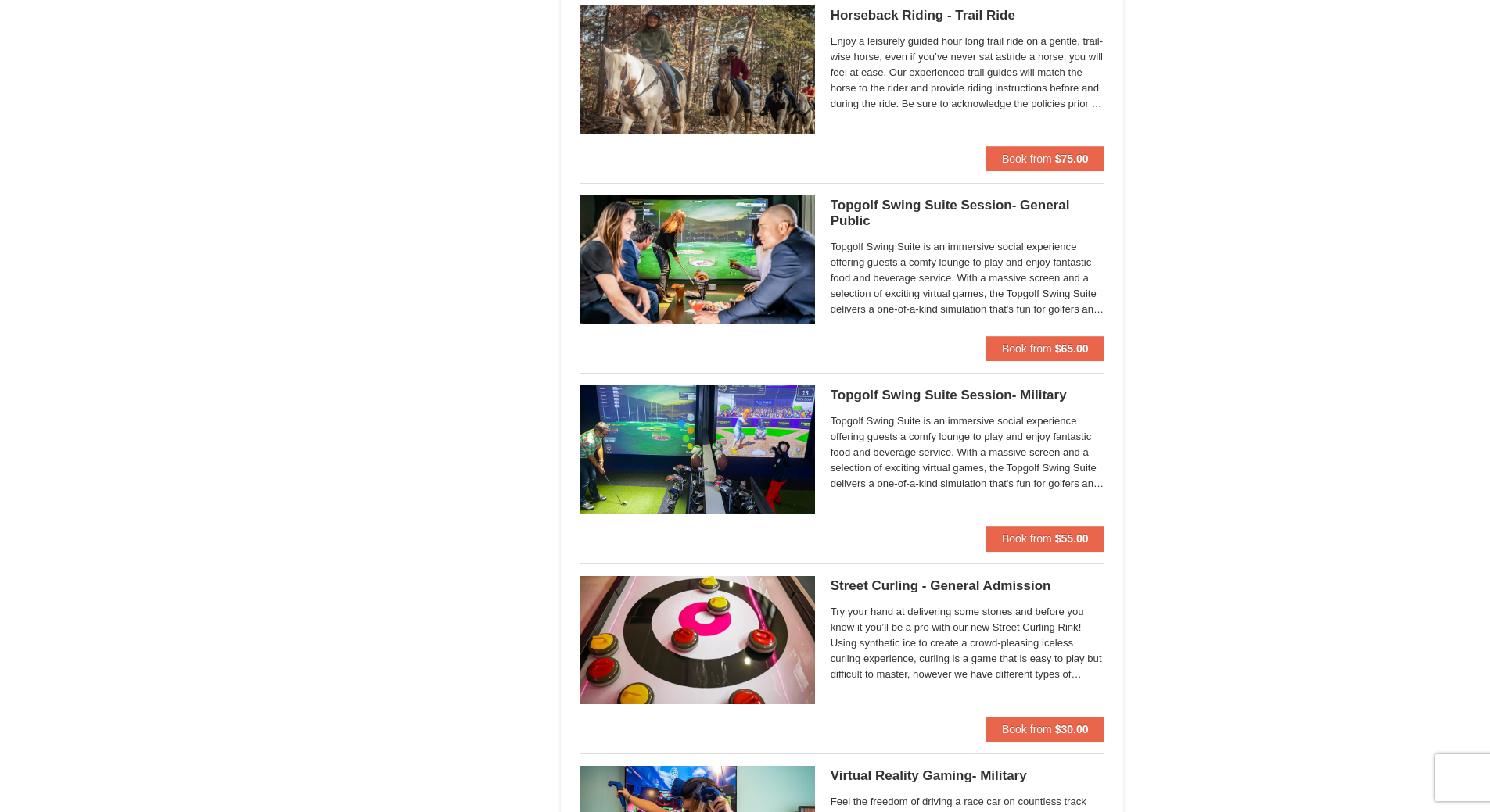
drag, startPoint x: 984, startPoint y: 394, endPoint x: 909, endPoint y: 401, distance: 75.3
click at [909, 401] on h5 "Topgolf Swing Suite Session- Military Perfect Break" at bounding box center [967, 395] width 274 height 16
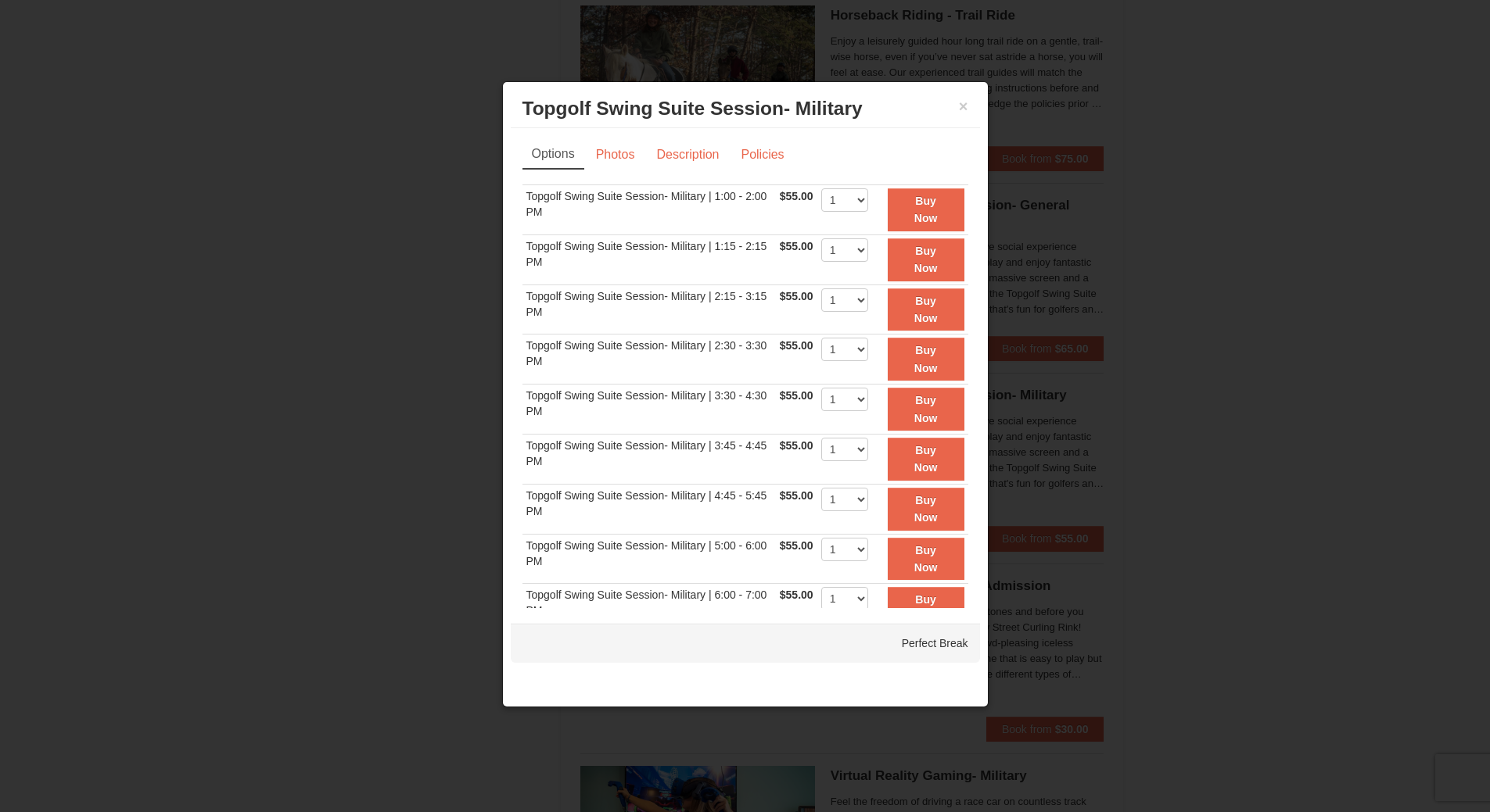
click at [403, 500] on div at bounding box center [745, 406] width 1490 height 812
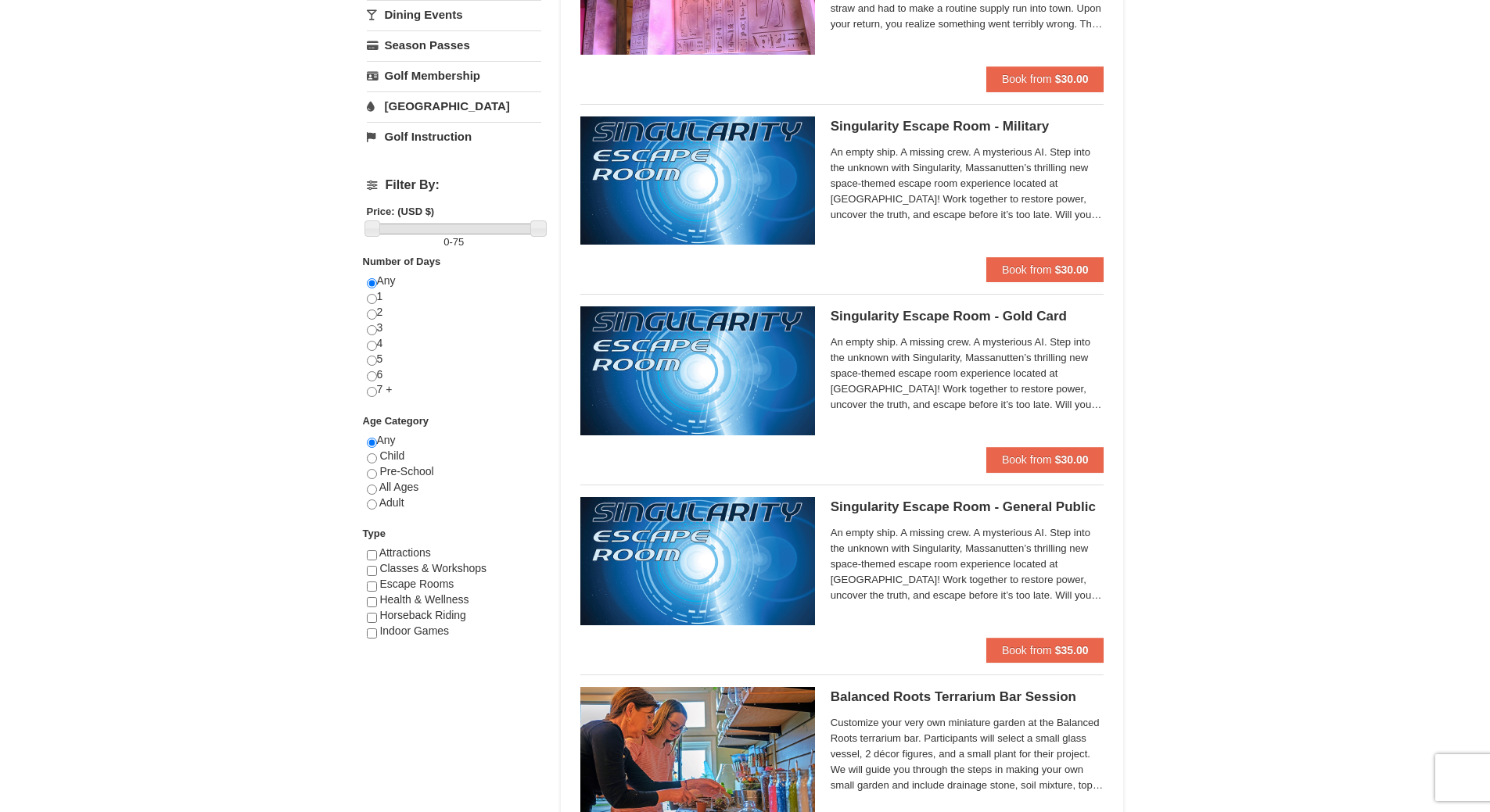
scroll to position [511, 0]
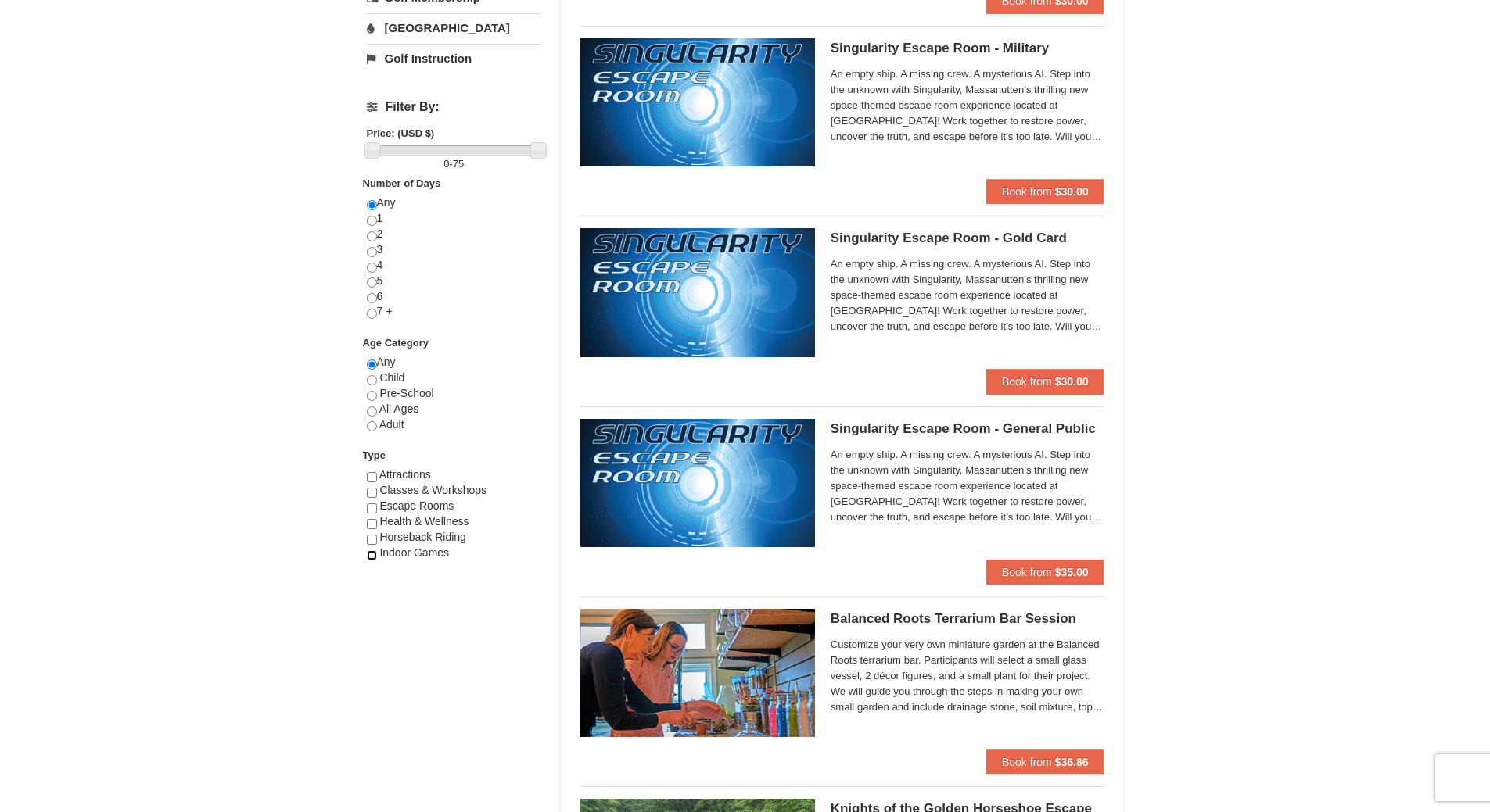
click at [372, 555] on input "checkbox" at bounding box center [372, 555] width 10 height 10
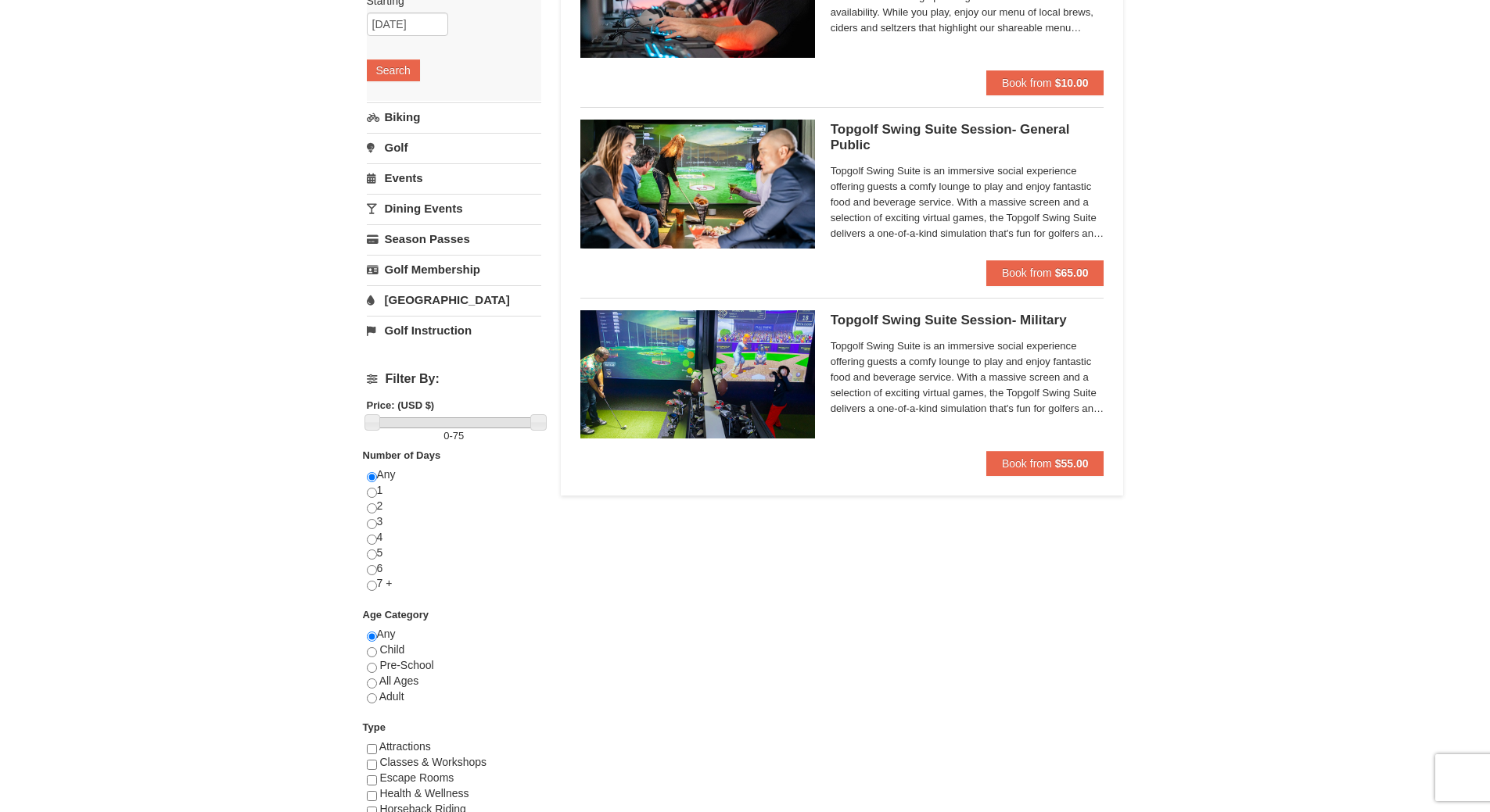
scroll to position [469, 0]
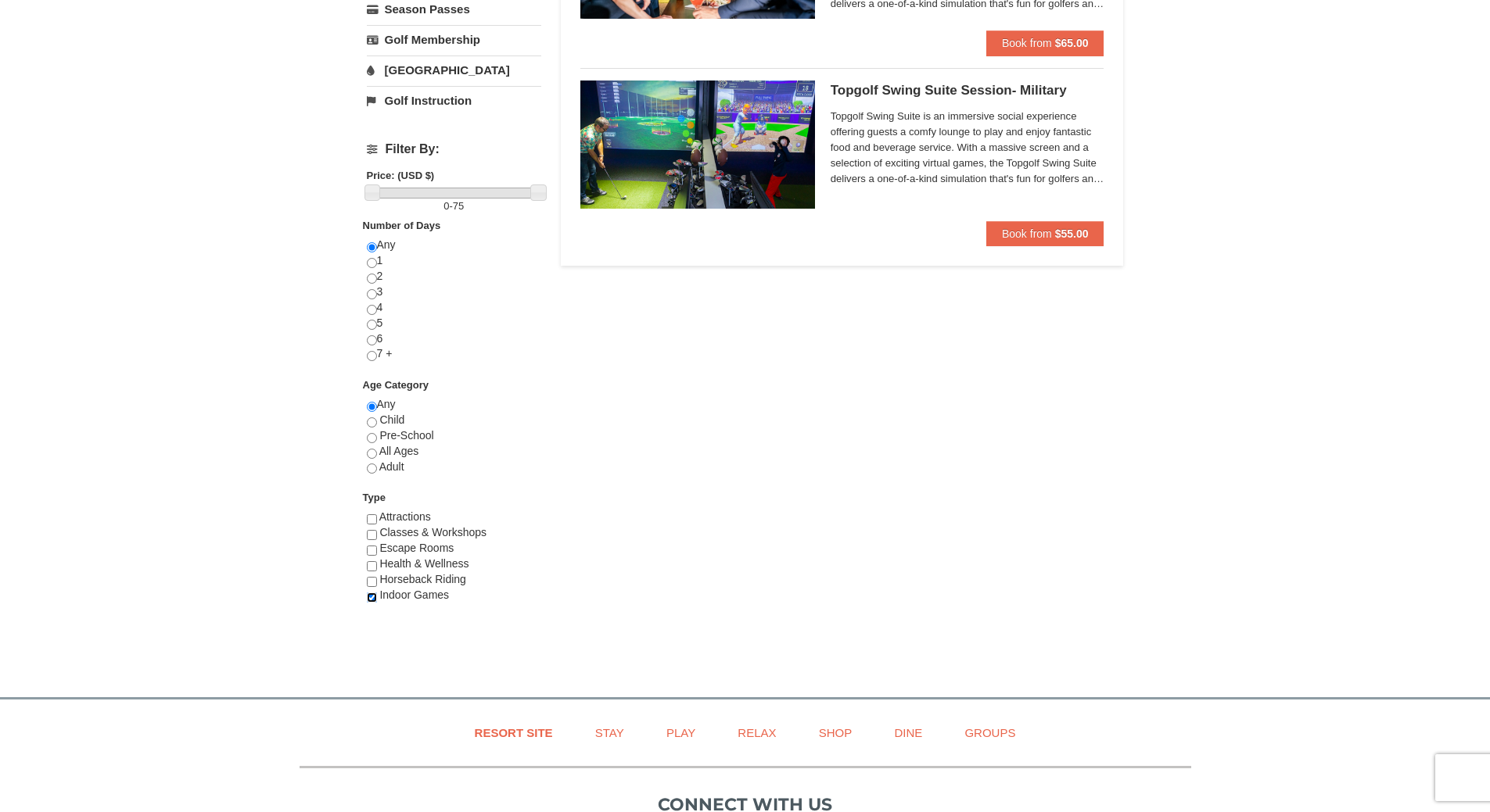
click at [372, 596] on input "checkbox" at bounding box center [372, 597] width 10 height 10
checkbox input "false"
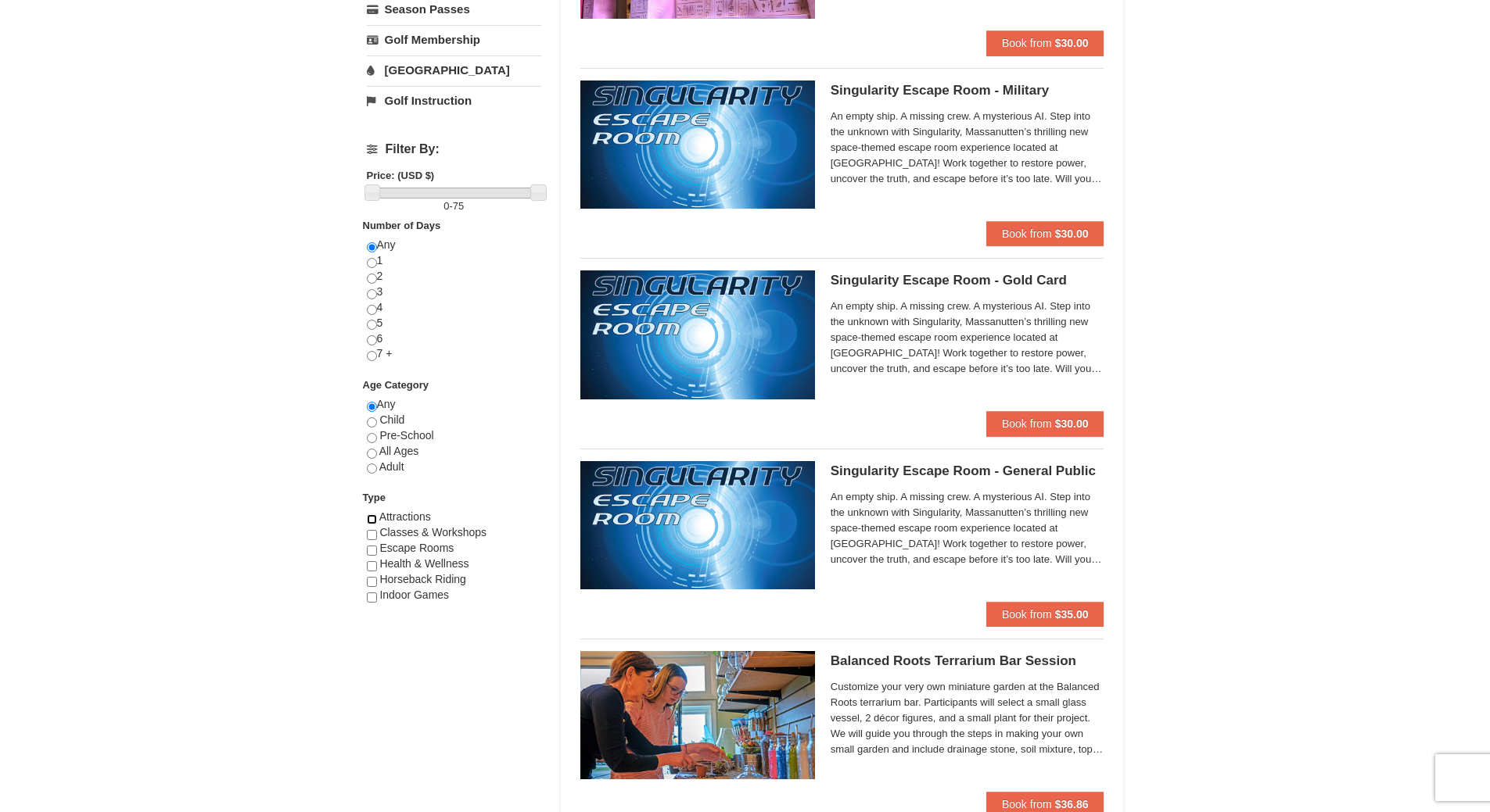
click at [369, 518] on input "checkbox" at bounding box center [372, 519] width 10 height 10
checkbox input "true"
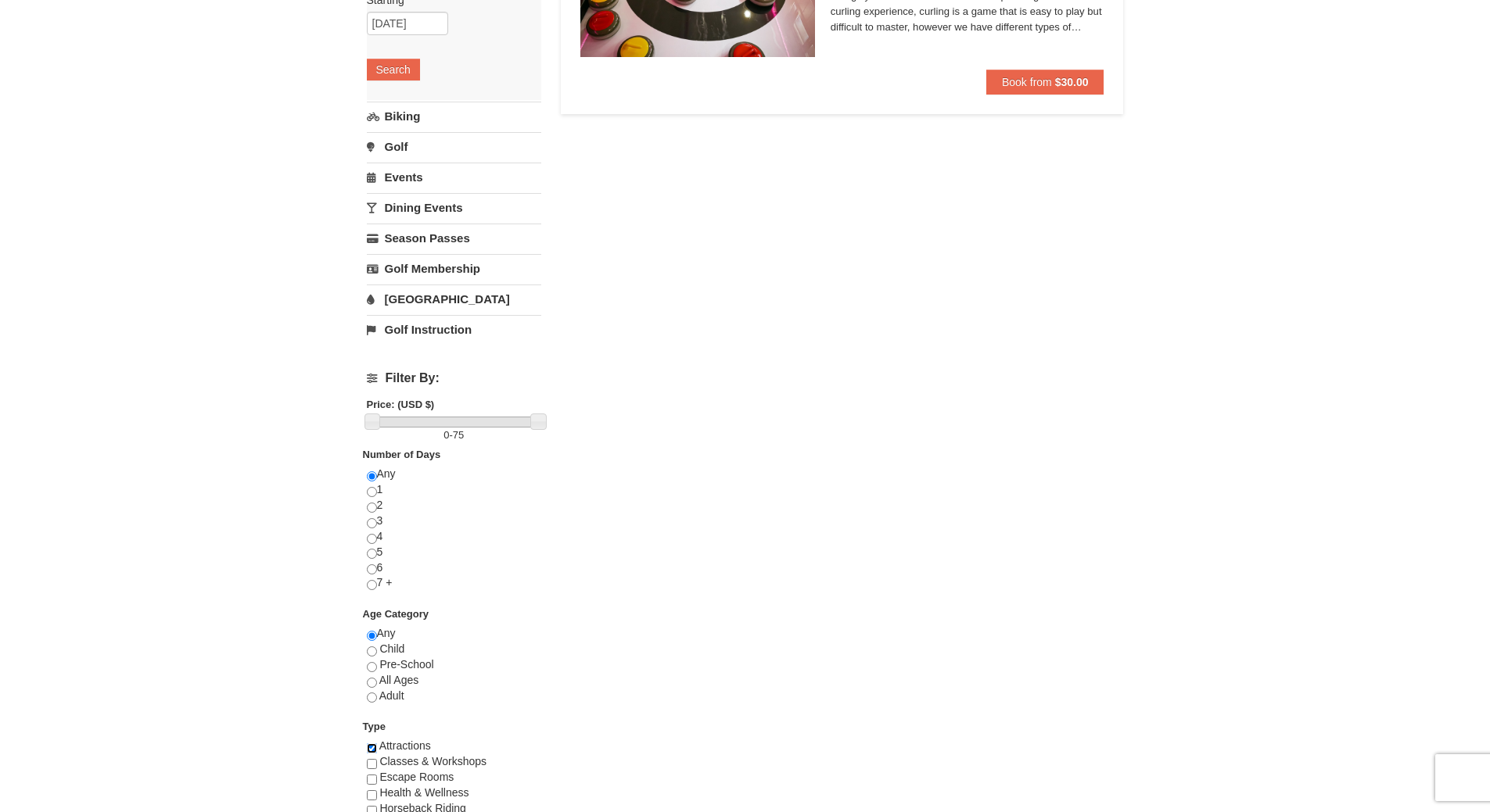
scroll to position [0, 0]
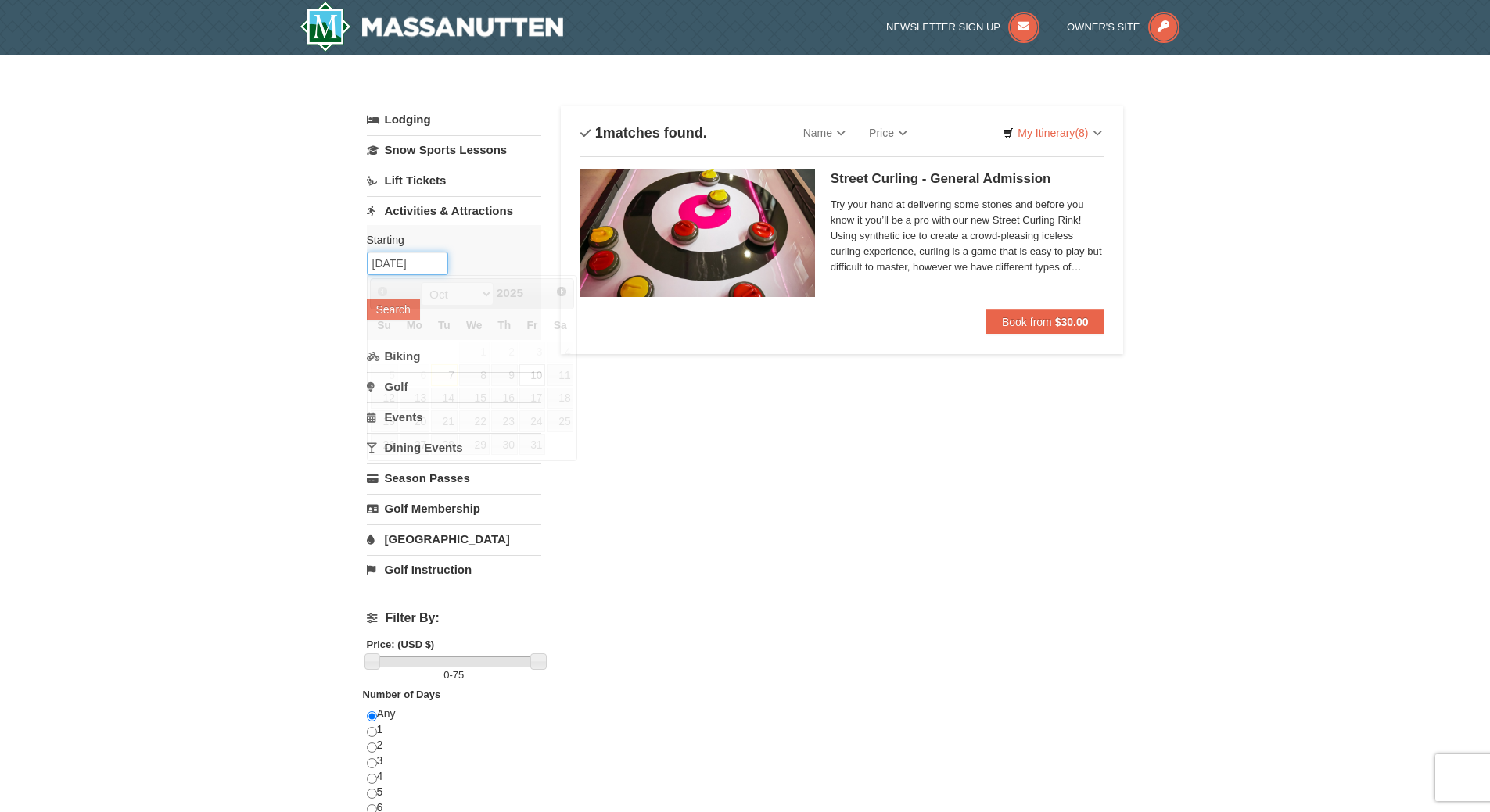
click at [396, 268] on input "[DATE]" at bounding box center [407, 263] width 81 height 24
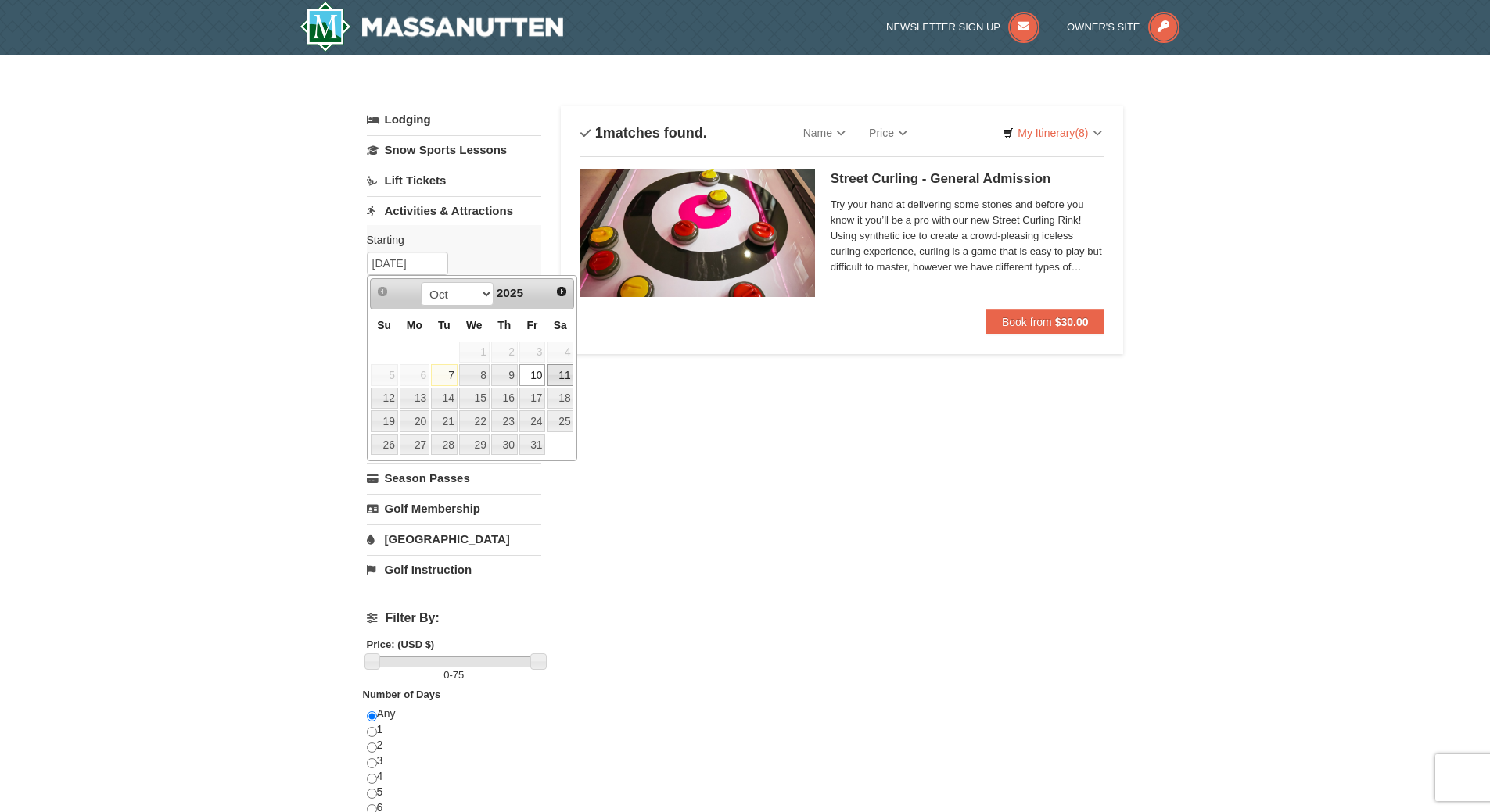
click at [557, 377] on link "11" at bounding box center [560, 374] width 26 height 22
type input "[DATE]"
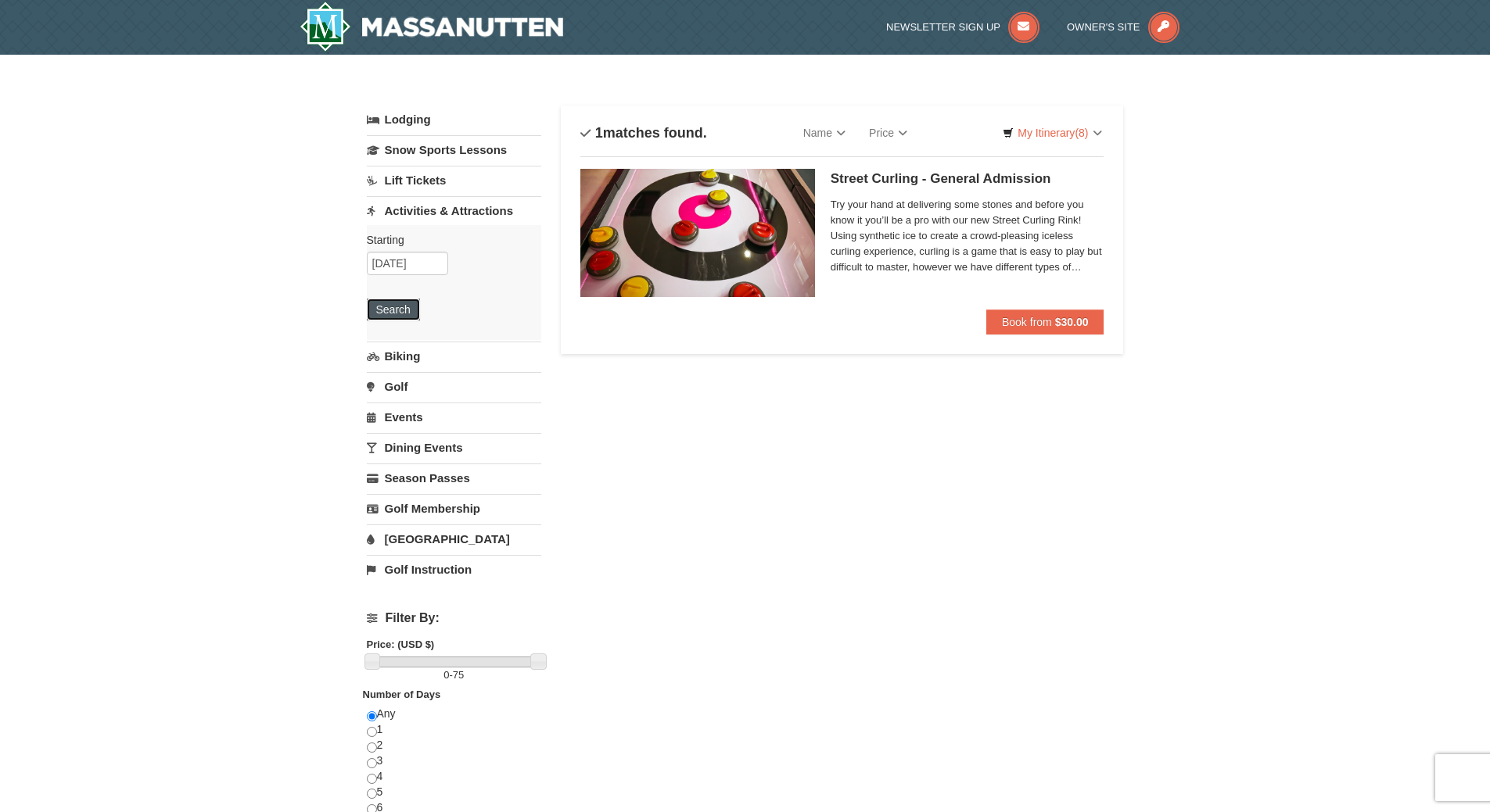
click at [400, 313] on button "Search" at bounding box center [393, 309] width 53 height 22
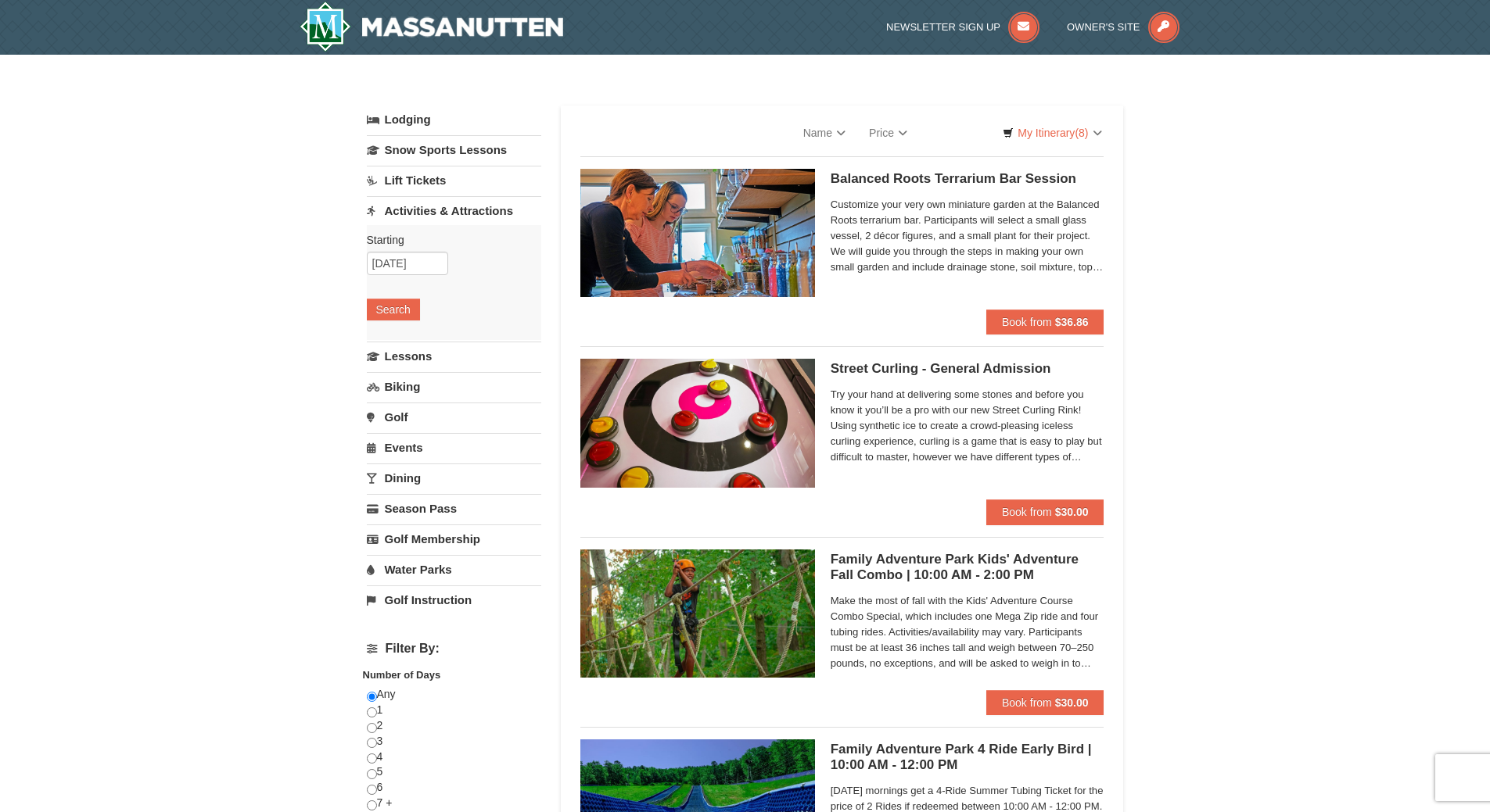
select select "10"
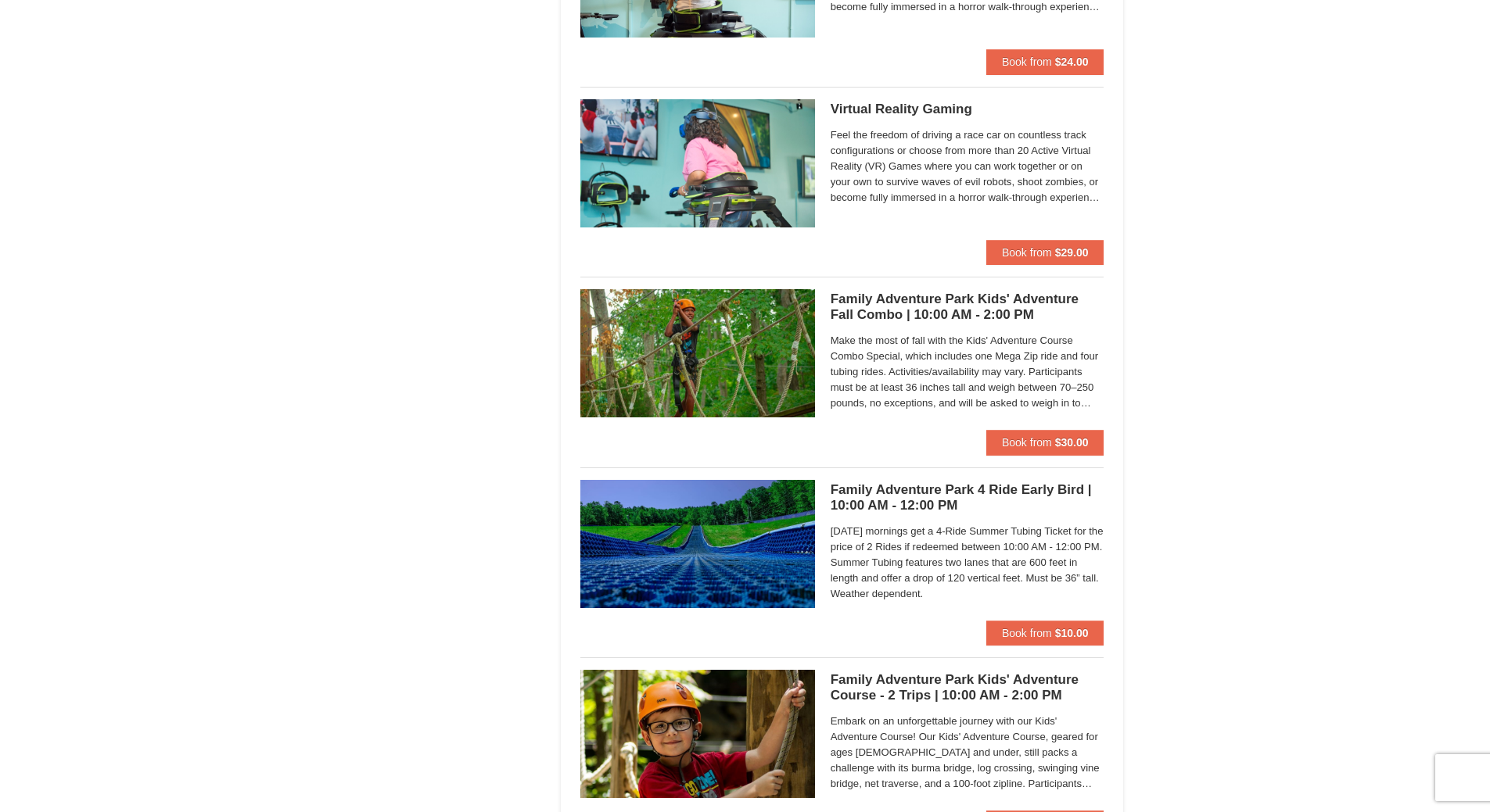
scroll to position [2737, 0]
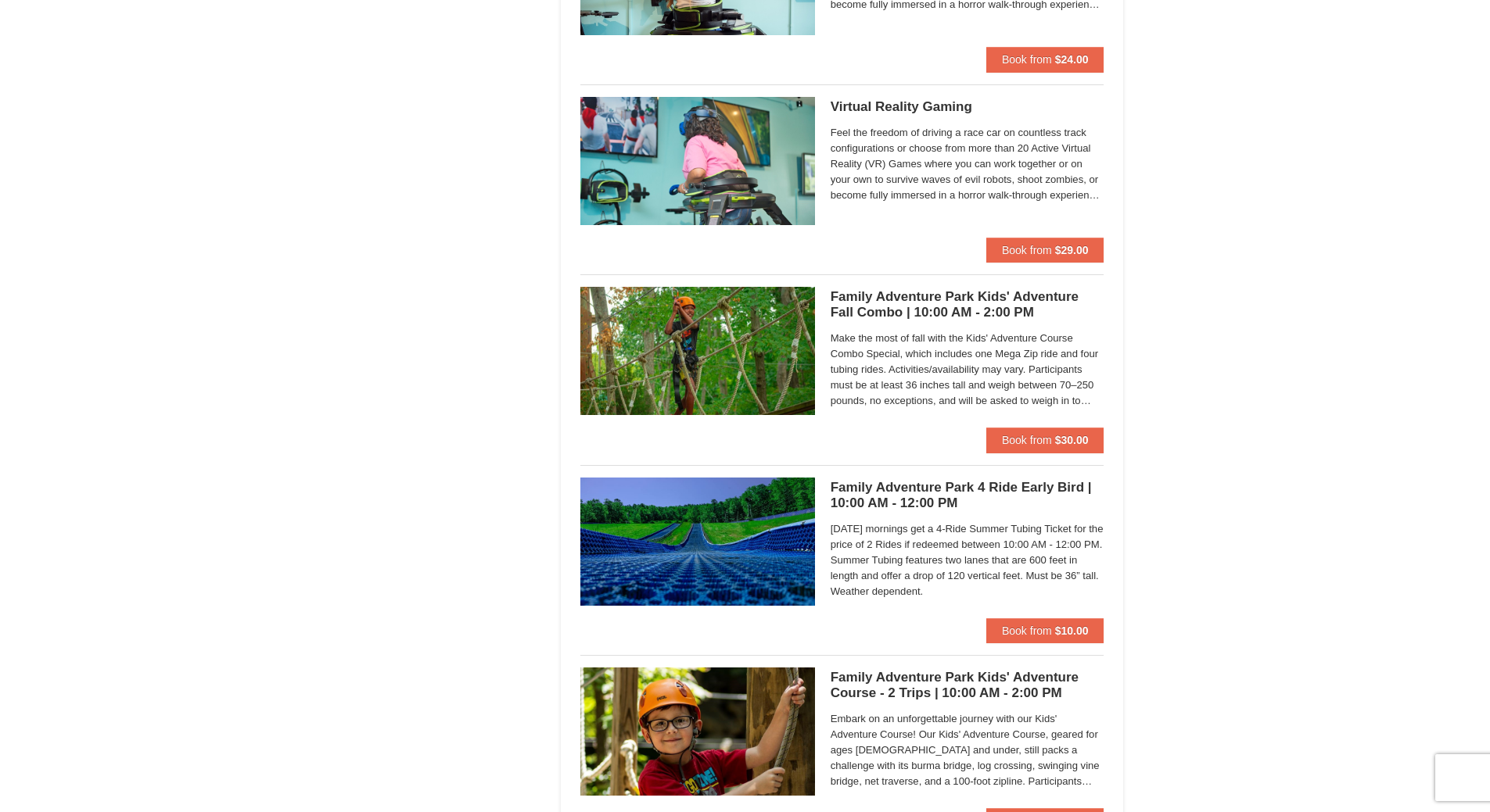
drag, startPoint x: 923, startPoint y: 309, endPoint x: 903, endPoint y: 310, distance: 20.0
click at [903, 310] on h5 "Family Adventure Park Kids' Adventure Fall Combo | 10:00 AM - 2:00 PM Massanutt…" at bounding box center [967, 304] width 274 height 31
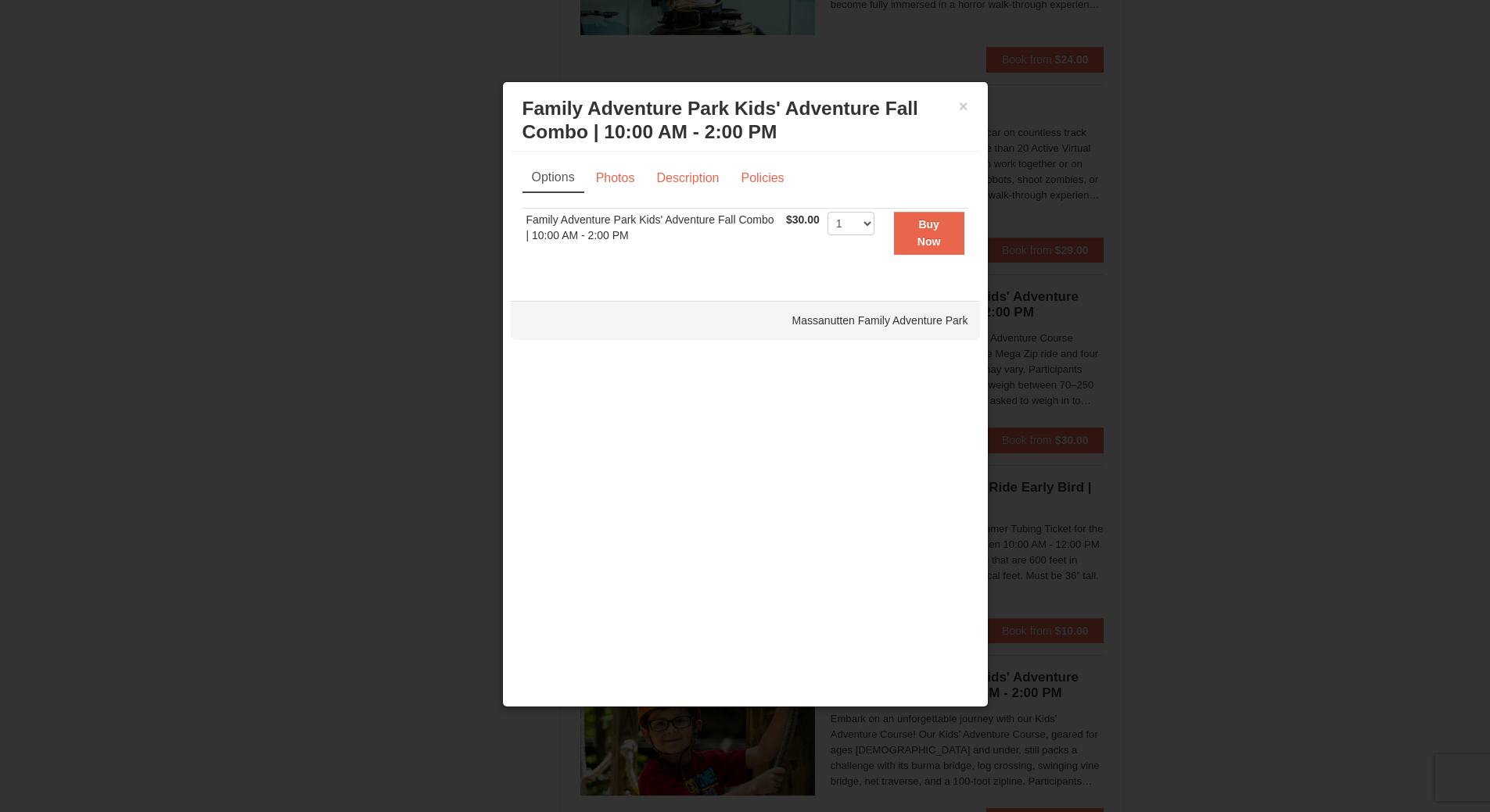
click at [309, 447] on div at bounding box center [745, 406] width 1490 height 812
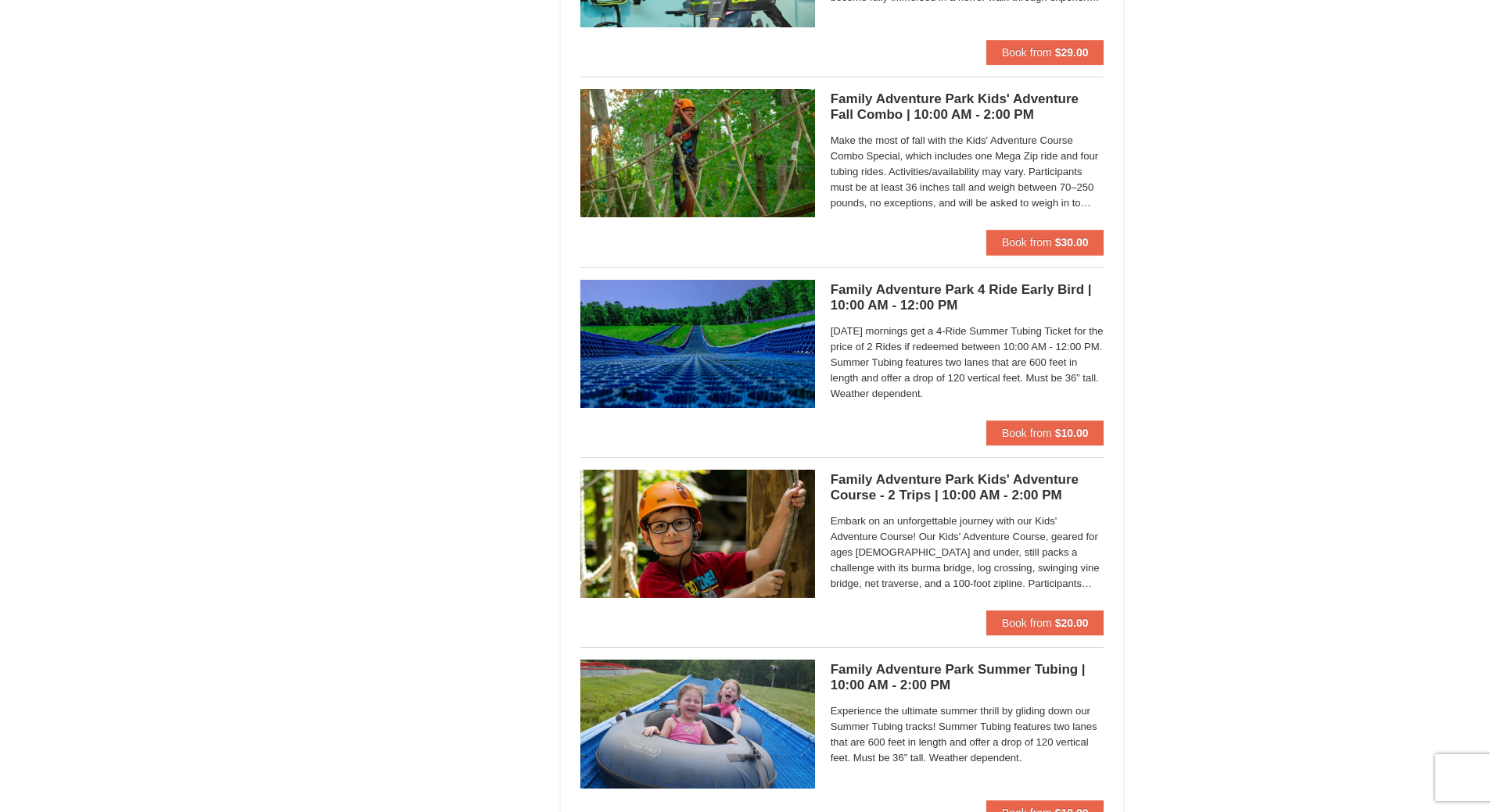
scroll to position [2971, 0]
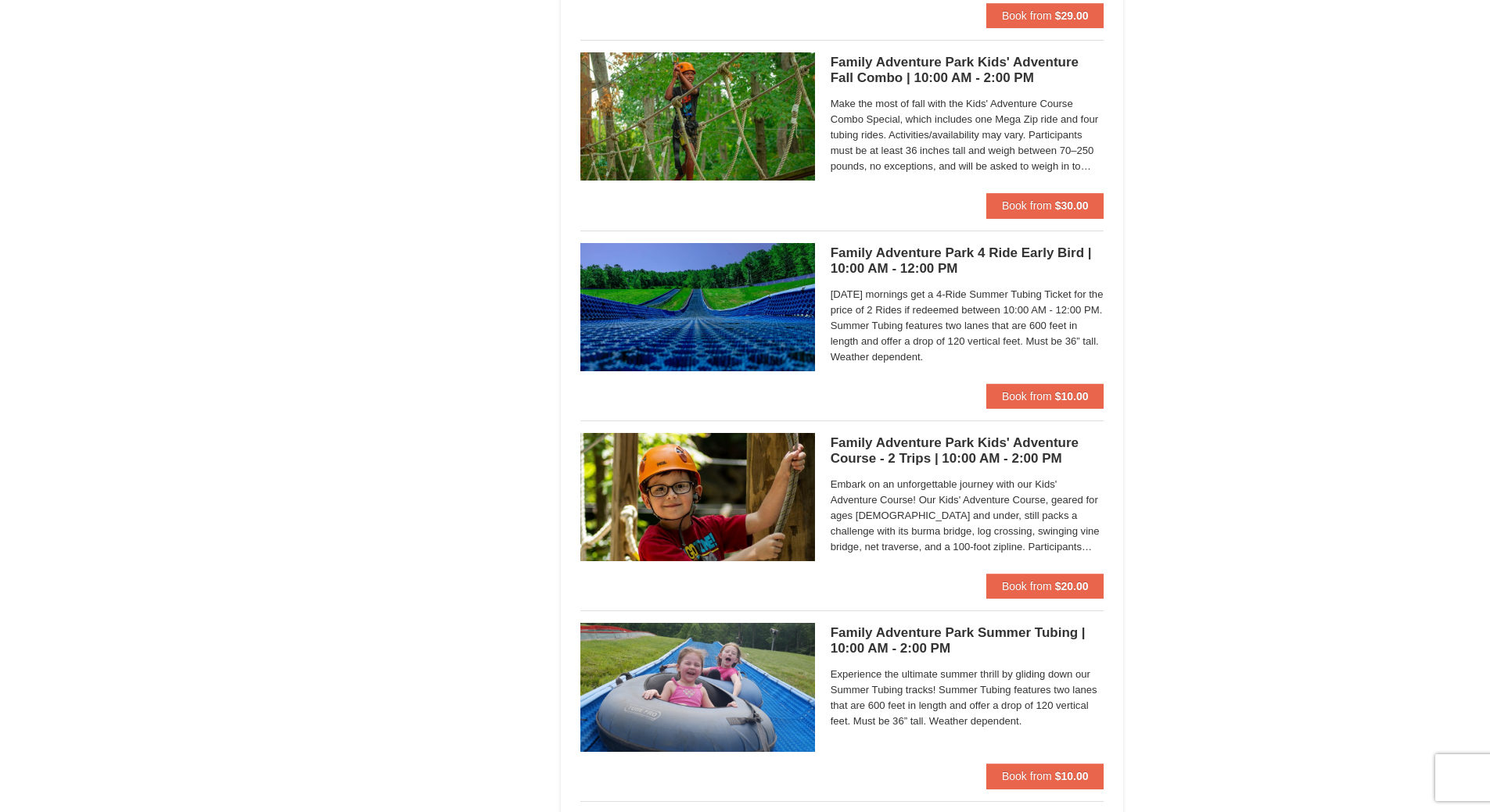
click at [997, 449] on h5 "Family Adventure Park Kids' Adventure Course - 2 Trips | 10:00 AM - 2:00 PM Mas…" at bounding box center [967, 451] width 274 height 31
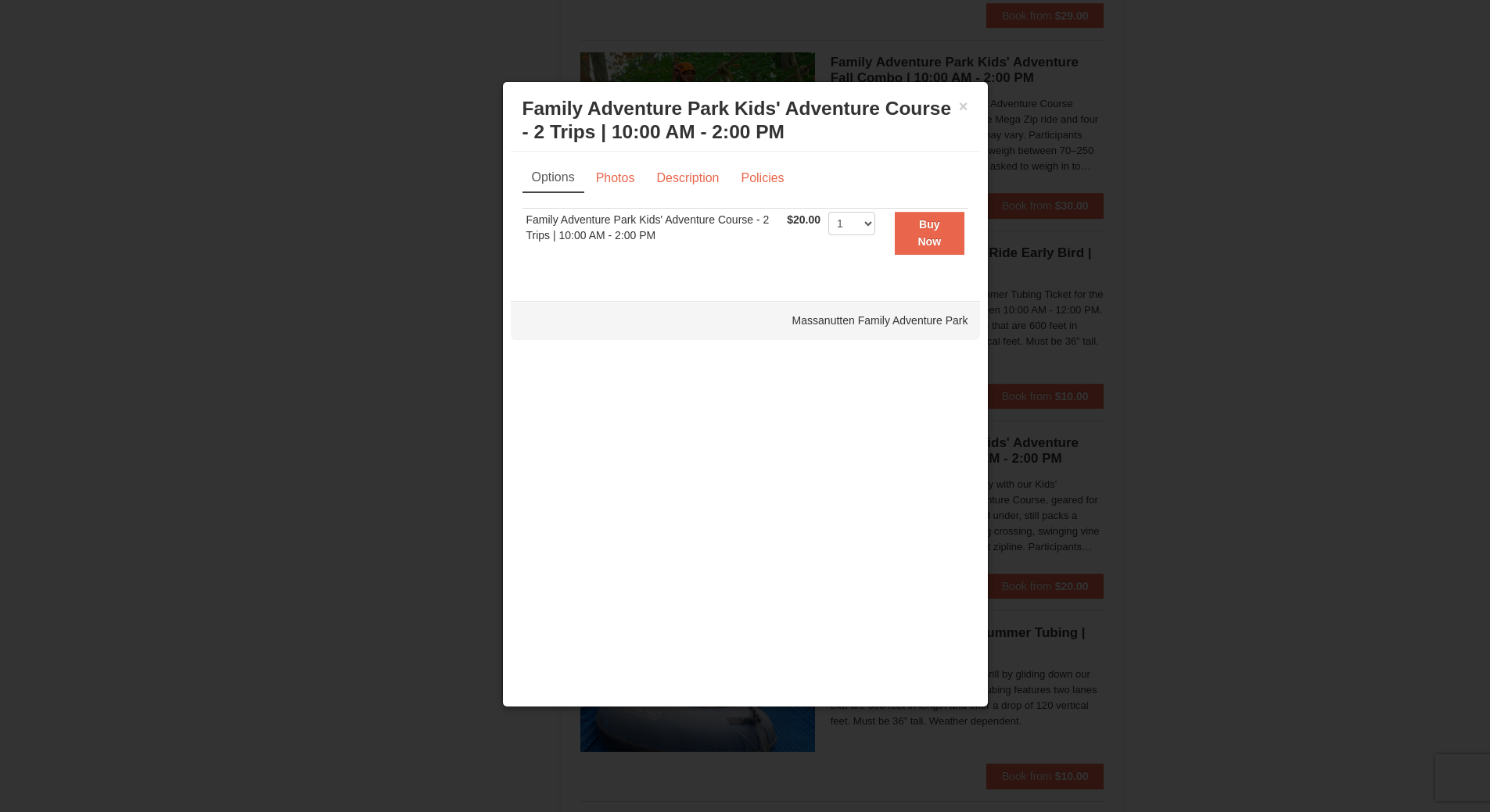
click at [243, 471] on div at bounding box center [745, 406] width 1490 height 812
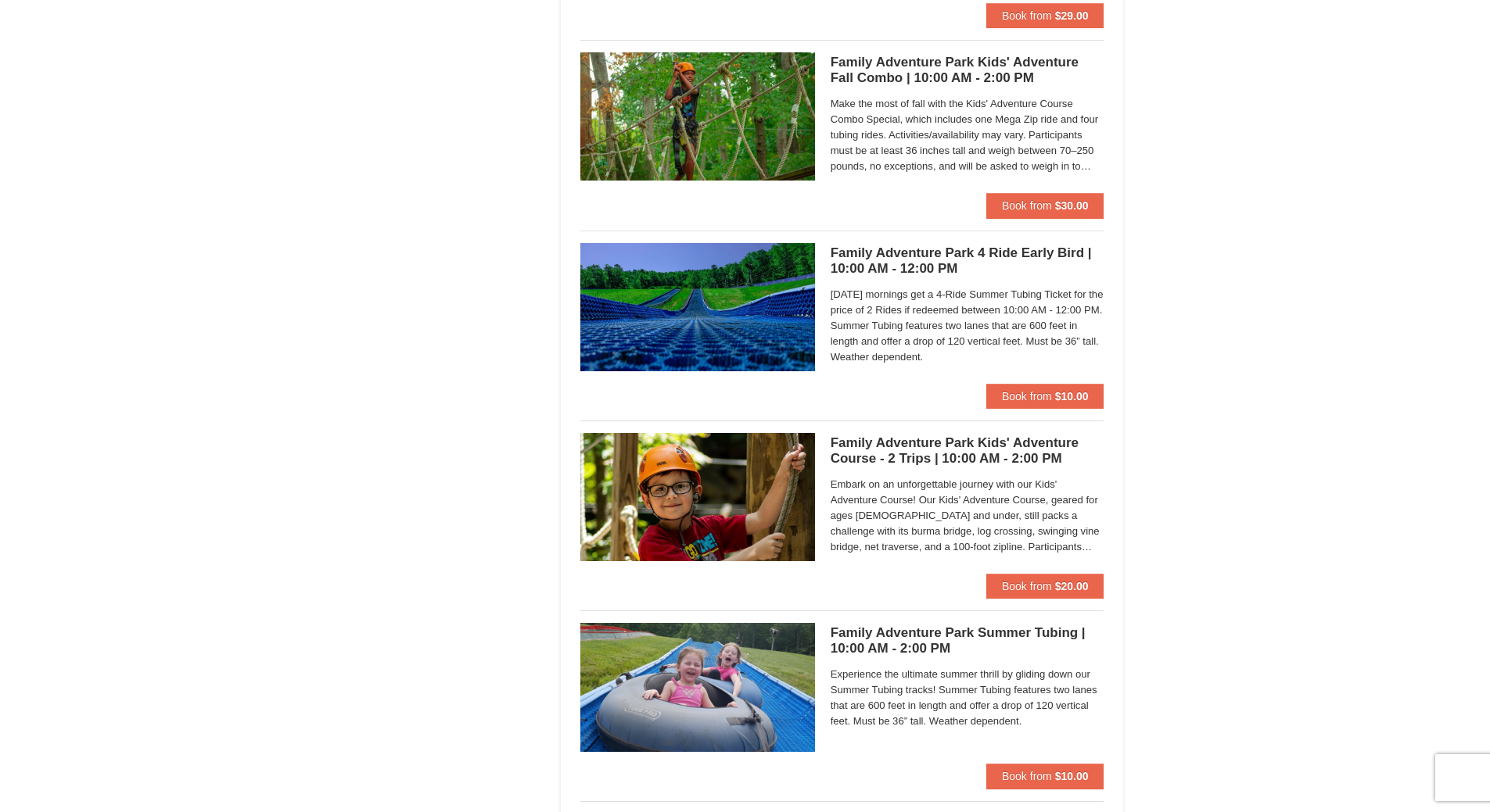
click at [627, 490] on img at bounding box center [698, 497] width 234 height 129
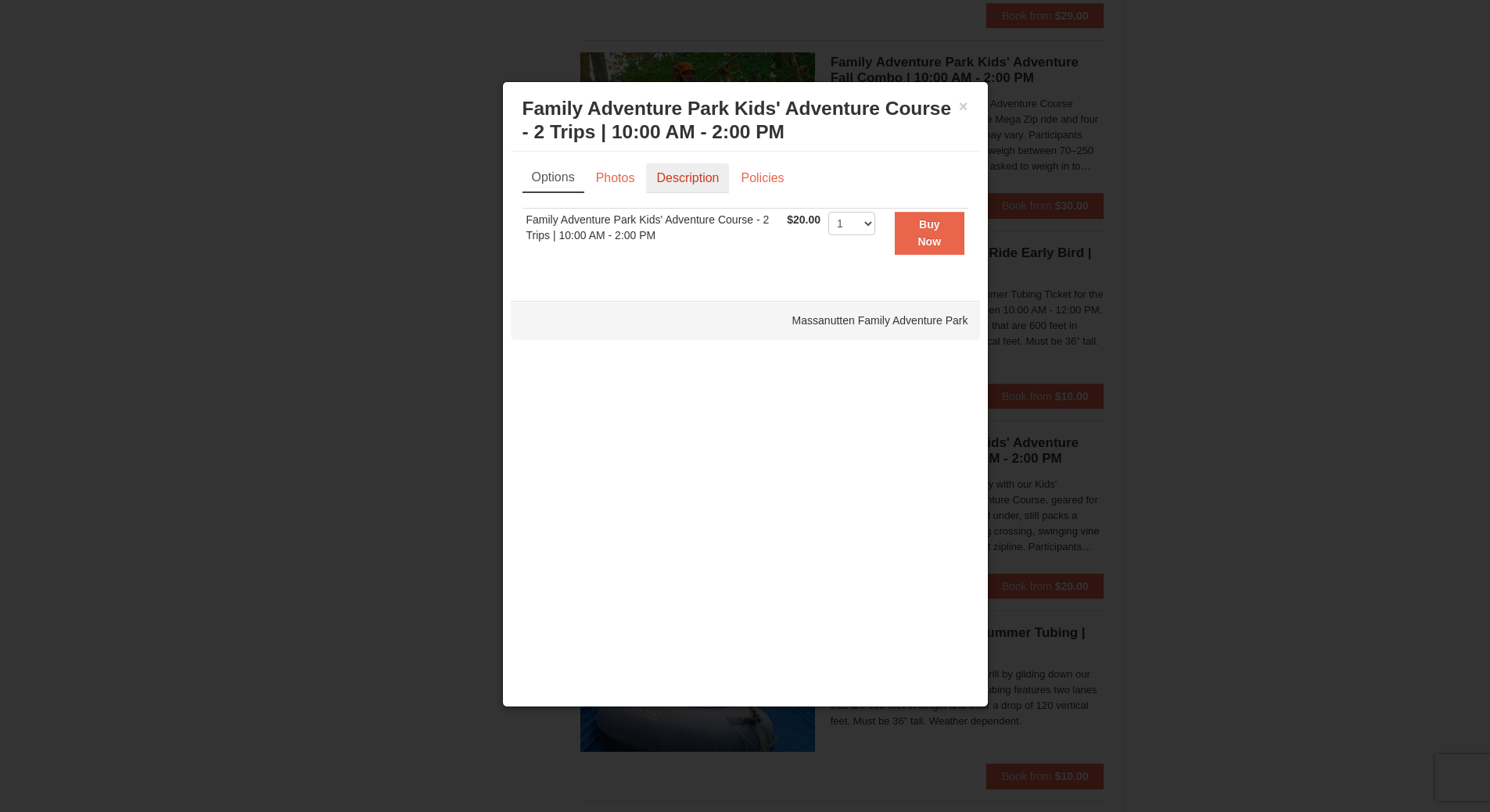
click at [692, 170] on link "Description" at bounding box center [687, 178] width 83 height 29
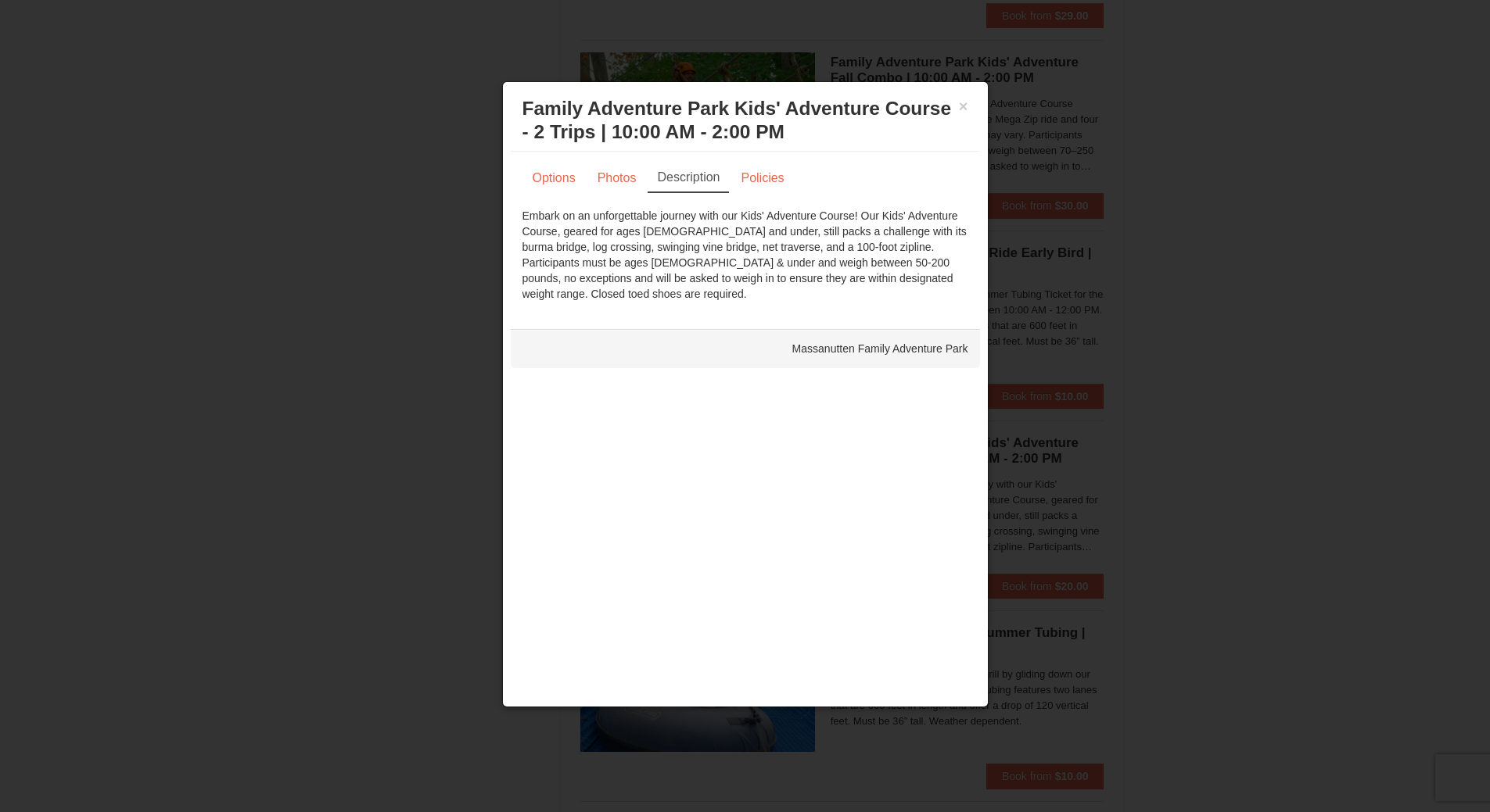
click at [346, 362] on div at bounding box center [745, 406] width 1490 height 812
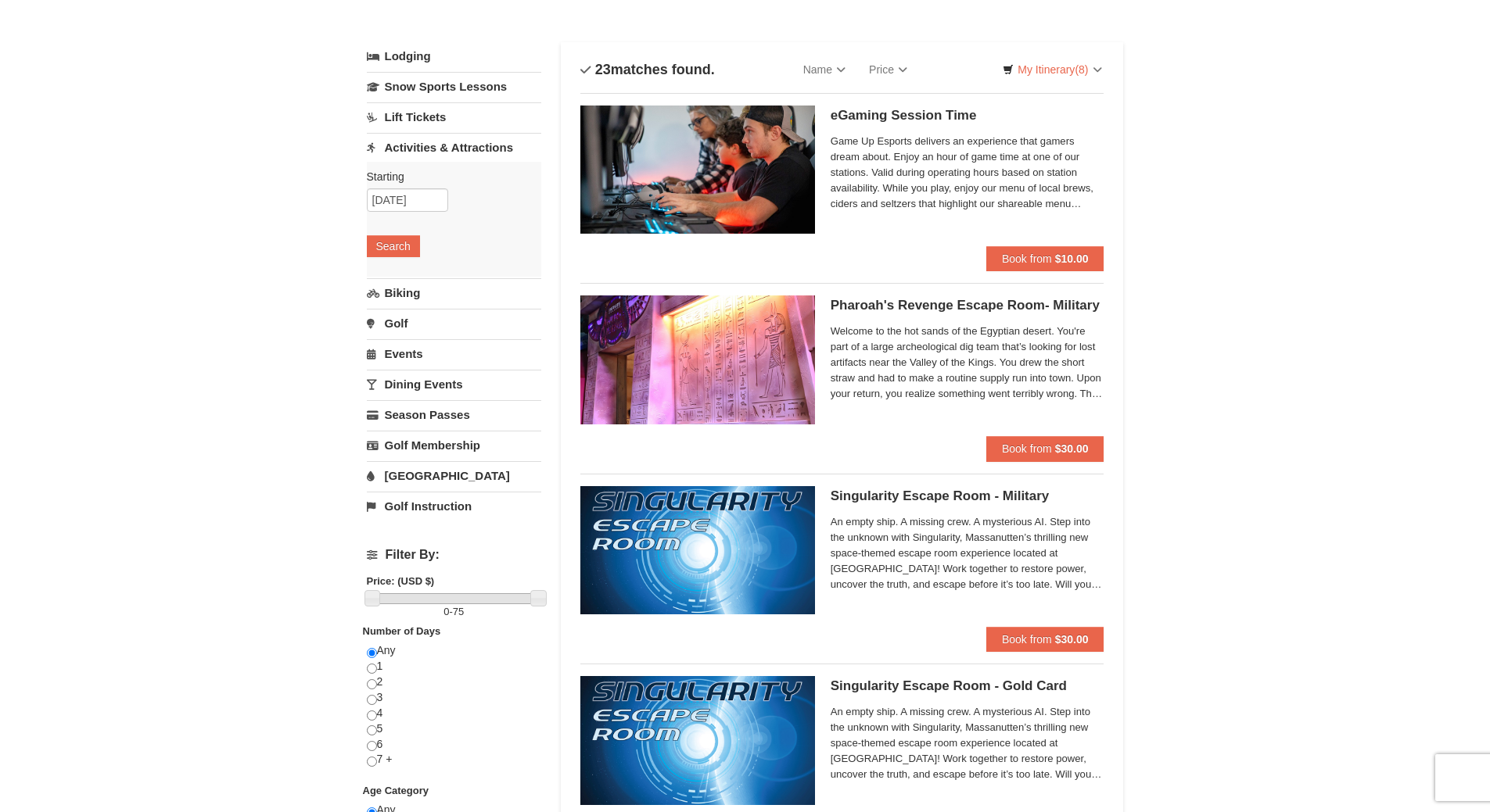
scroll to position [0, 0]
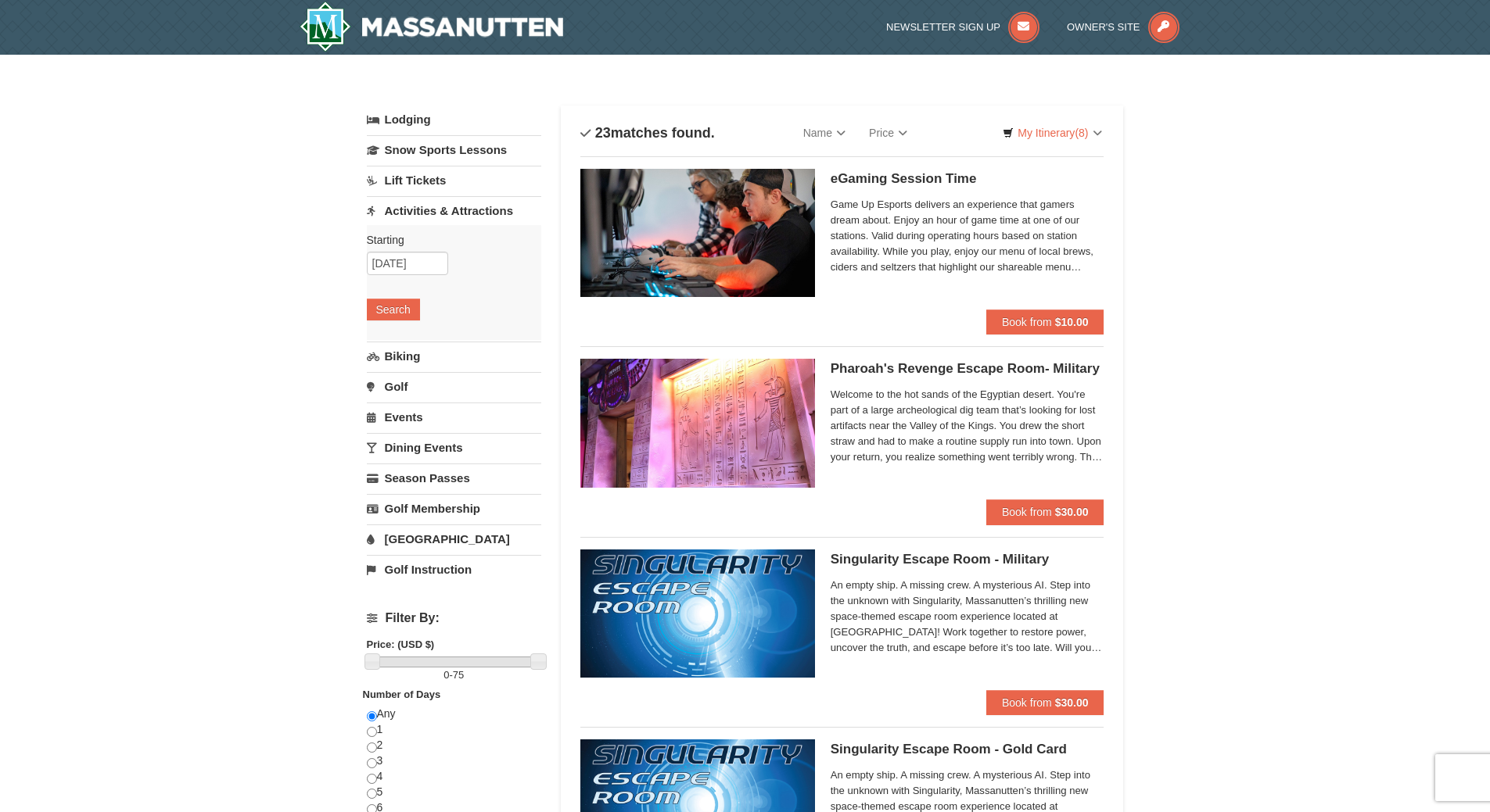
click at [413, 120] on link "Lodging" at bounding box center [454, 120] width 174 height 28
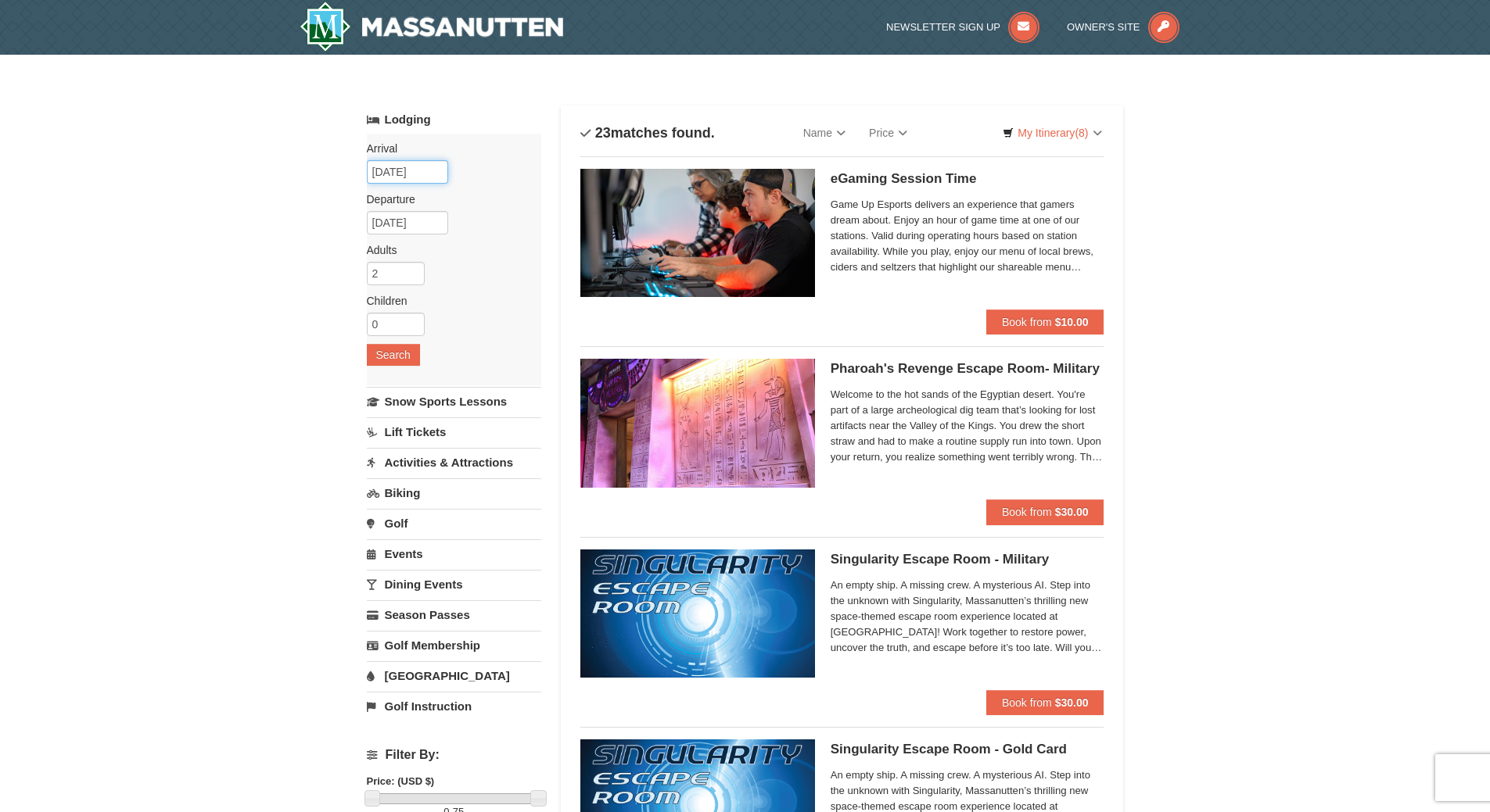
click at [409, 171] on input "[DATE]" at bounding box center [407, 172] width 81 height 24
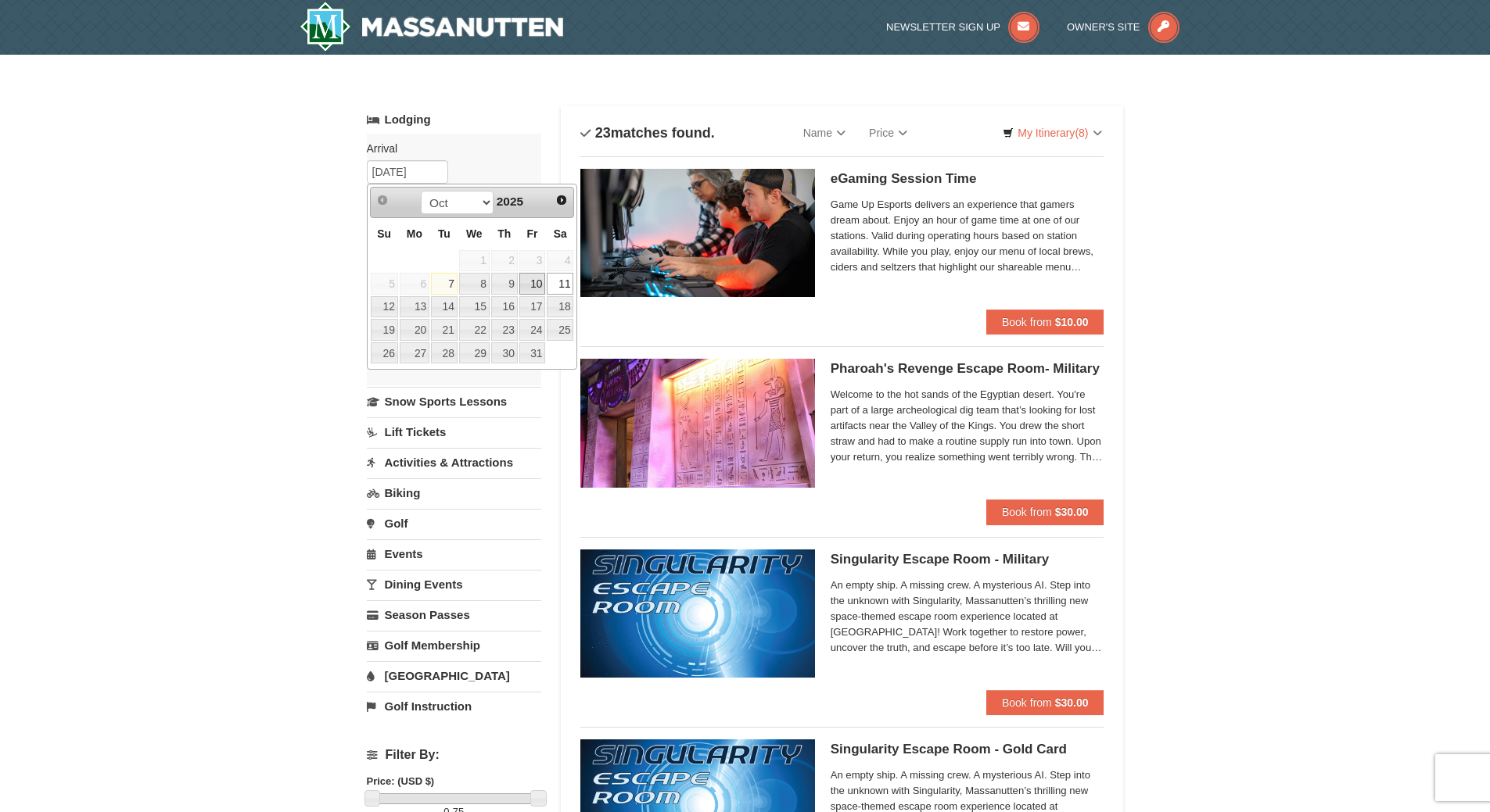
click at [530, 283] on link "10" at bounding box center [532, 284] width 26 height 22
type input "[DATE]"
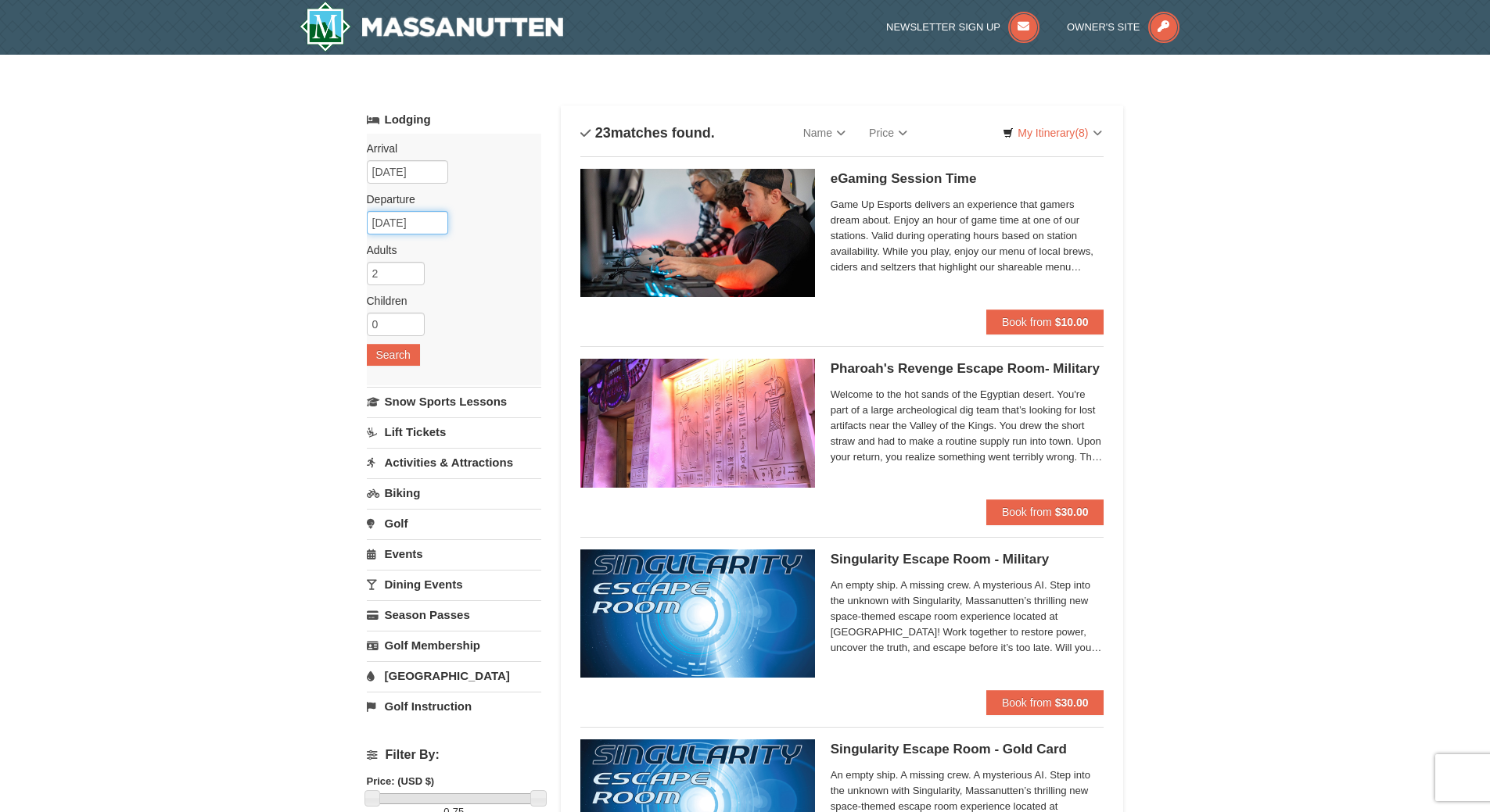
click at [408, 222] on input "10/13/2025" at bounding box center [407, 222] width 81 height 24
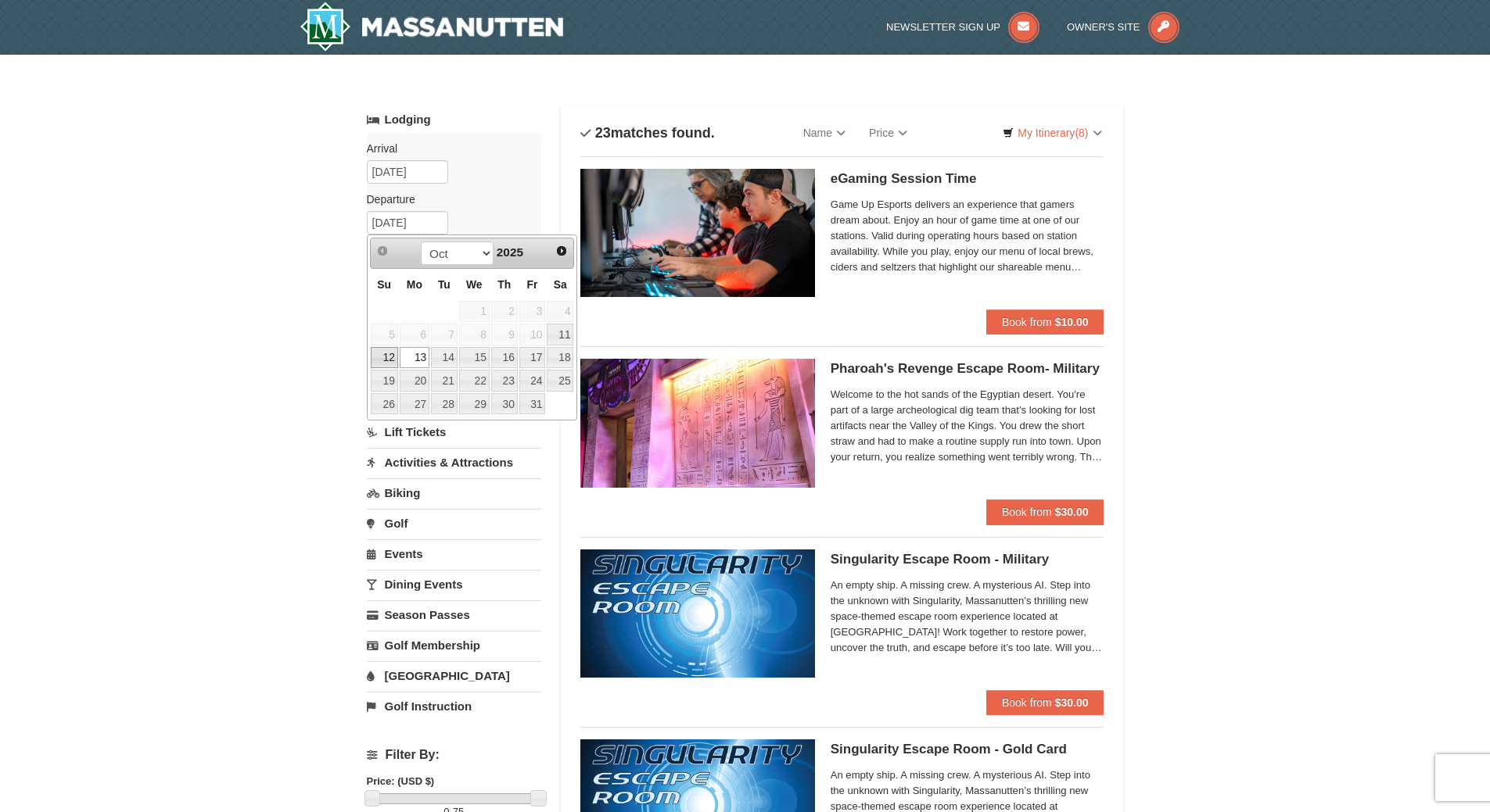
click at [390, 363] on link "12" at bounding box center [384, 357] width 27 height 22
type input "[DATE]"
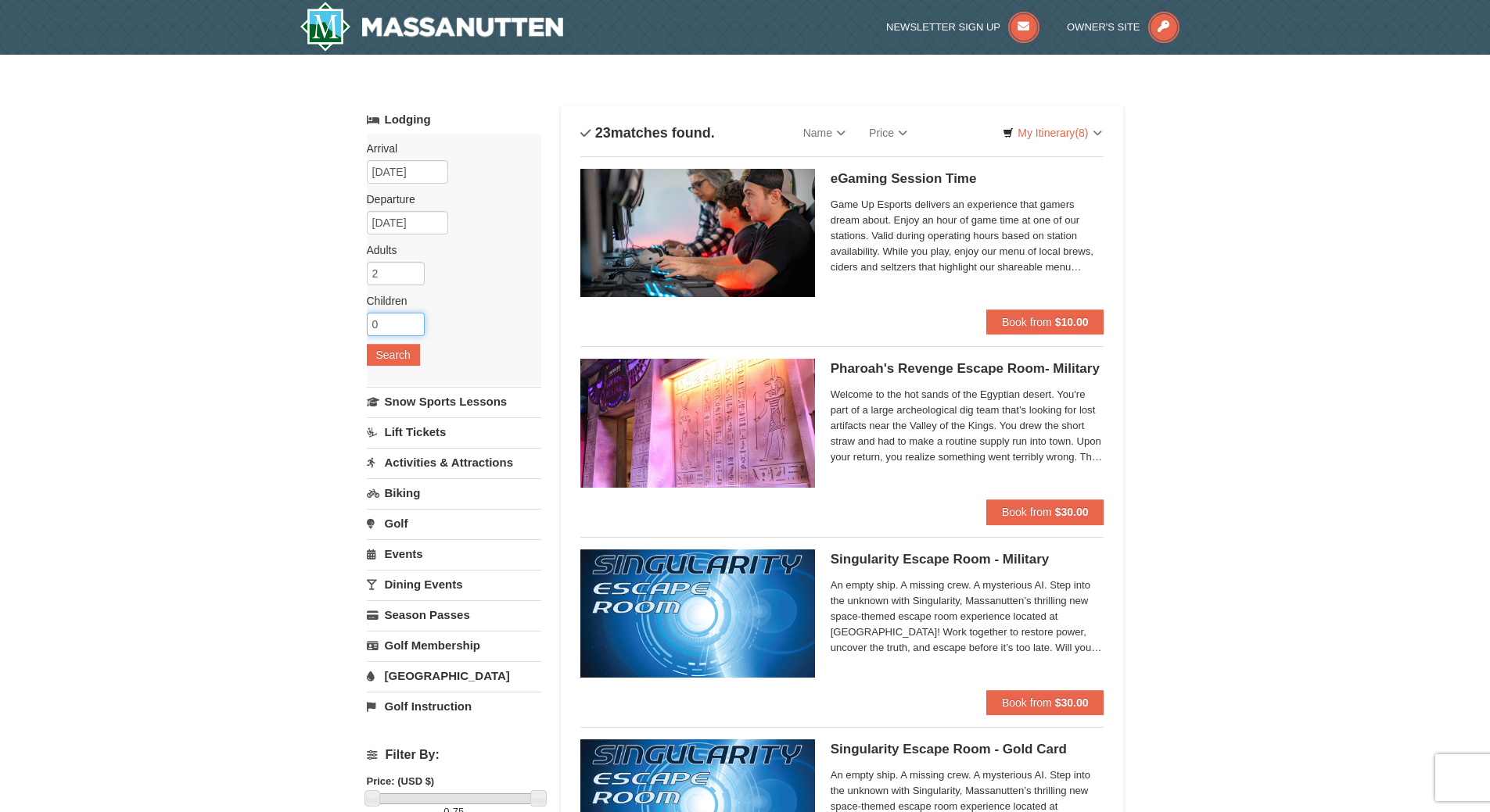
click at [411, 316] on input "0" at bounding box center [395, 324] width 58 height 24
click at [412, 320] on input "1" at bounding box center [395, 324] width 58 height 24
type input "2"
click at [412, 320] on input "2" at bounding box center [395, 324] width 58 height 24
click at [402, 351] on button "Search" at bounding box center [393, 354] width 53 height 22
